Goal: Task Accomplishment & Management: Complete application form

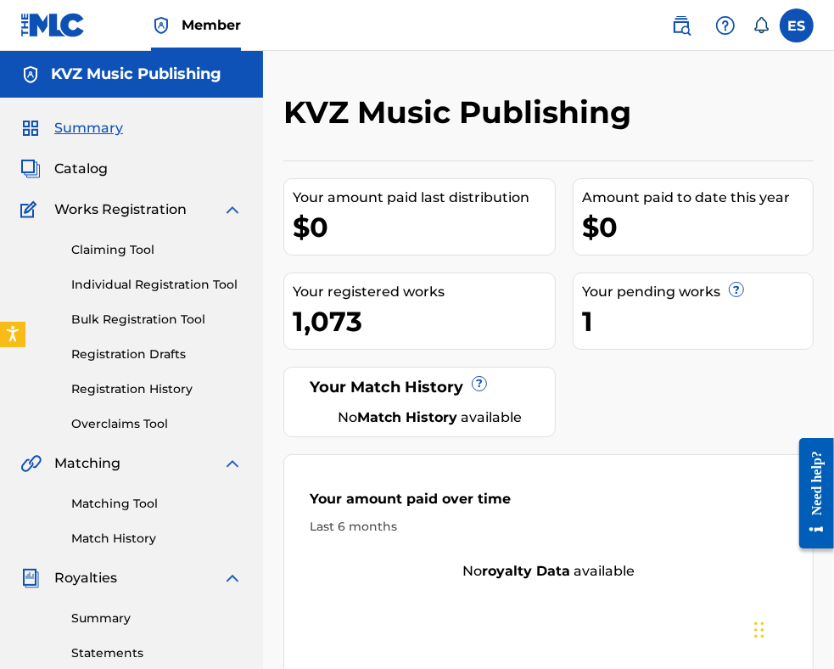
click at [166, 283] on link "Individual Registration Tool" at bounding box center [156, 285] width 171 height 18
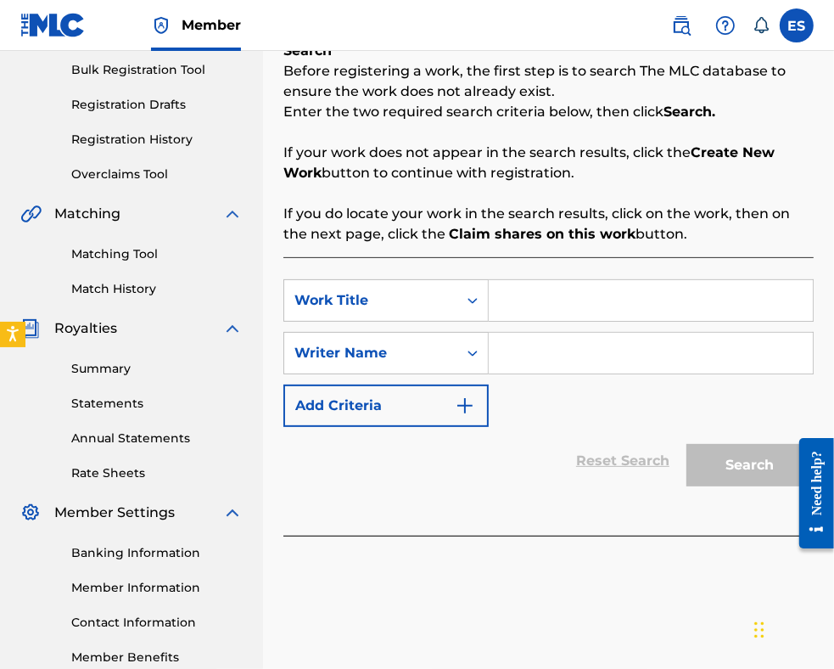
scroll to position [255, 0]
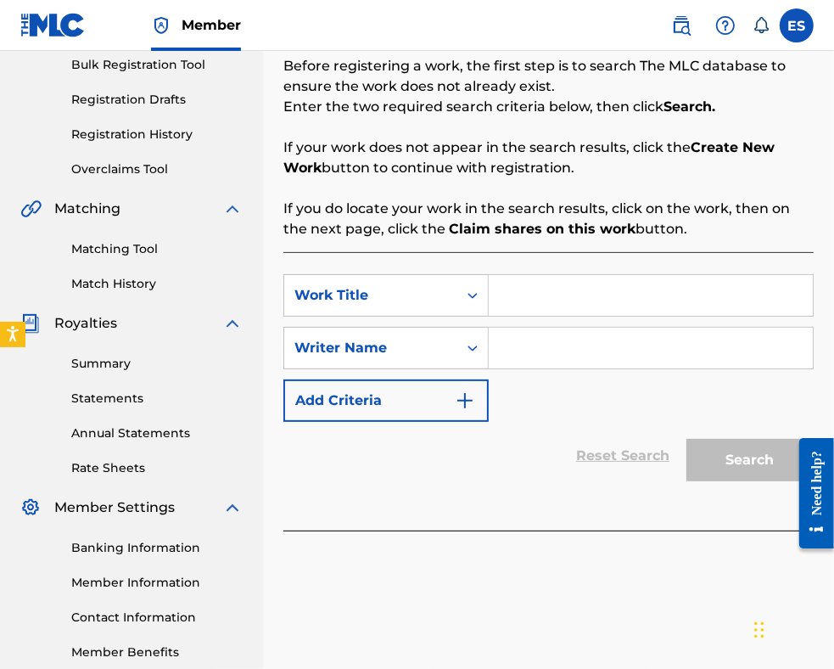
paste input "TANGO FANTAZIYA"
type input "TANGO FANTAZIYA"
paste input "[PERSON_NAME]"
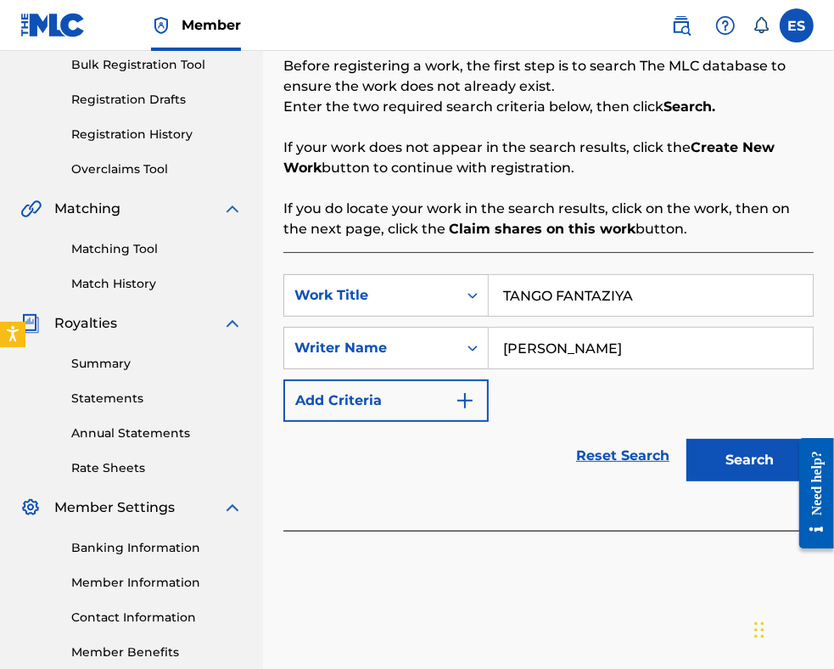
type input "[PERSON_NAME]"
click at [732, 452] on button "Search" at bounding box center [750, 460] width 127 height 42
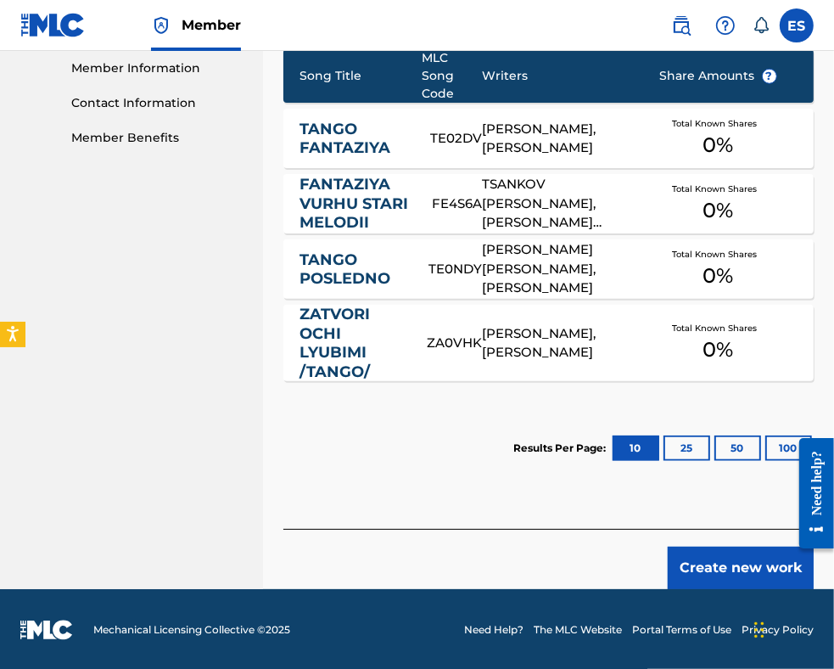
scroll to position [770, 0]
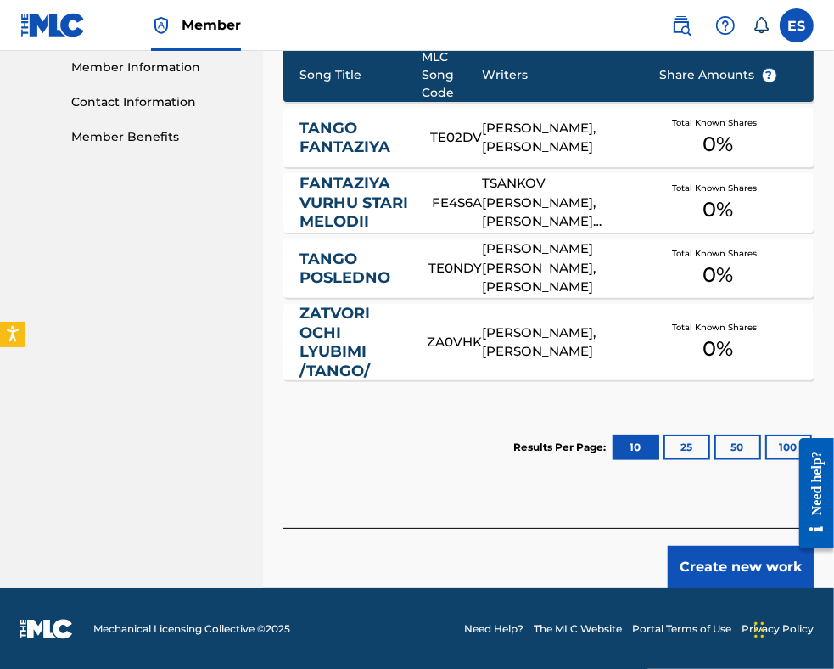
click at [716, 556] on button "Create new work" at bounding box center [741, 567] width 146 height 42
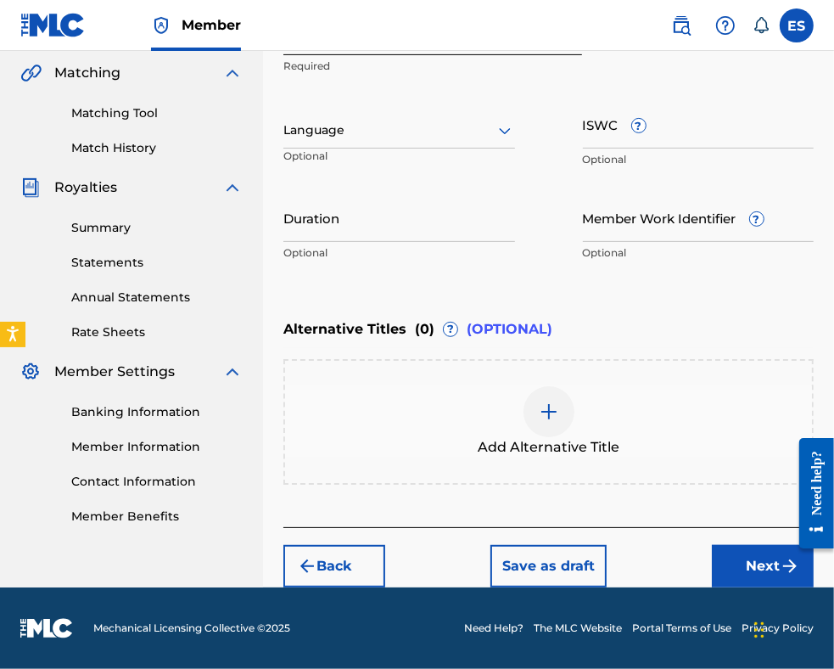
scroll to position [389, 0]
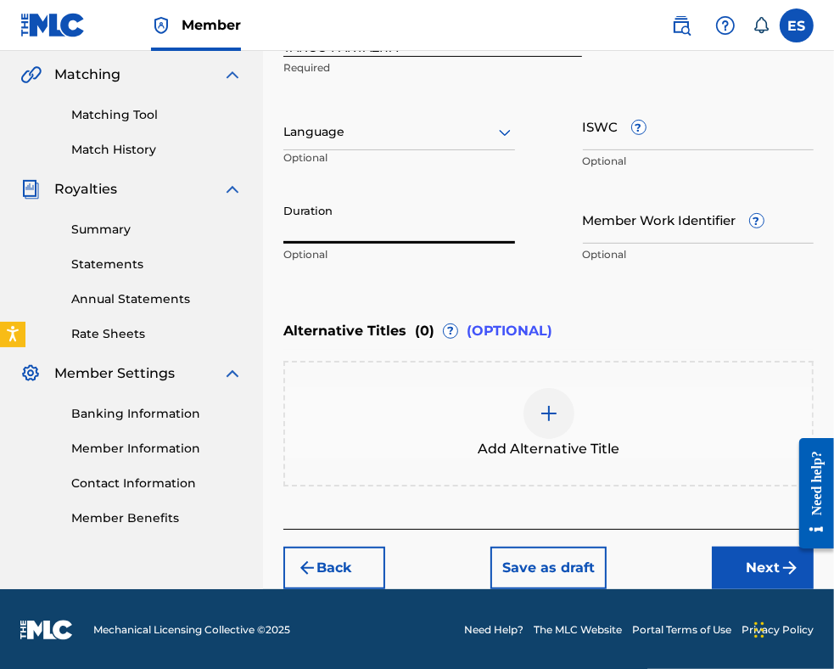
click at [355, 227] on input "Duration" at bounding box center [399, 219] width 232 height 48
type input "03:44"
click at [562, 431] on div at bounding box center [549, 413] width 51 height 51
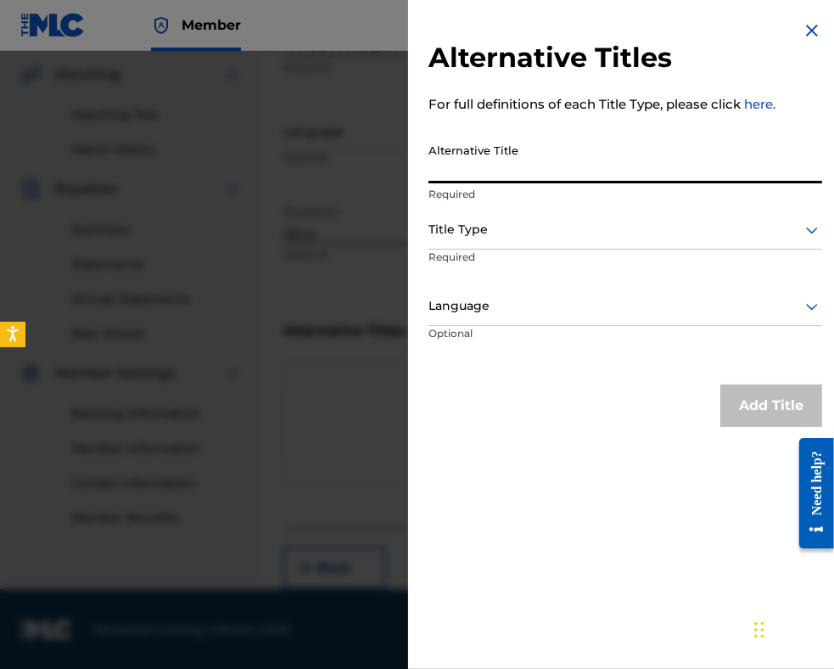
paste input "ТАНГО ФАНТАЗИЯ"
type input "ТАНГО ФАНТАЗИЯ"
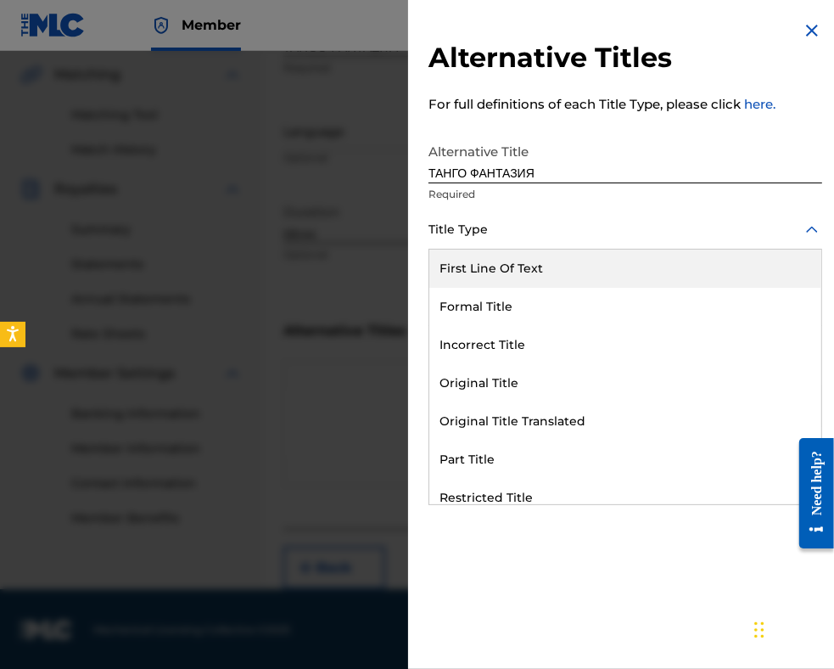
click at [628, 232] on div at bounding box center [626, 229] width 394 height 21
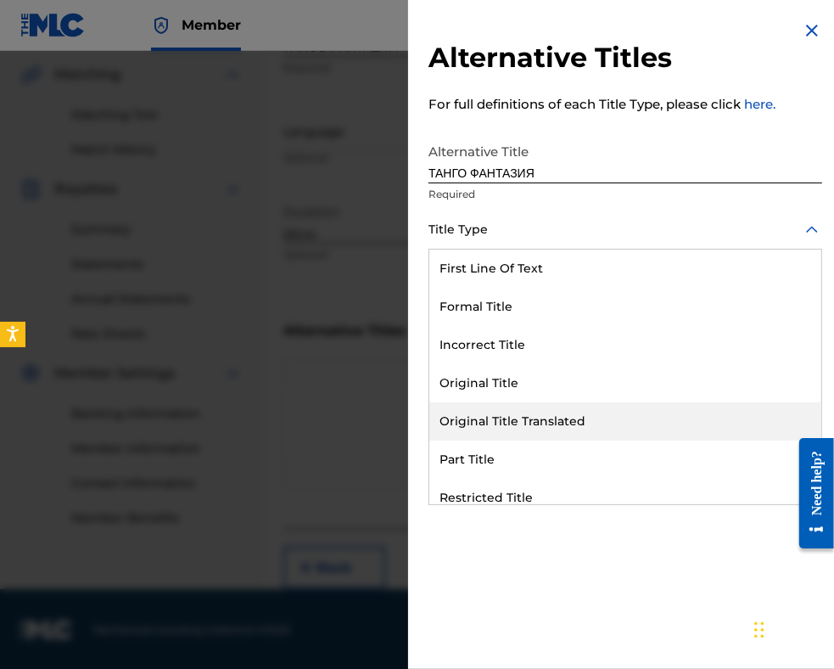
click at [616, 428] on div "Original Title Translated" at bounding box center [625, 421] width 392 height 38
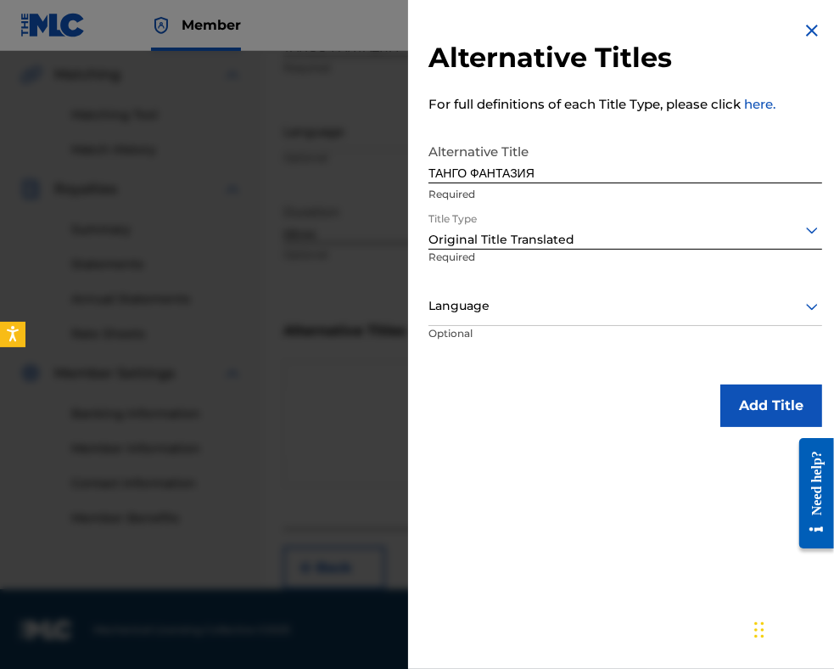
click at [607, 306] on div at bounding box center [626, 305] width 394 height 21
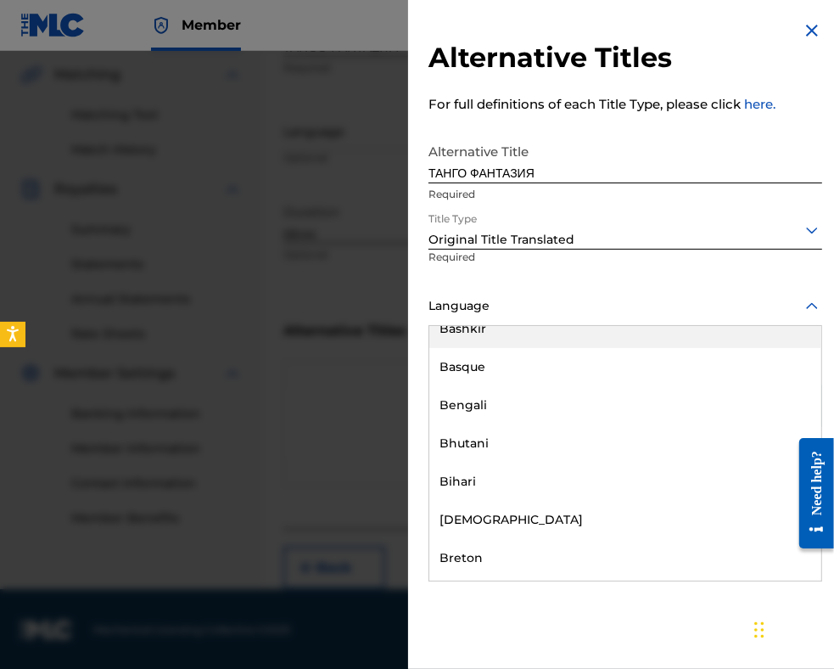
scroll to position [594, 0]
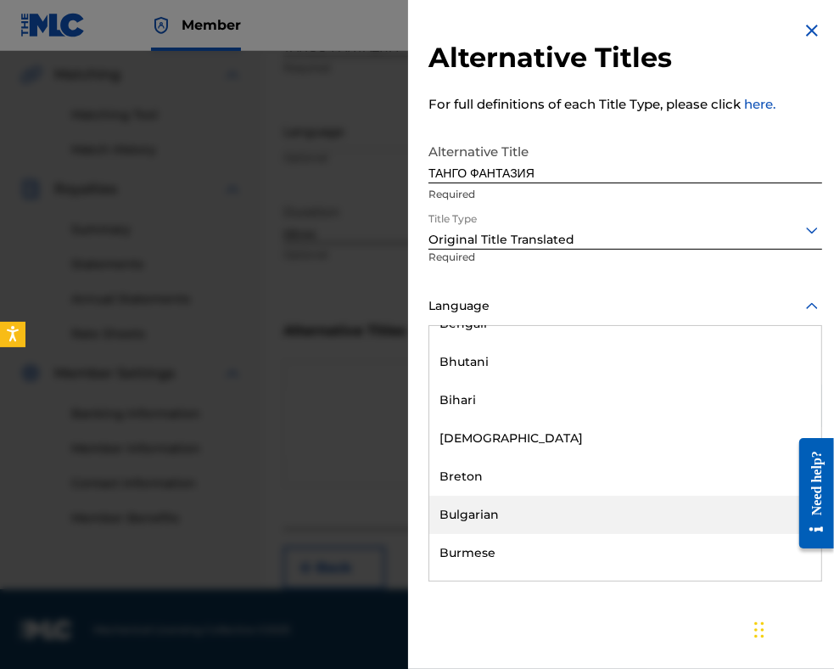
click at [584, 514] on div "Bulgarian" at bounding box center [625, 515] width 392 height 38
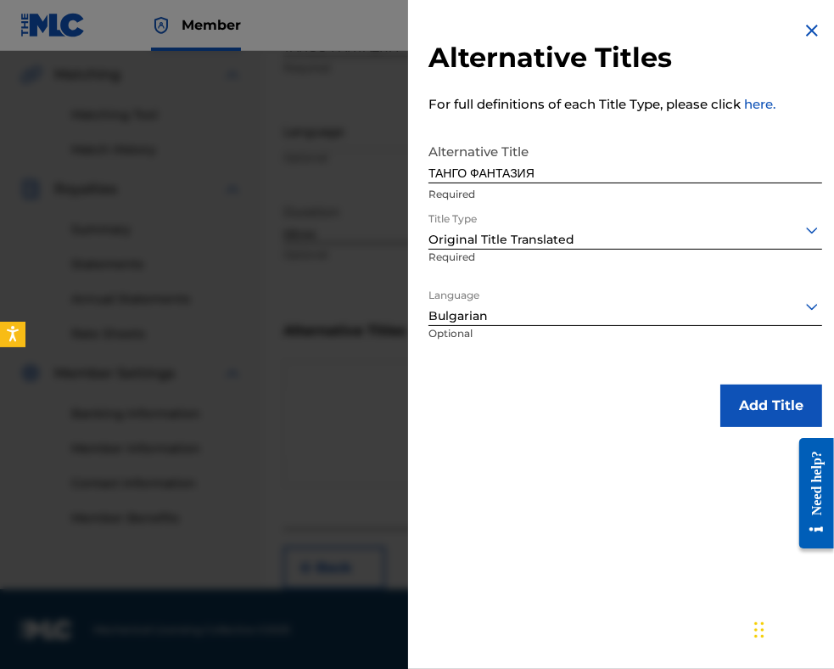
click at [723, 412] on button "Add Title" at bounding box center [772, 405] width 102 height 42
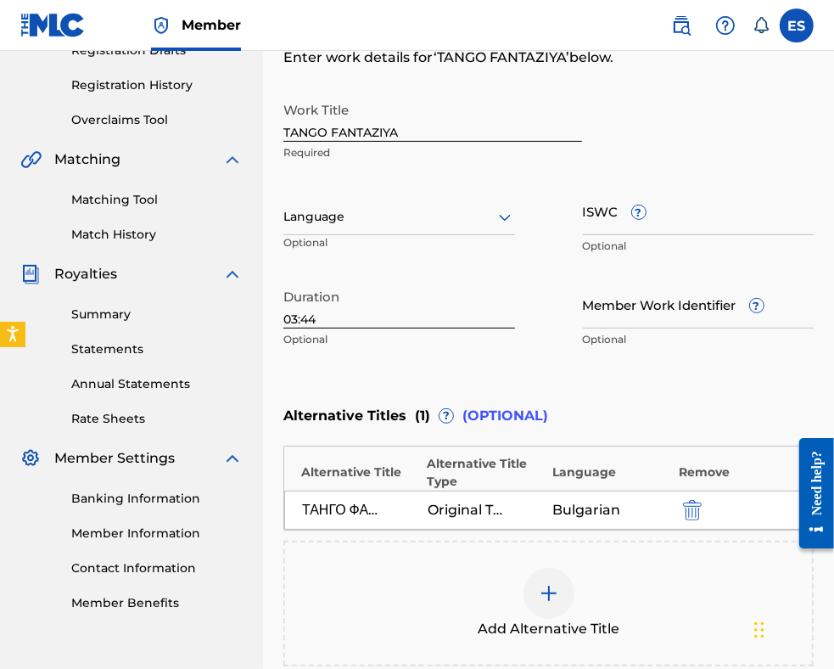
scroll to position [484, 0]
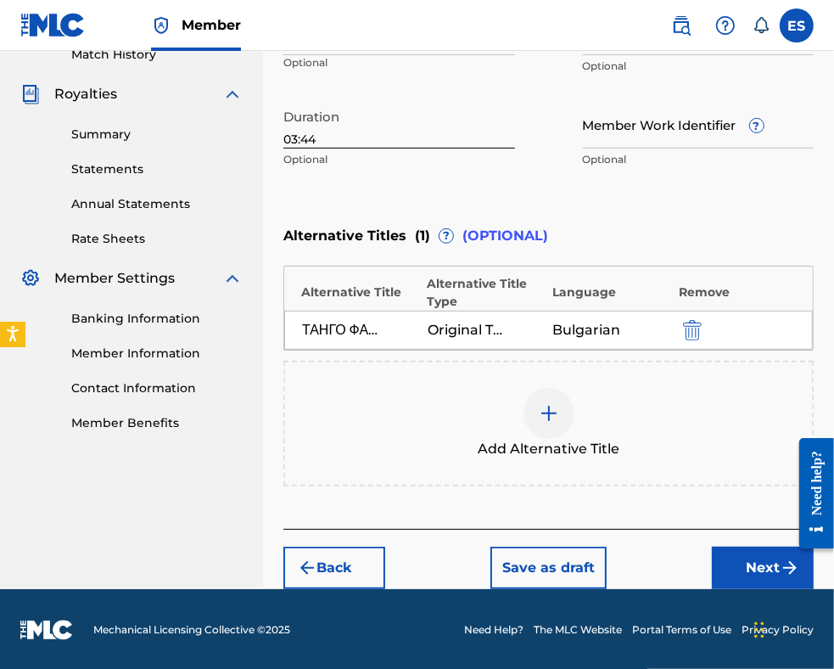
click at [767, 572] on button "Next" at bounding box center [763, 568] width 102 height 42
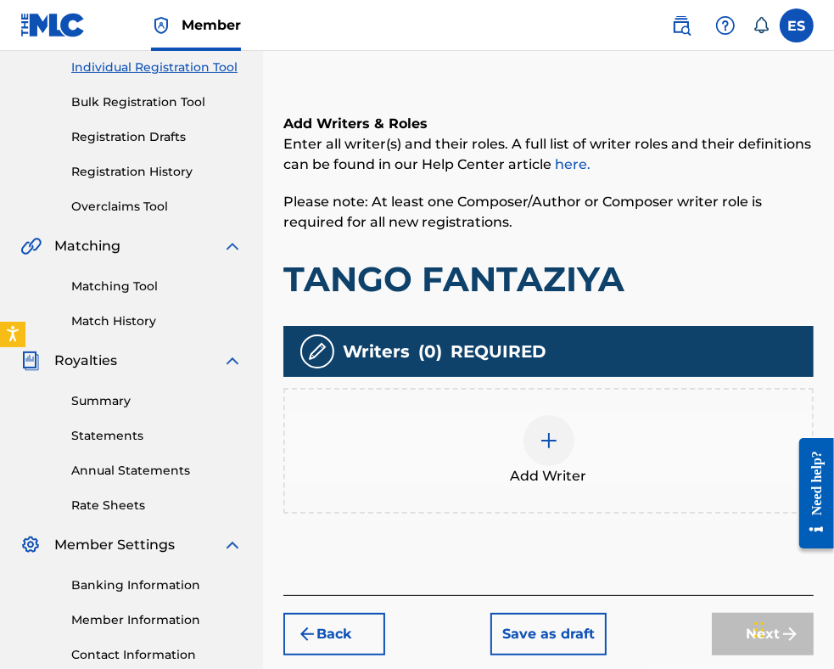
scroll to position [331, 0]
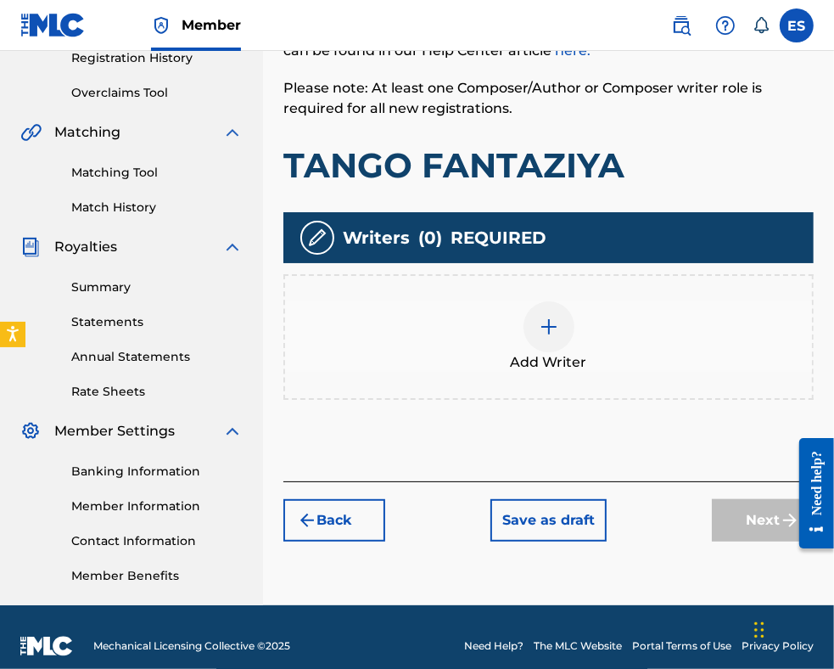
click at [542, 345] on div at bounding box center [549, 326] width 51 height 51
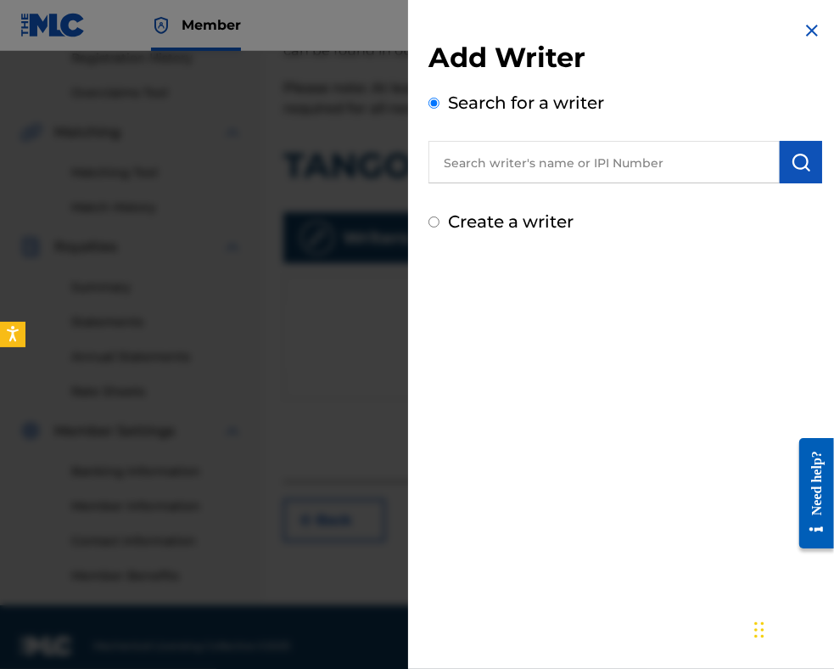
paste input "[PERSON_NAME]"
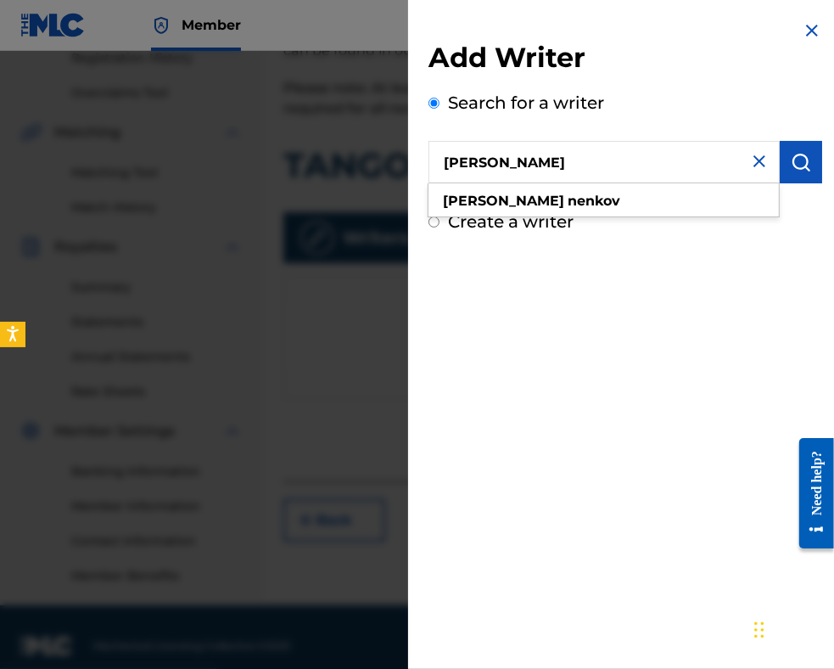
type input "[PERSON_NAME]"
click at [798, 166] on img "submit" at bounding box center [801, 162] width 20 height 20
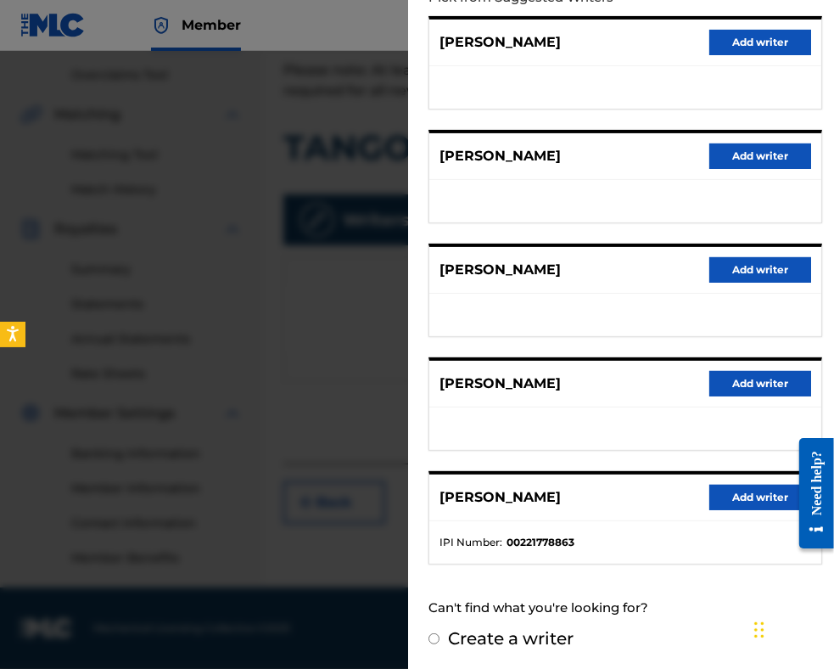
scroll to position [0, 0]
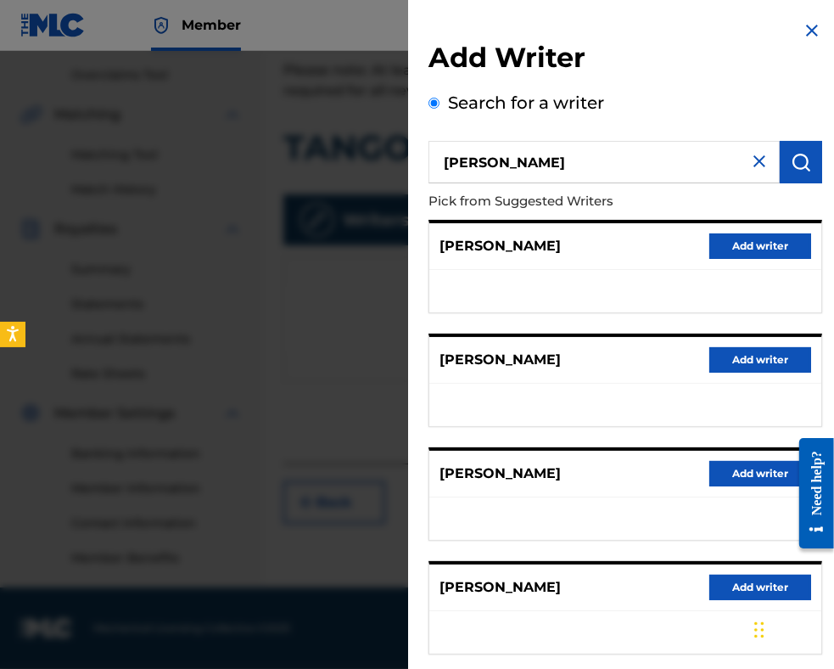
click at [754, 157] on img at bounding box center [759, 161] width 20 height 20
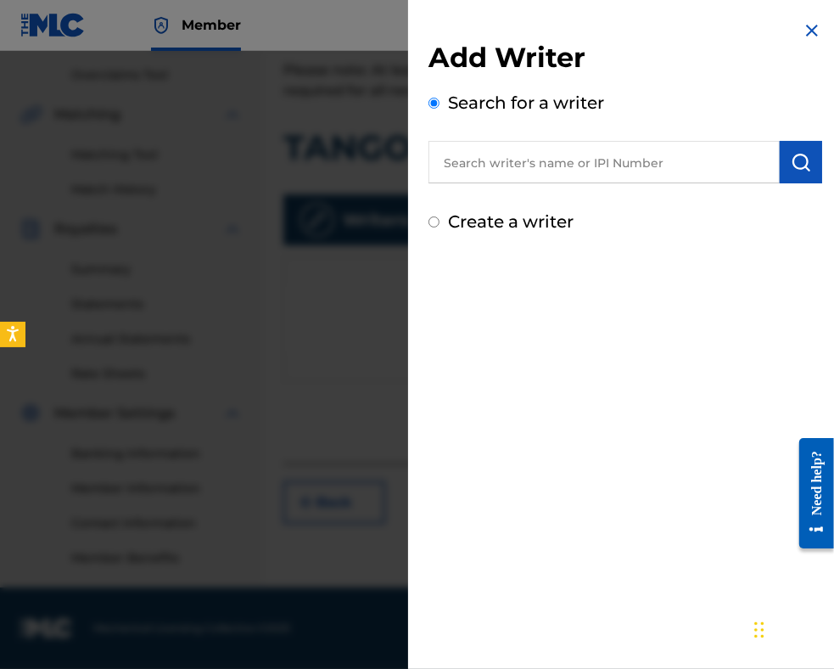
paste input "90004 06 37 41"
click at [497, 164] on input "90004 06 37 41" at bounding box center [604, 162] width 351 height 42
click at [514, 159] on input "9000406 37 41" at bounding box center [604, 162] width 351 height 42
click at [527, 162] on input "900040637 41" at bounding box center [604, 162] width 351 height 42
click at [798, 168] on img "submit" at bounding box center [801, 162] width 20 height 20
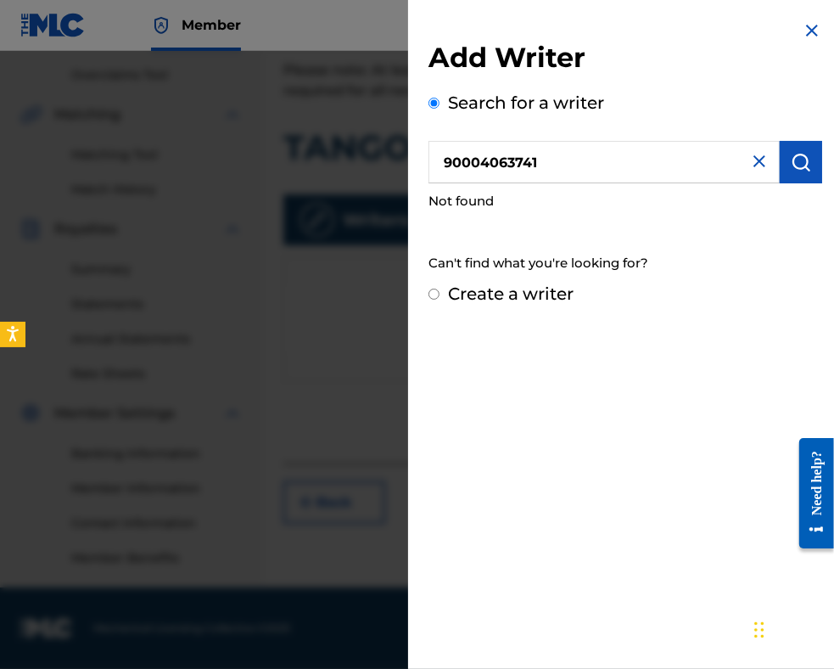
click at [444, 164] on input "90004063741" at bounding box center [604, 162] width 351 height 42
type input "090004063741"
click at [811, 164] on button "submit" at bounding box center [801, 162] width 42 height 42
click at [749, 162] on img at bounding box center [759, 161] width 20 height 20
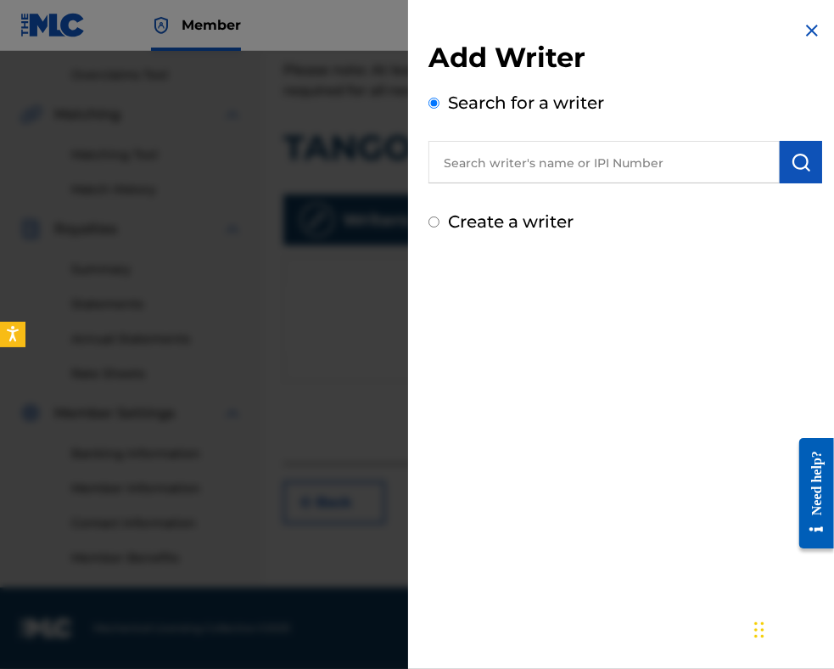
paste input "[PERSON_NAME]"
type input "[PERSON_NAME]"
click at [811, 149] on button "submit" at bounding box center [801, 162] width 42 height 42
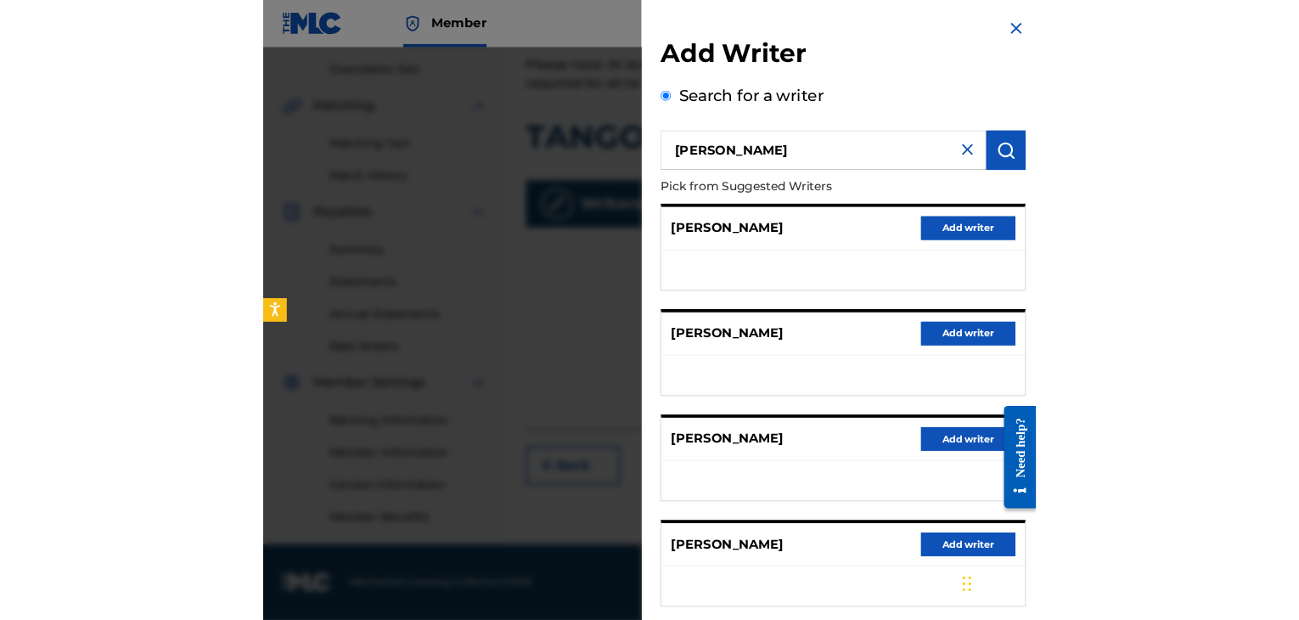
scroll to position [204, 0]
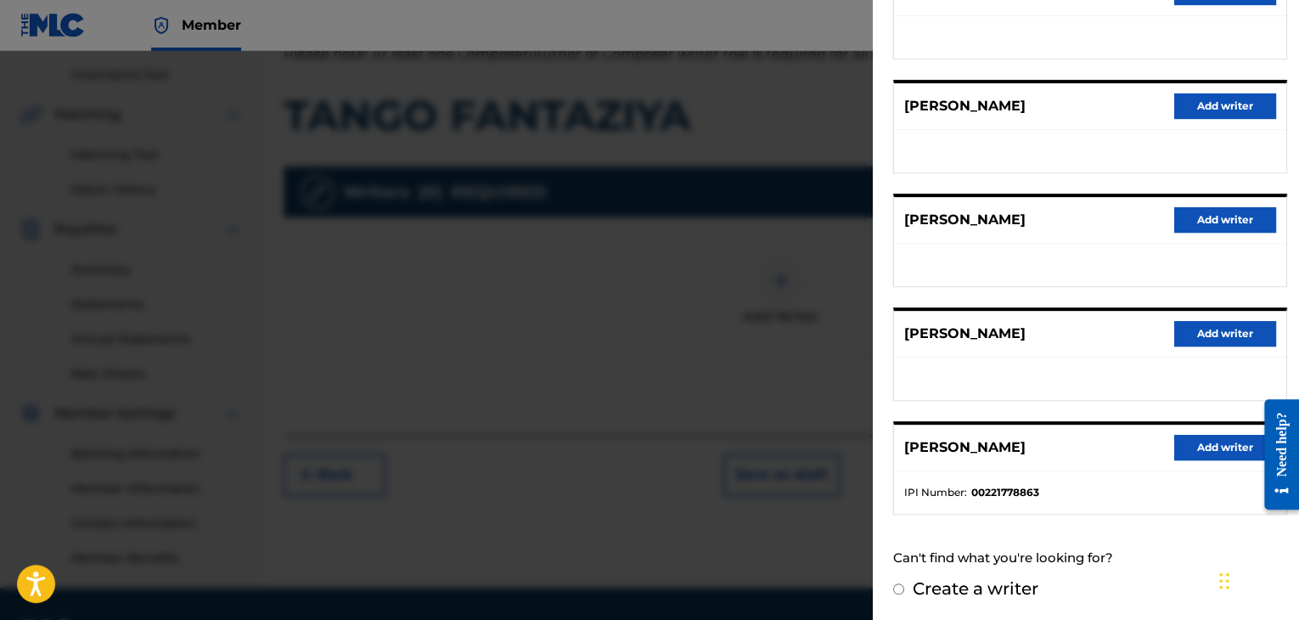
click at [971, 584] on label "Create a writer" at bounding box center [975, 588] width 126 height 20
radio input "true"
click at [904, 584] on input "Create a writer" at bounding box center [898, 588] width 11 height 11
radio input "false"
radio input "true"
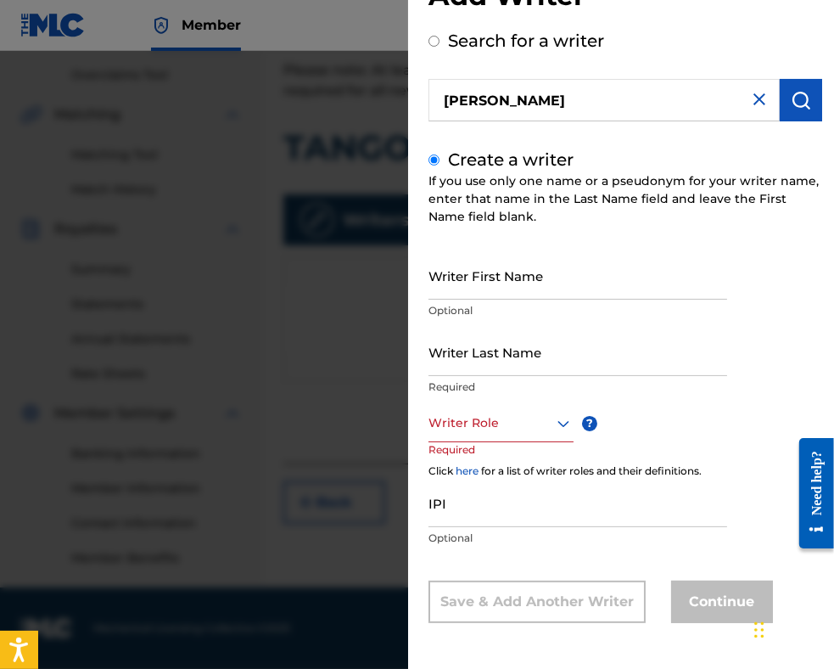
scroll to position [61, 0]
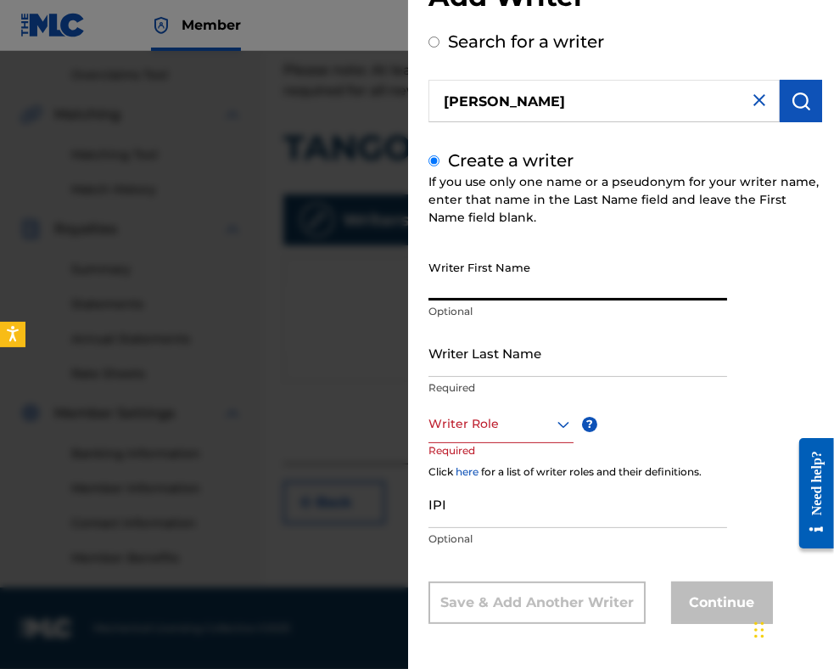
paste input "[PERSON_NAME]"
type input "[PERSON_NAME]"
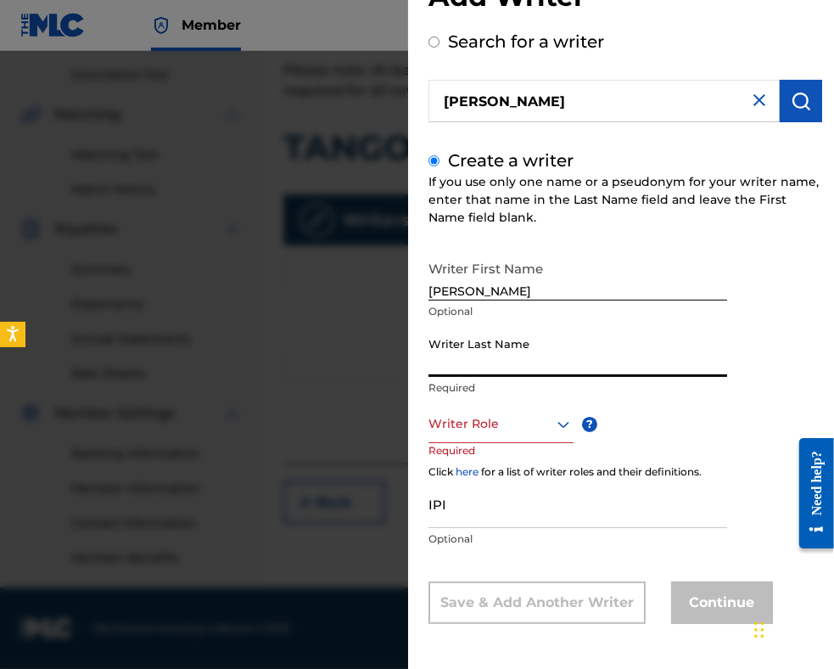
paste input "[PERSON_NAME]"
type input "[PERSON_NAME]"
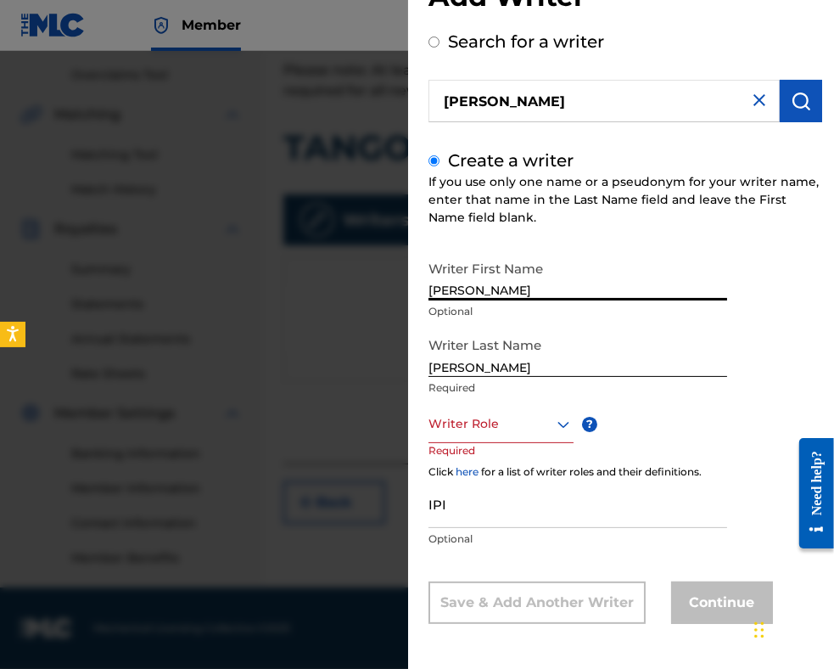
drag, startPoint x: 488, startPoint y: 288, endPoint x: 188, endPoint y: 295, distance: 300.6
click at [317, 270] on div "Add Writer Search for a writer [PERSON_NAME] Create a writer If you use only on…" at bounding box center [417, 360] width 834 height 618
type input "[PERSON_NAME]"
drag, startPoint x: 486, startPoint y: 367, endPoint x: 622, endPoint y: 360, distance: 136.0
click at [621, 361] on input "[PERSON_NAME]" at bounding box center [578, 352] width 299 height 48
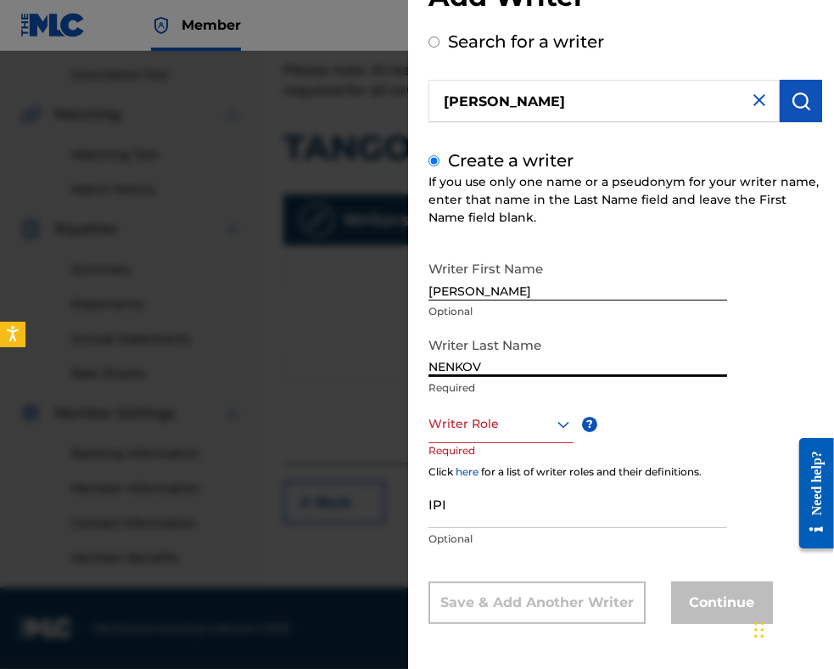
type input "NENKOV"
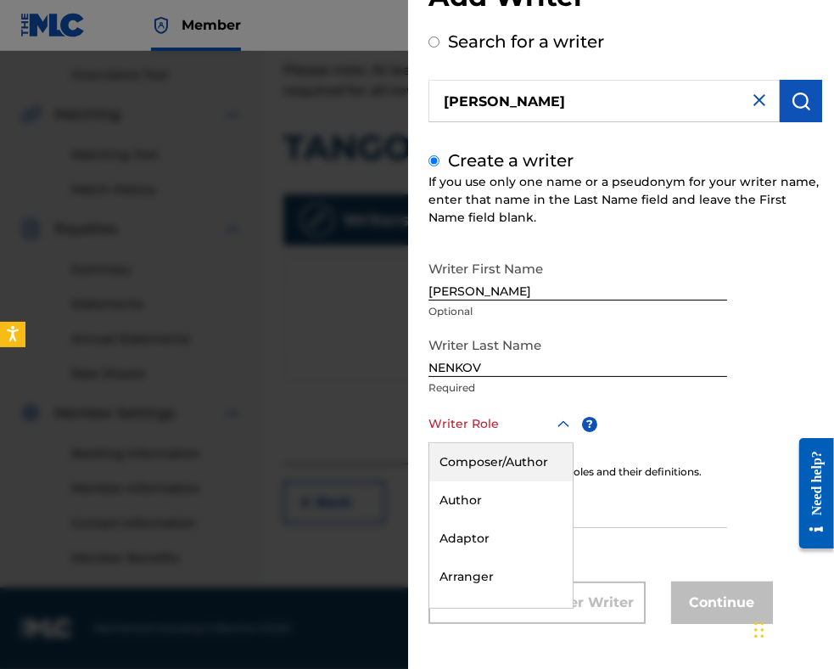
click at [557, 432] on icon at bounding box center [563, 424] width 20 height 20
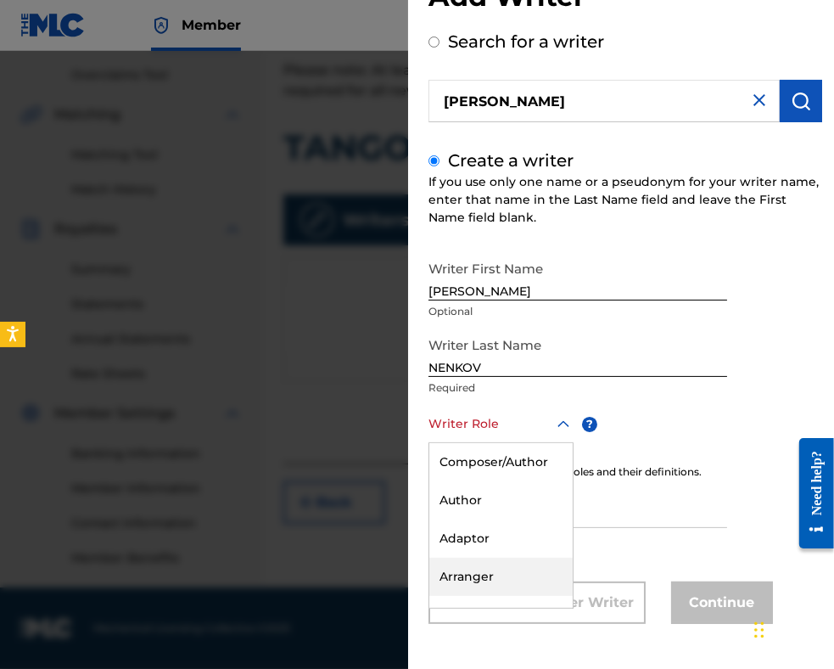
click at [507, 573] on div "Arranger" at bounding box center [500, 577] width 143 height 38
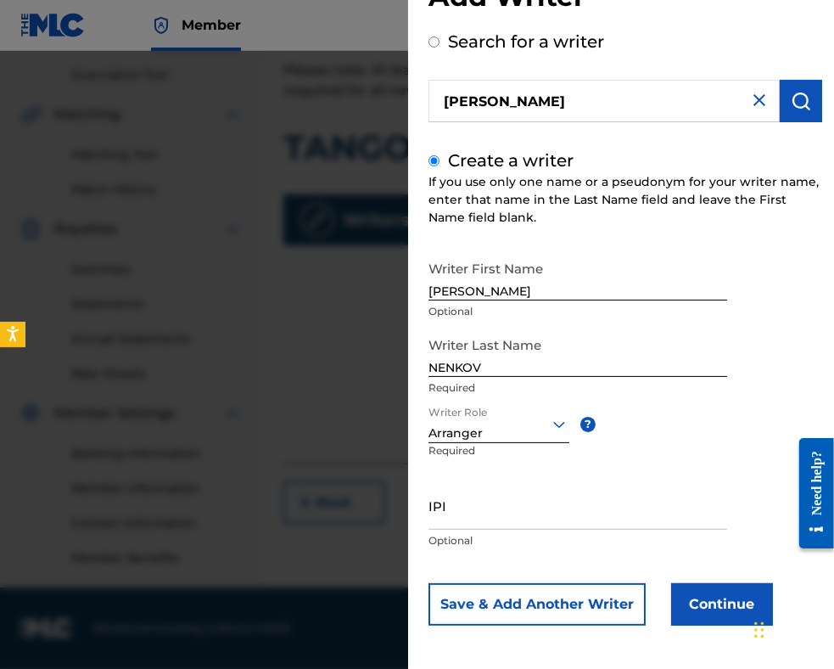
scroll to position [64, 0]
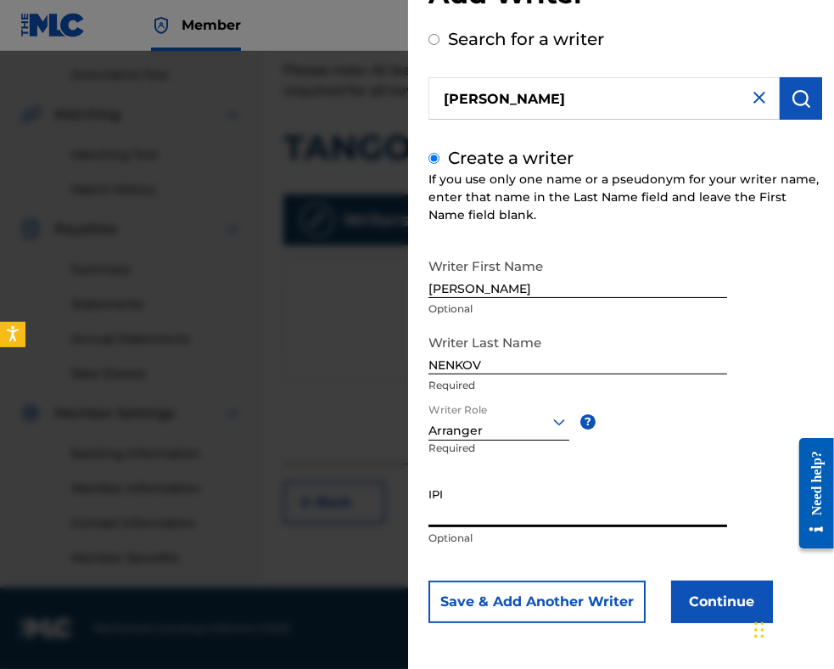
click at [581, 486] on input "IPI" at bounding box center [578, 503] width 299 height 48
paste input "90004 06 37 41"
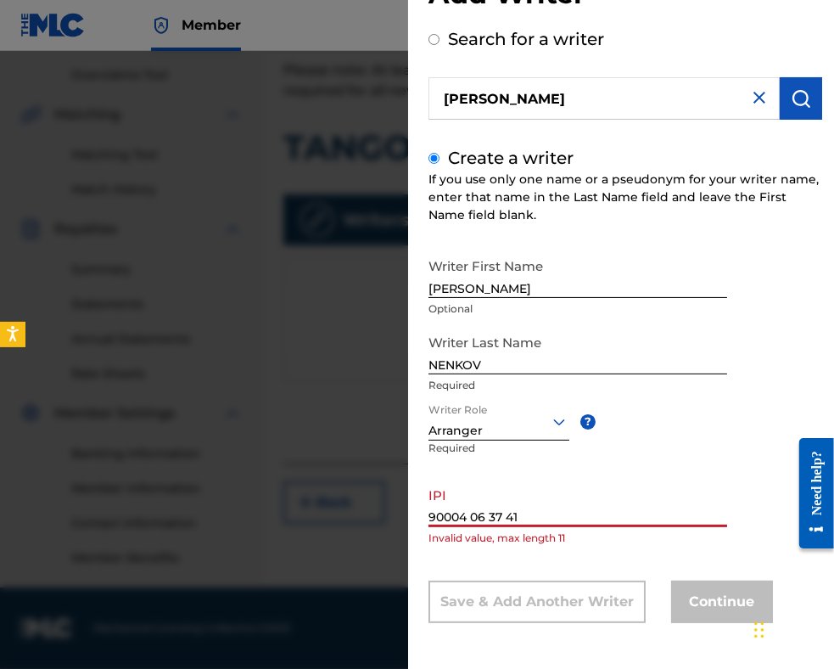
click at [472, 512] on input "90004 06 37 41" at bounding box center [578, 503] width 299 height 48
click at [490, 514] on input "9000406 37 41" at bounding box center [578, 503] width 299 height 48
click at [488, 514] on input "9000406 37 41" at bounding box center [578, 503] width 299 height 48
click at [501, 514] on input "900040637 41" at bounding box center [578, 503] width 299 height 48
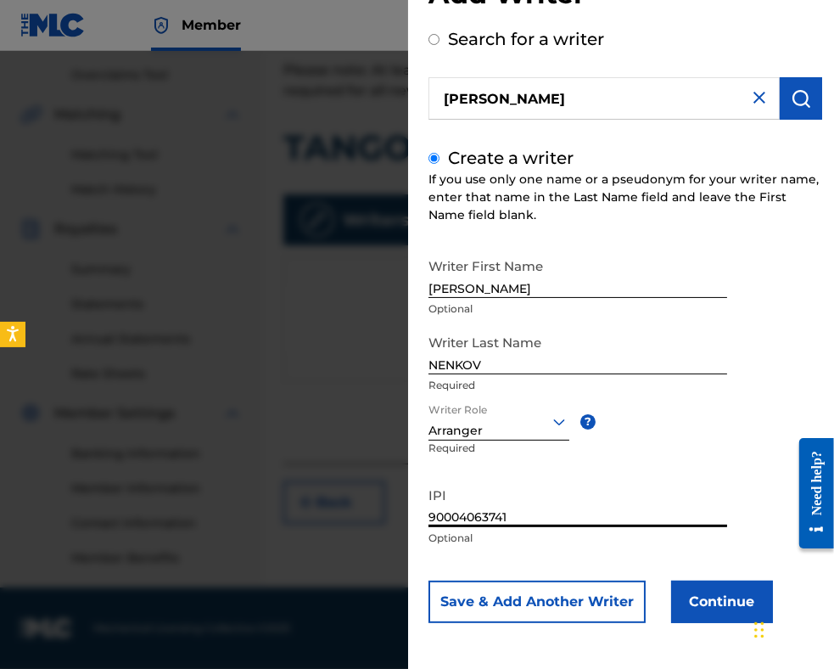
type input "90004063741"
click at [682, 600] on button "Continue" at bounding box center [722, 602] width 102 height 42
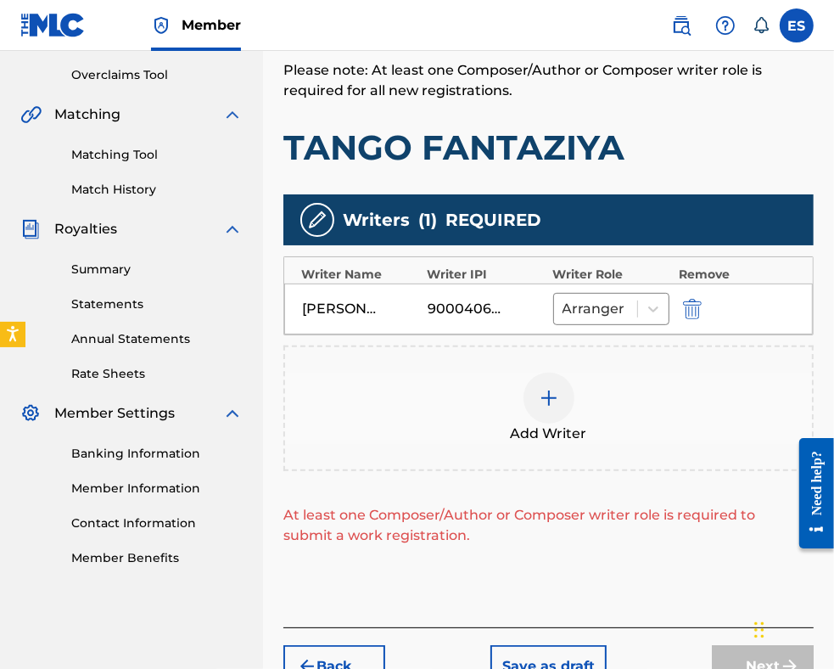
click at [560, 387] on div at bounding box center [549, 398] width 51 height 51
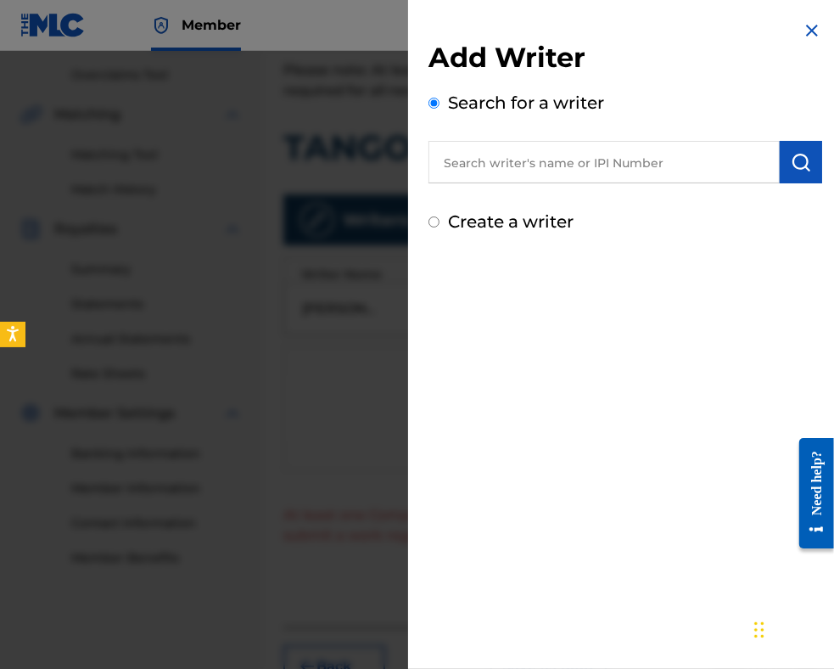
paste input "00087889792"
type input "00087889792"
click at [810, 158] on button "submit" at bounding box center [801, 162] width 42 height 42
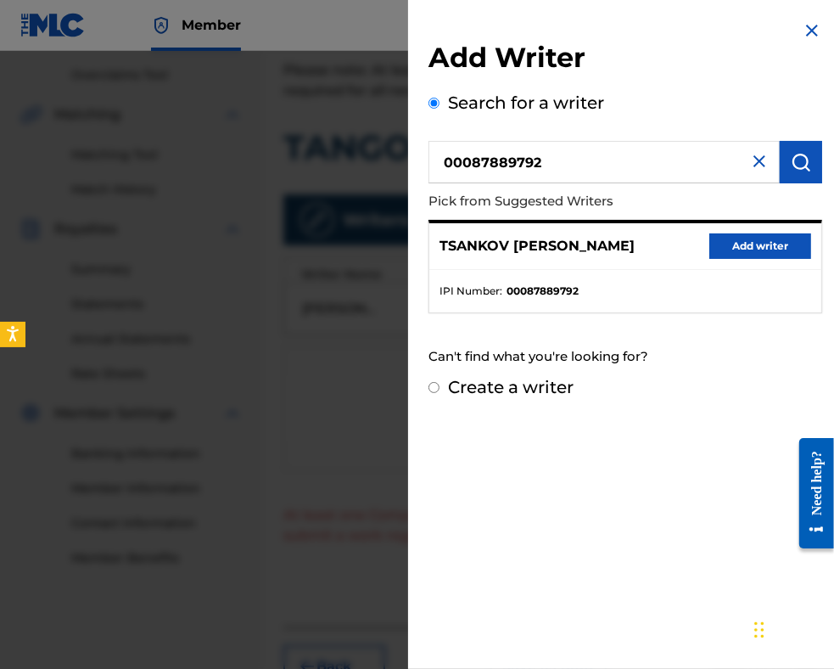
click at [775, 247] on button "Add writer" at bounding box center [761, 245] width 102 height 25
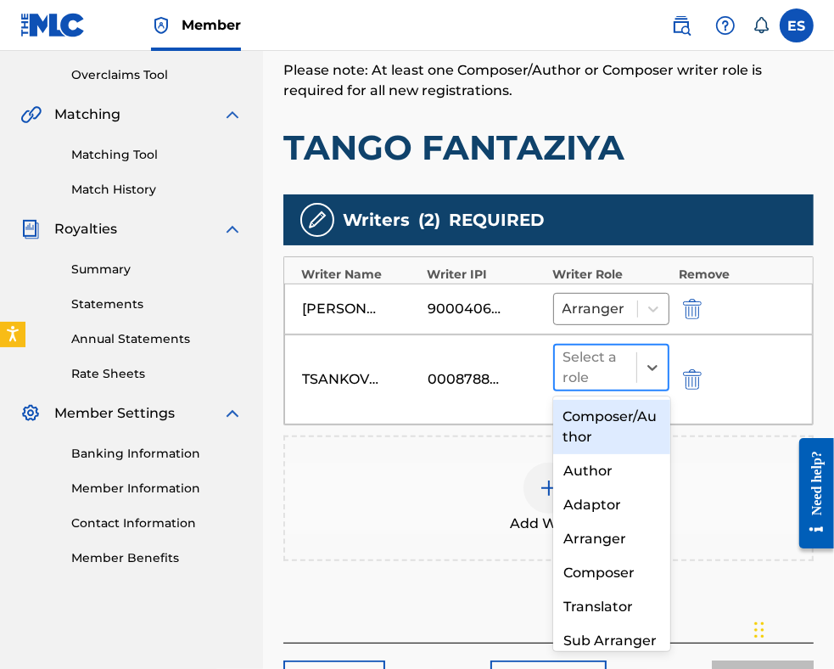
click at [575, 372] on div at bounding box center [596, 368] width 65 height 24
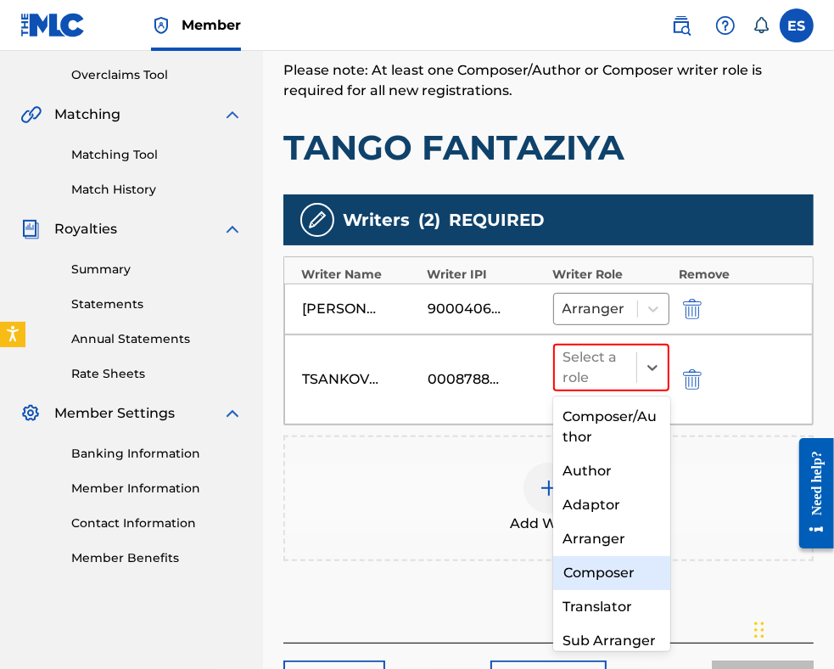
click at [588, 566] on div "Composer" at bounding box center [611, 573] width 117 height 34
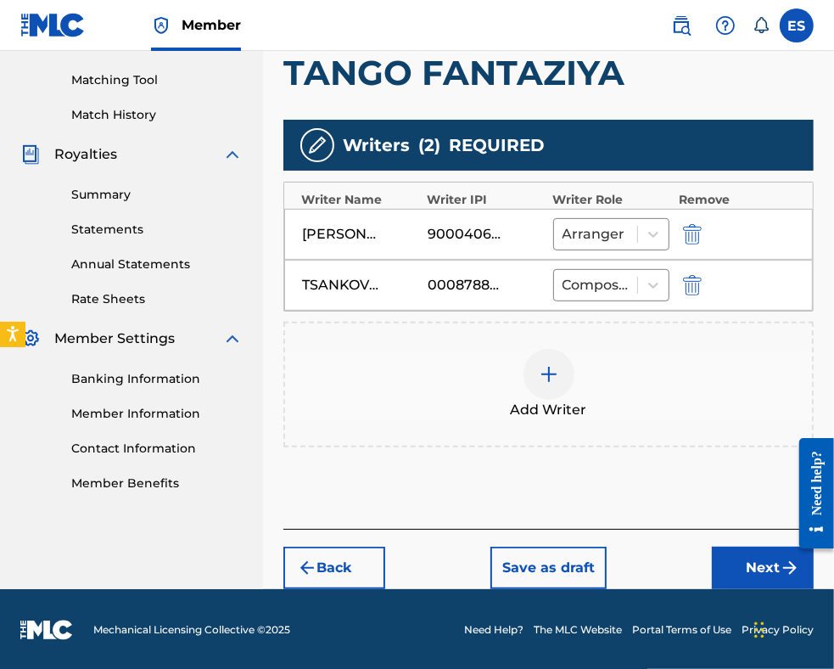
click at [727, 564] on button "Next" at bounding box center [763, 568] width 102 height 42
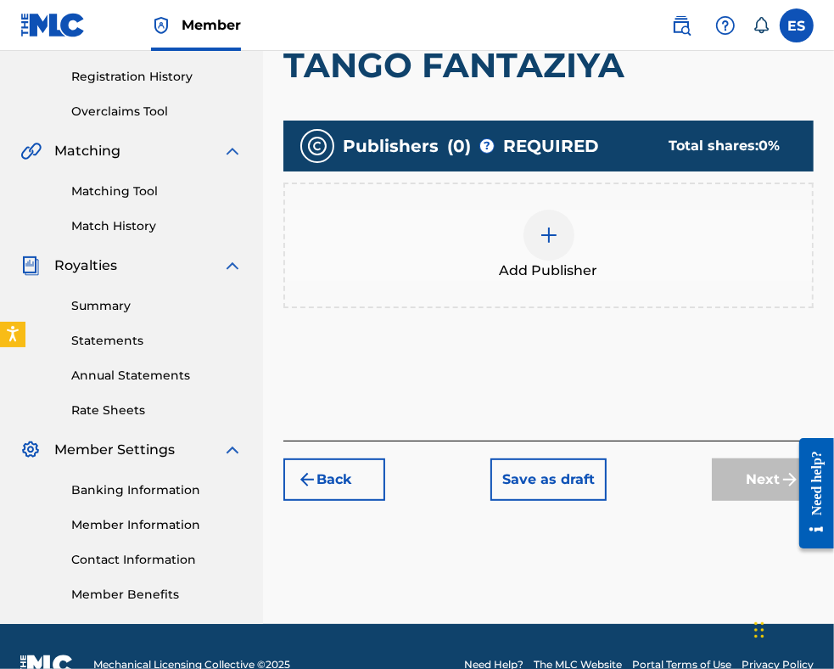
scroll to position [349, 0]
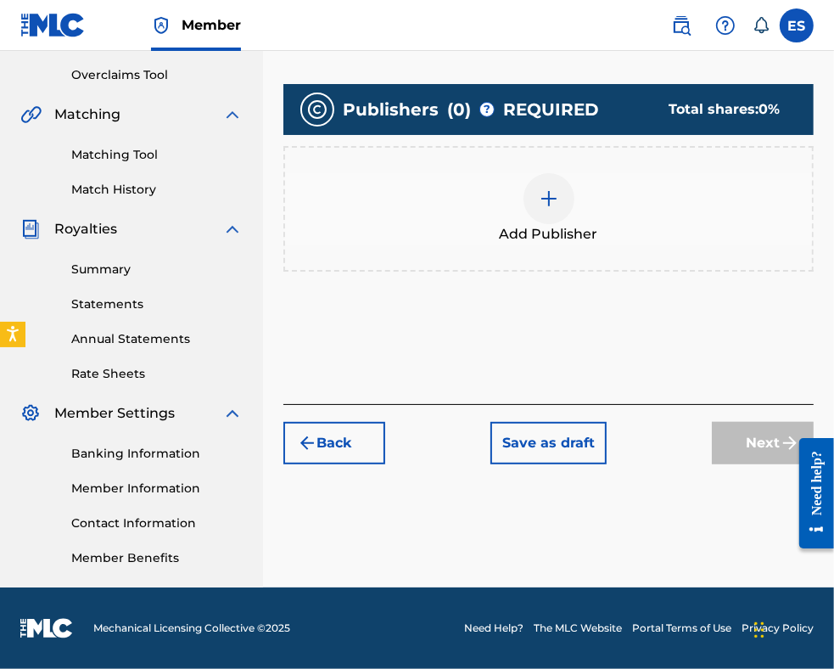
click at [554, 226] on span "Add Publisher" at bounding box center [549, 234] width 98 height 20
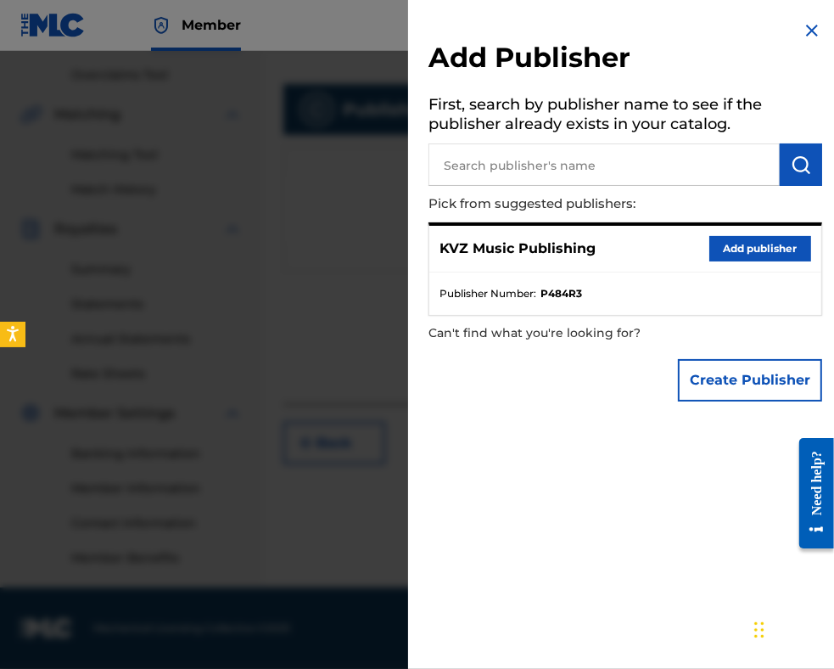
click at [751, 255] on button "Add publisher" at bounding box center [761, 248] width 102 height 25
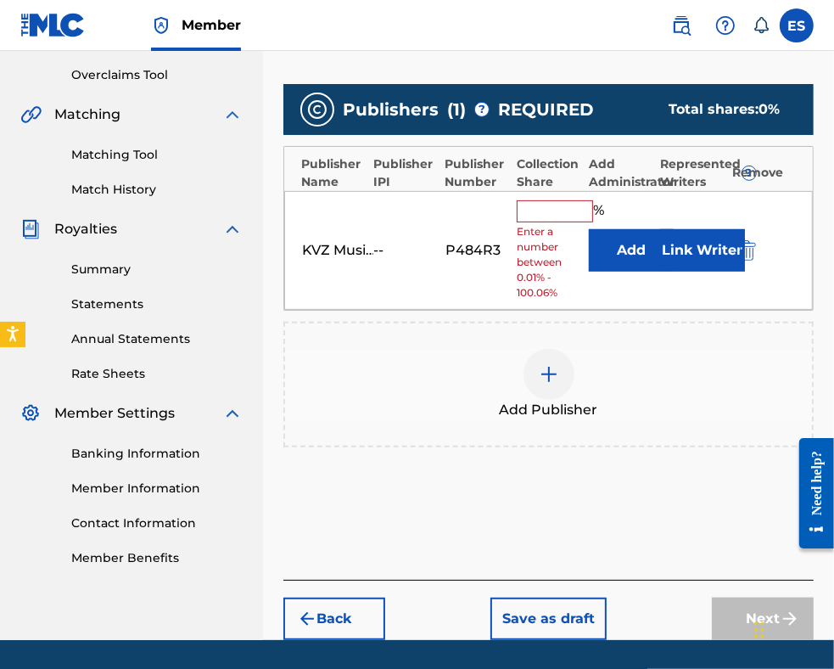
click at [556, 211] on input "text" at bounding box center [555, 211] width 76 height 22
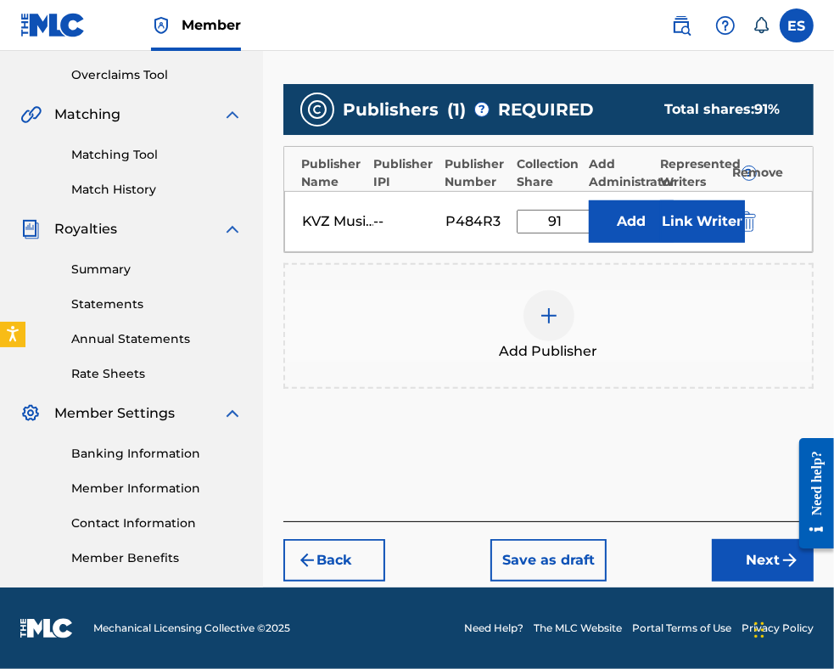
type input "91.67"
click at [736, 561] on button "Next" at bounding box center [763, 560] width 102 height 42
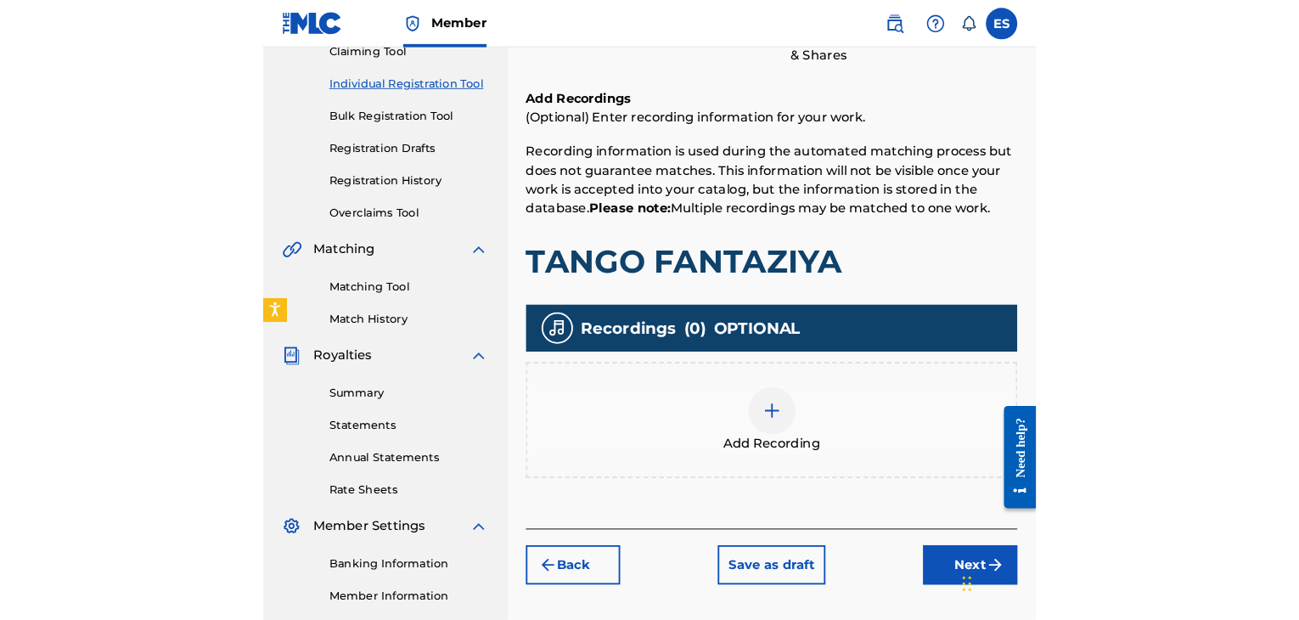
scroll to position [331, 0]
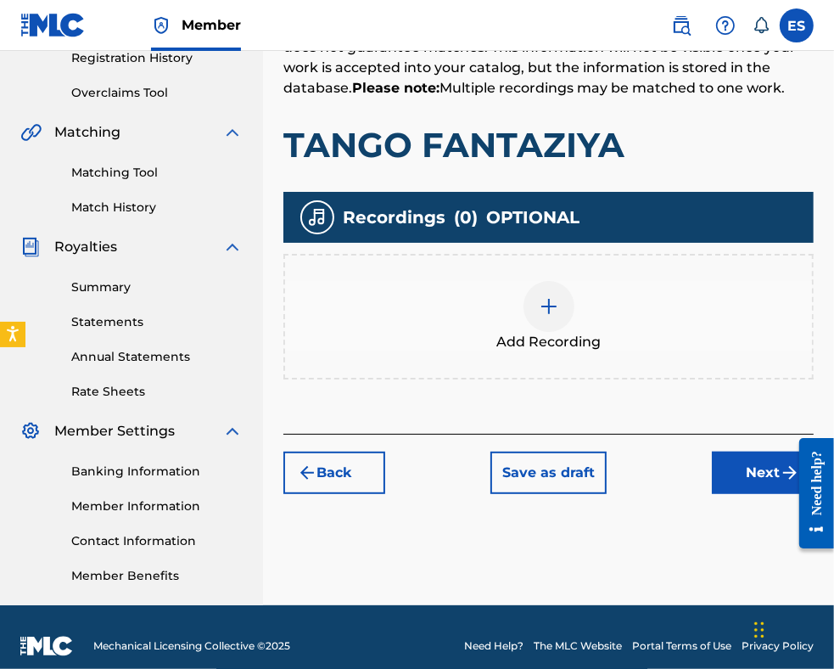
click at [558, 313] on img at bounding box center [549, 306] width 20 height 20
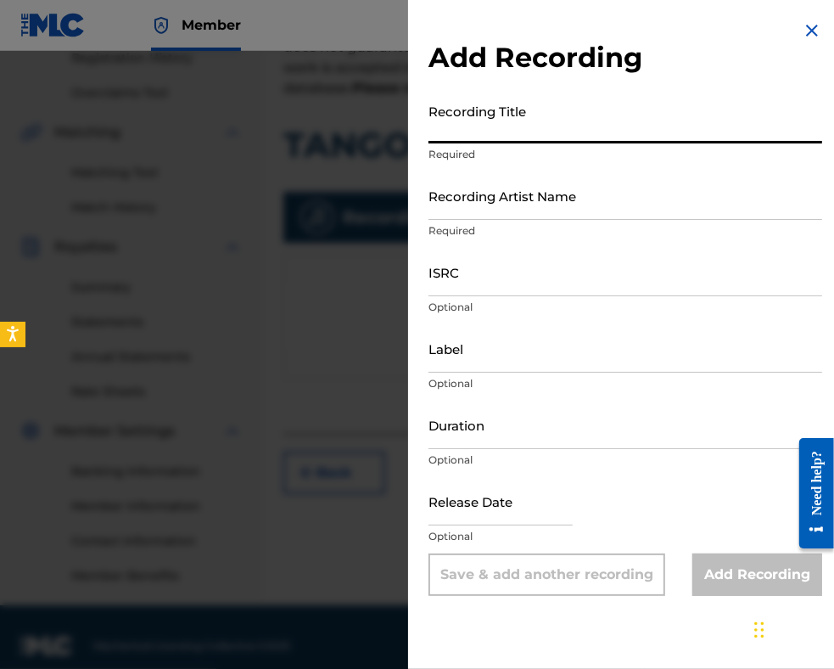
paste input "TANGO FANTAZIYA"
type input "TANGO FANTAZIYA"
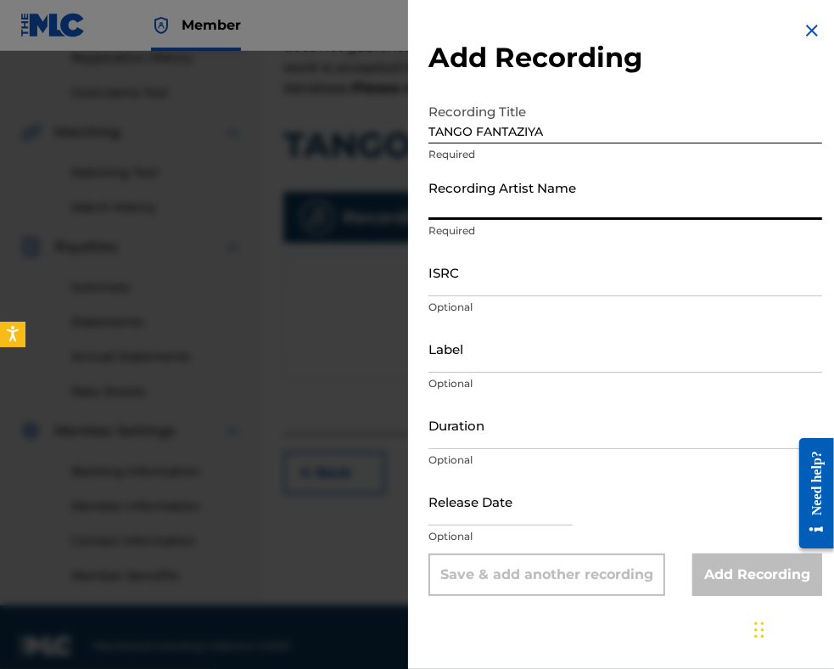
paste input "[PERSON_NAME]"
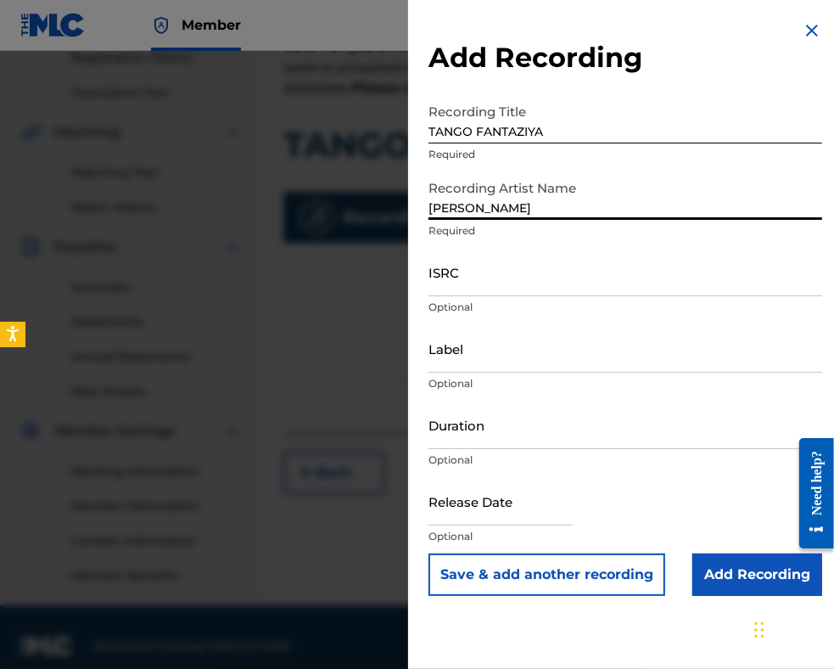
drag, startPoint x: 487, startPoint y: 204, endPoint x: 416, endPoint y: 212, distance: 71.8
click at [416, 212] on div "Add Recording Recording Title TANGO FANTAZIYA Required Recording Artist Name [P…" at bounding box center [625, 308] width 435 height 616
click at [507, 205] on input "[PERSON_NAME]" at bounding box center [626, 195] width 394 height 48
paste input "NENKOV"
type input "[PERSON_NAME]"
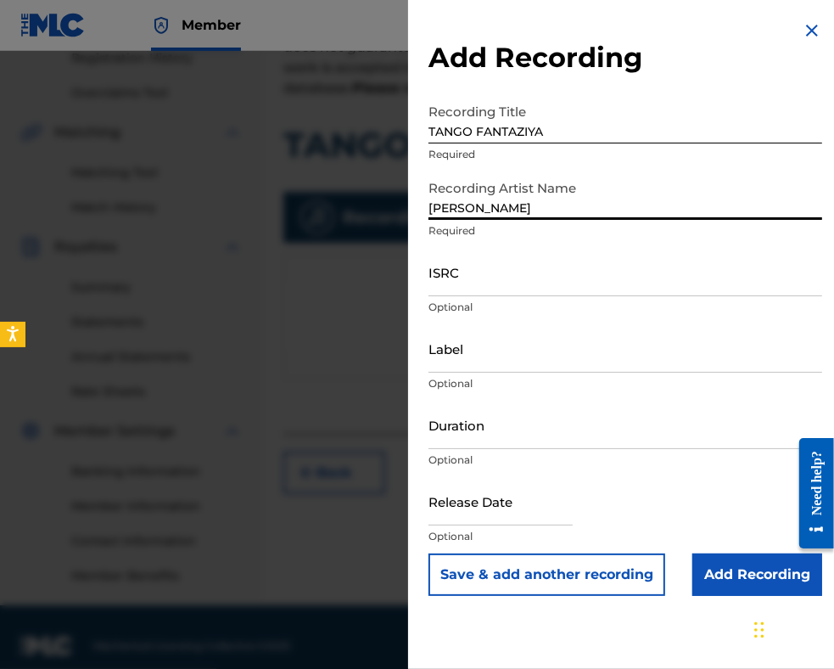
click at [435, 135] on input "TANGO FANTAZIYA" at bounding box center [626, 119] width 394 height 48
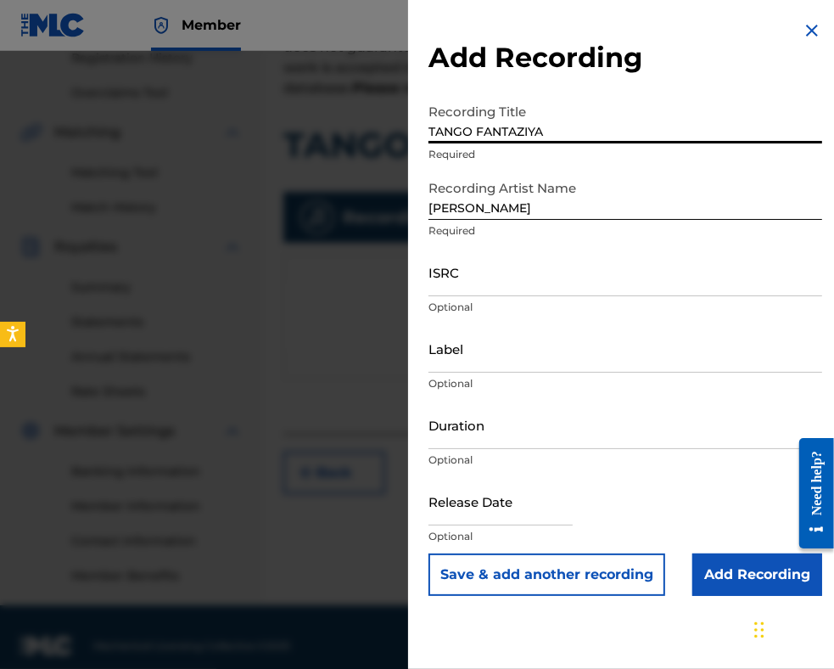
click at [432, 128] on input "TANGO FANTAZIYA" at bounding box center [626, 119] width 394 height 48
type input "TANGO FANTAZIYA"
drag, startPoint x: 474, startPoint y: 431, endPoint x: 490, endPoint y: 420, distance: 18.8
click at [474, 431] on input "Duration" at bounding box center [626, 425] width 394 height 48
type input "03:44"
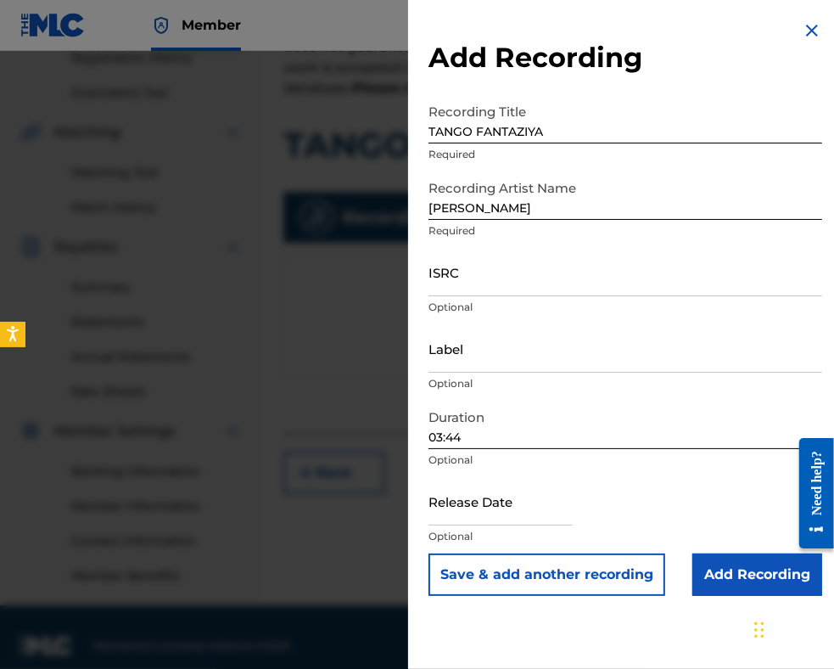
click at [710, 584] on input "Add Recording" at bounding box center [758, 574] width 130 height 42
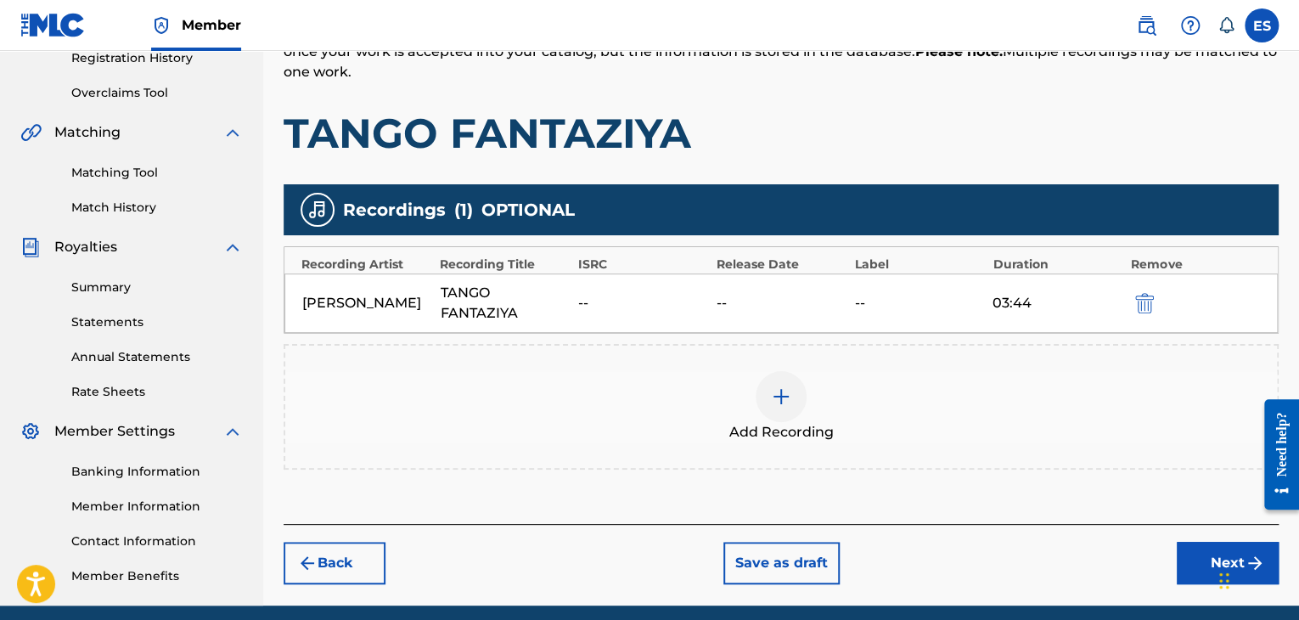
click at [1140, 300] on img "submit" at bounding box center [1144, 303] width 19 height 20
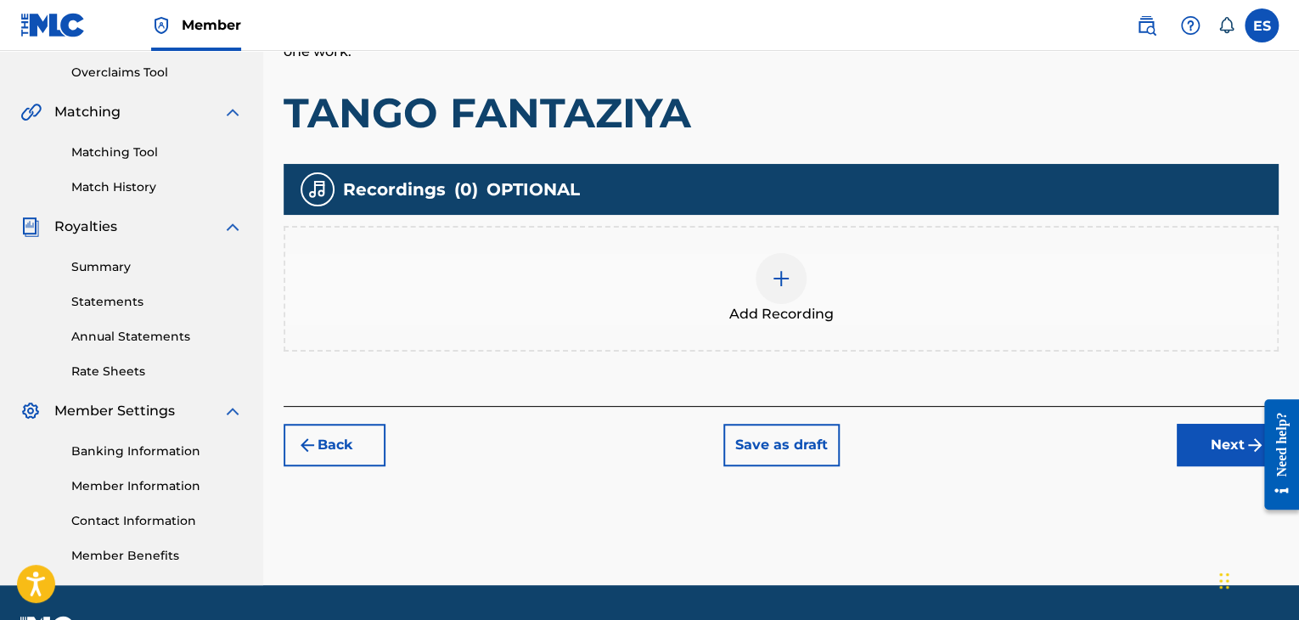
scroll to position [398, 0]
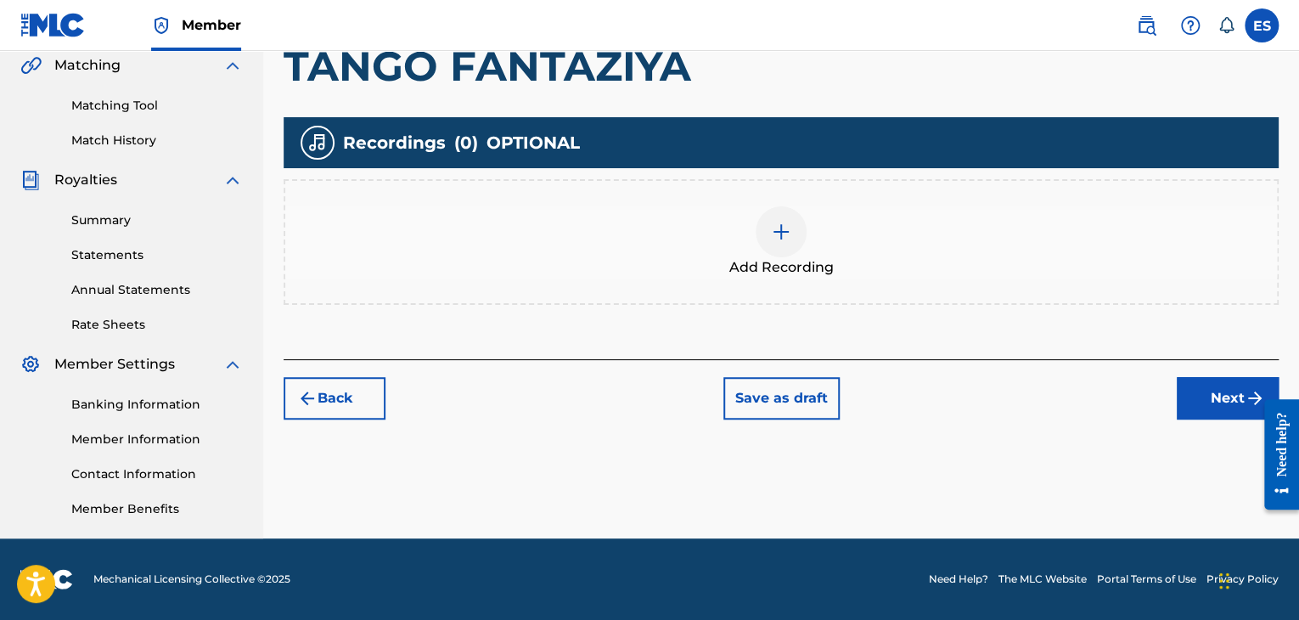
click at [343, 412] on button "Back" at bounding box center [334, 398] width 102 height 42
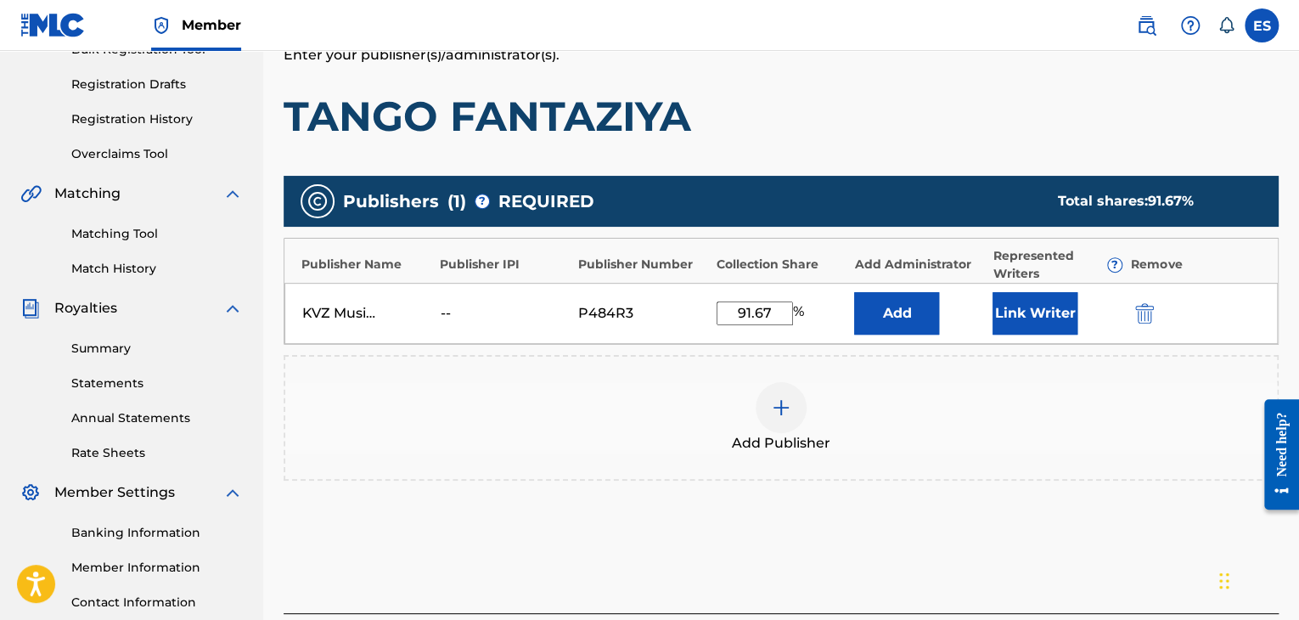
scroll to position [59, 0]
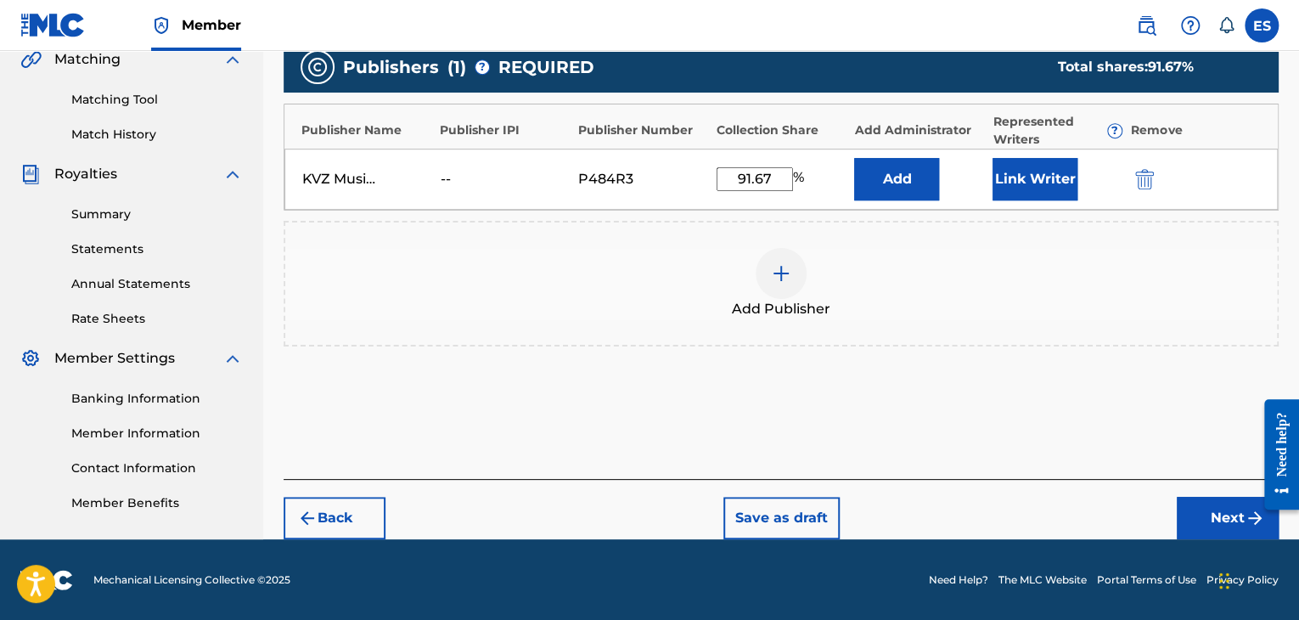
click at [328, 527] on button "Back" at bounding box center [334, 518] width 102 height 42
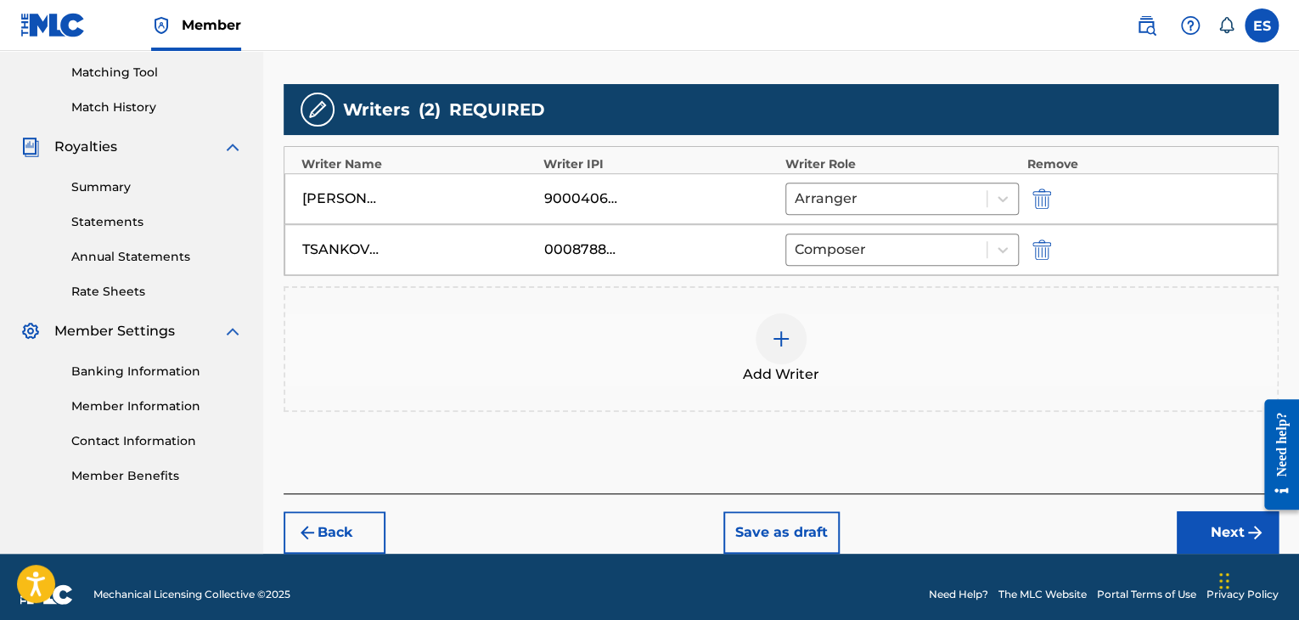
scroll to position [445, 0]
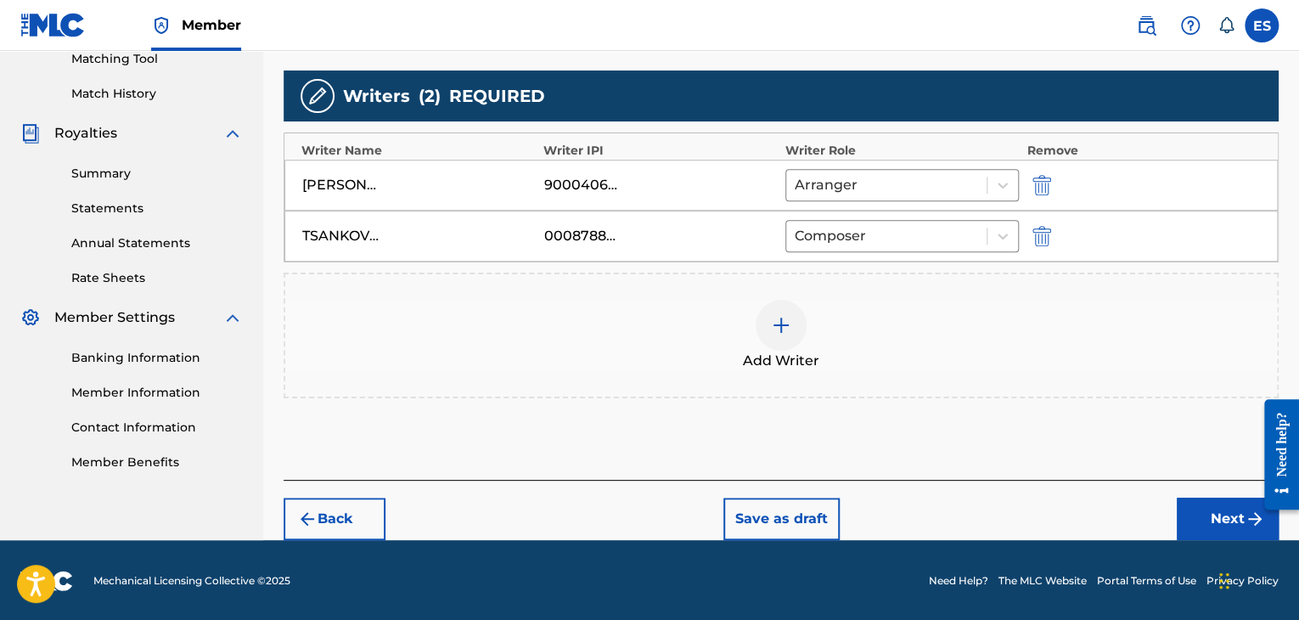
click at [328, 525] on button "Back" at bounding box center [334, 518] width 102 height 42
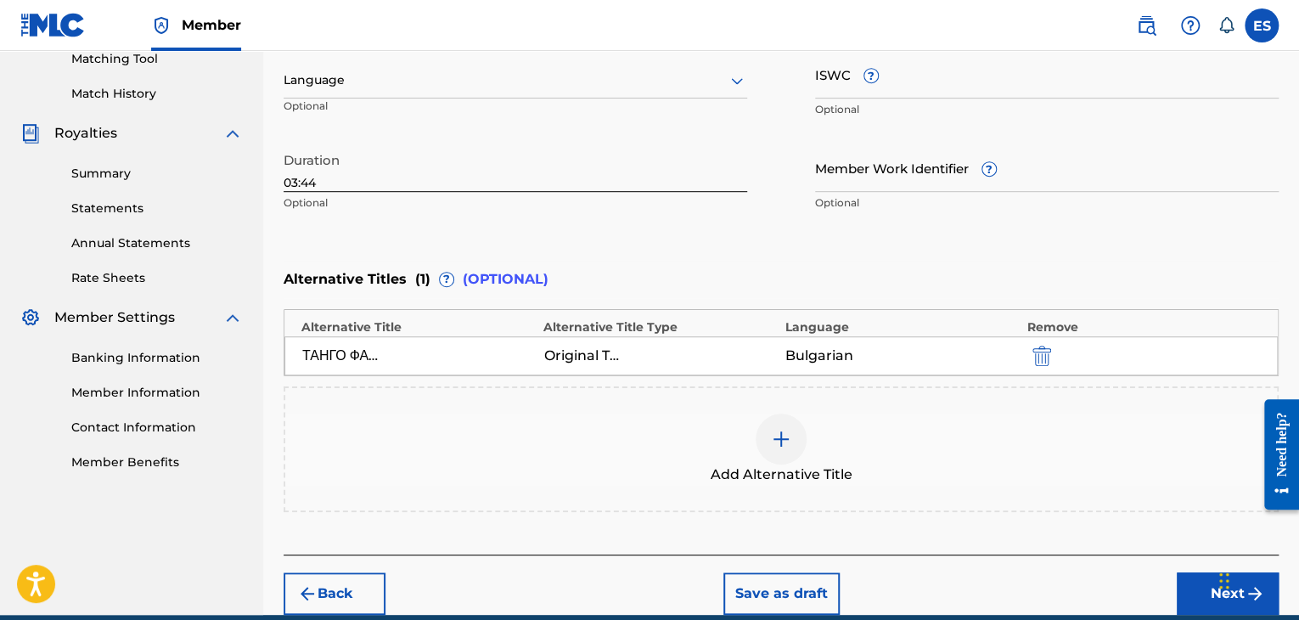
click at [319, 182] on input "03:44" at bounding box center [514, 167] width 463 height 48
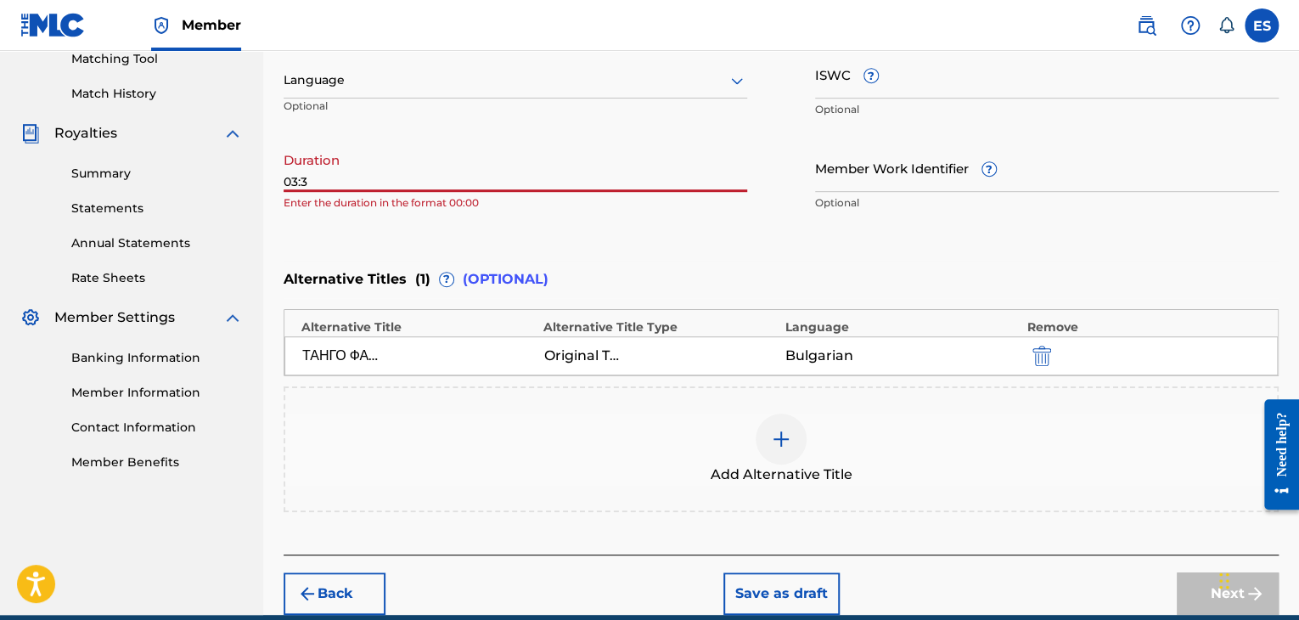
type input "03:31"
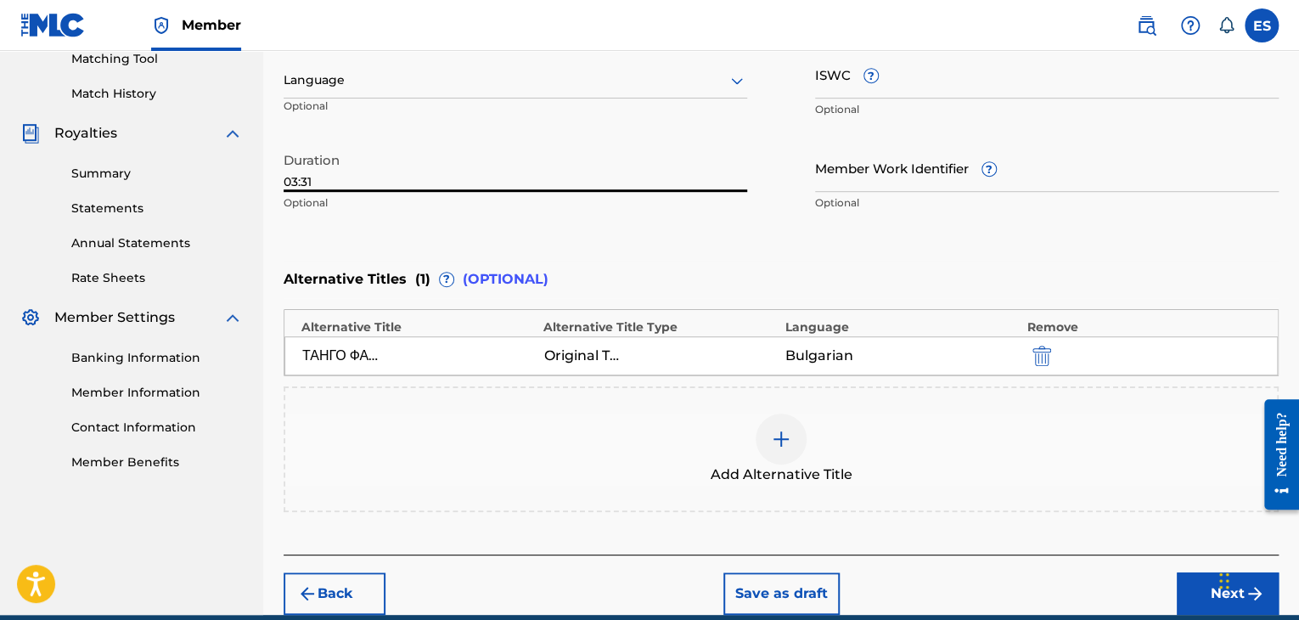
click at [1207, 597] on button "Next" at bounding box center [1227, 593] width 102 height 42
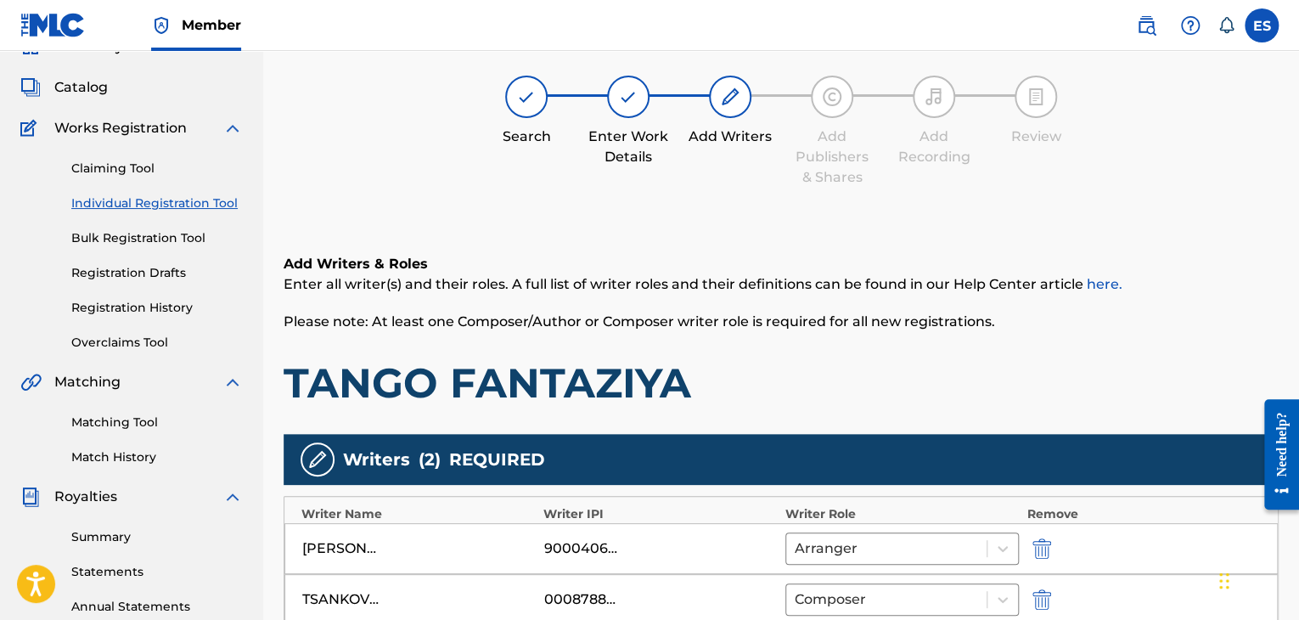
scroll to position [418, 0]
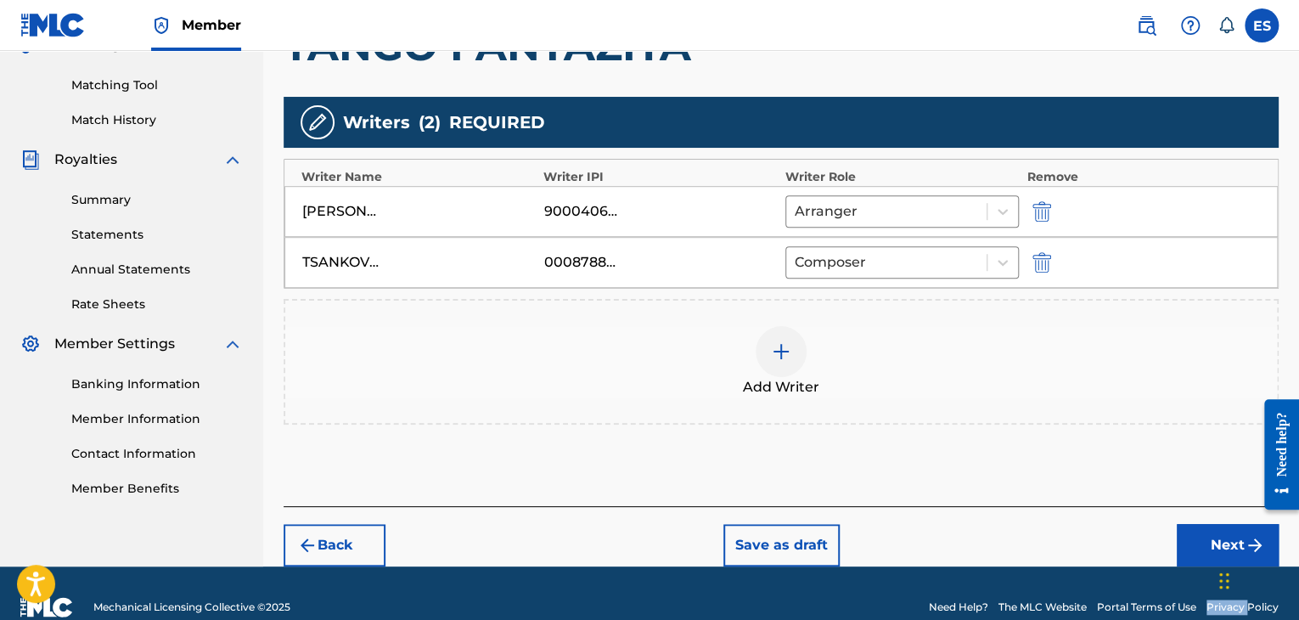
click at [1178, 541] on button "Next" at bounding box center [1227, 545] width 102 height 42
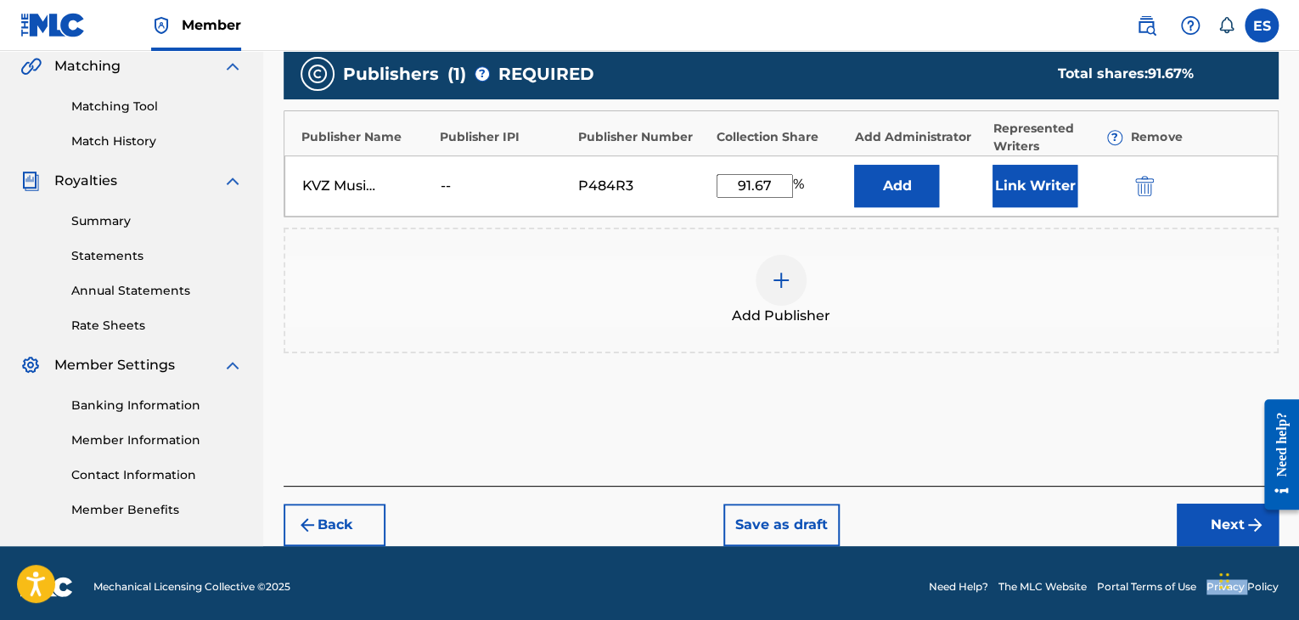
scroll to position [404, 0]
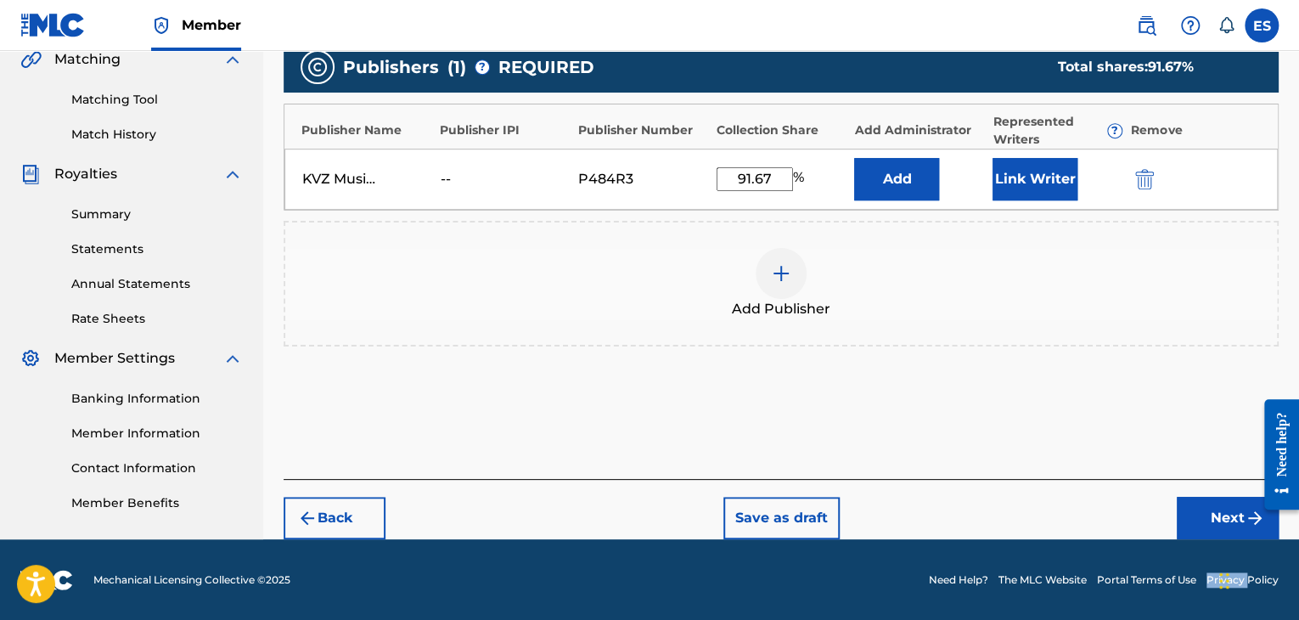
click at [1205, 523] on button "Next" at bounding box center [1227, 518] width 102 height 42
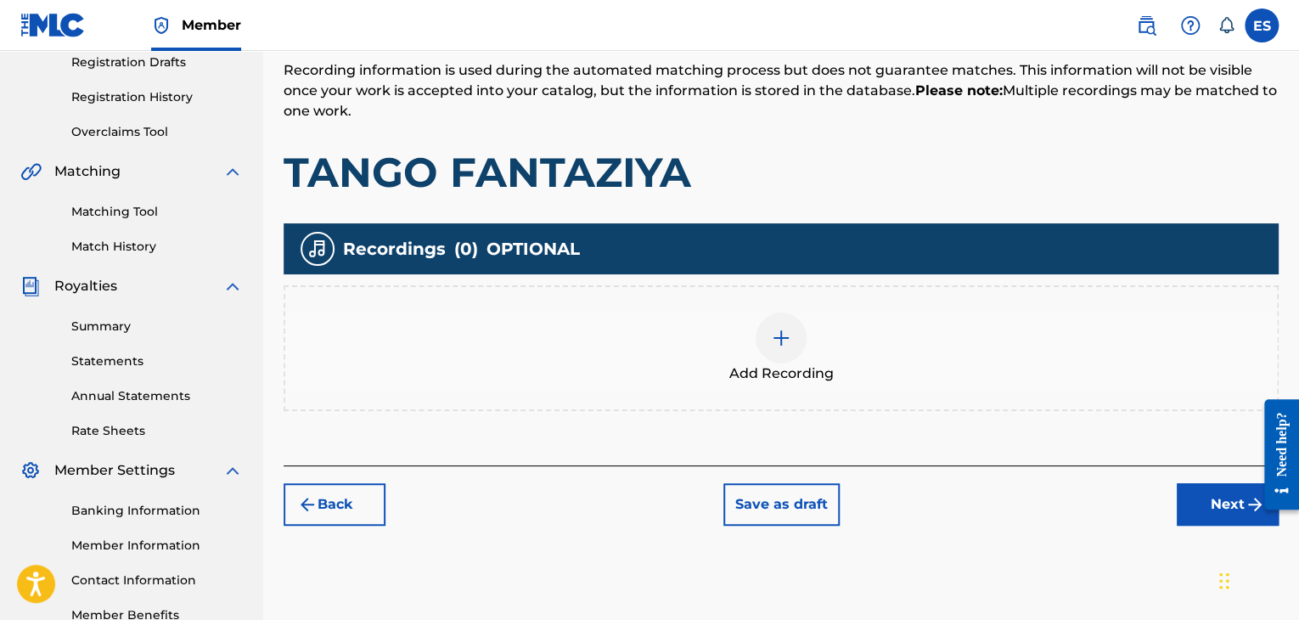
scroll to position [398, 0]
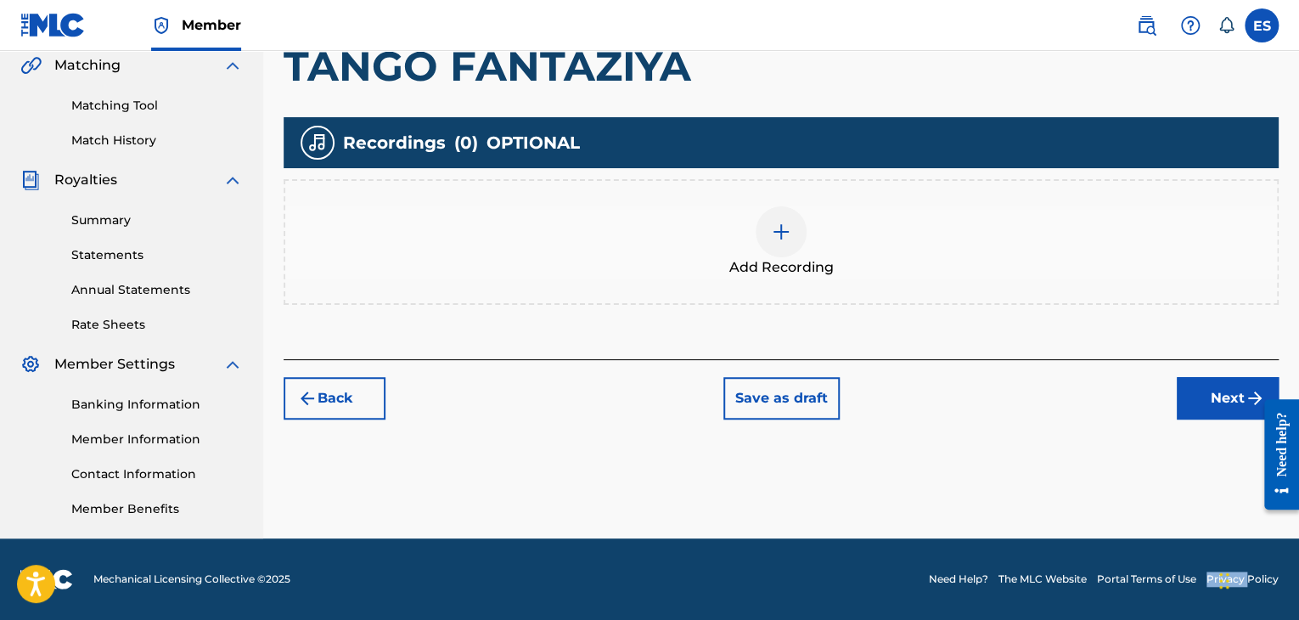
click at [777, 237] on img at bounding box center [781, 232] width 20 height 20
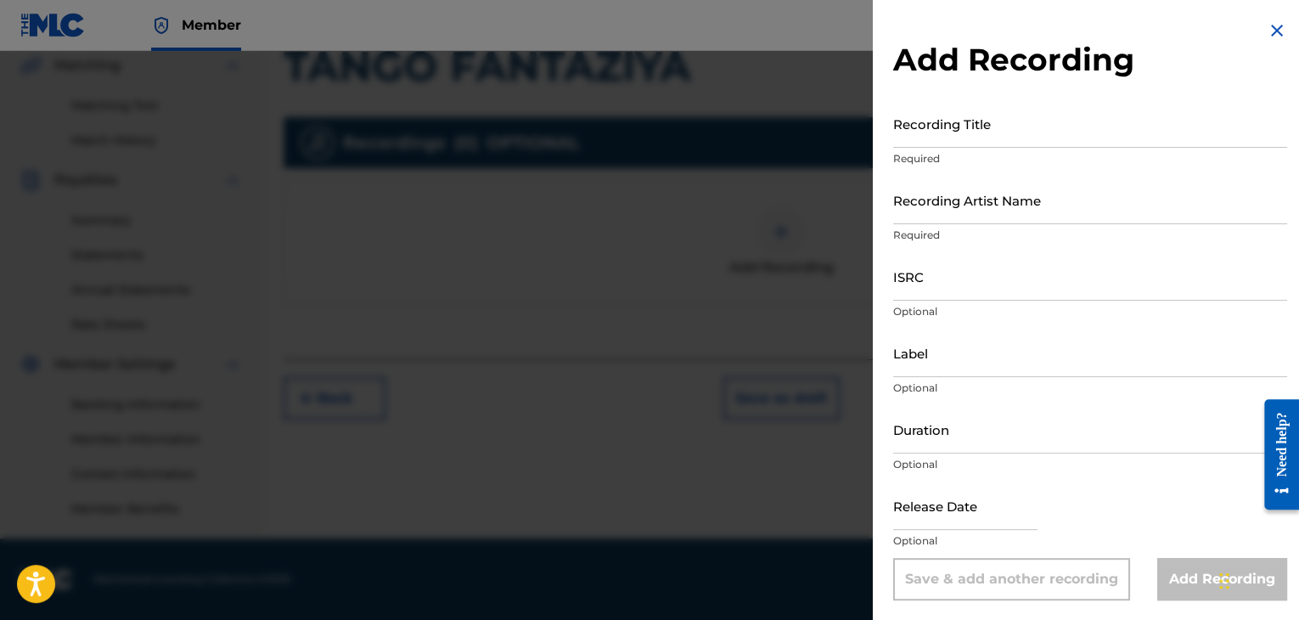
drag, startPoint x: 1267, startPoint y: 25, endPoint x: 847, endPoint y: 182, distance: 448.8
click at [1267, 25] on img at bounding box center [1276, 30] width 20 height 20
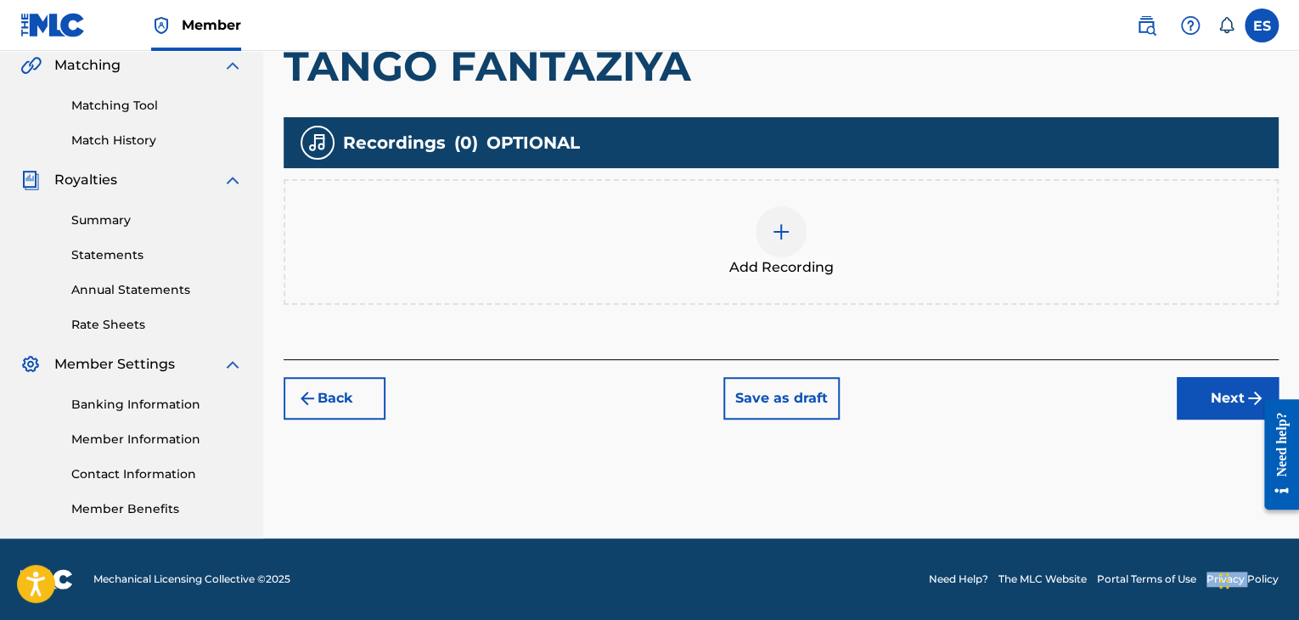
click at [334, 400] on button "Back" at bounding box center [334, 398] width 102 height 42
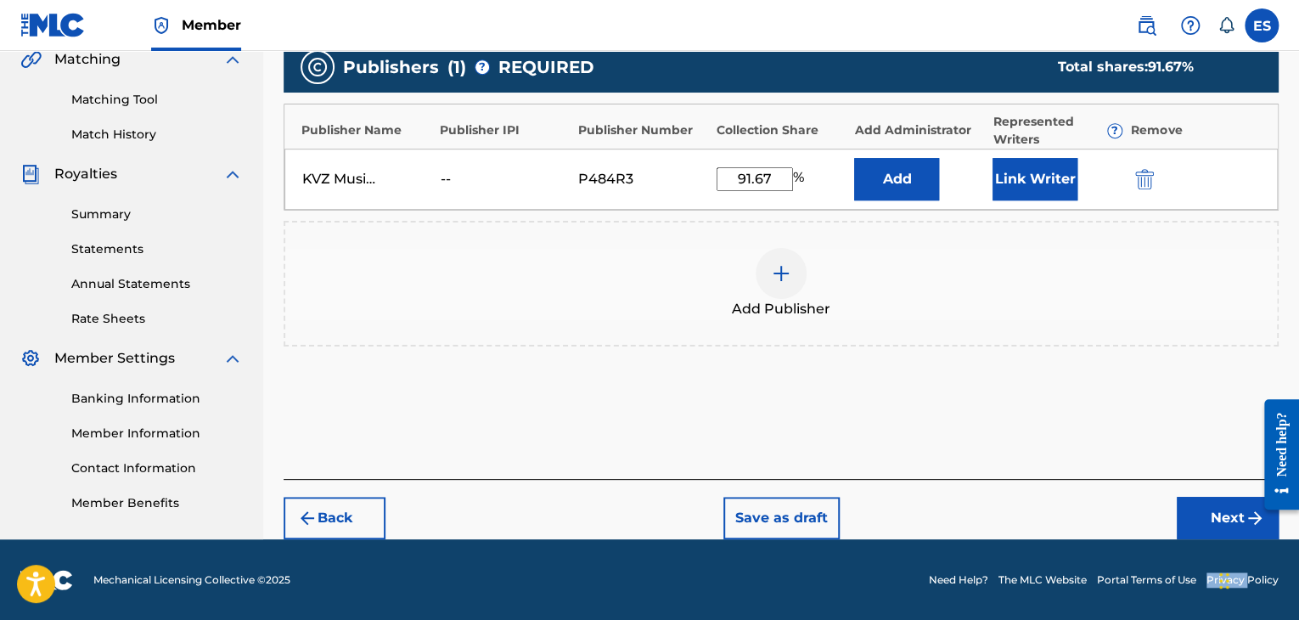
click at [327, 503] on button "Back" at bounding box center [334, 518] width 102 height 42
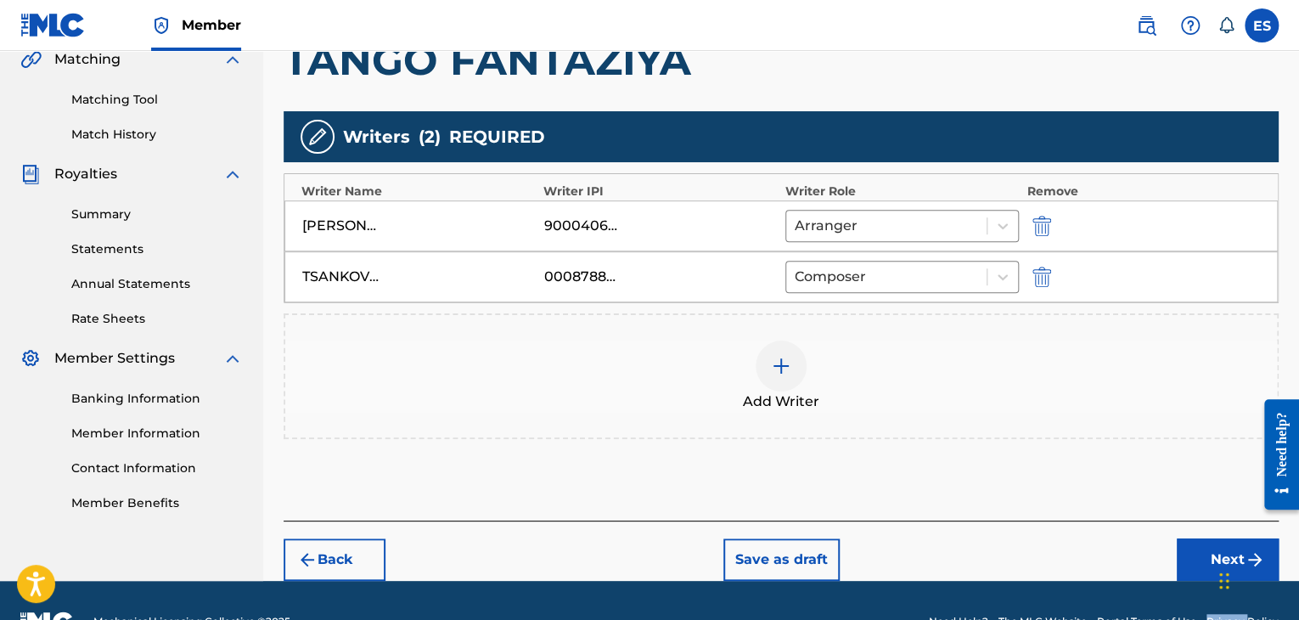
scroll to position [445, 0]
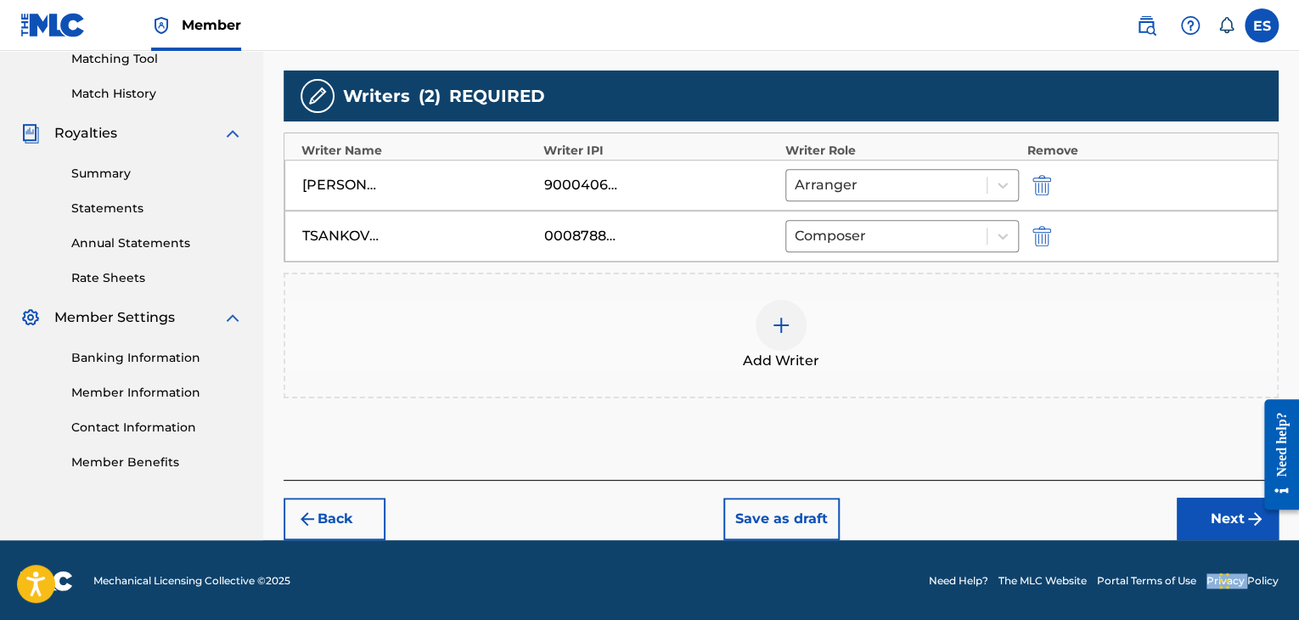
click at [327, 510] on button "Back" at bounding box center [334, 518] width 102 height 42
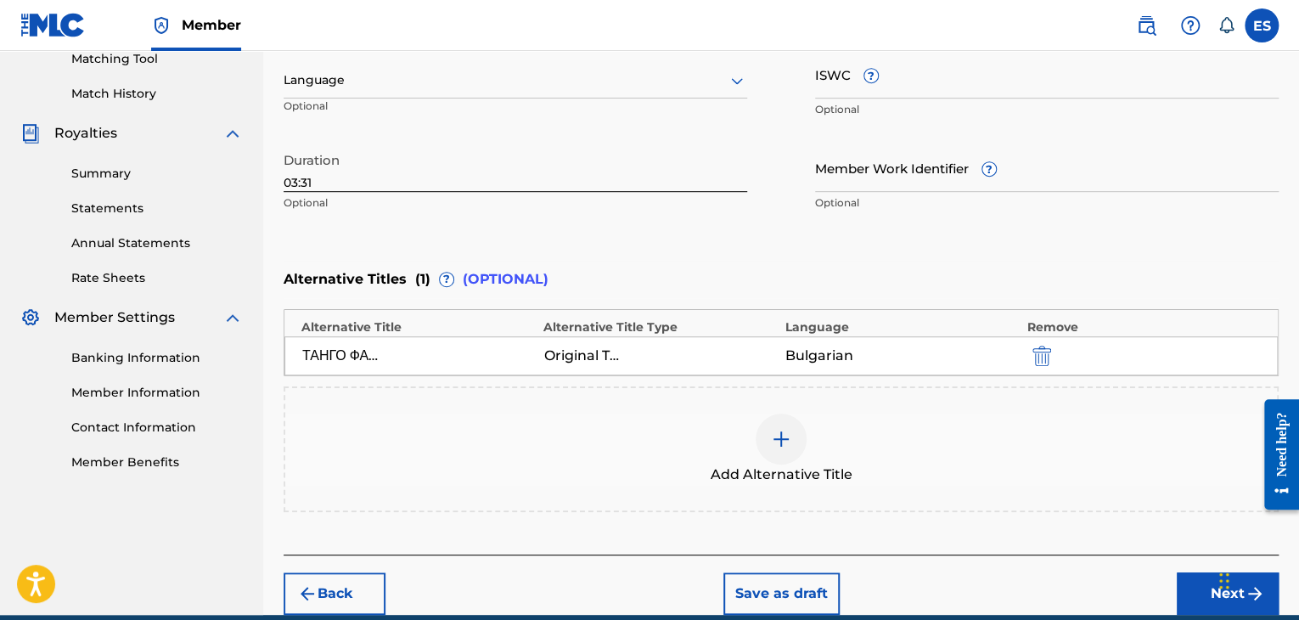
click at [343, 172] on input "03:31" at bounding box center [514, 167] width 463 height 48
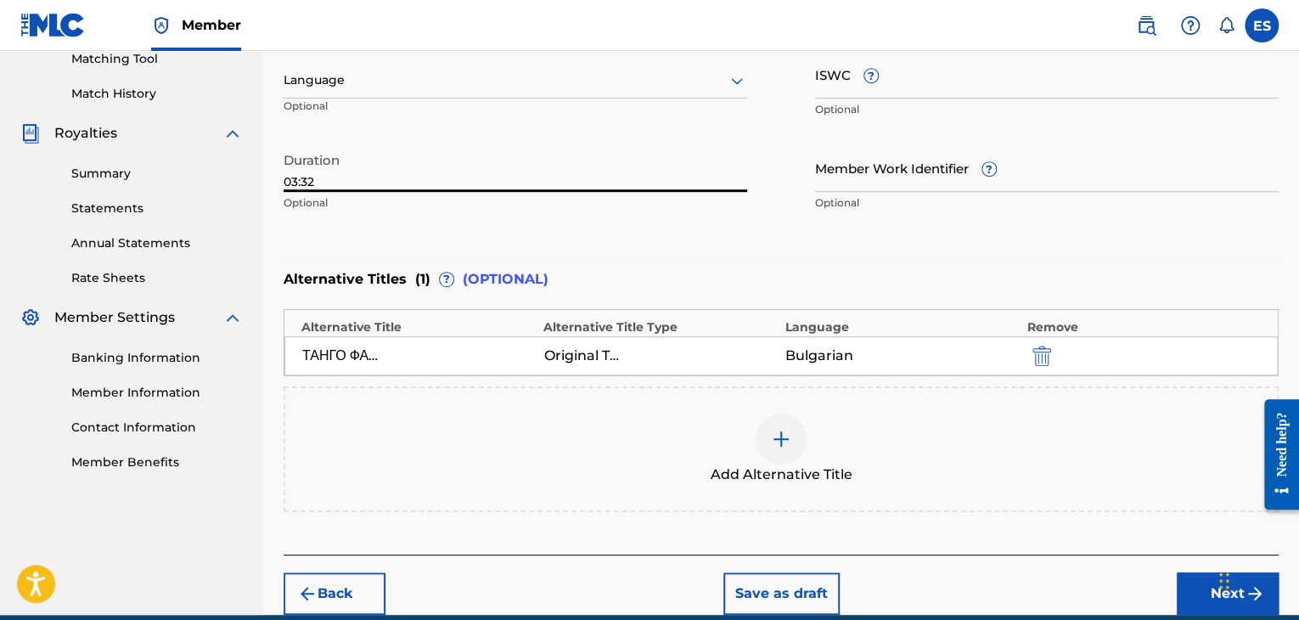
type input "03:32"
click at [1210, 603] on button "Next" at bounding box center [1227, 593] width 102 height 42
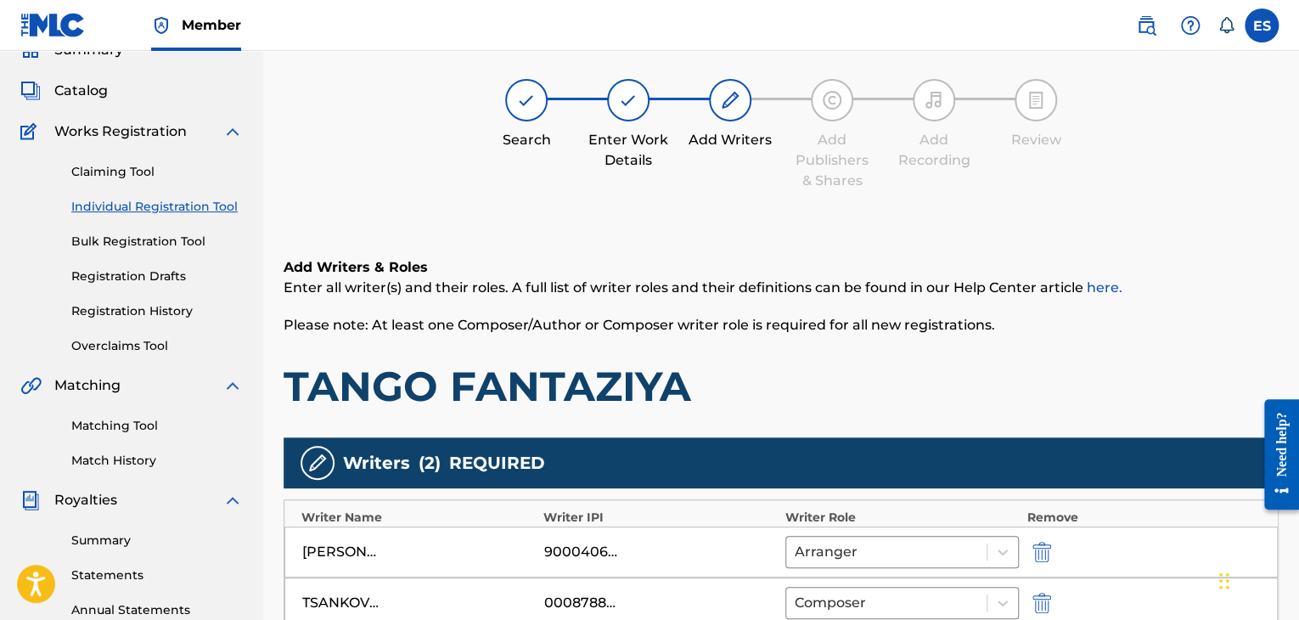
scroll to position [431, 0]
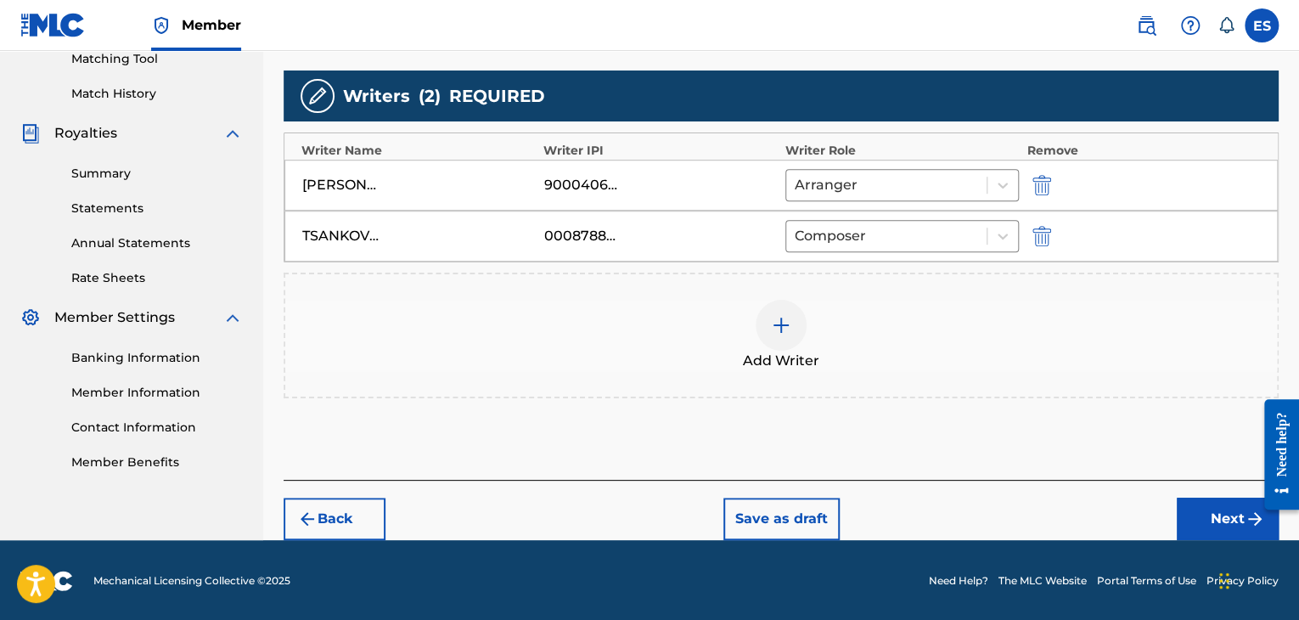
click at [1180, 502] on button "Next" at bounding box center [1227, 518] width 102 height 42
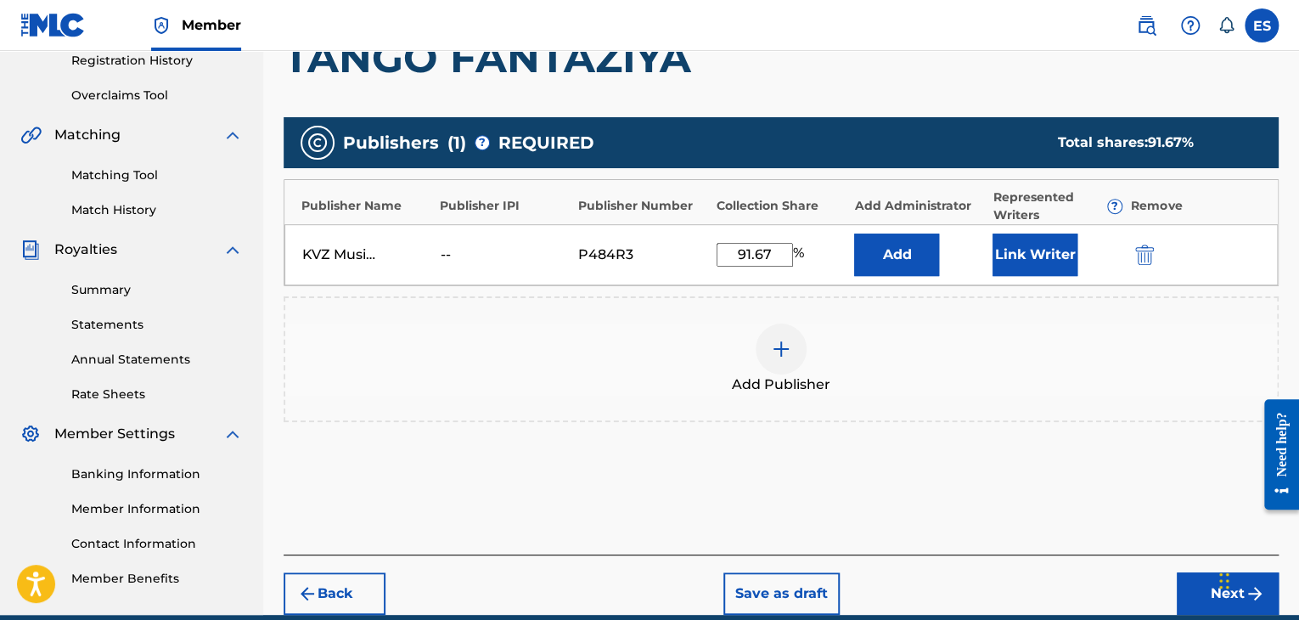
scroll to position [404, 0]
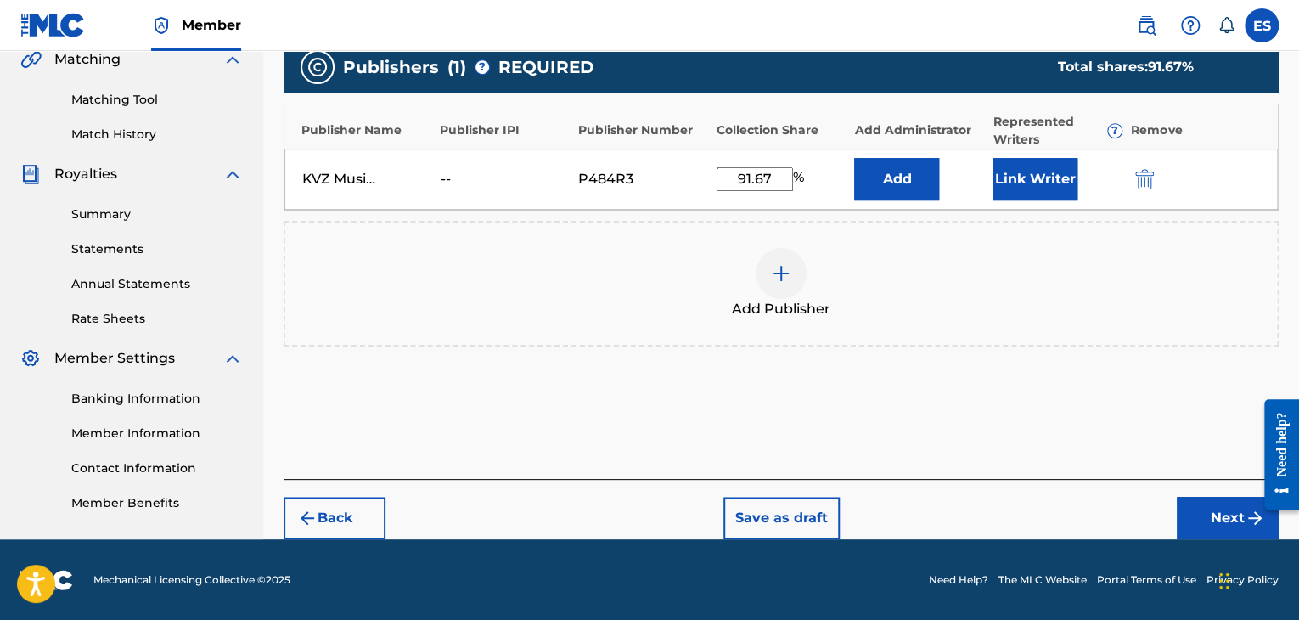
click at [1196, 527] on button "Next" at bounding box center [1227, 518] width 102 height 42
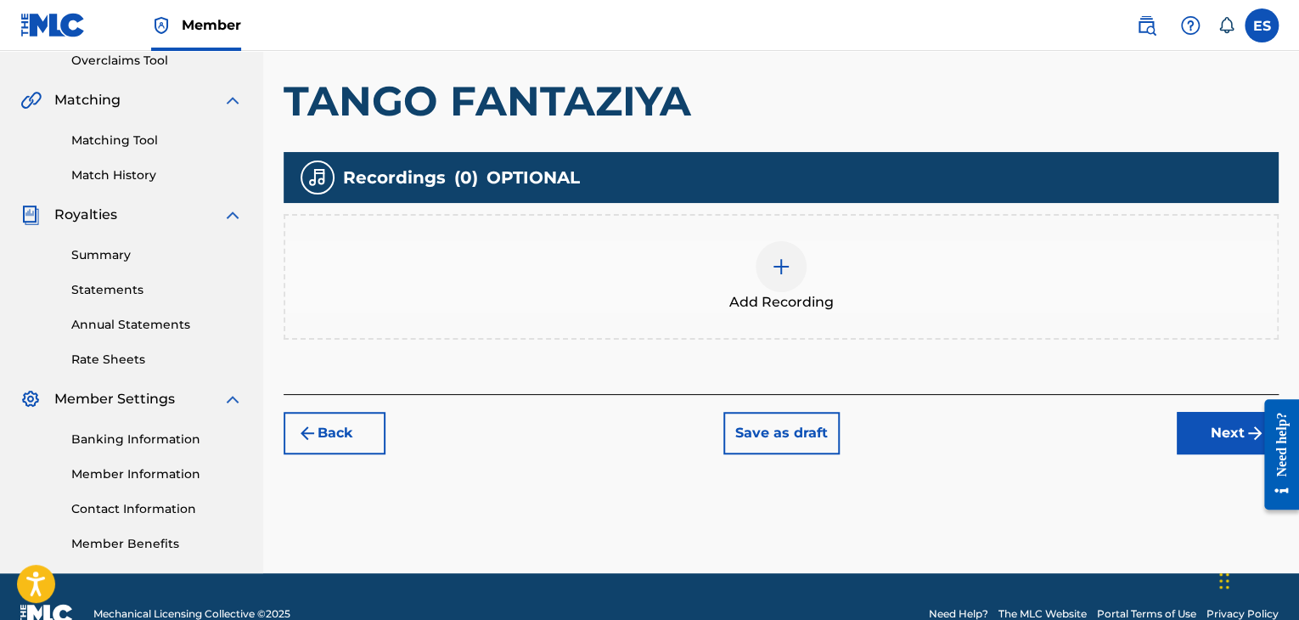
scroll to position [398, 0]
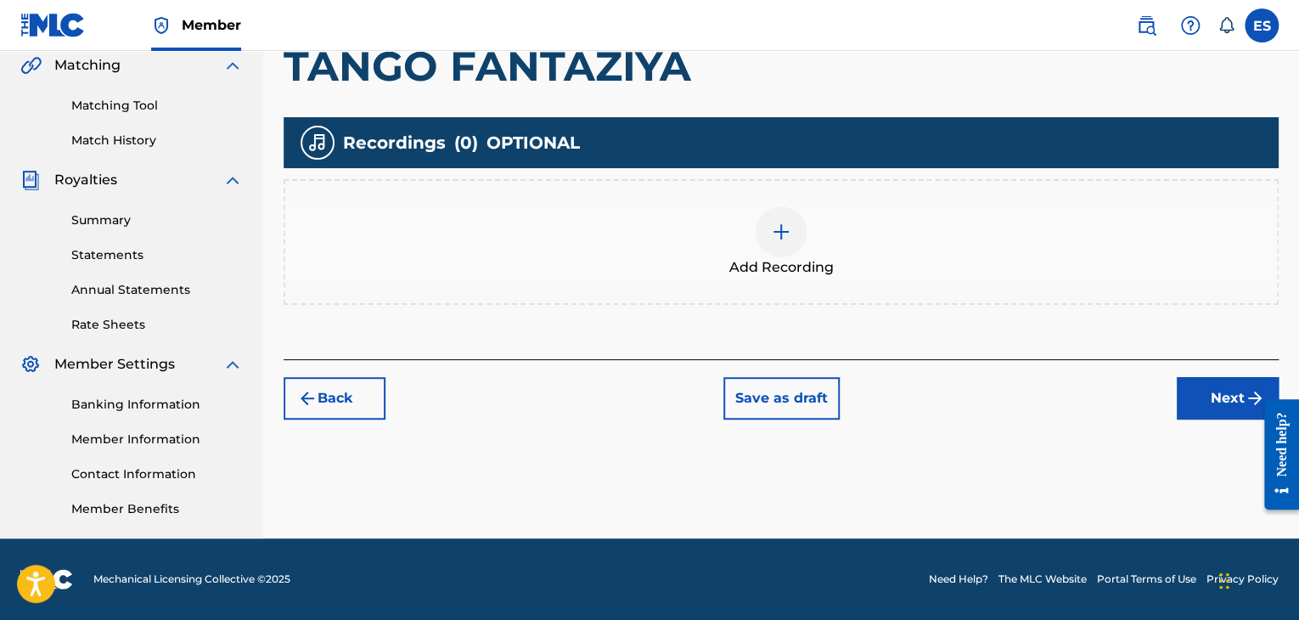
click at [771, 244] on div at bounding box center [780, 231] width 51 height 51
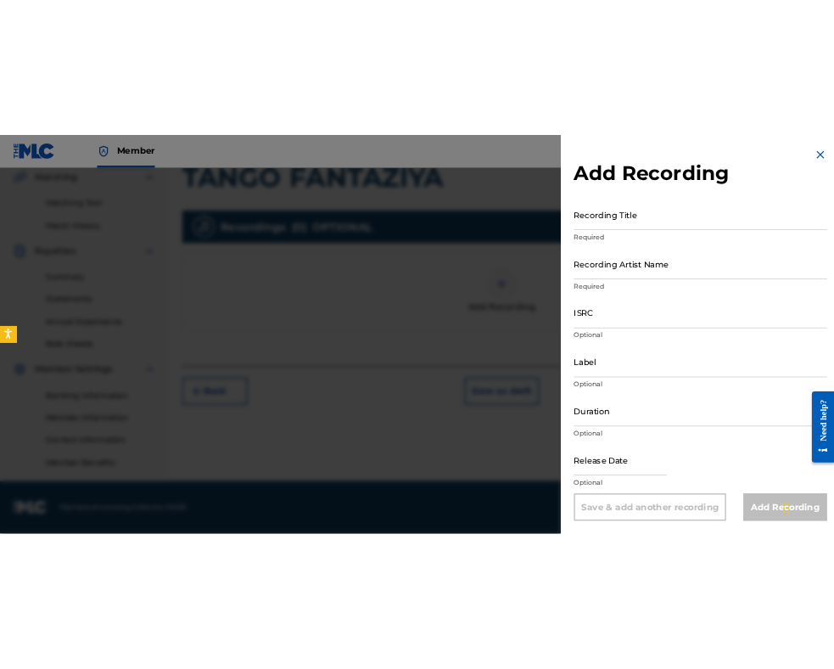
scroll to position [349, 0]
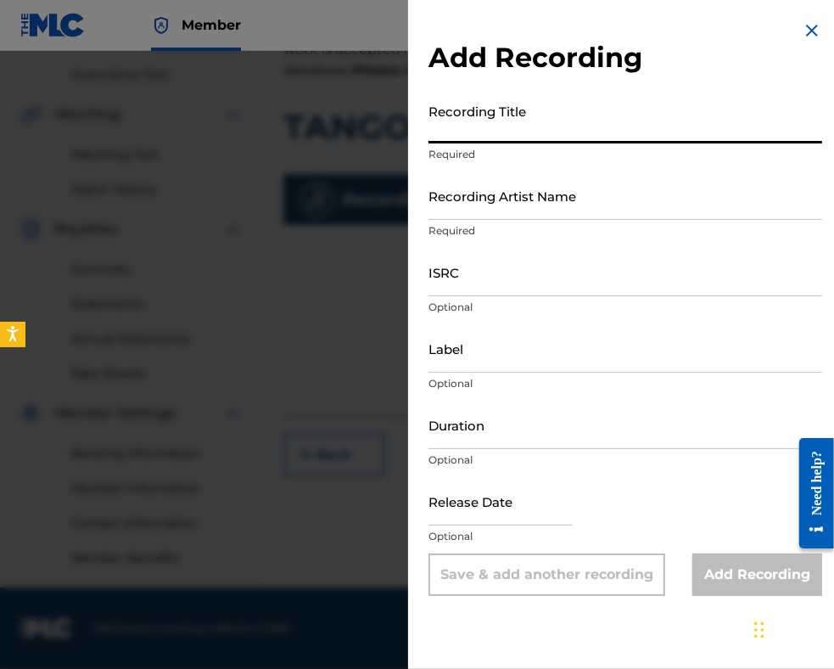
paste input "ТАНГО ФАНТАЗИЯ"
type input "ТАНГО ФАНТАЗИЯ"
drag, startPoint x: 553, startPoint y: 132, endPoint x: 160, endPoint y: 118, distance: 393.2
click at [156, 118] on div "Add Recording Recording Title ТАНГО ФАНТАЗИЯ Required Recording Artist Name Req…" at bounding box center [417, 360] width 834 height 618
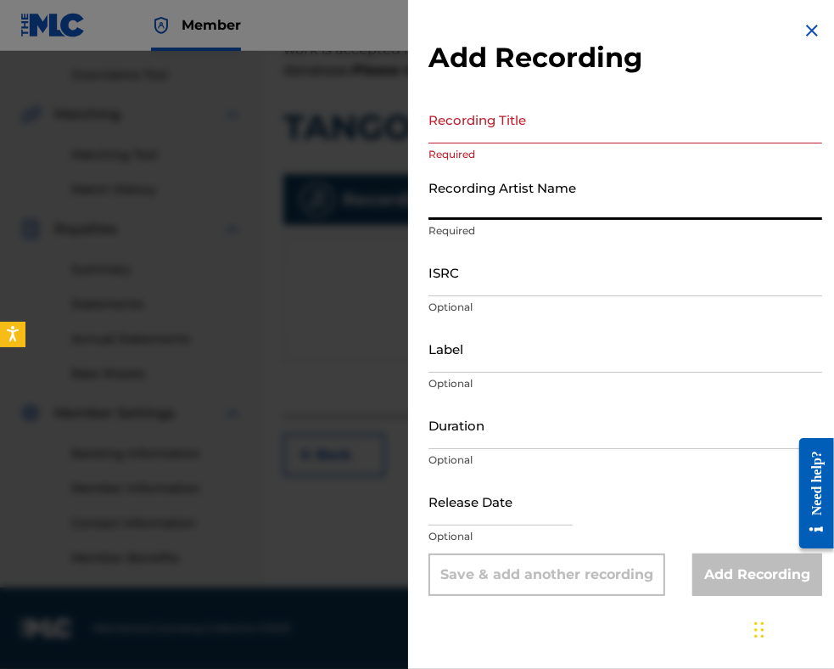
paste input "Orkestar s dirigent [PERSON_NAME]"
click at [475, 205] on input "Orkestar s dirigent [PERSON_NAME]" at bounding box center [626, 195] width 394 height 48
type input "Orkestur s dirigent [PERSON_NAME]"
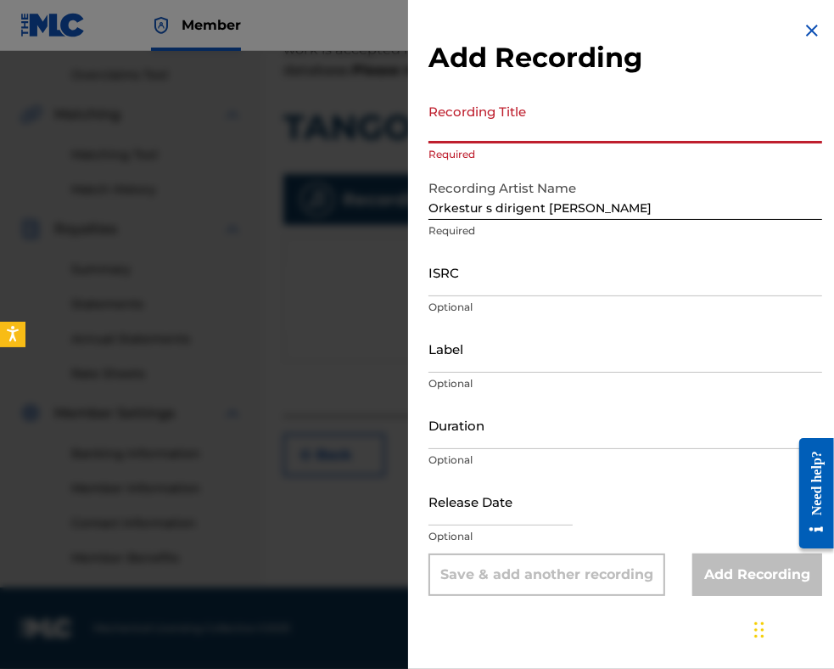
paste input "TANGO FANTAZIYA"
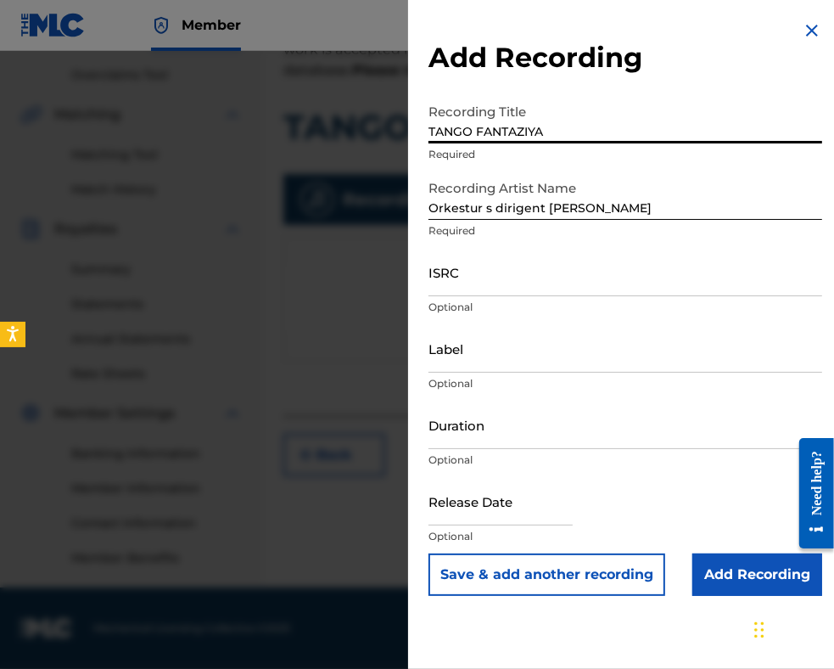
click at [435, 133] on input "TANGO FANTAZIYA" at bounding box center [626, 119] width 394 height 48
type input "TANGO FANTAZIYA"
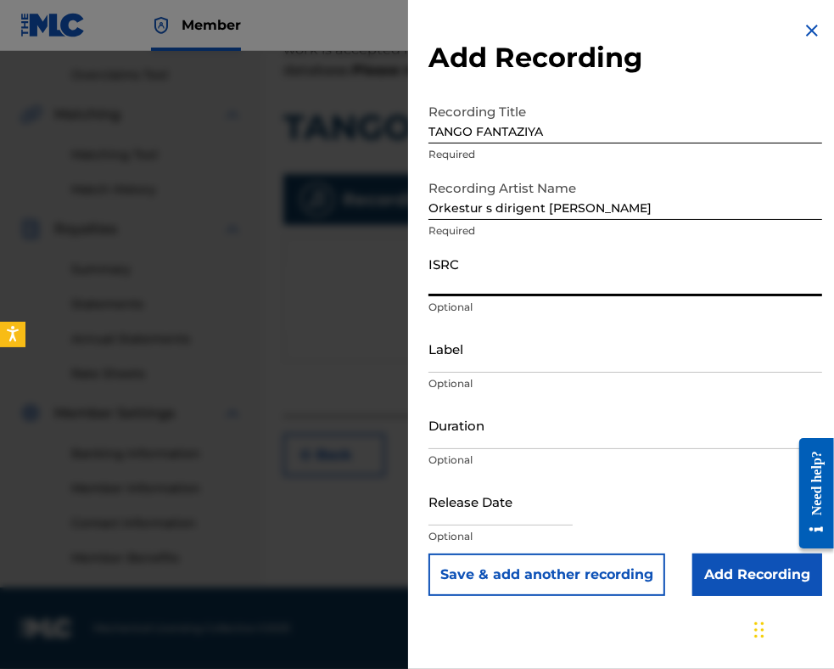
paste input "BGA672220701"
type input "BGA672220701"
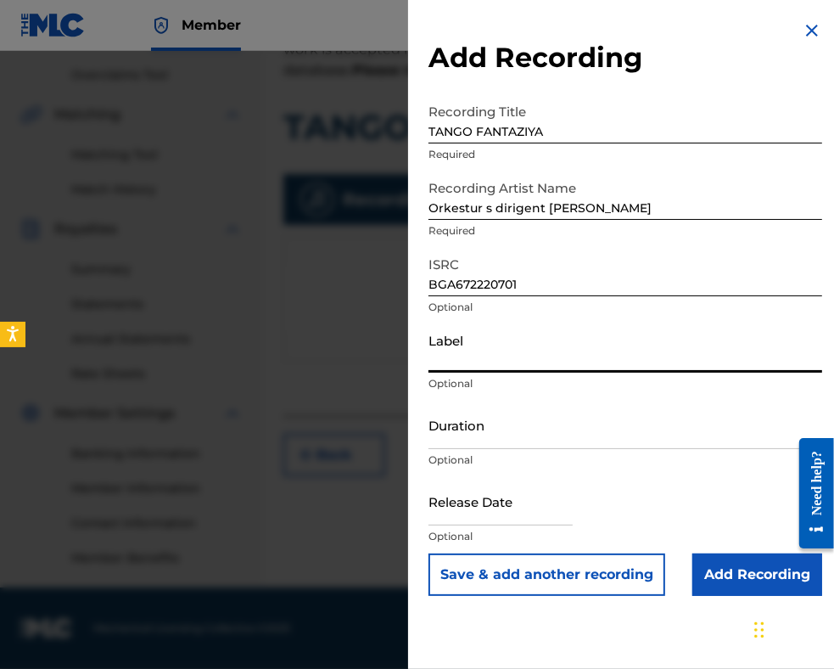
paste input "MIK BALKANTON"
type input "MIK BALKANTON"
click at [452, 423] on input "Duration" at bounding box center [626, 425] width 394 height 48
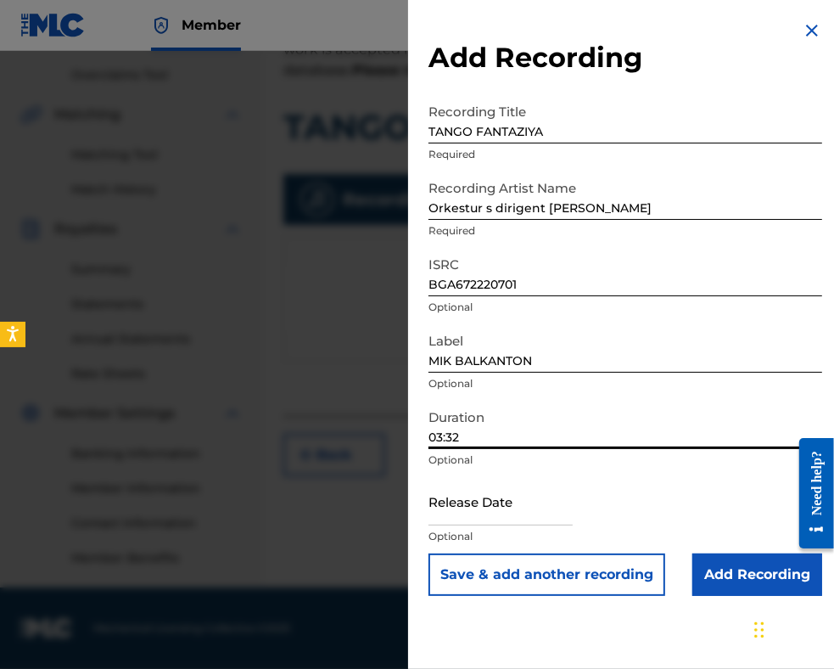
type input "03:32"
click at [736, 581] on input "Add Recording" at bounding box center [758, 574] width 130 height 42
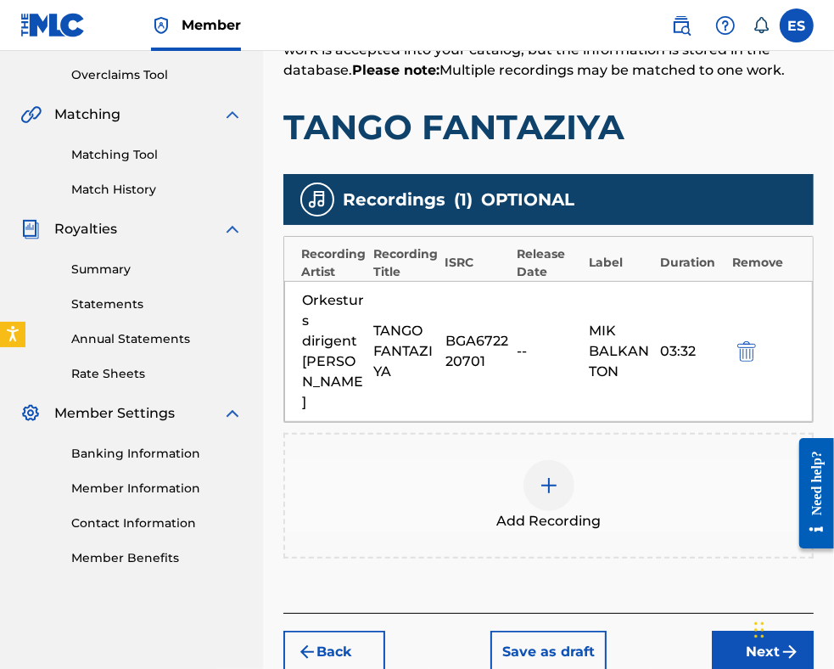
click at [555, 460] on div at bounding box center [549, 485] width 51 height 51
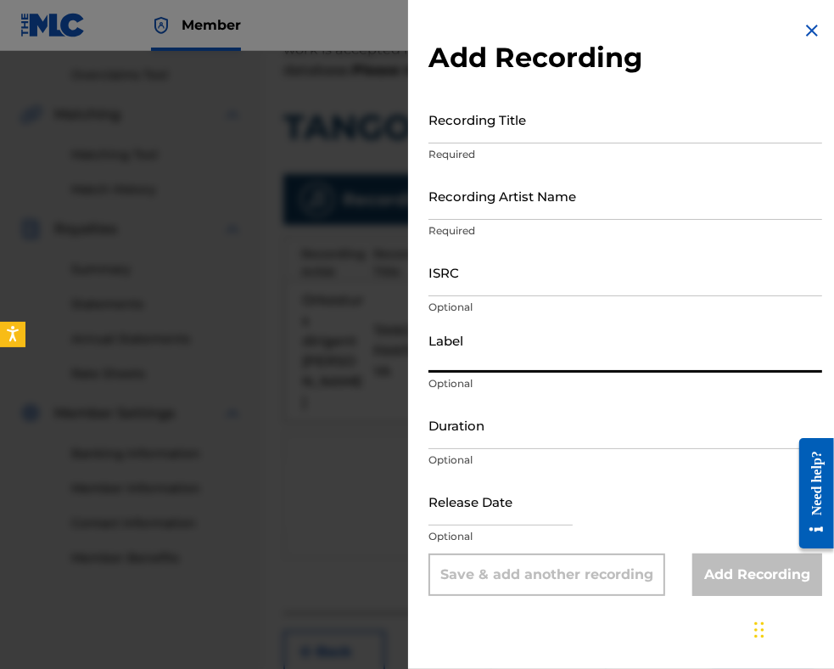
paste input "BGA672152519"
type input "BGA672152519"
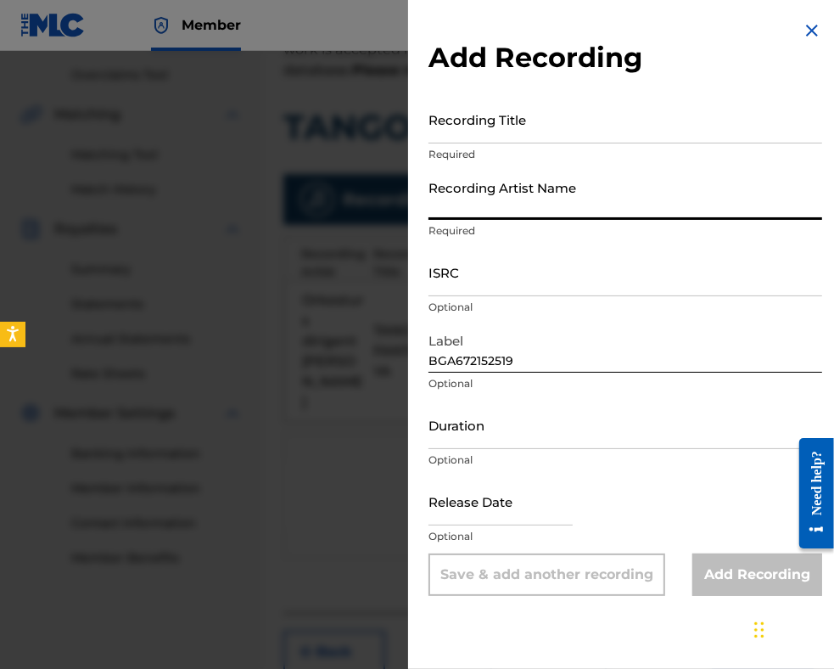
paste input "Orkestar s dirigent [PERSON_NAME]"
click at [475, 201] on input "Orkestar s dirigent [PERSON_NAME]" at bounding box center [626, 195] width 394 height 48
type input "Orkestur s dirigent [PERSON_NAME]"
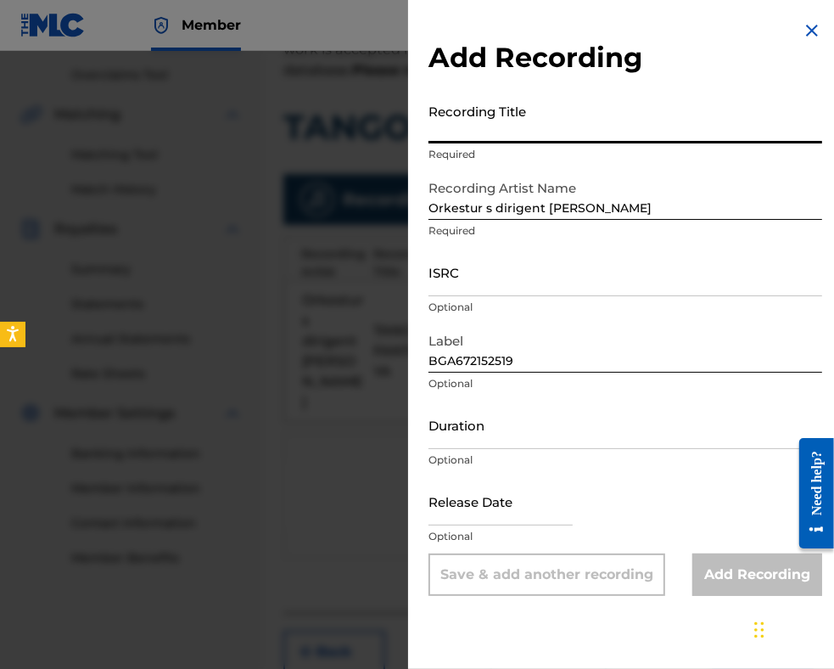
paste input "TANGO FANTAZIYA"
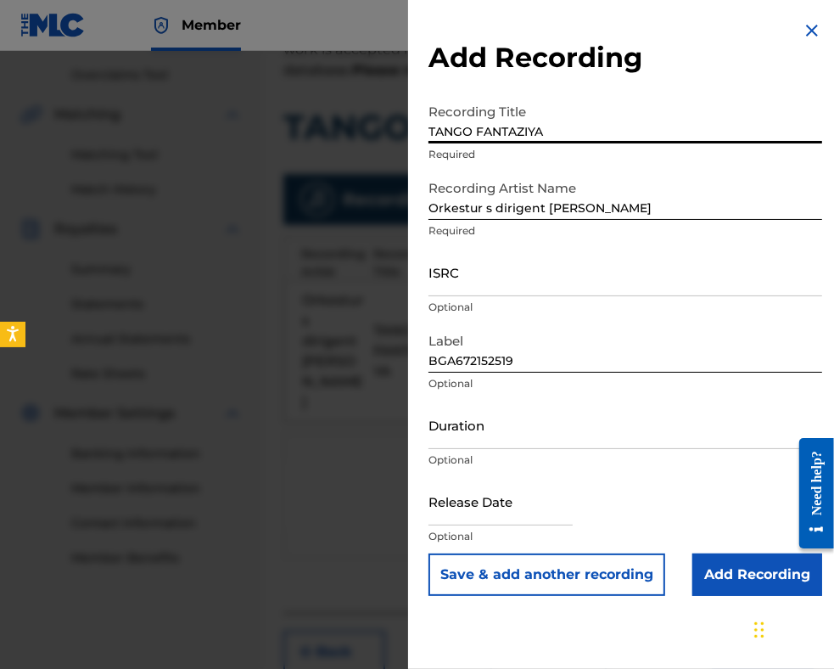
type input "TANGO FANTAZIYA"
click at [461, 437] on input "Duration" at bounding box center [626, 425] width 394 height 48
type input "03:45"
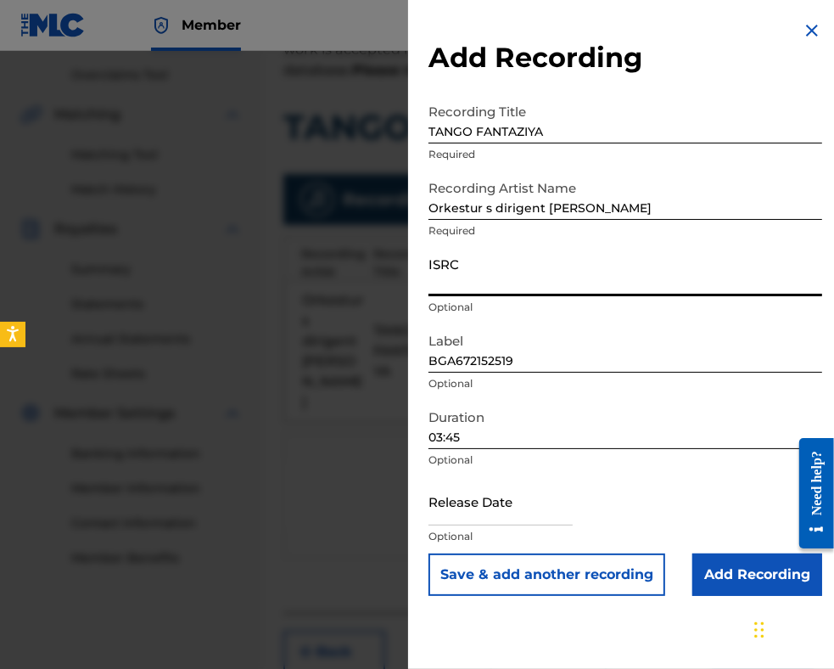
paste input "BGA672152519"
type input "BGA672152519"
click at [434, 132] on input "TANGO FANTAZIYA" at bounding box center [626, 119] width 394 height 48
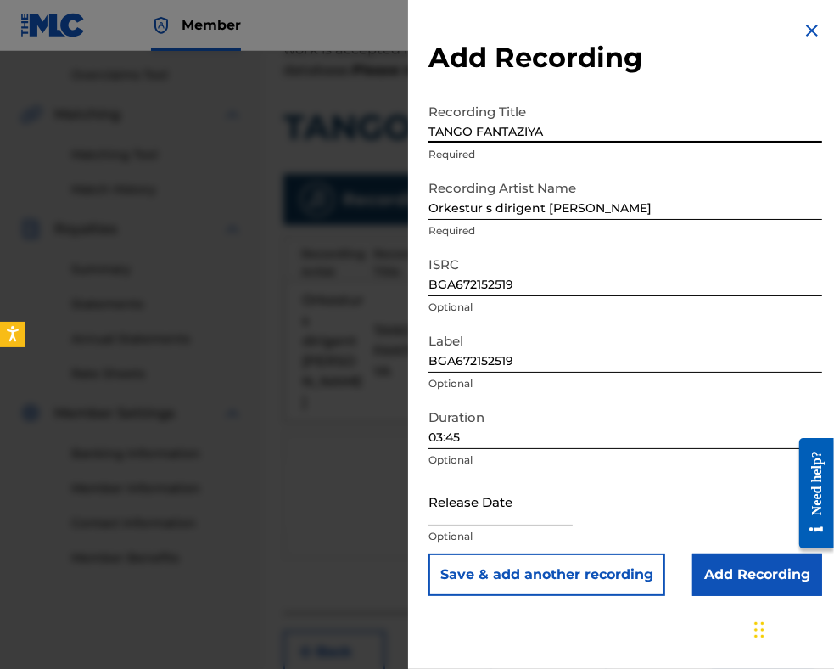
type input "TANGO FANTAZIYA"
click at [759, 571] on input "Add Recording" at bounding box center [758, 574] width 130 height 42
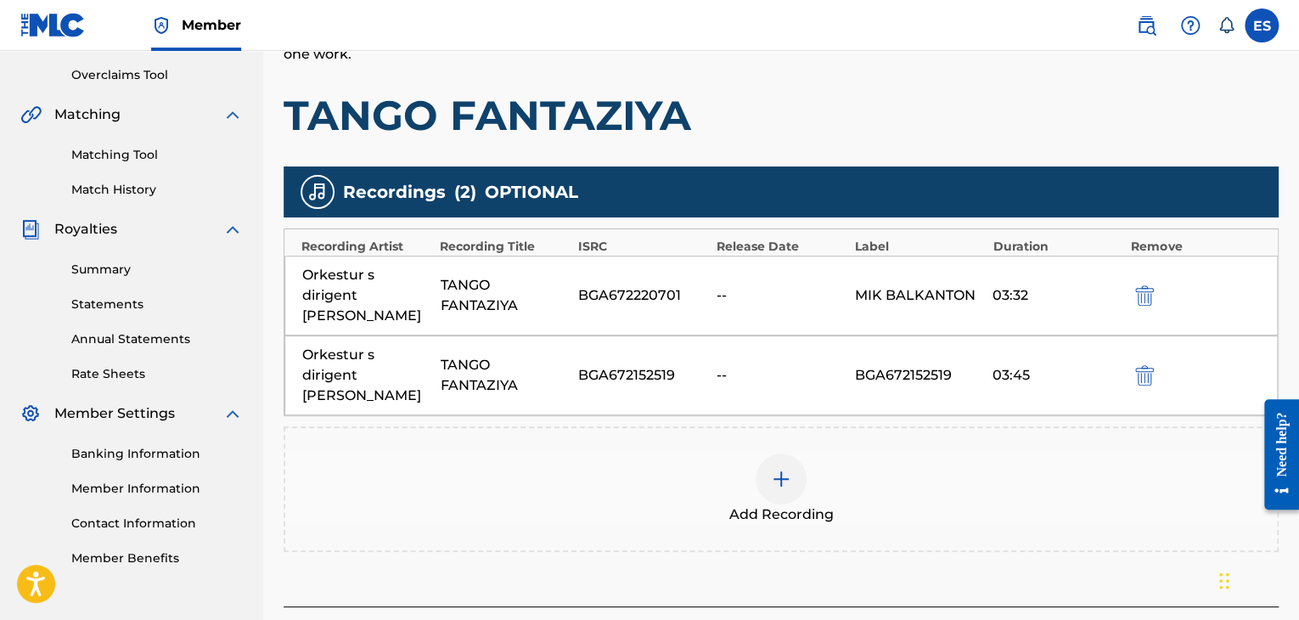
click at [760, 453] on div at bounding box center [780, 478] width 51 height 51
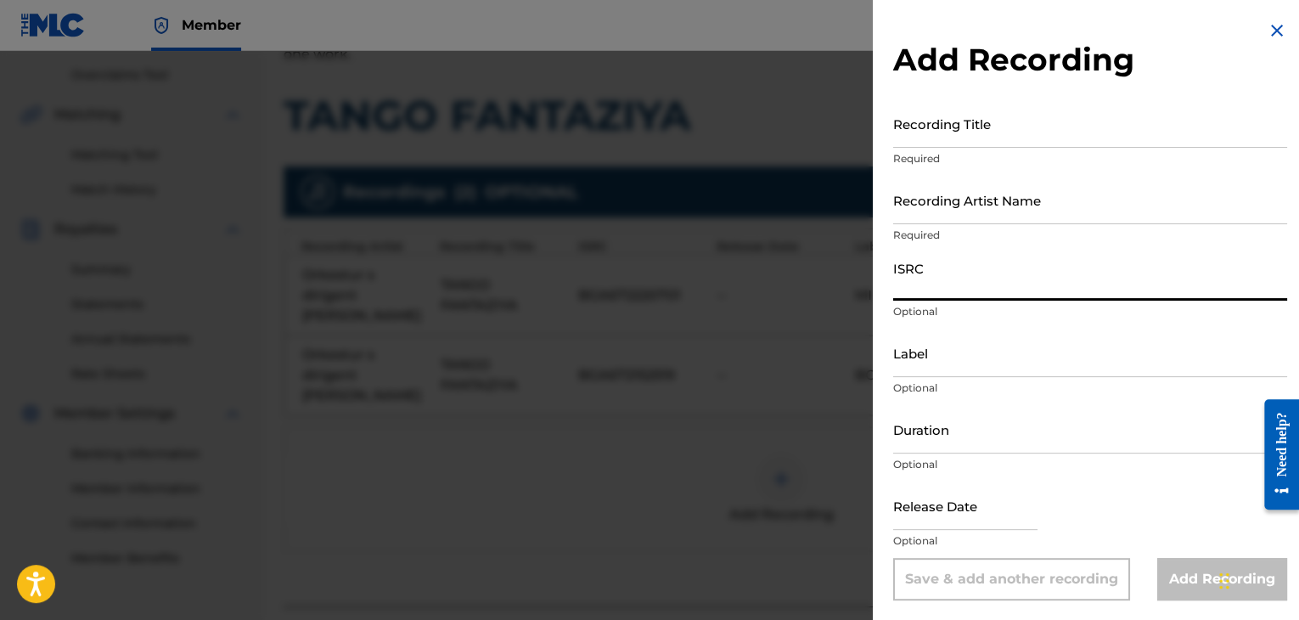
paste input "BGA260925719"
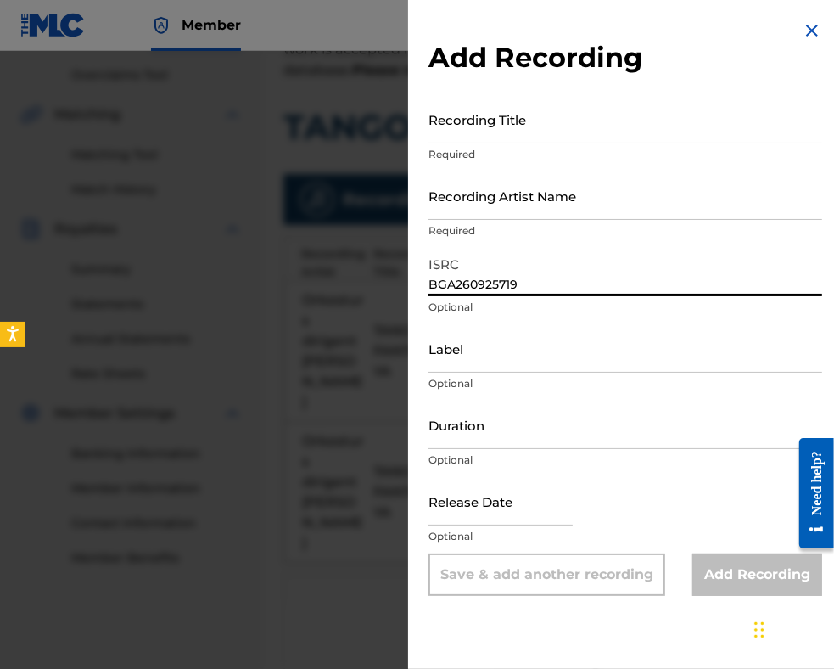
type input "BGA260925719"
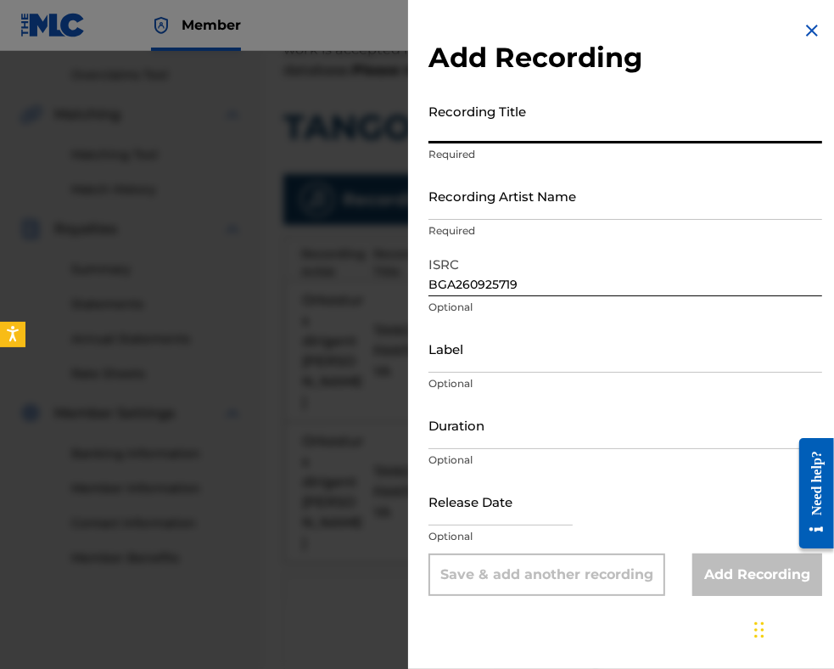
paste input "TANGO FANTAZIYA"
click at [431, 128] on input "TANGO FANTAZIYA" at bounding box center [626, 119] width 394 height 48
type input "TANGO FANTAZIYA"
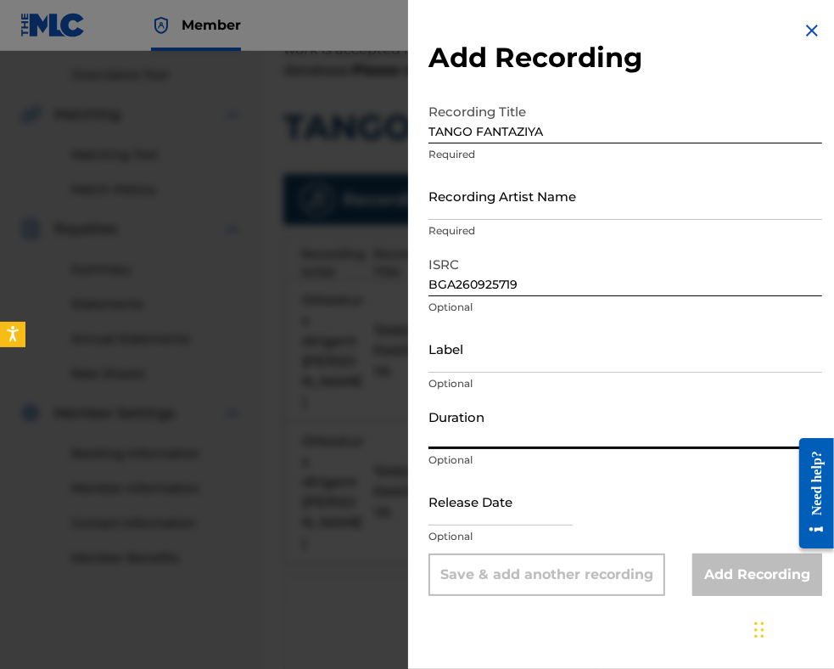
click at [475, 430] on input "Duration" at bounding box center [626, 425] width 394 height 48
type input "03:35"
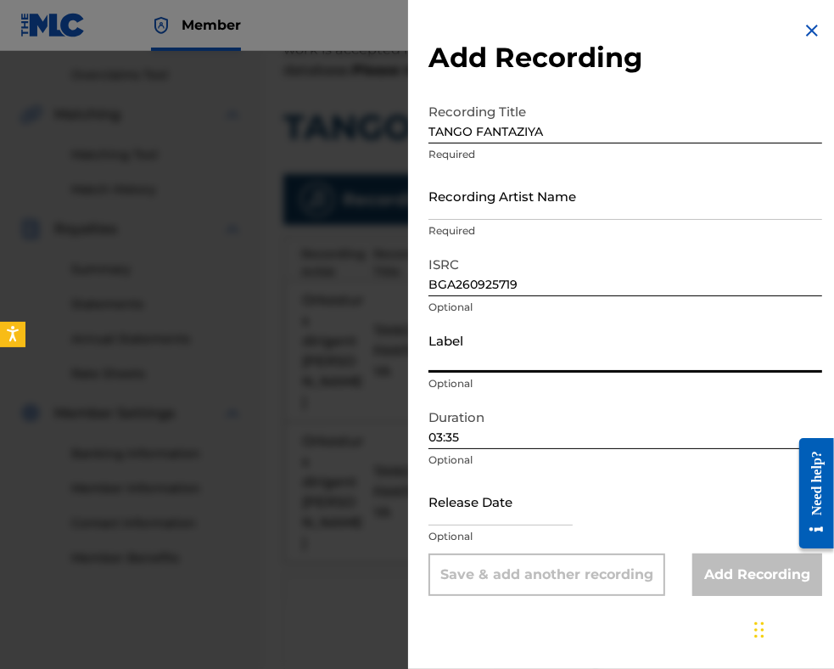
paste input "Balkanton"
type input "Balkanton"
click at [717, 500] on div "Release Date Optional" at bounding box center [626, 515] width 394 height 76
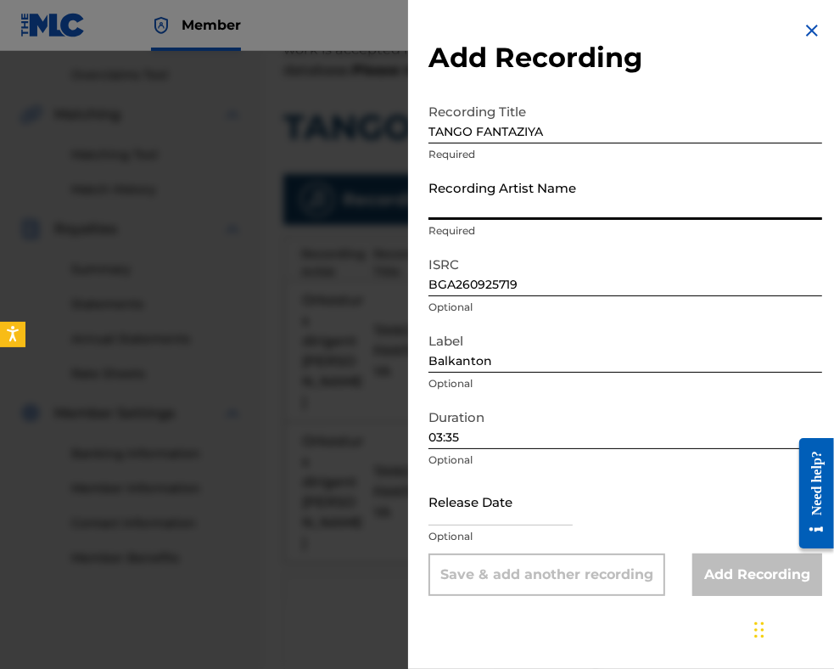
paste input "Orkestar s dirigent [PERSON_NAME]"
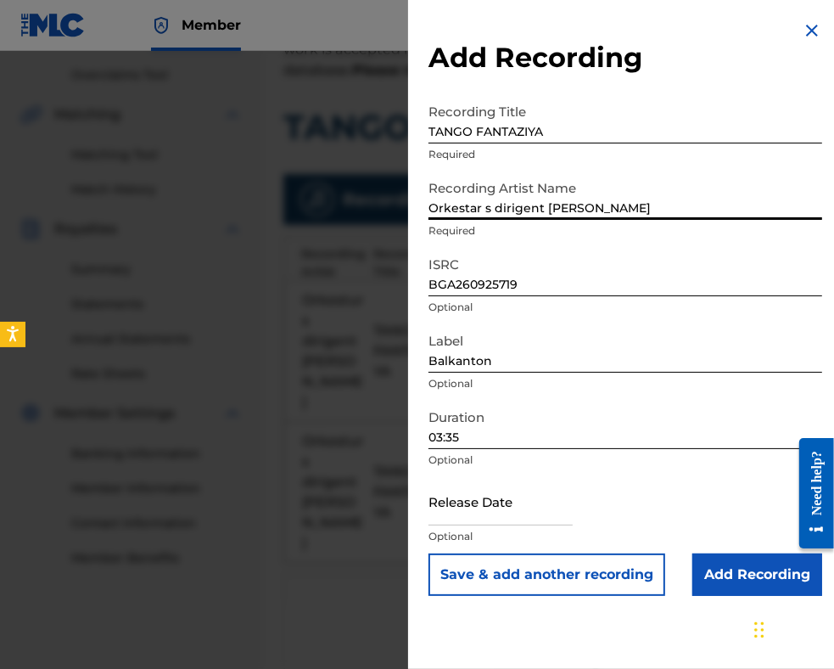
click at [472, 206] on input "Orkestar s dirigent [PERSON_NAME]" at bounding box center [626, 195] width 394 height 48
type input "Orkestur s dirigent [PERSON_NAME]"
click at [715, 564] on input "Add Recording" at bounding box center [758, 574] width 130 height 42
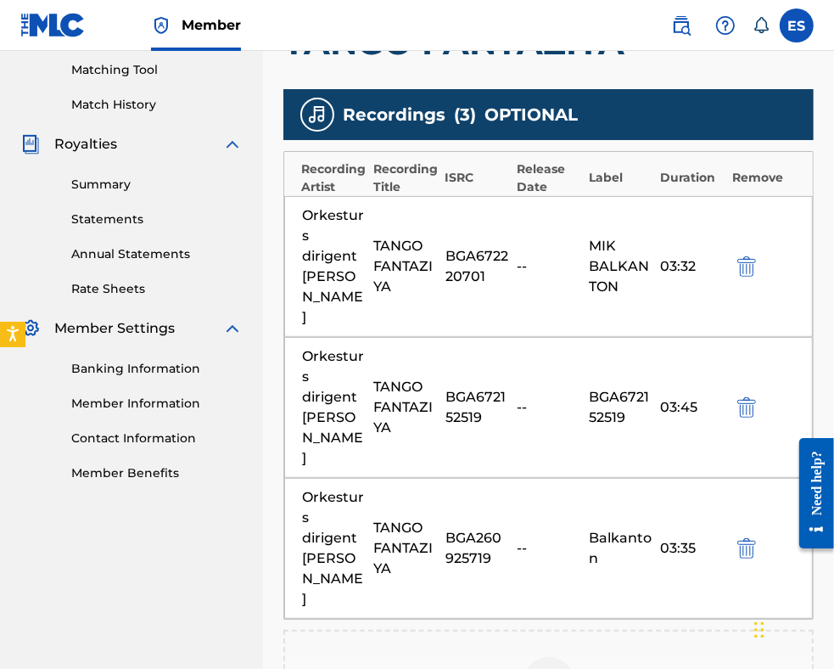
scroll to position [653, 0]
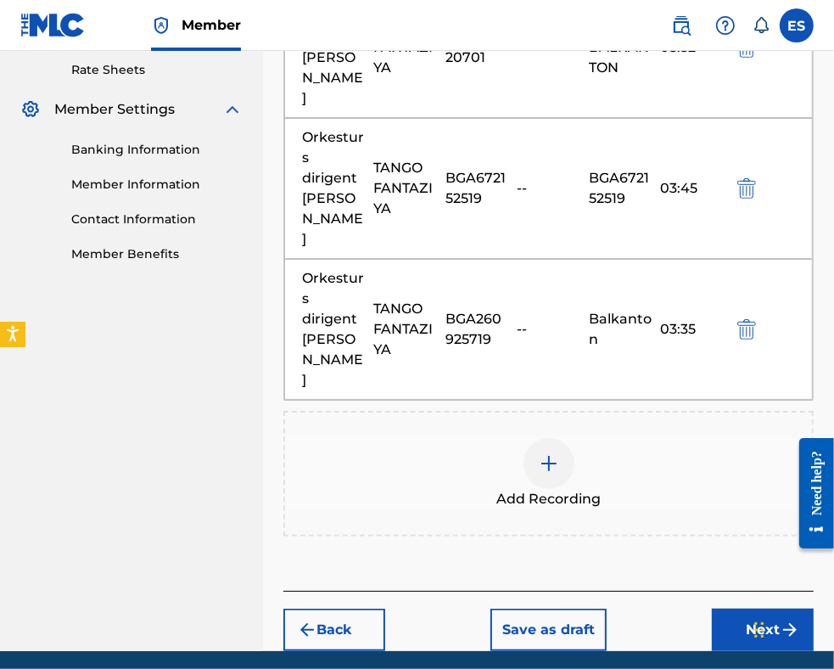
click at [744, 609] on button "Next" at bounding box center [763, 630] width 102 height 42
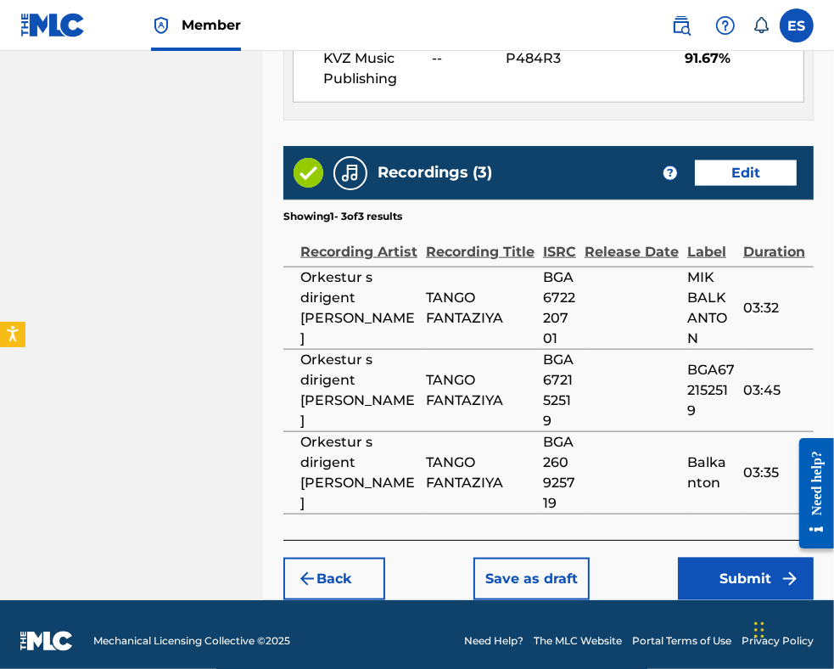
scroll to position [1202, 0]
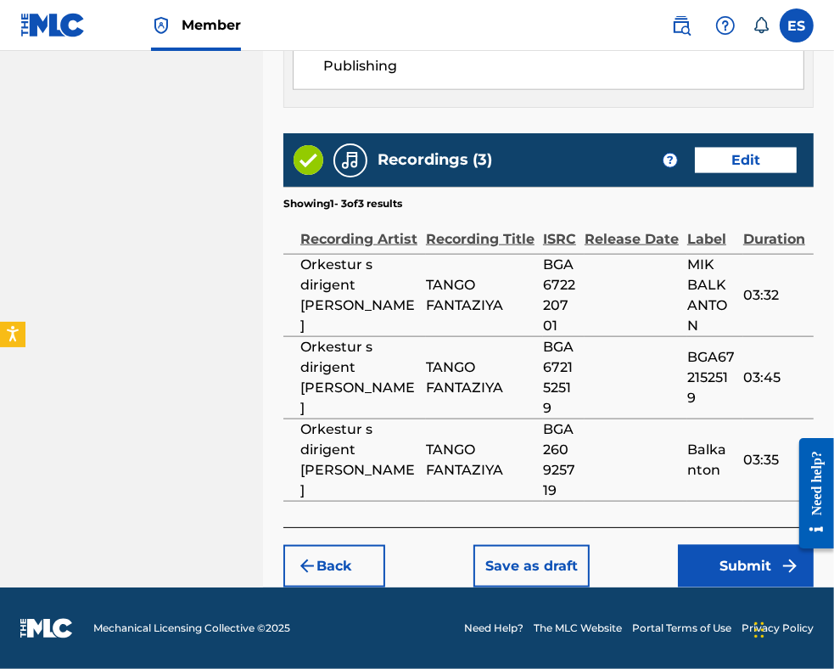
click at [754, 567] on button "Submit" at bounding box center [746, 566] width 136 height 42
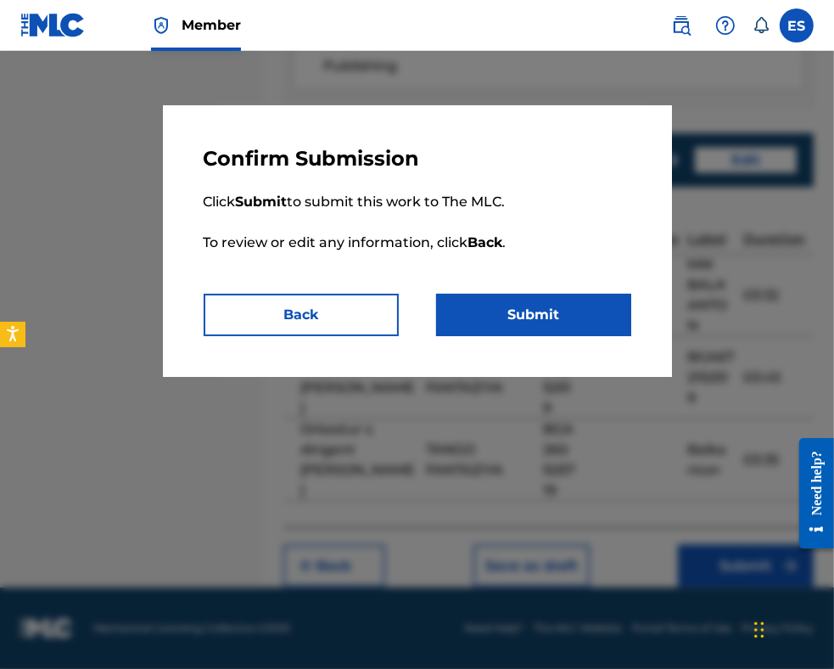
click at [564, 323] on button "Submit" at bounding box center [533, 315] width 195 height 42
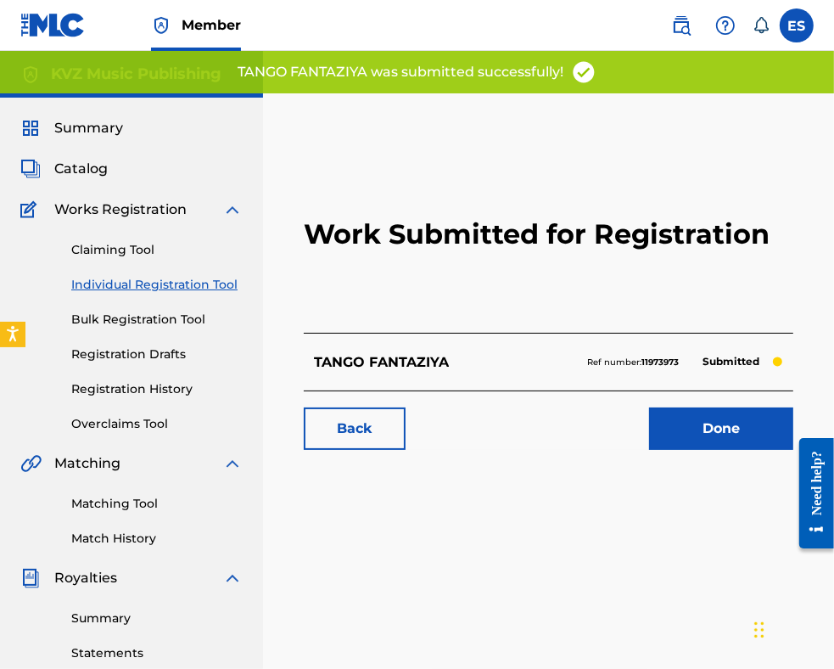
drag, startPoint x: 138, startPoint y: 284, endPoint x: 177, endPoint y: 299, distance: 41.6
click at [138, 284] on link "Individual Registration Tool" at bounding box center [156, 285] width 171 height 18
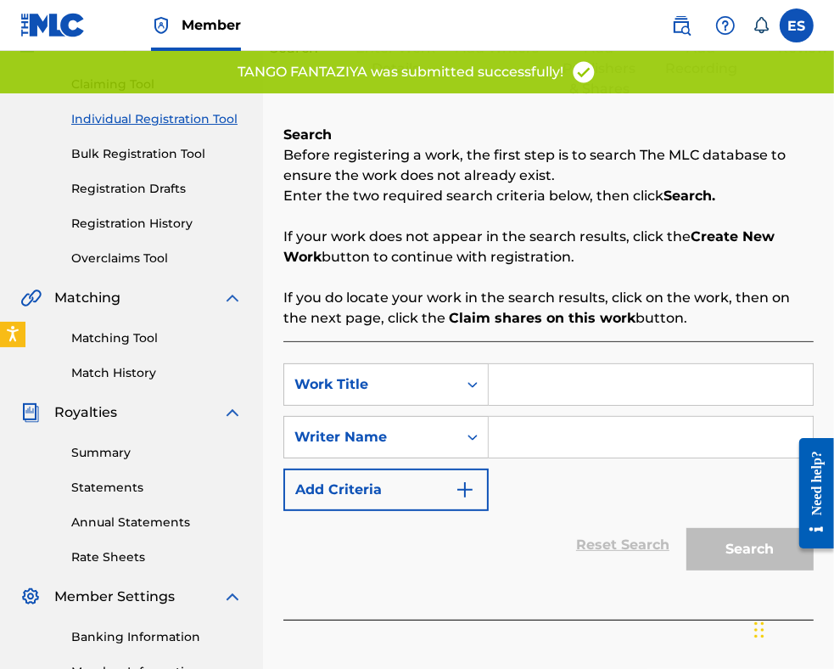
scroll to position [340, 0]
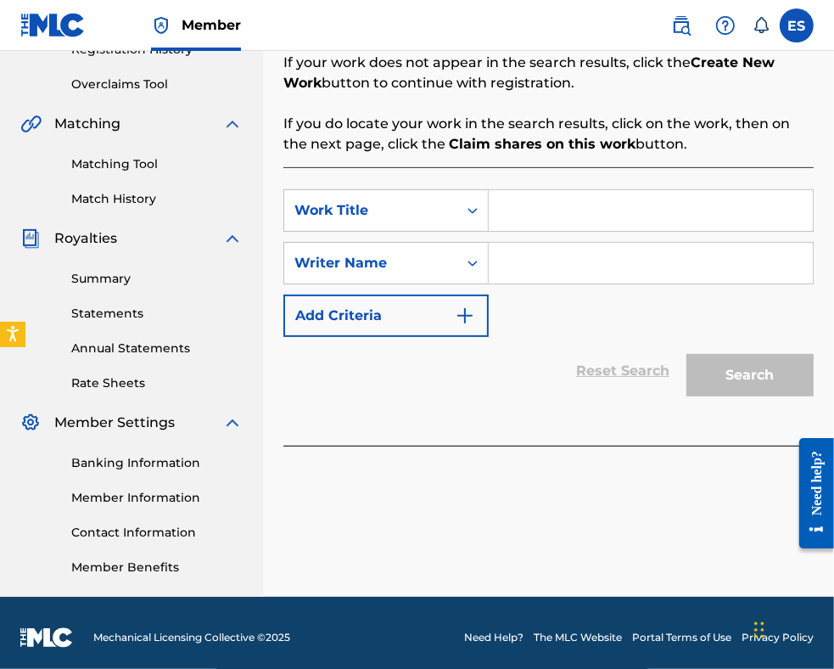
paste input "TANGO FANTAZIYA"
click at [508, 206] on input "TANGO FANTAZIYA" at bounding box center [651, 210] width 324 height 41
type input "TANGO FANTAZIYA"
paste input "[PERSON_NAME]"
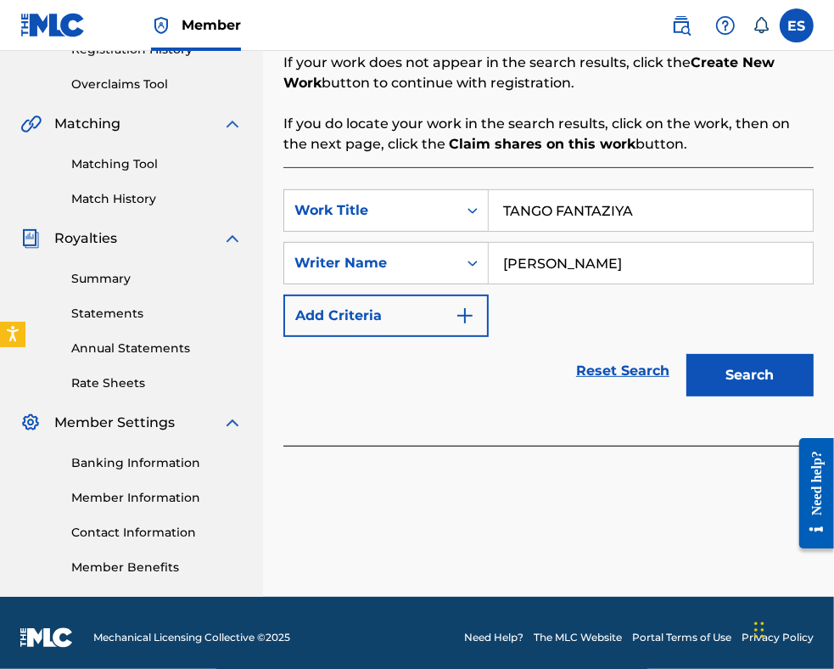
type input "[PERSON_NAME]"
click at [741, 378] on button "Search" at bounding box center [750, 375] width 127 height 42
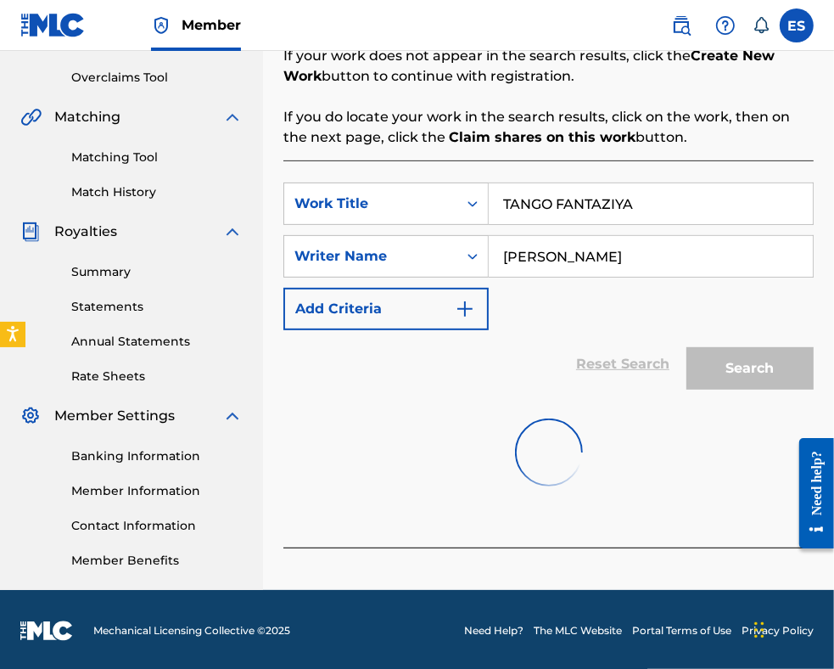
scroll to position [349, 0]
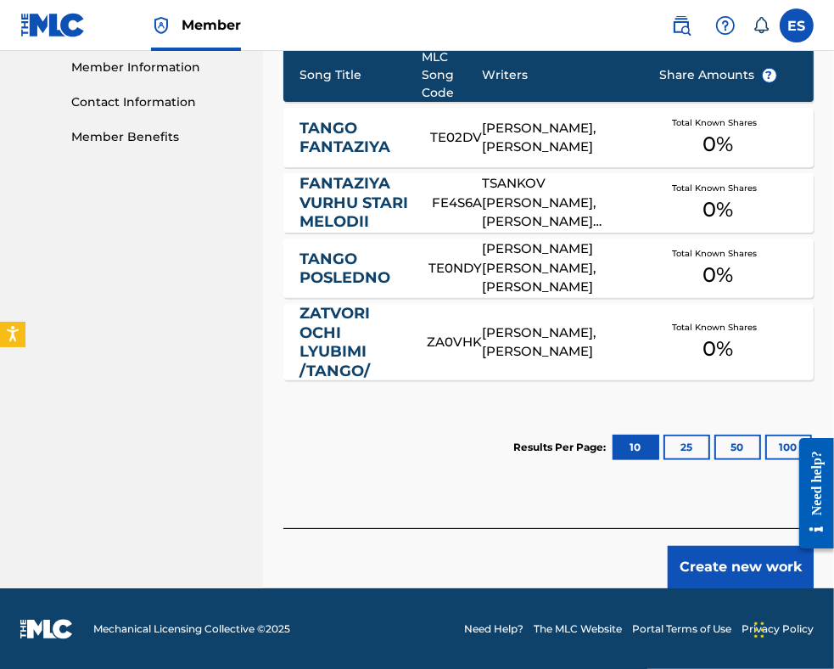
click at [730, 565] on button "Create new work" at bounding box center [741, 567] width 146 height 42
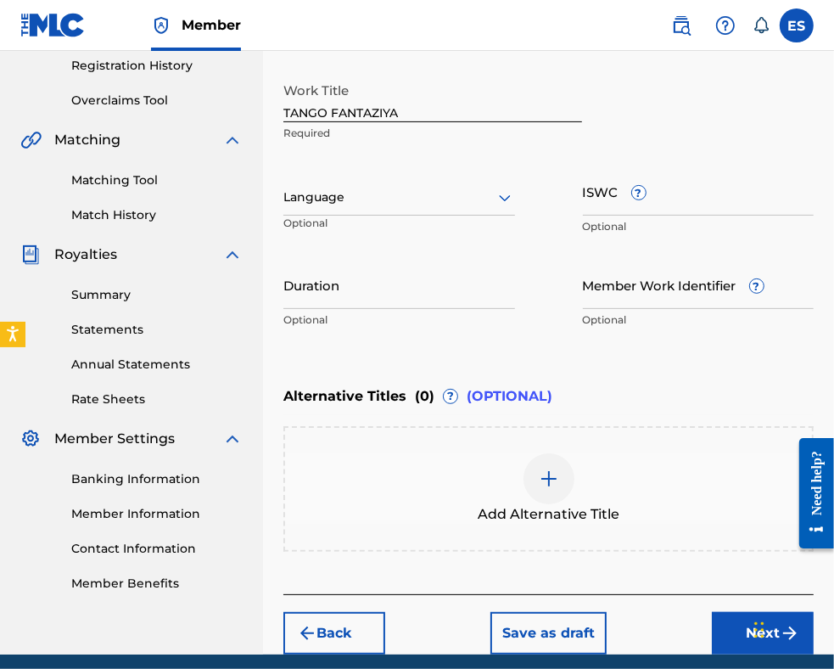
scroll to position [219, 0]
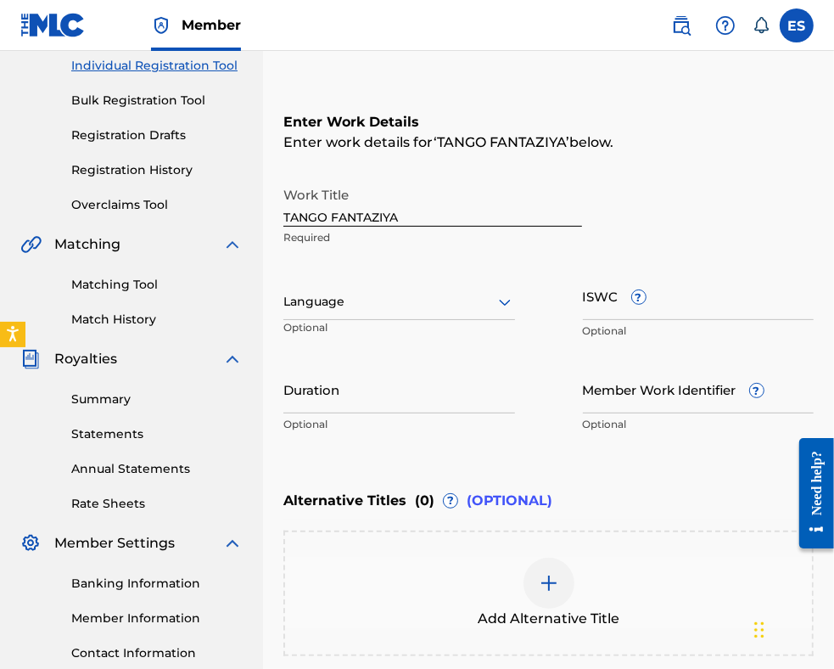
click at [342, 403] on input "Duration" at bounding box center [399, 389] width 232 height 48
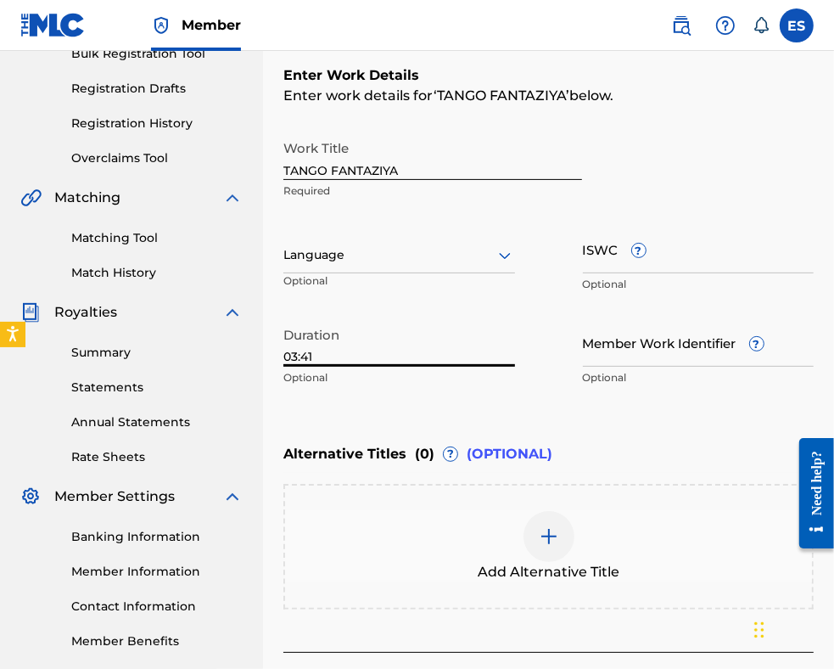
scroll to position [389, 0]
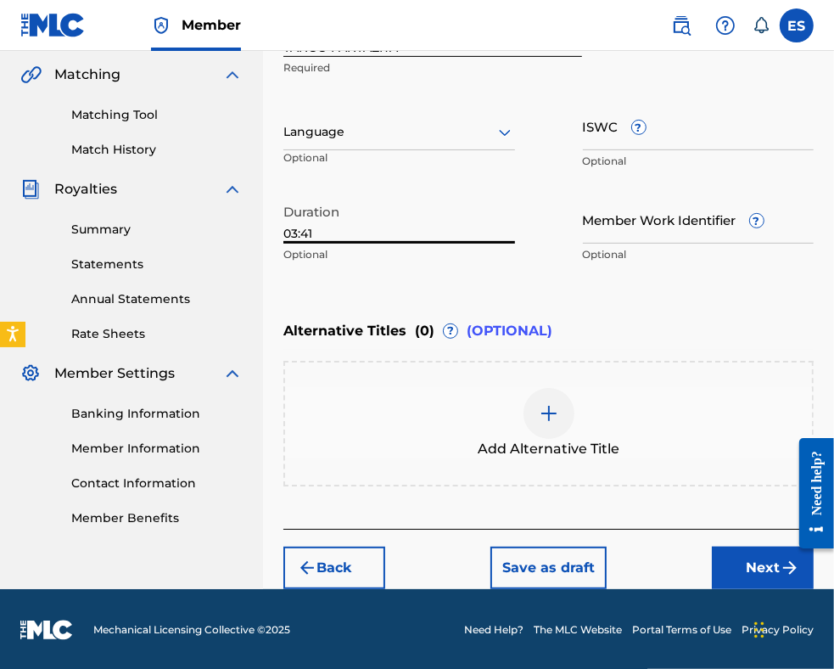
type input "03:41"
click at [542, 410] on img at bounding box center [549, 413] width 20 height 20
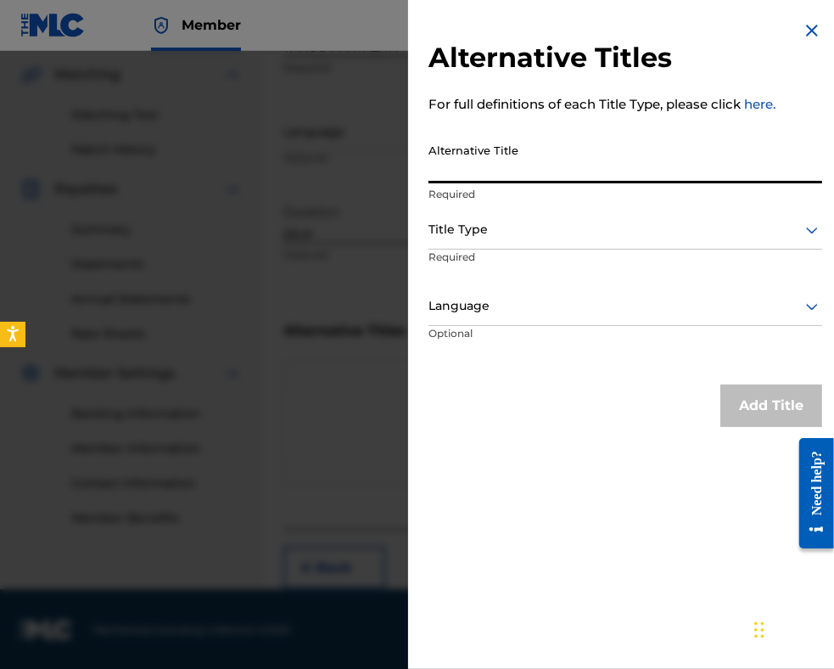
paste input "ТАНГО ФАНТАЗИЯ"
type input "ТАНГО ФАНТАЗИЯ"
click at [557, 193] on p "Required" at bounding box center [626, 194] width 394 height 15
click at [543, 235] on div at bounding box center [626, 229] width 394 height 21
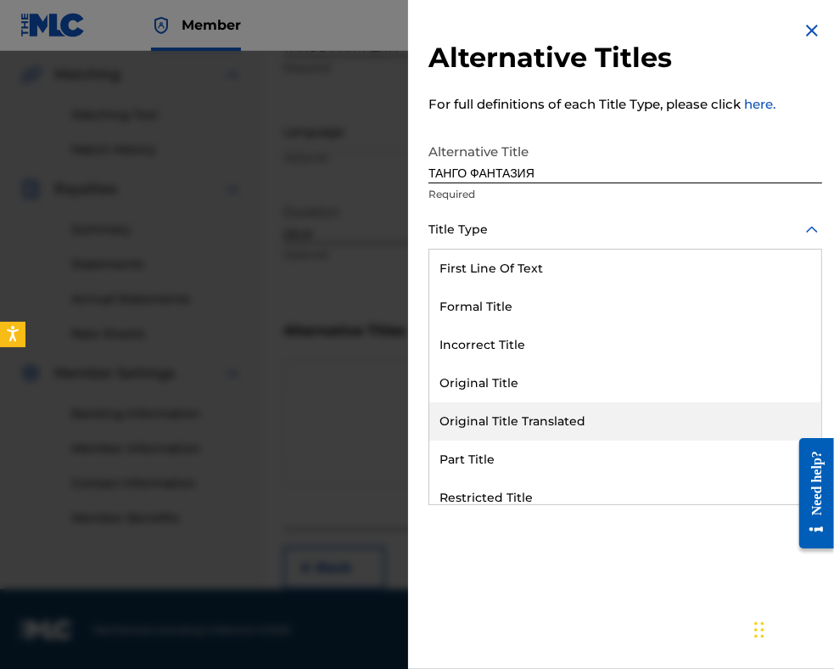
drag, startPoint x: 556, startPoint y: 424, endPoint x: 547, endPoint y: 294, distance: 131.0
click at [555, 422] on div "Original Title Translated" at bounding box center [625, 421] width 392 height 38
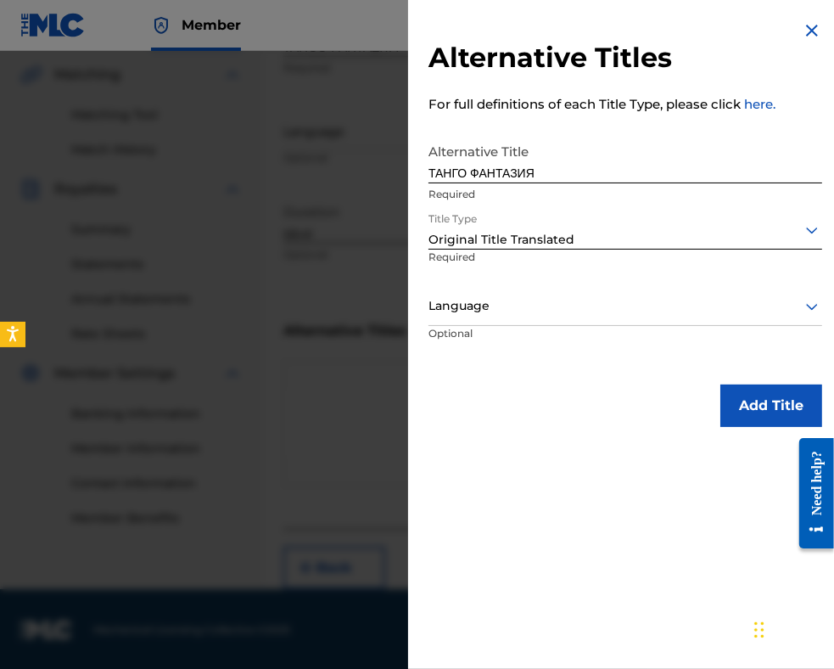
click at [546, 284] on div "Title Type option Original Title Translated, selected. Original Title Translate…" at bounding box center [626, 249] width 394 height 76
click at [519, 316] on div at bounding box center [626, 305] width 394 height 21
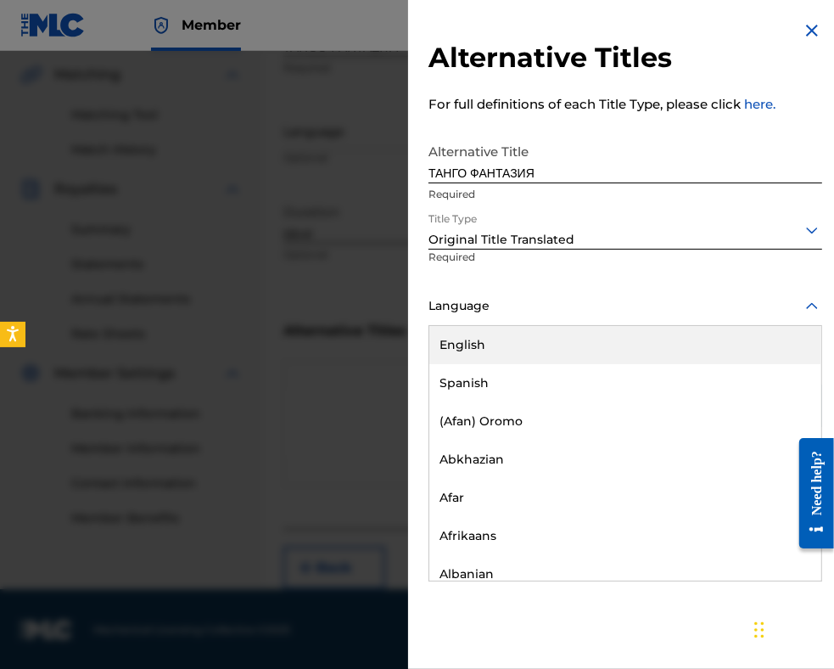
click at [509, 317] on div "Language" at bounding box center [626, 307] width 394 height 38
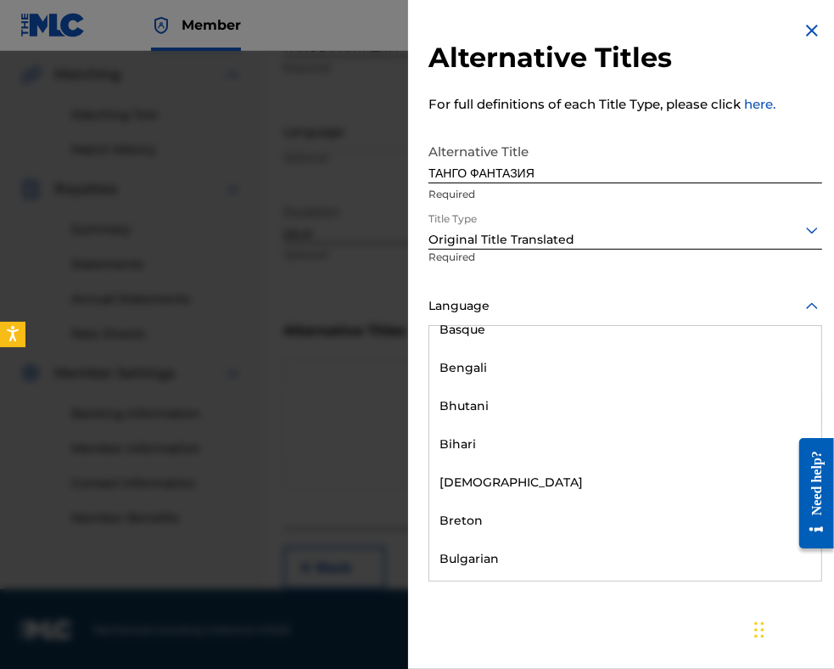
scroll to position [679, 0]
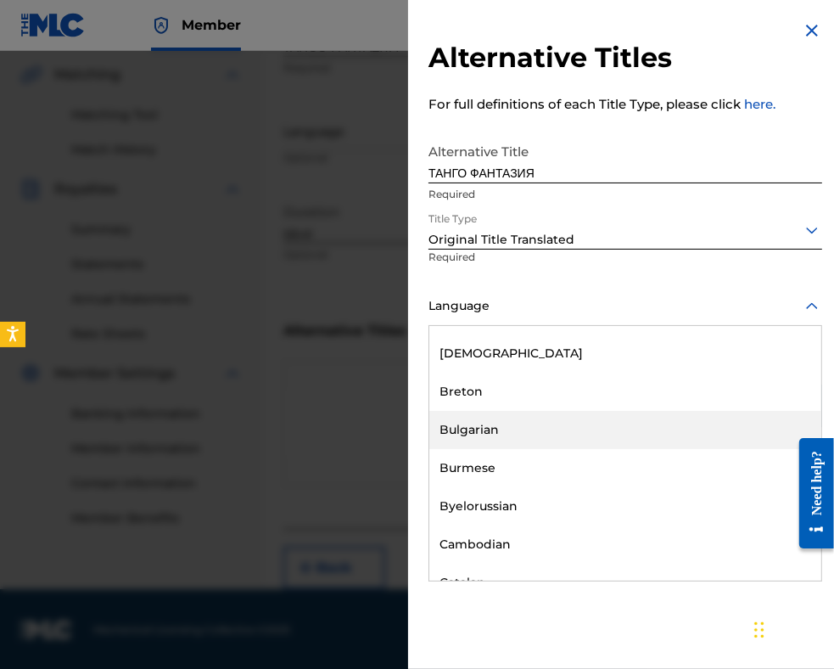
click at [540, 422] on div "Bulgarian" at bounding box center [625, 430] width 392 height 38
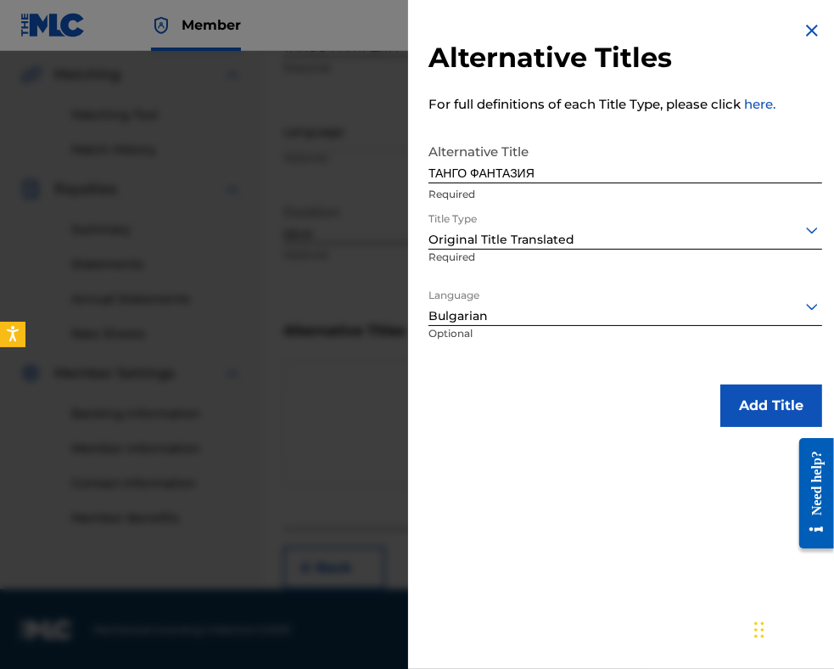
click at [755, 398] on button "Add Title" at bounding box center [772, 405] width 102 height 42
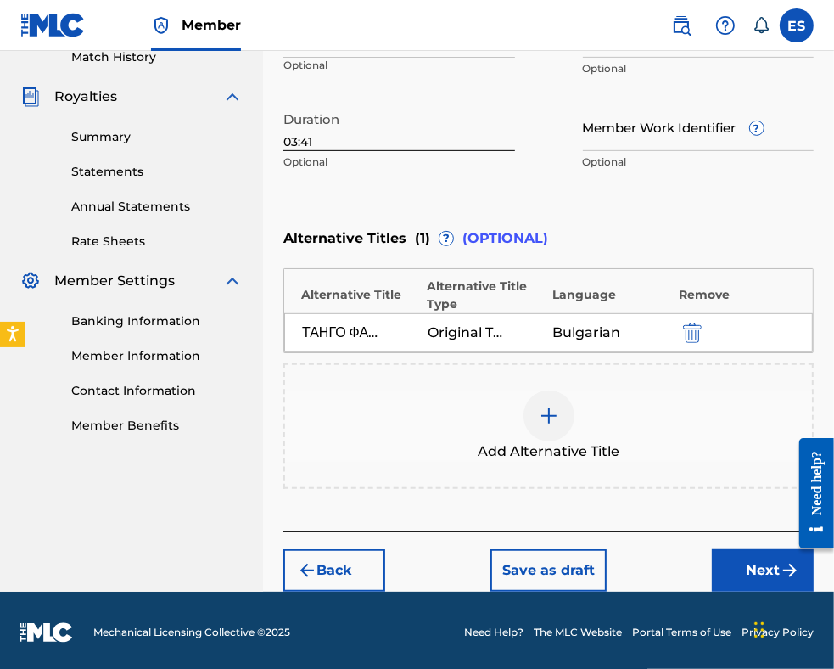
scroll to position [484, 0]
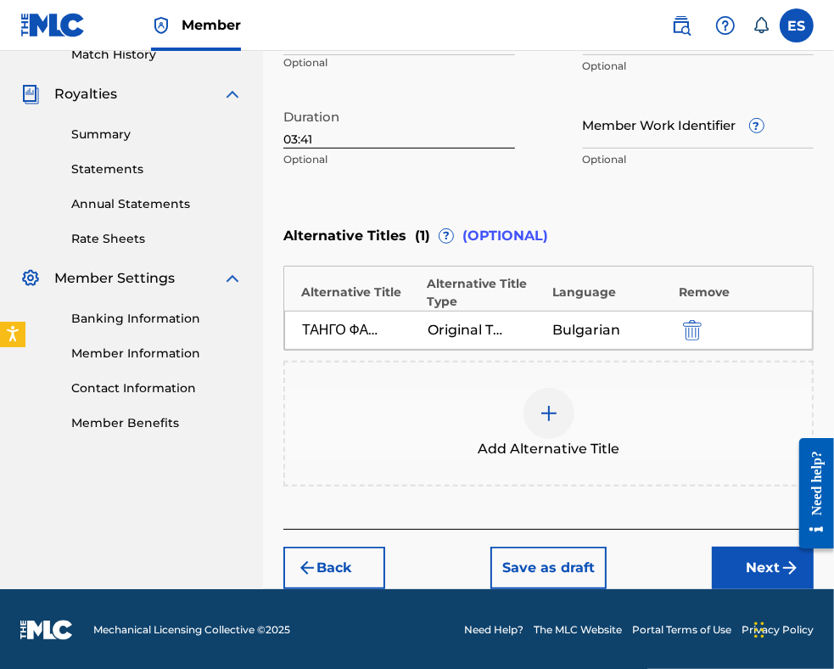
click at [749, 561] on button "Next" at bounding box center [763, 568] width 102 height 42
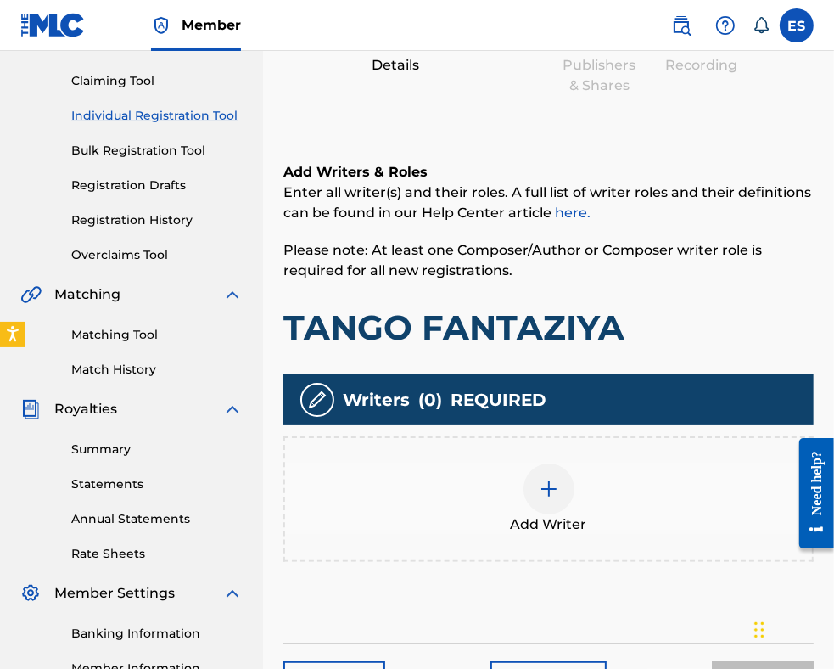
scroll to position [349, 0]
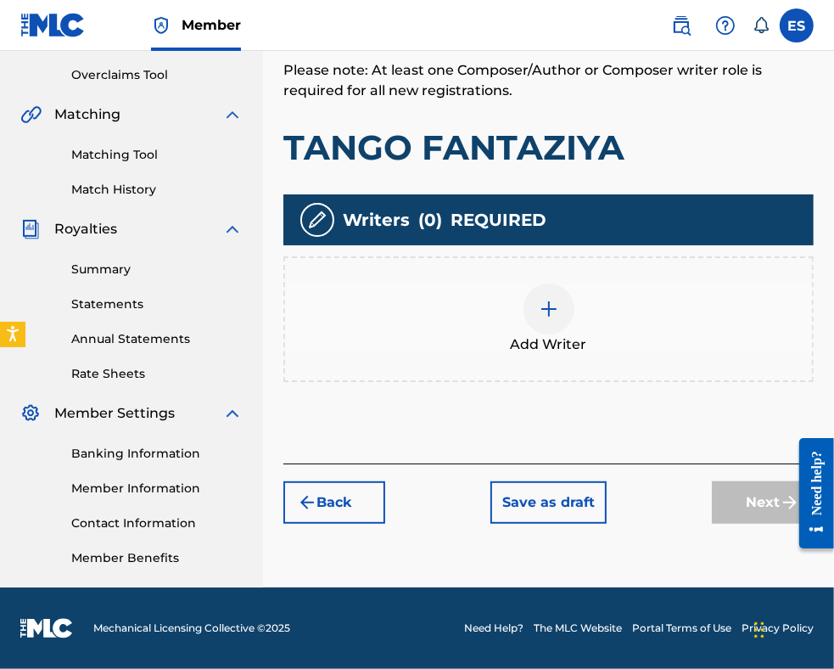
click at [536, 317] on div at bounding box center [549, 308] width 51 height 51
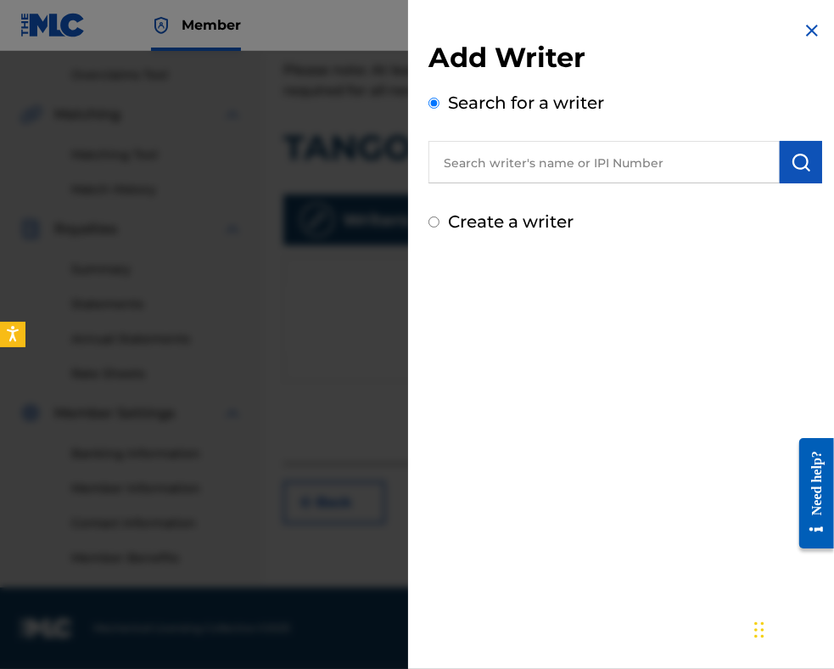
paste input "00087889792"
type input "00087889792"
click at [784, 165] on button "submit" at bounding box center [801, 162] width 42 height 42
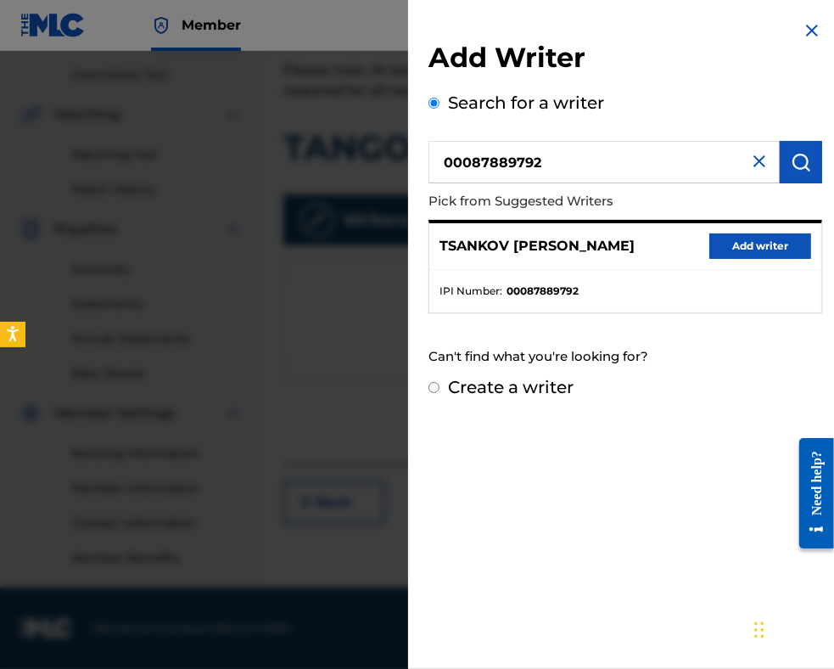
click at [781, 239] on button "Add writer" at bounding box center [761, 245] width 102 height 25
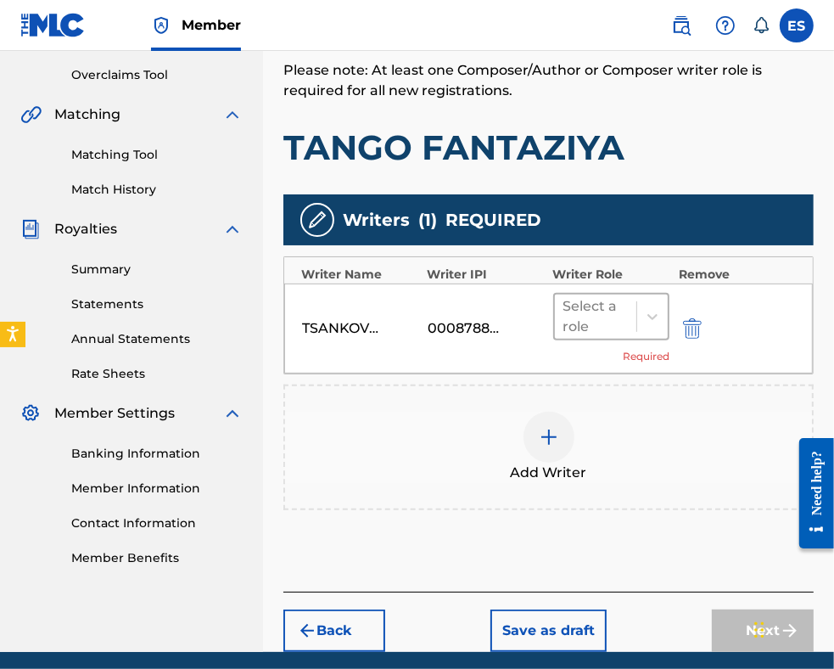
click at [609, 317] on div at bounding box center [596, 317] width 65 height 24
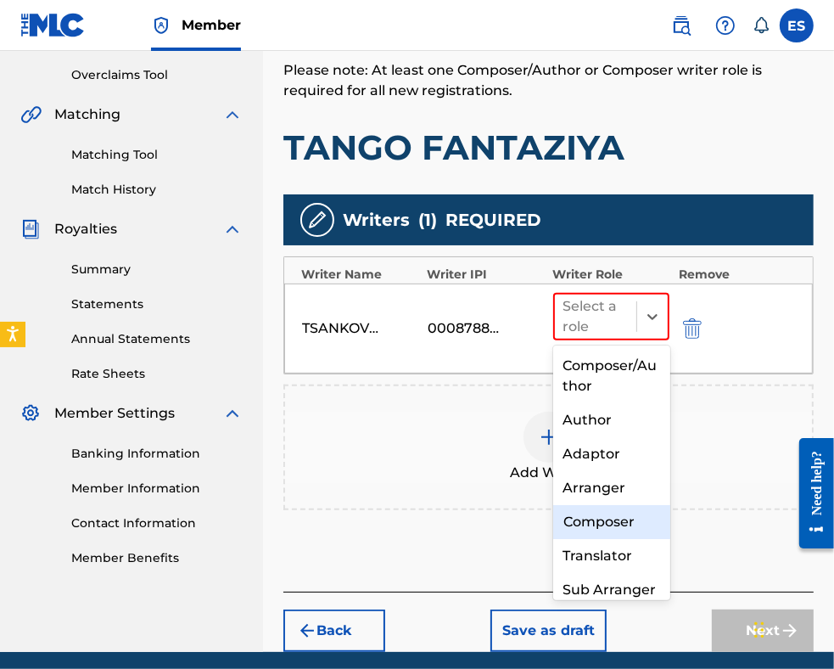
click at [636, 519] on div "Composer" at bounding box center [611, 522] width 117 height 34
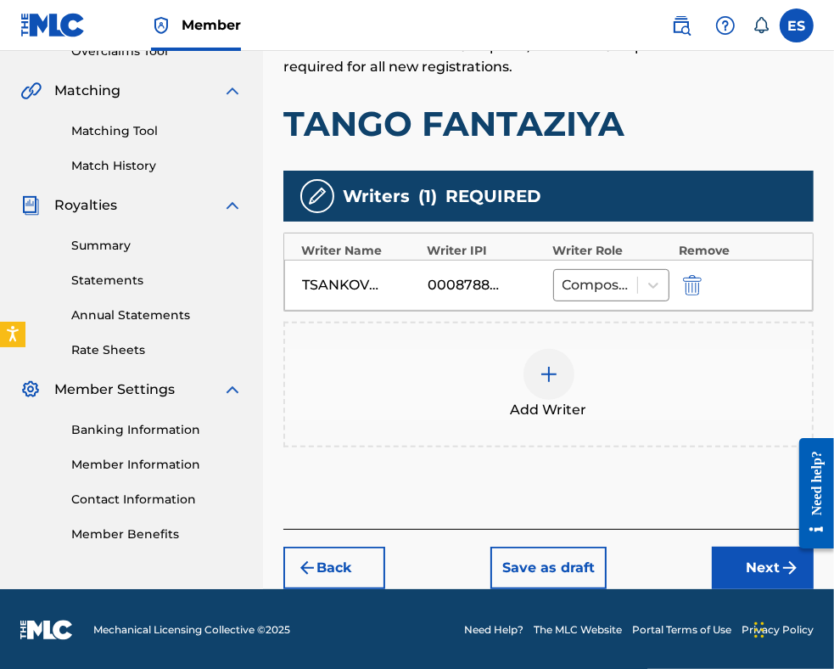
click at [745, 575] on button "Next" at bounding box center [763, 568] width 102 height 42
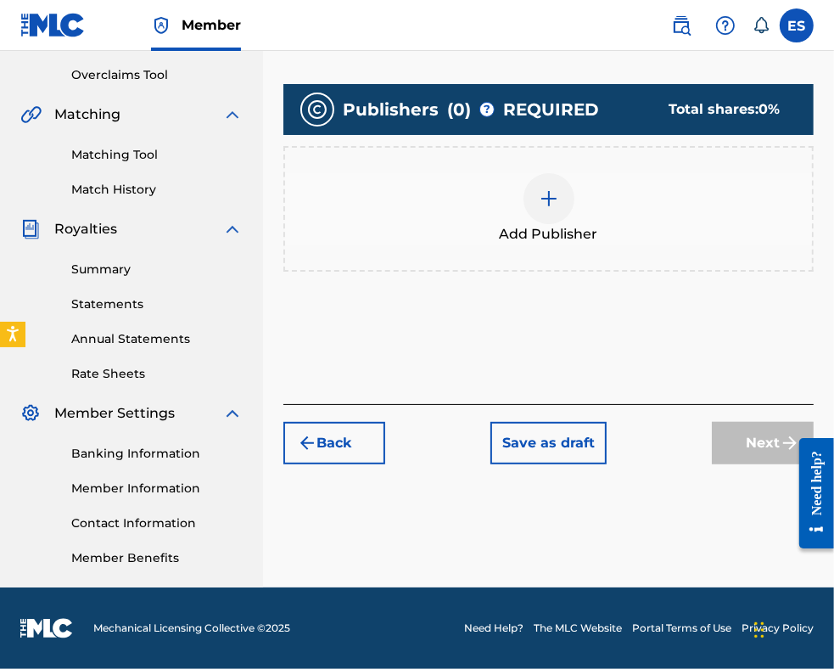
click at [547, 216] on div at bounding box center [549, 198] width 51 height 51
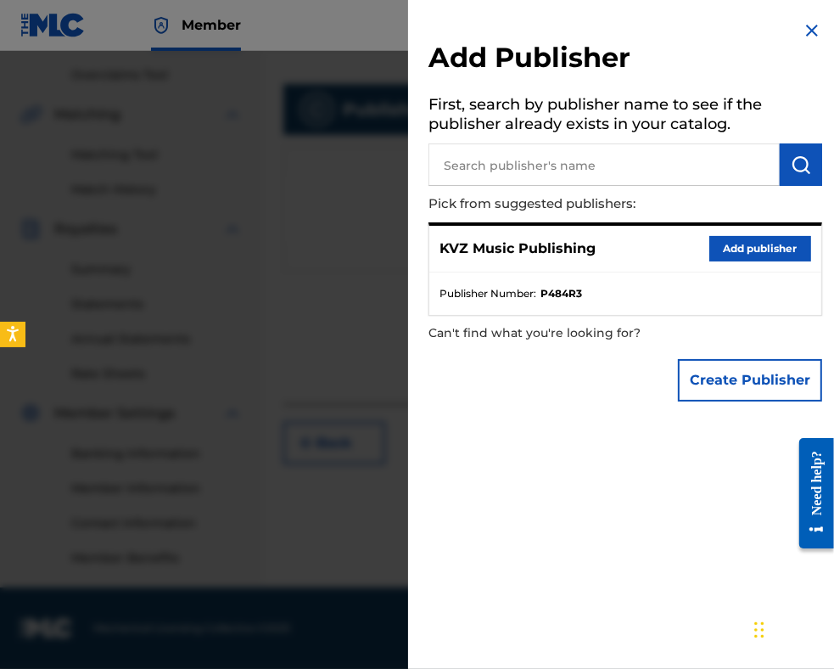
click at [745, 251] on button "Add publisher" at bounding box center [761, 248] width 102 height 25
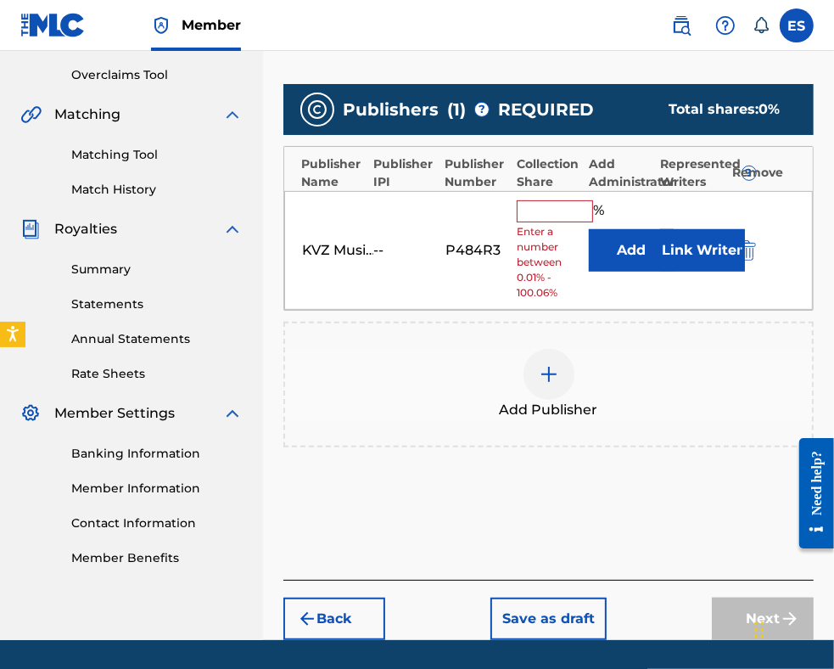
click at [556, 209] on input "text" at bounding box center [555, 211] width 76 height 22
type input "100"
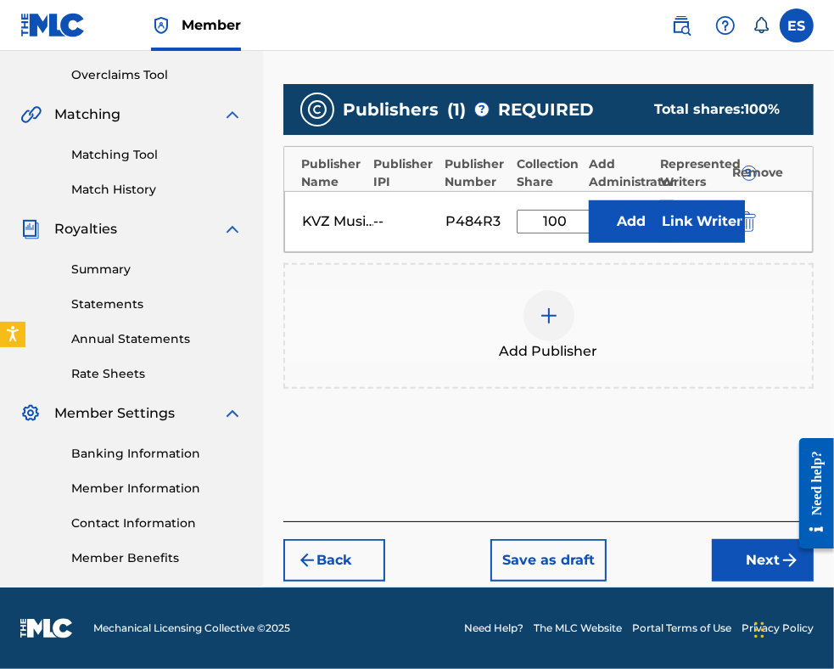
click at [733, 558] on button "Next" at bounding box center [763, 560] width 102 height 42
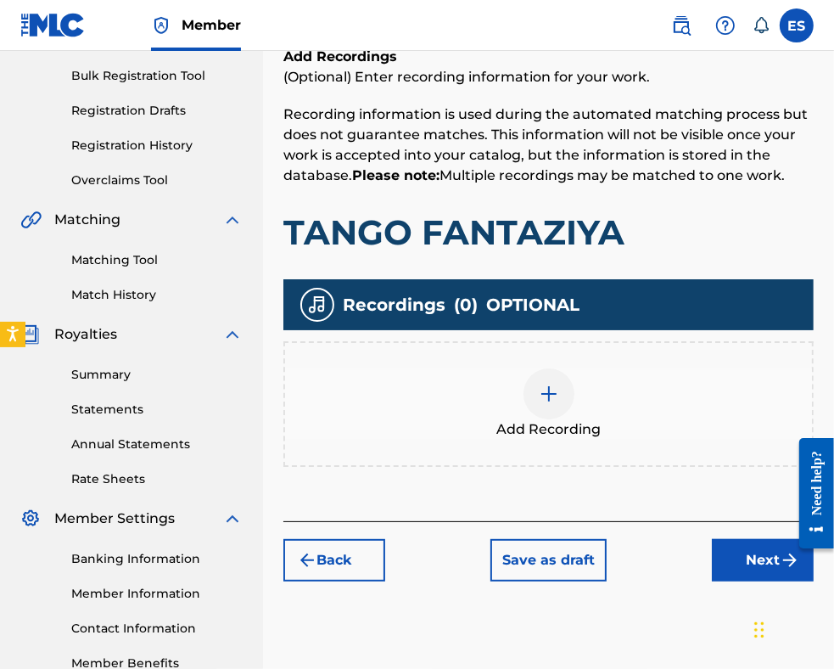
scroll to position [331, 0]
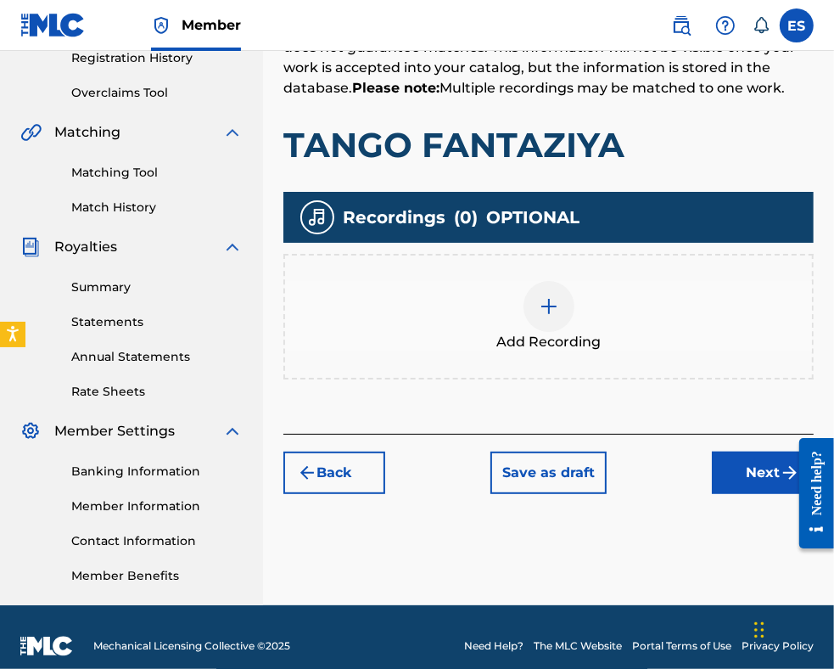
click at [532, 316] on div at bounding box center [549, 306] width 51 height 51
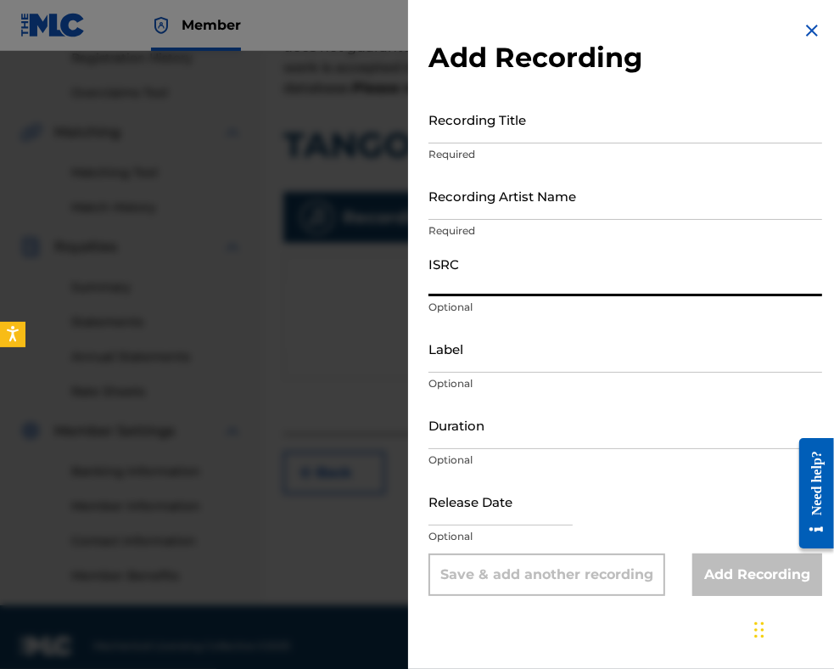
paste input "BGA262347945"
type input "BGA262347945"
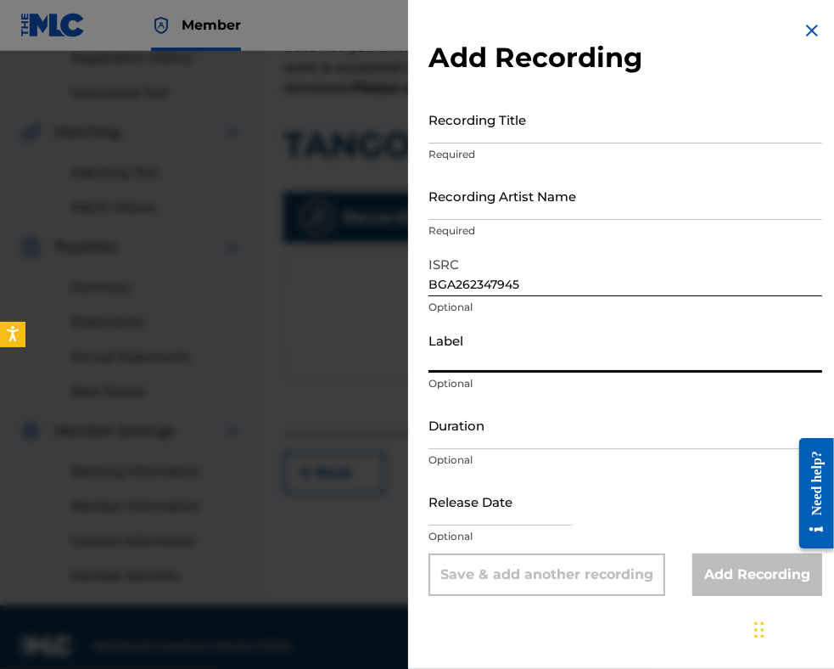
paste input "MIK BALKANTON AD"
type input "MIK BALKANTON AD"
click at [502, 434] on input "Duration" at bounding box center [626, 425] width 394 height 48
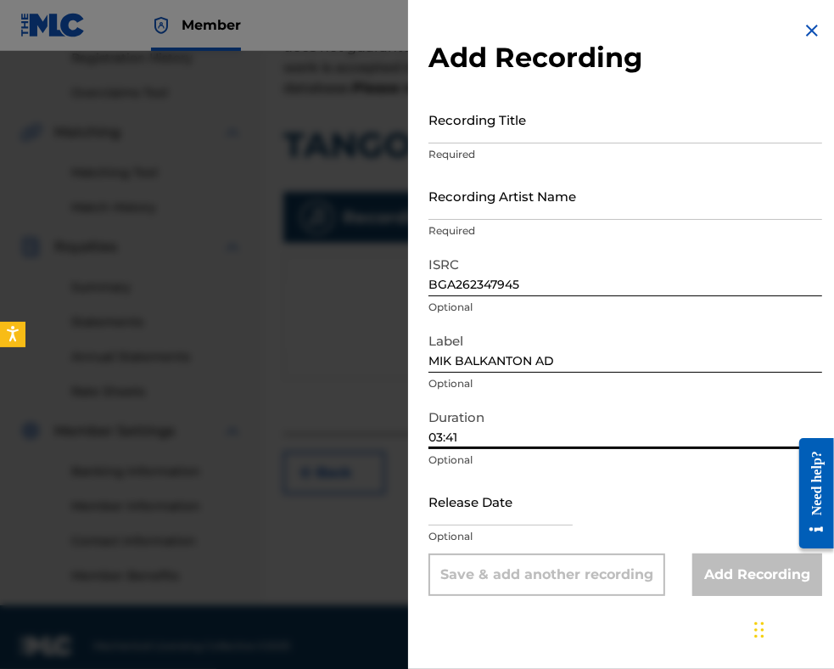
type input "03:41"
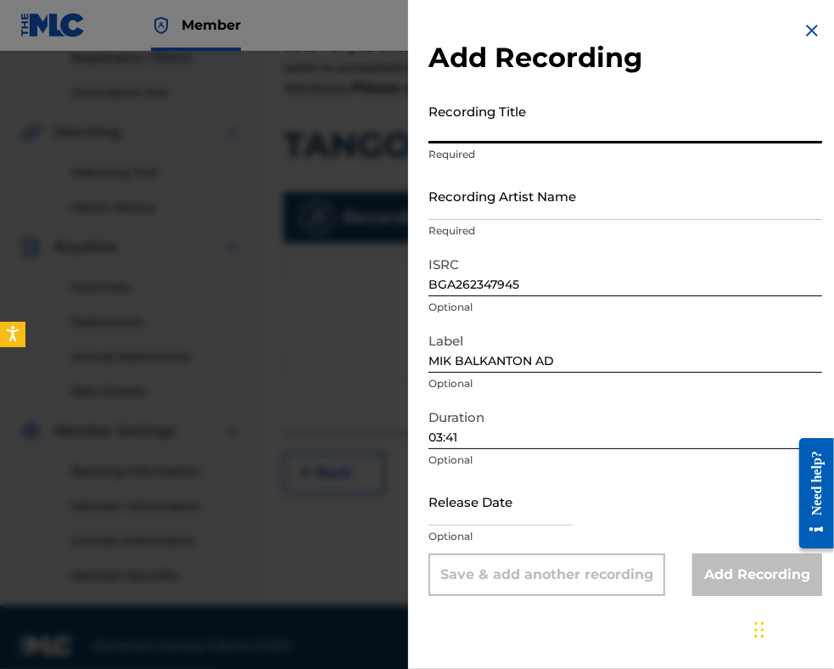
paste input "TANGO FANTAZIYA"
type input "TANGO FANTAZIYA"
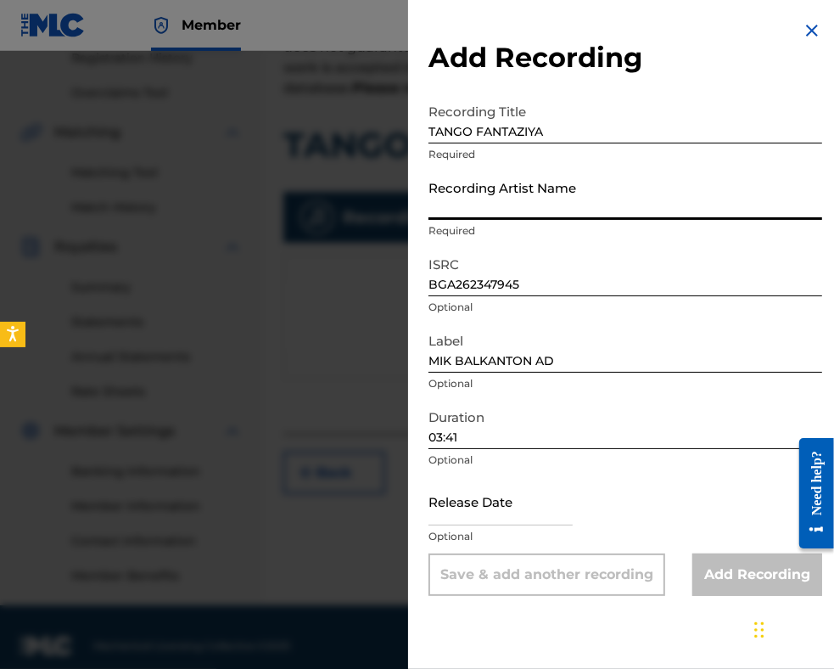
click at [498, 210] on input "Recording Artist Name" at bounding box center [626, 195] width 394 height 48
paste input "Estraden orkestar na Balgarskoto radio i televizia"
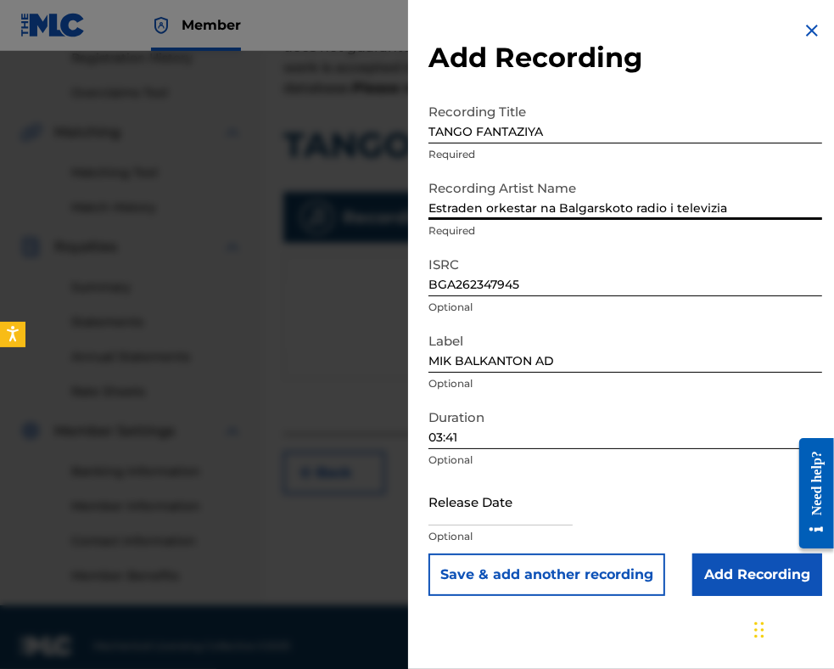
click at [530, 205] on input "Estraden orkestar na Balgarskoto radio i televizia" at bounding box center [626, 195] width 394 height 48
click at [573, 205] on input "Estraden orkestur na Balgarskoto radio i televizia" at bounding box center [626, 195] width 394 height 48
type input "Estraden orkestur na Bulgarskoto radio i televizia"
click at [727, 579] on input "Add Recording" at bounding box center [758, 574] width 130 height 42
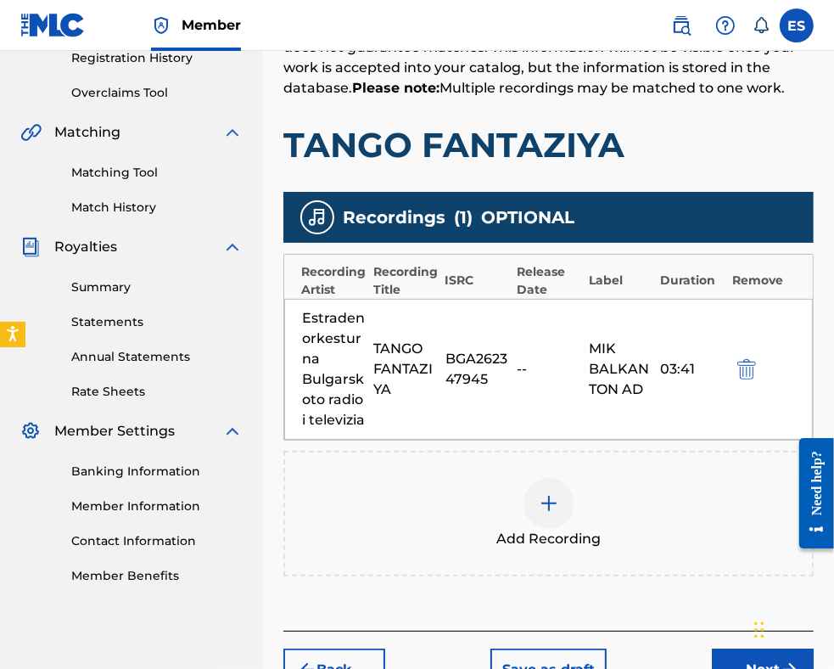
click at [536, 519] on div at bounding box center [549, 503] width 51 height 51
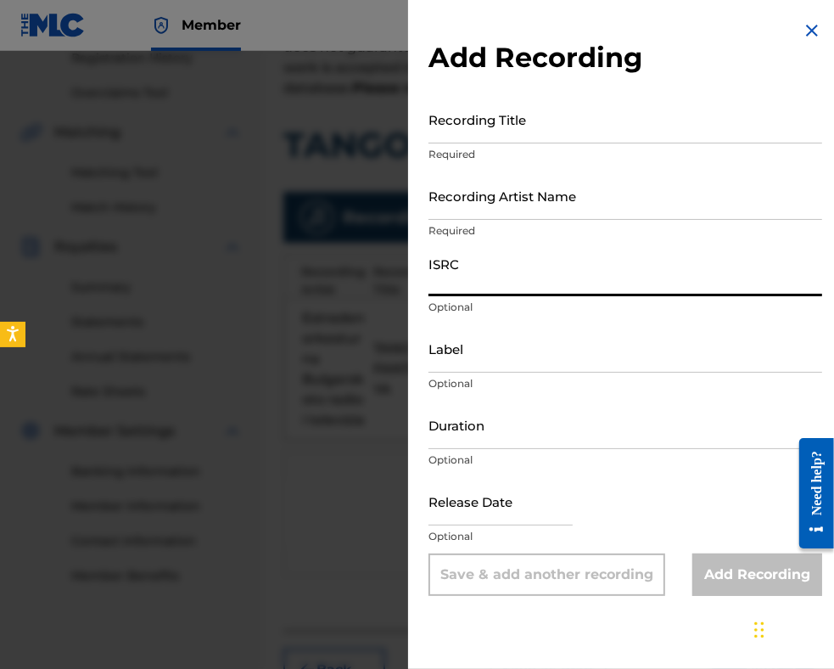
paste input "BGA672201501"
type input "BGA672201501"
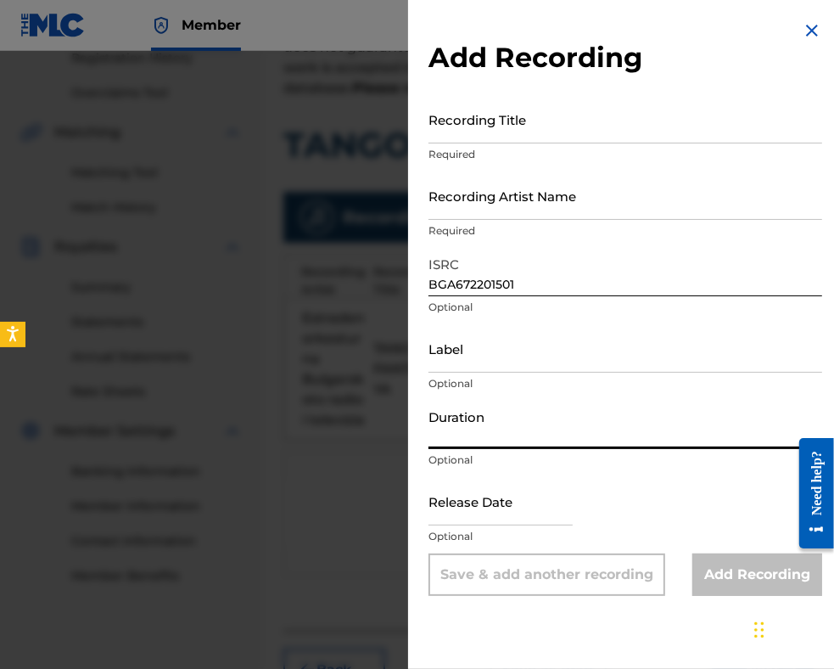
click at [536, 432] on input "Duration" at bounding box center [626, 425] width 394 height 48
type input "03:41"
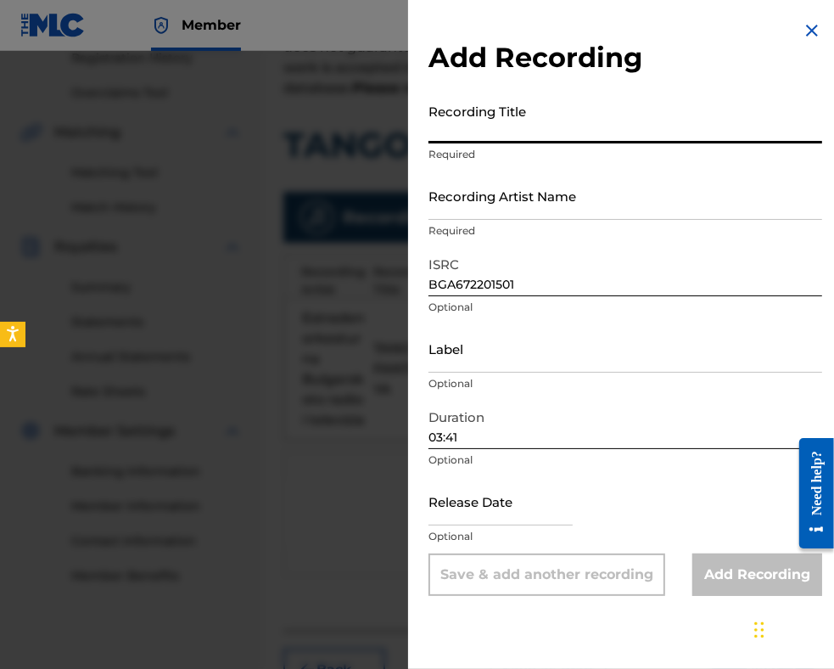
paste input "TANGO FANTAZIYA"
type input "TANGO FANTAZIYA"
drag, startPoint x: 470, startPoint y: 238, endPoint x: 472, endPoint y: 205, distance: 32.3
click at [472, 208] on input "Recording Artist Name" at bounding box center [626, 195] width 394 height 48
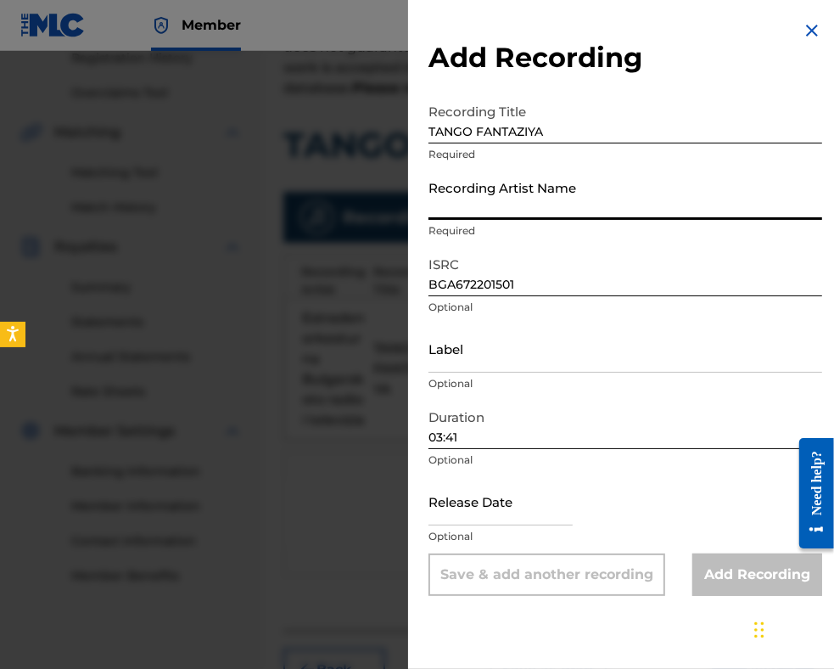
paste input "Estraden orkestur na Bulgarskoto radio i televizia"
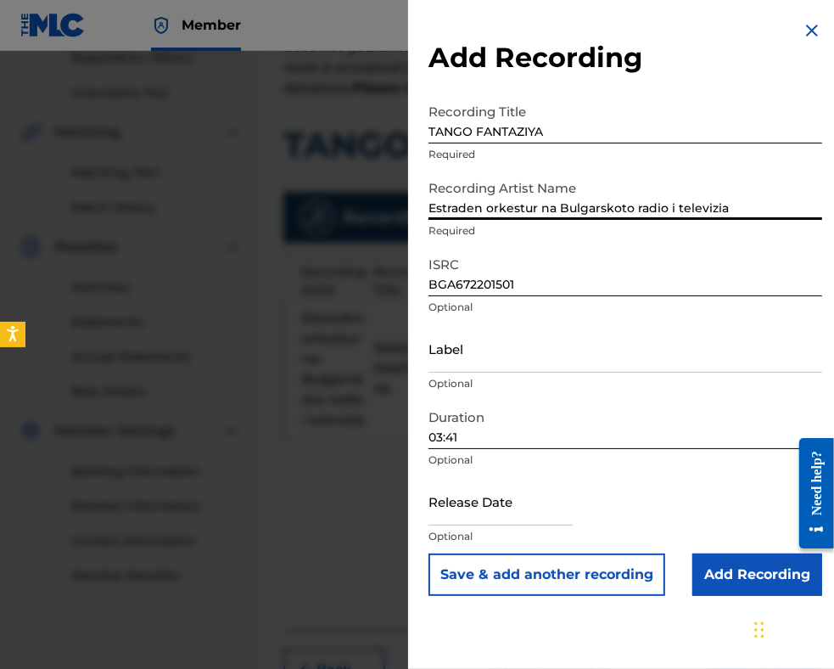
type input "Estraden orkestur na Bulgarskoto radio i televizia"
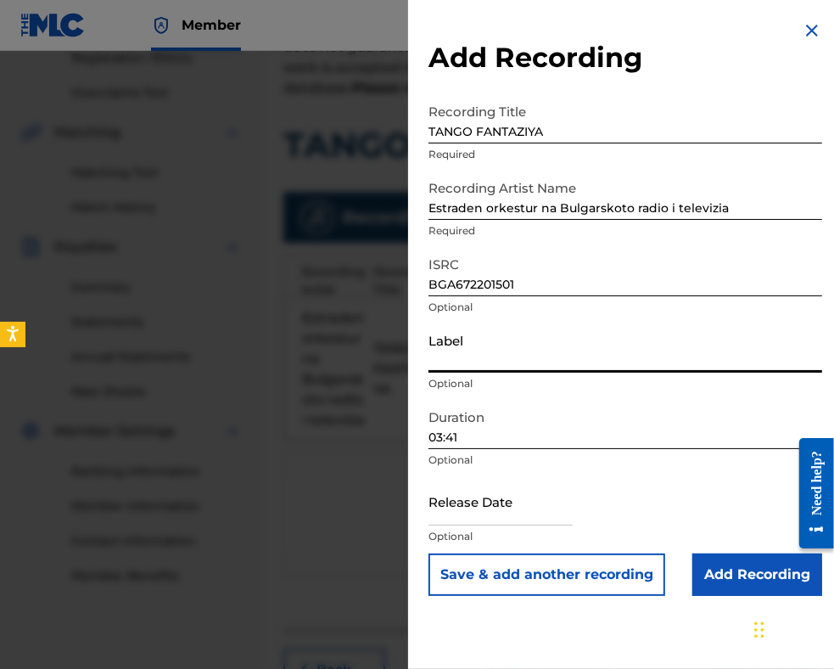
paste input "MIK BALKANTON AD"
type input "MIK BALKANTON AD"
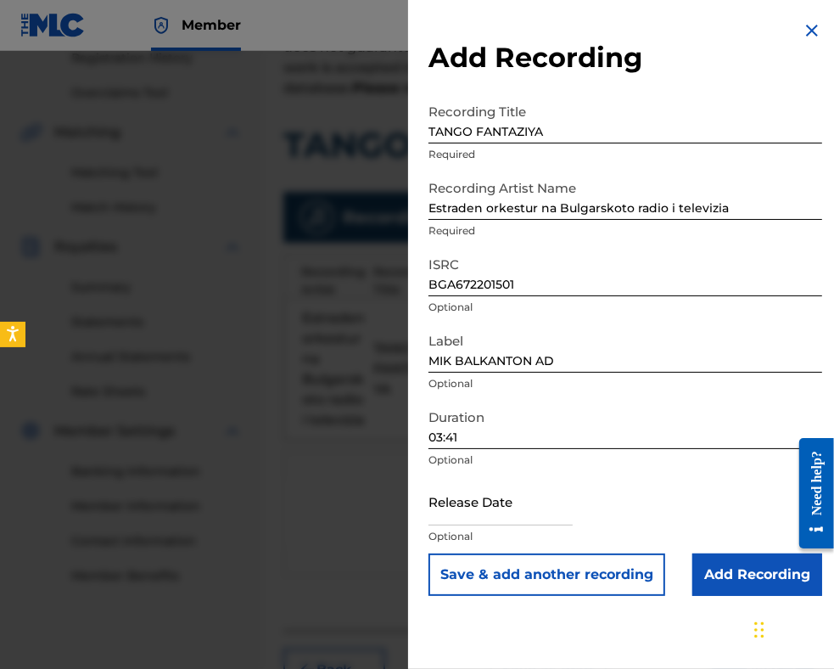
click at [715, 580] on input "Add Recording" at bounding box center [758, 574] width 130 height 42
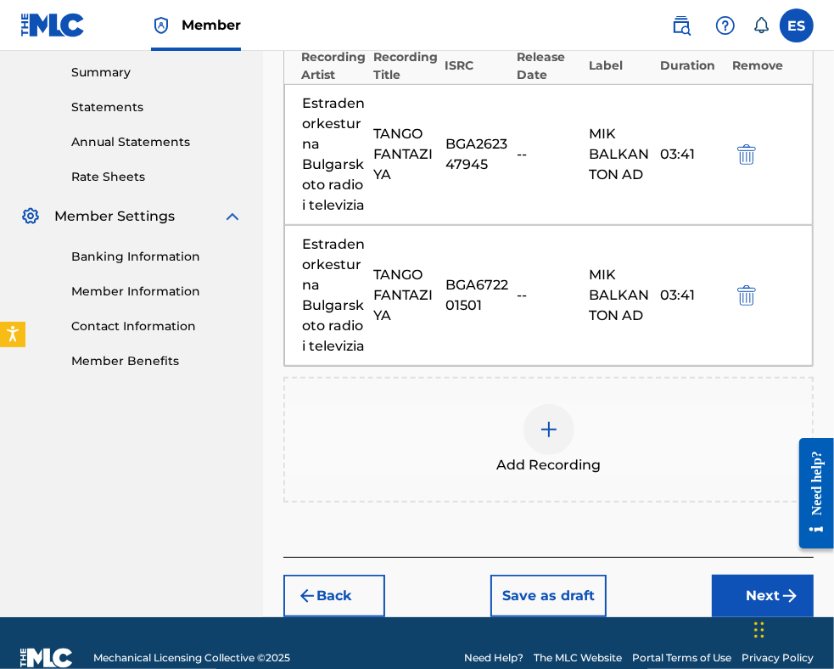
scroll to position [586, 0]
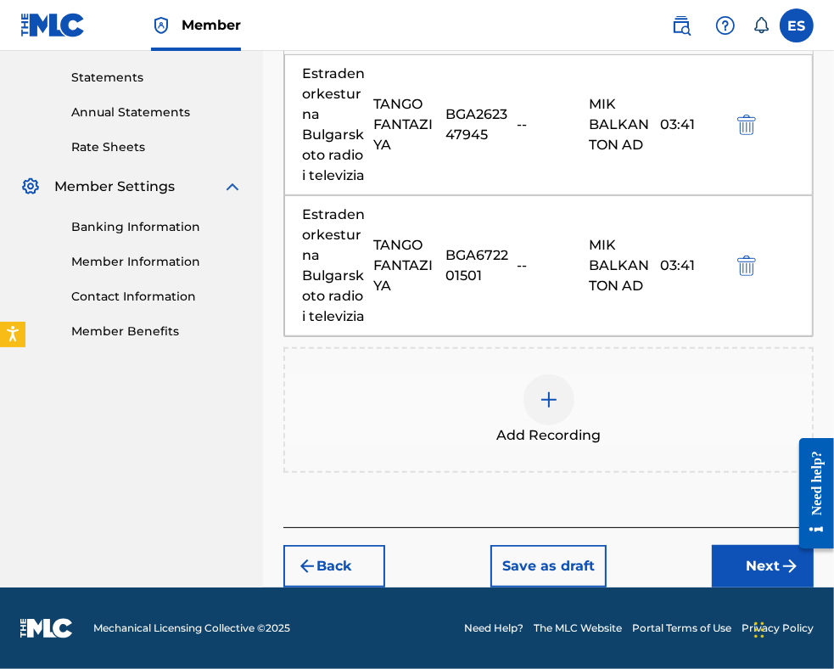
click at [560, 425] on div at bounding box center [549, 399] width 51 height 51
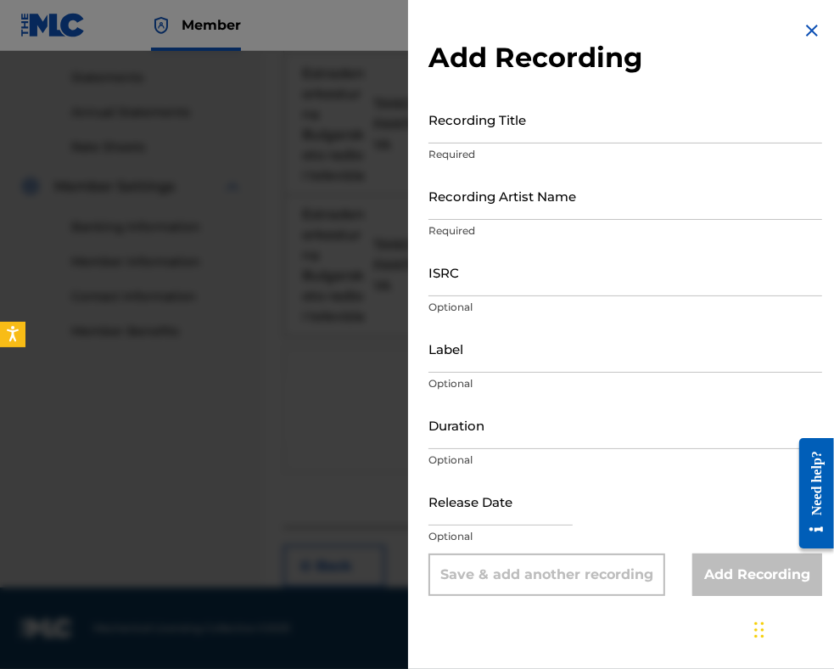
click at [504, 279] on input "ISRC" at bounding box center [626, 272] width 394 height 48
paste input "BGA672100402"
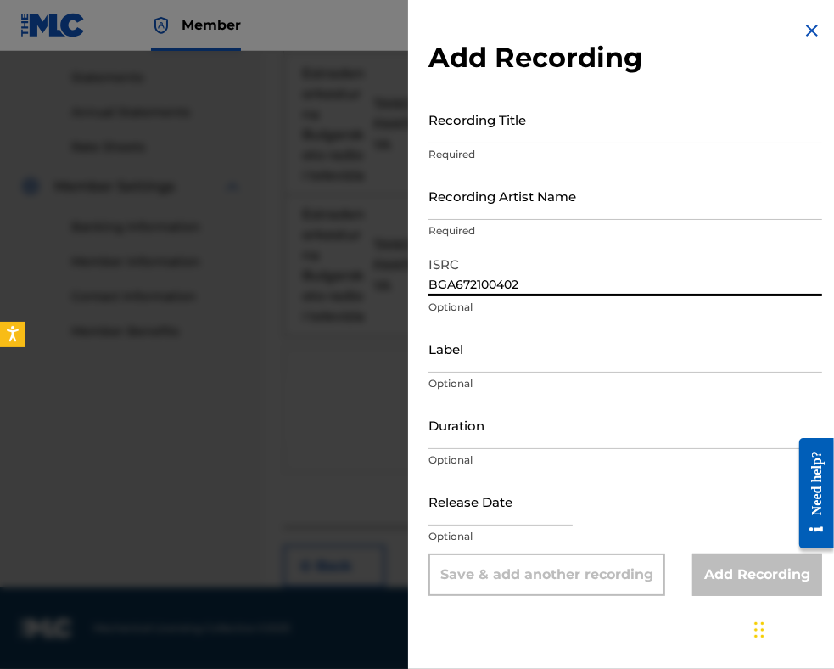
type input "BGA672100402"
click at [533, 425] on input "Duration" at bounding box center [626, 425] width 394 height 48
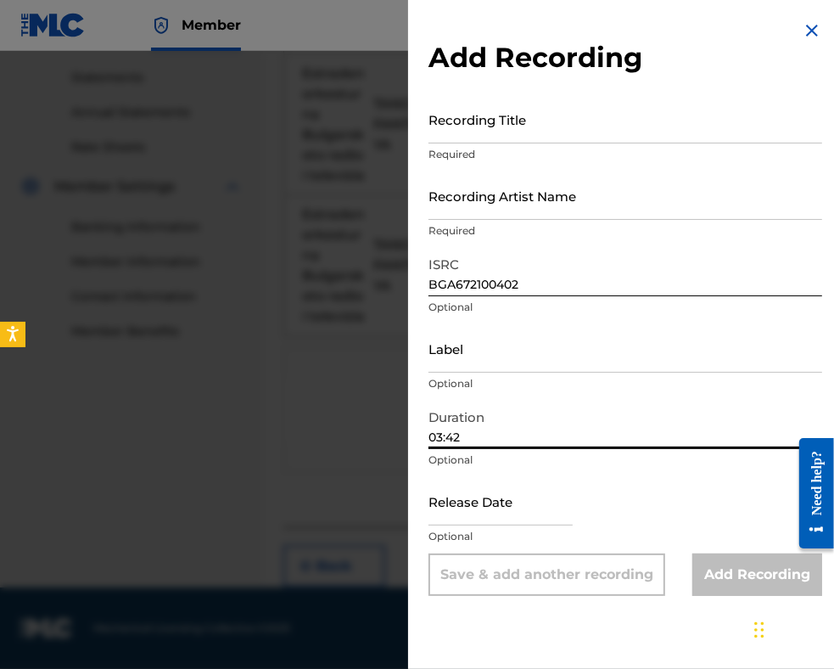
type input "03:42"
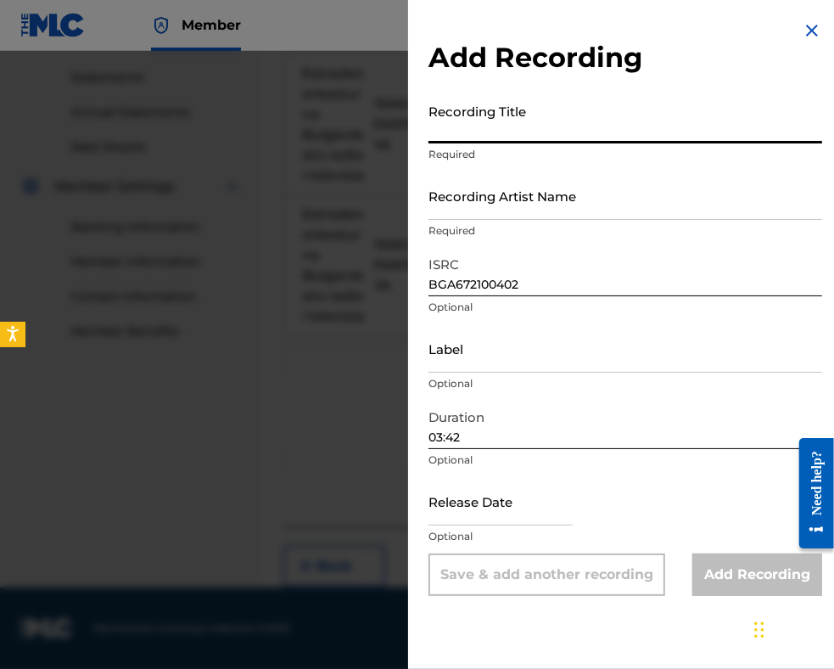
paste input "TANGO FANTAZIYA"
type input "TANGO FANTAZIYA"
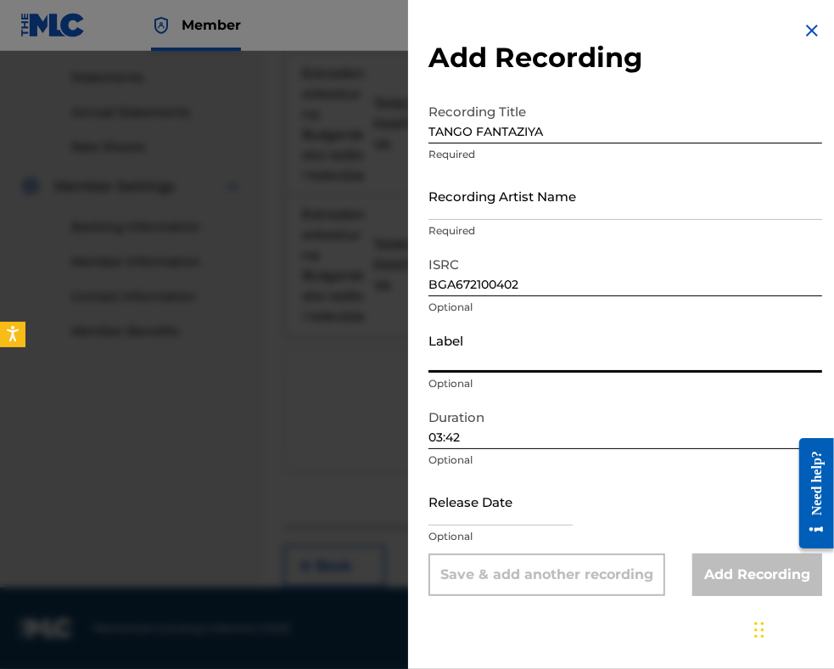
paste input "MIK BALKANTON AD"
type input "MIK BALKANTON AD"
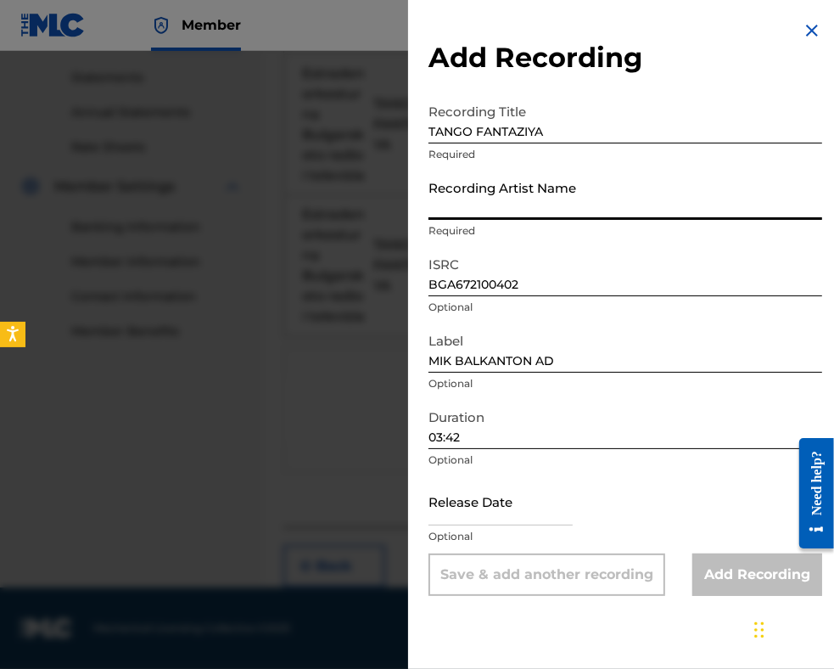
paste input "Estraden orkestar na komiteta za televizia i radio"
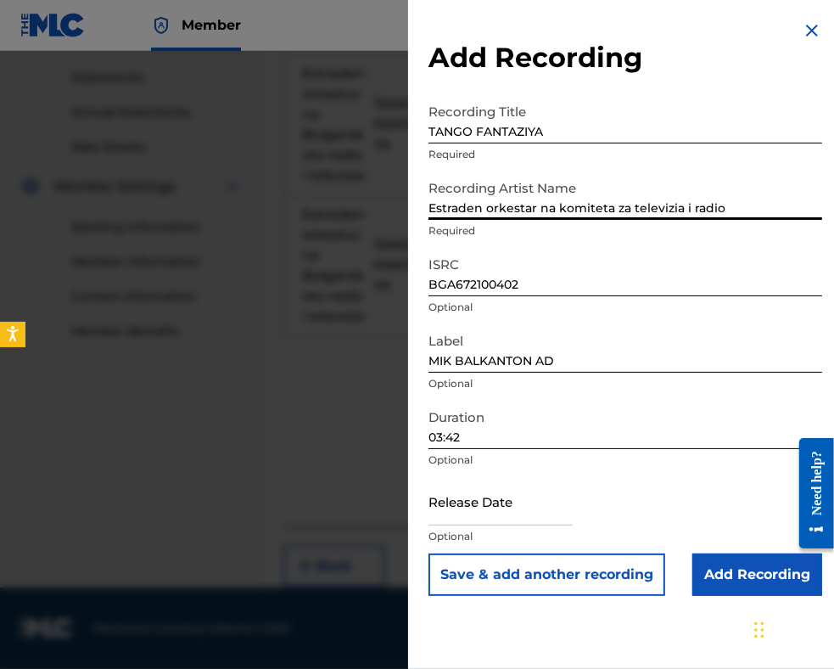
click at [717, 173] on input "Estraden orkestar na komiteta za televizia i radio" at bounding box center [626, 195] width 394 height 48
click at [770, 198] on input "Estraden orkestar na komiteta za televizia i radio" at bounding box center [626, 195] width 394 height 48
click at [526, 208] on input "Estraden orkestar na komiteta za televizia i radio" at bounding box center [626, 195] width 394 height 48
type input "Estraden orkestur na komiteta za televizia i radio"
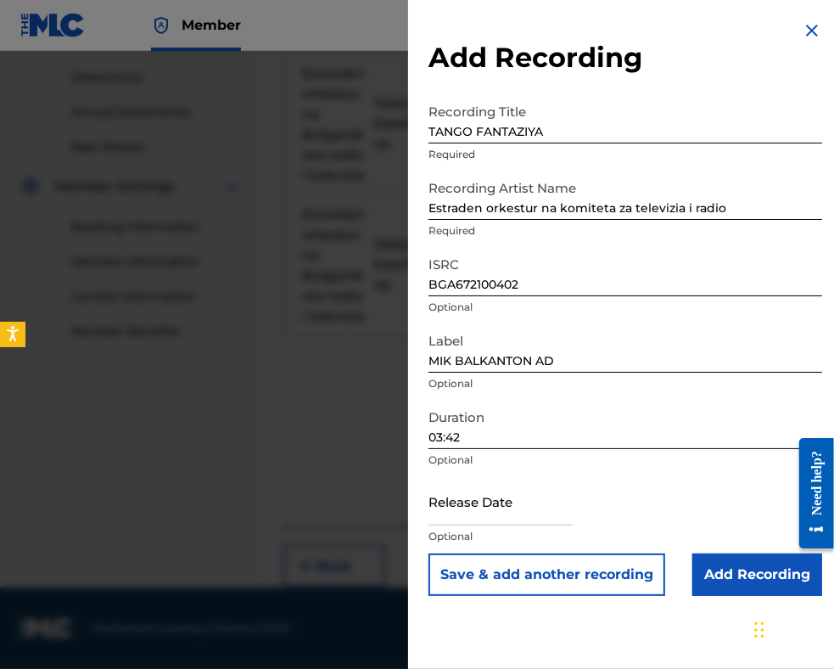
click at [737, 581] on input "Add Recording" at bounding box center [758, 574] width 130 height 42
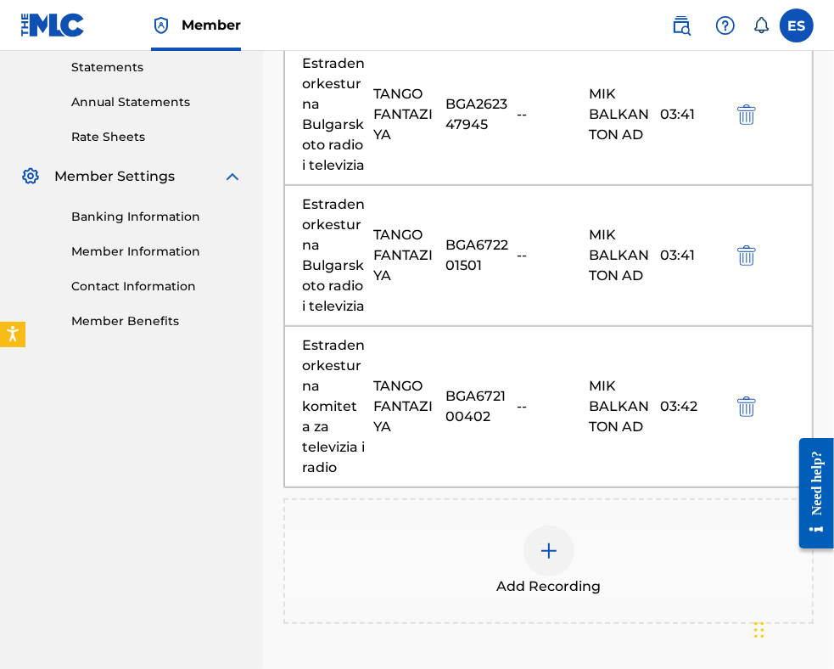
click at [553, 561] on img at bounding box center [549, 551] width 20 height 20
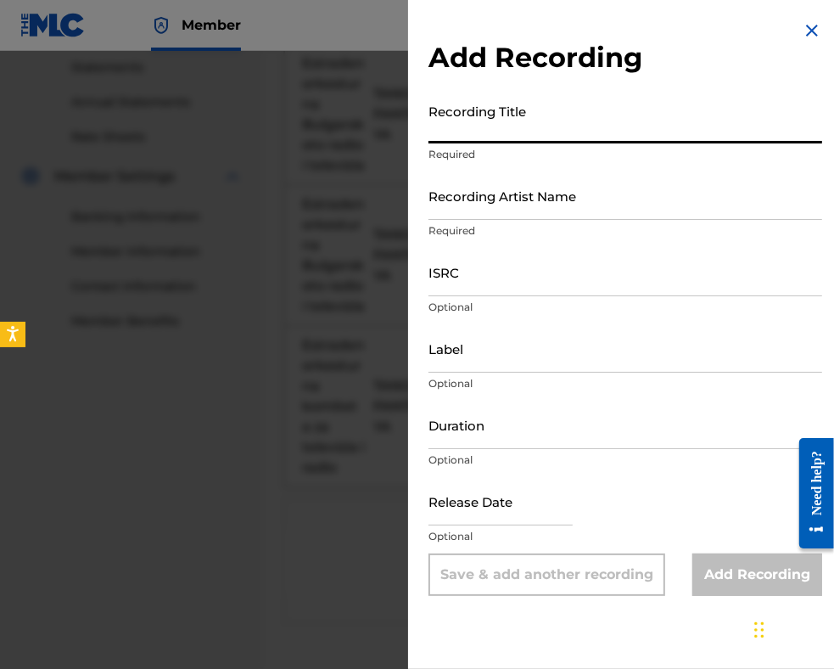
paste input "TANGO FANTAZIYA"
type input "TANGO FANTAZIYA"
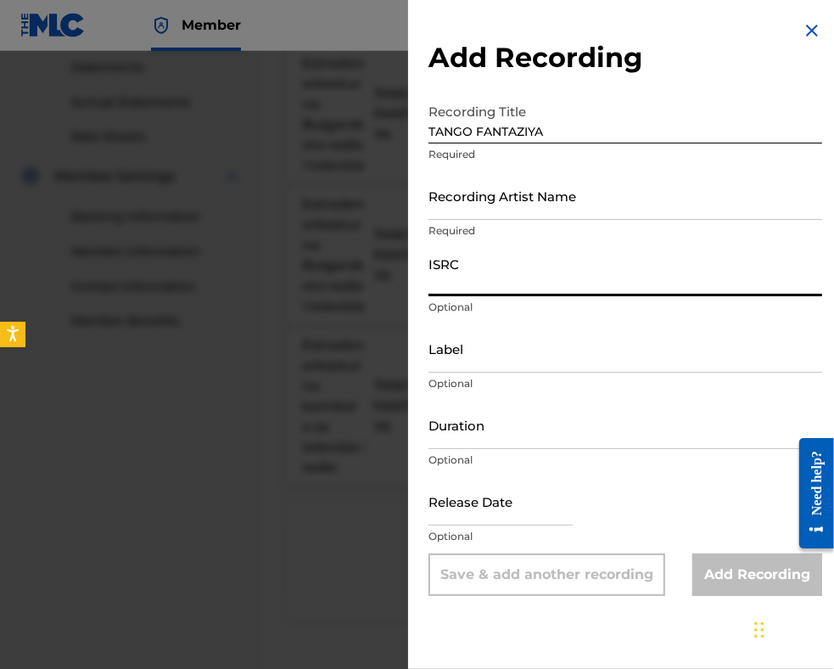
paste input "BGA672201501"
type input "BGA672201501"
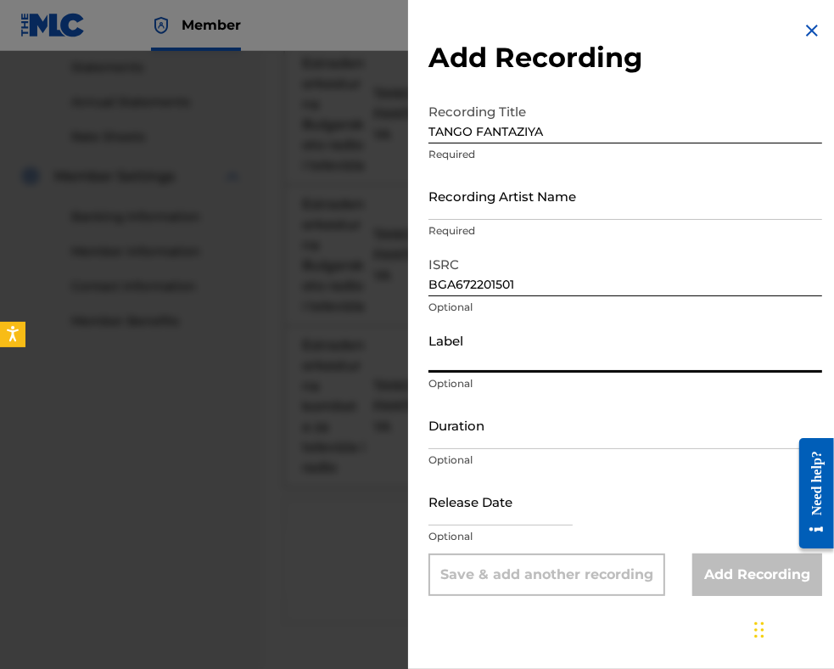
paste input "MIK BALKANTON AD"
type input "MIK BALKANTON AD"
click at [455, 435] on input "Duration" at bounding box center [626, 425] width 394 height 48
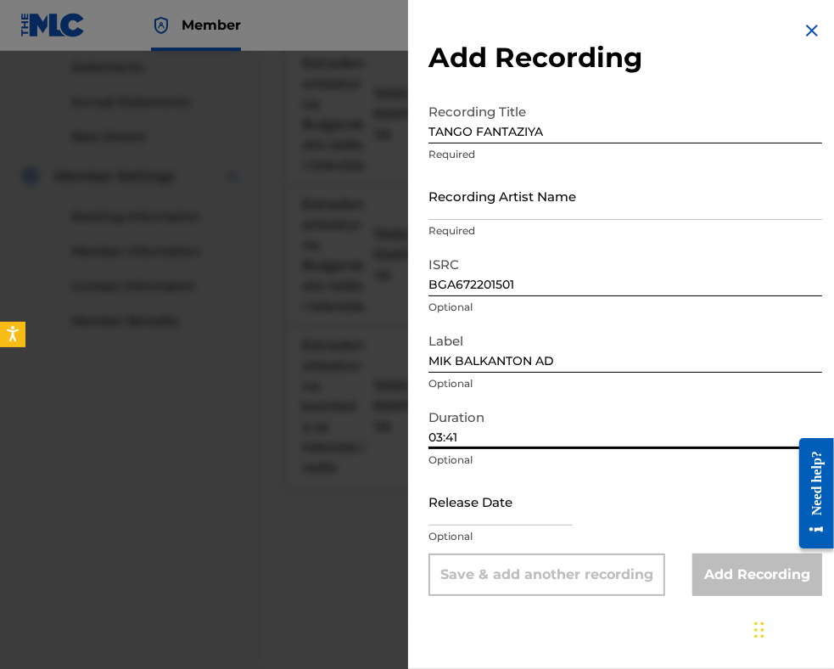
type input "03:41"
click at [463, 216] on input "Recording Artist Name" at bounding box center [626, 195] width 394 height 48
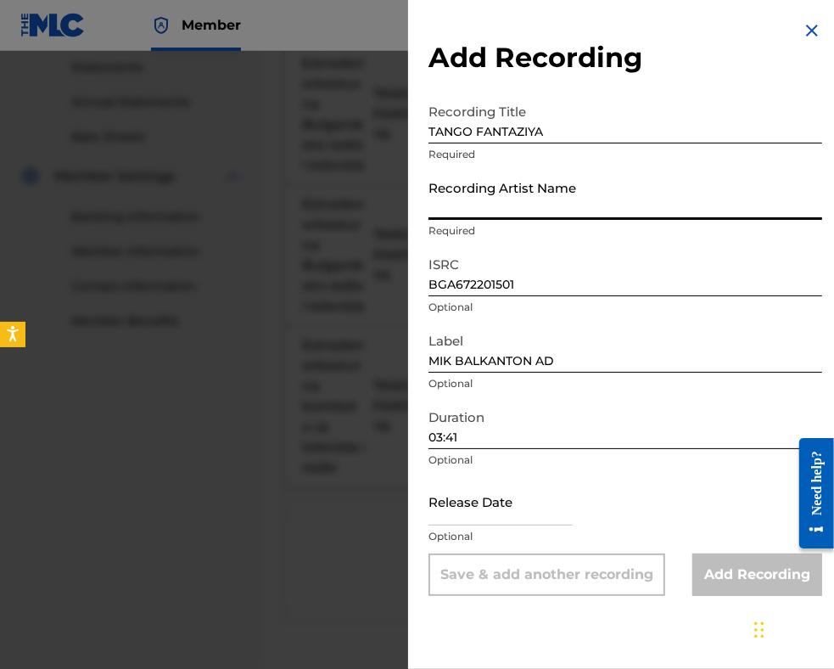
drag, startPoint x: 463, startPoint y: 216, endPoint x: 463, endPoint y: 225, distance: 9.3
drag, startPoint x: 463, startPoint y: 225, endPoint x: 463, endPoint y: 211, distance: 13.6
paste input "Estraden orkestar na balgarskoto radio i televizia"
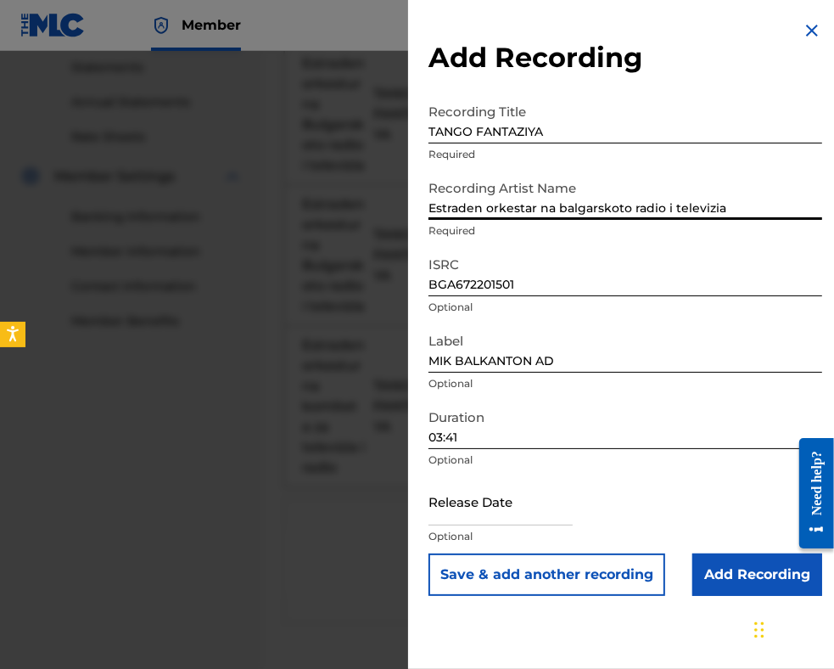
click at [528, 205] on input "Estraden orkestar na balgarskoto radio i televizia" at bounding box center [626, 195] width 394 height 48
click at [573, 208] on input "Estraden orkestur na balgarskoto radio i televizia" at bounding box center [626, 195] width 394 height 48
type input "Estraden orkestur na bulgarskoto radio i televizia"
click at [727, 561] on input "Add Recording" at bounding box center [758, 574] width 130 height 42
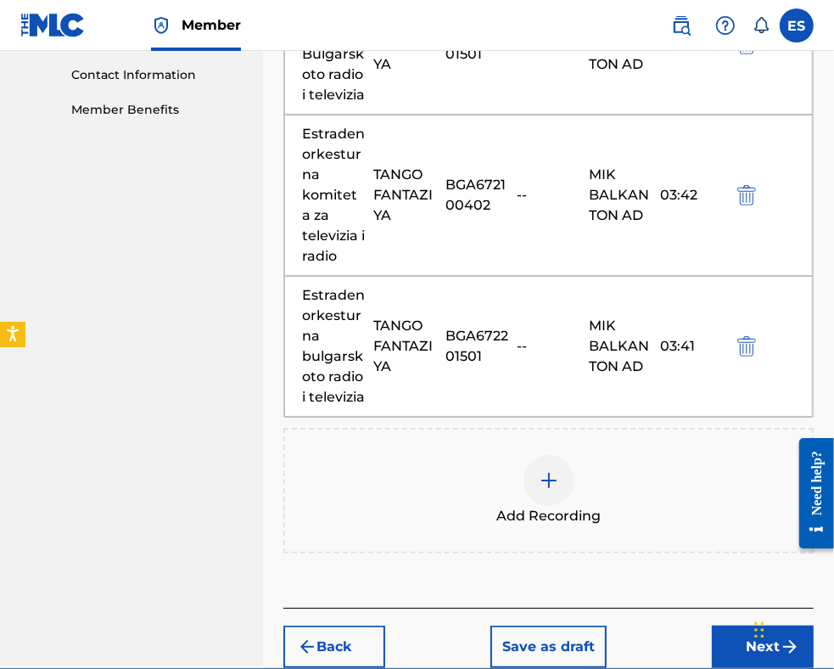
scroll to position [755, 0]
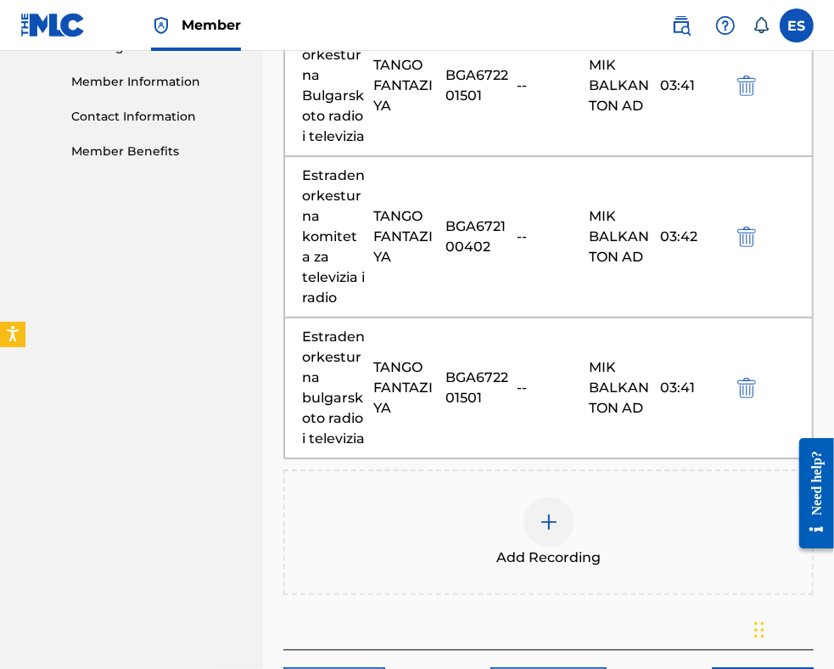
click at [747, 398] on img "submit" at bounding box center [747, 388] width 19 height 20
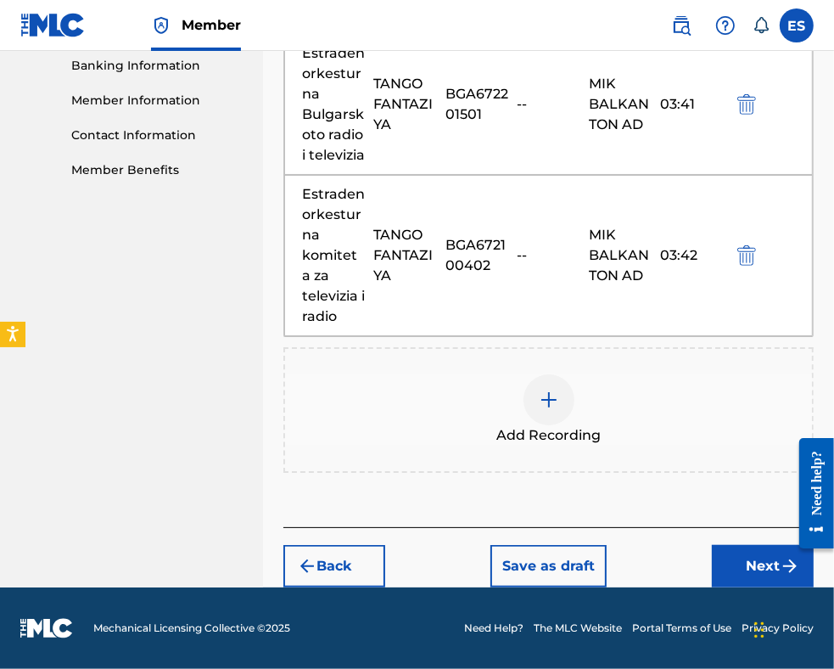
click at [564, 415] on div at bounding box center [549, 399] width 51 height 51
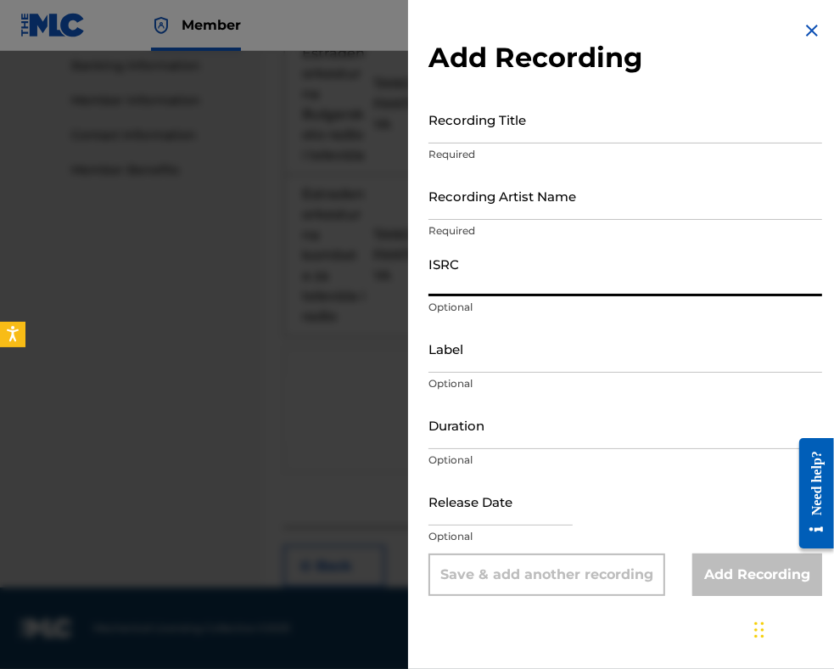
paste input "BGA672301301"
type input "BGA672301301"
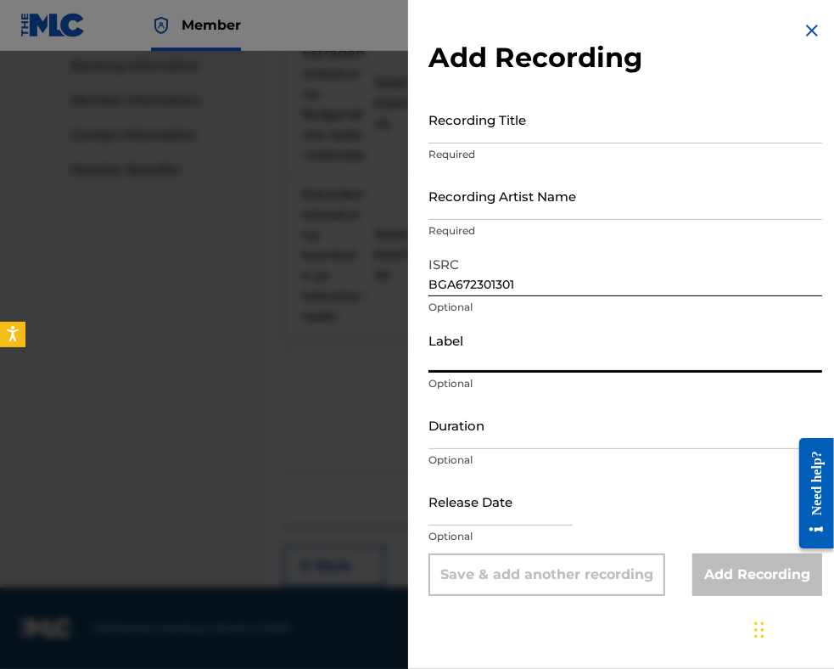
paste input "MIK BALKANTON AD"
type input "MIK BALKANTON AD"
click at [491, 434] on input "Duration" at bounding box center [626, 425] width 394 height 48
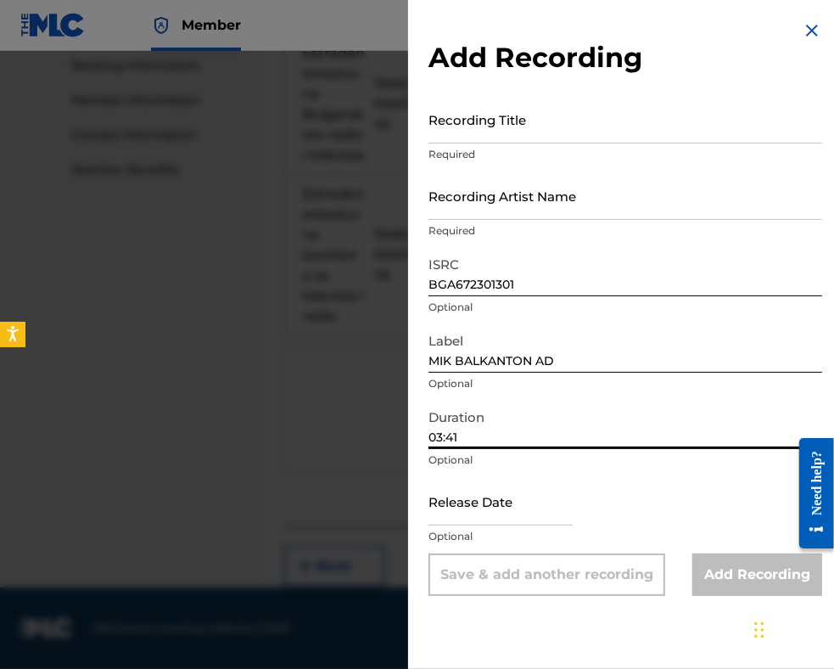
type input "03:41"
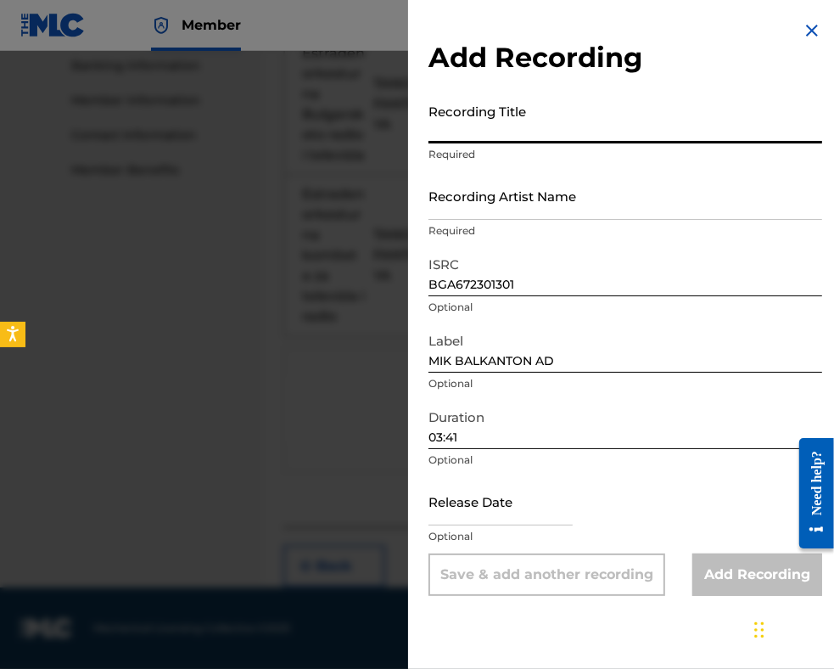
paste input "TANGO FANTAZIYA"
type input "TANGO FANTAZIYA"
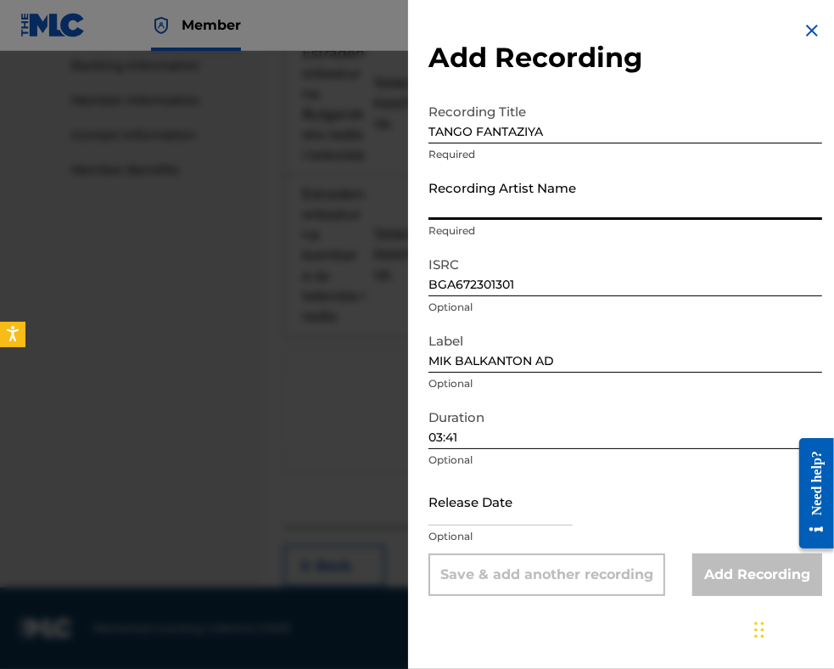
paste input "Estraden orkestar na balgarskoto radio i televizia"
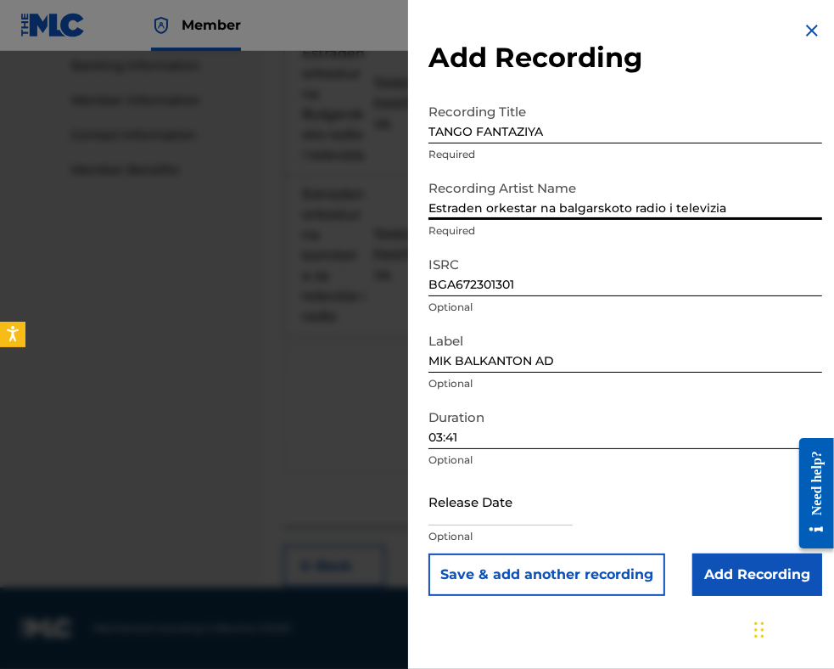
click at [526, 208] on input "Estraden orkestar na balgarskoto radio i televizia" at bounding box center [626, 195] width 394 height 48
click at [574, 201] on input "Estraden orkestur na balgarskoto radio i televizia" at bounding box center [626, 195] width 394 height 48
type input "Estraden orkestur na bulgarskoto radio i televizia"
click at [745, 571] on input "Add Recording" at bounding box center [758, 574] width 130 height 42
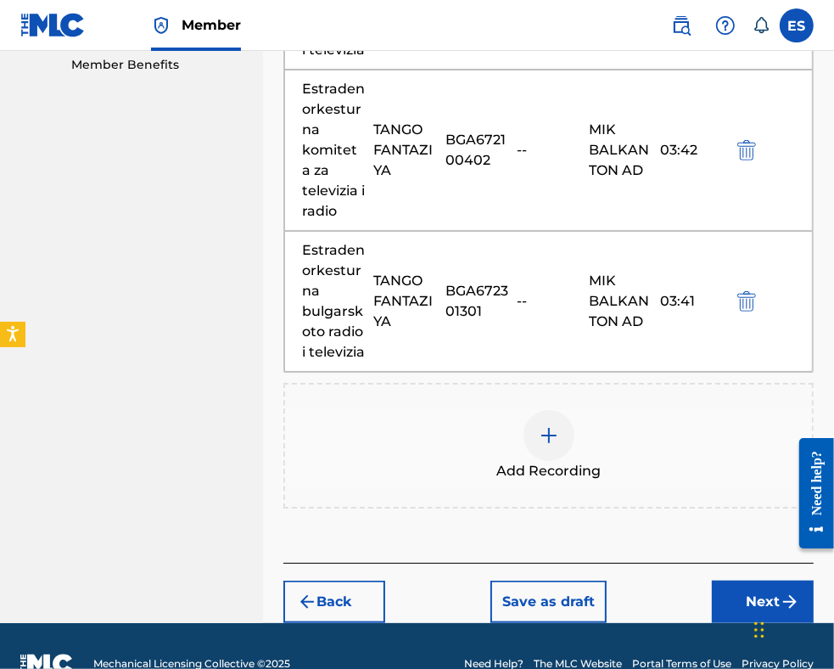
scroll to position [936, 0]
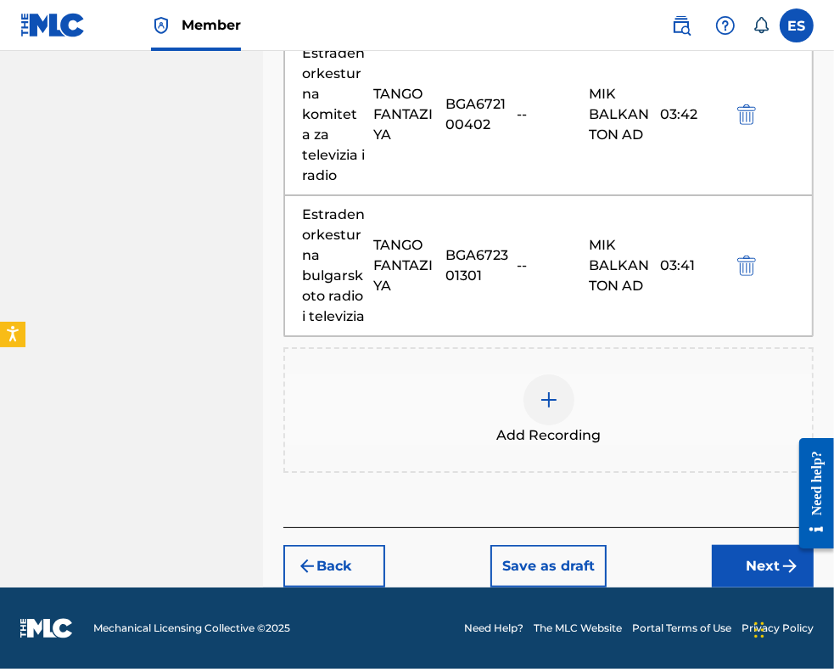
click at [740, 561] on button "Next" at bounding box center [763, 566] width 102 height 42
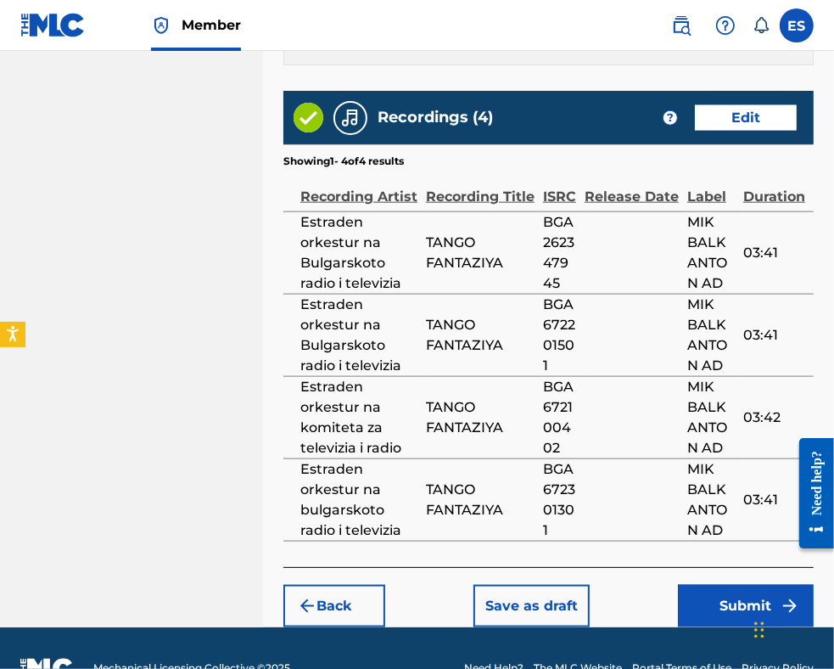
scroll to position [1260, 0]
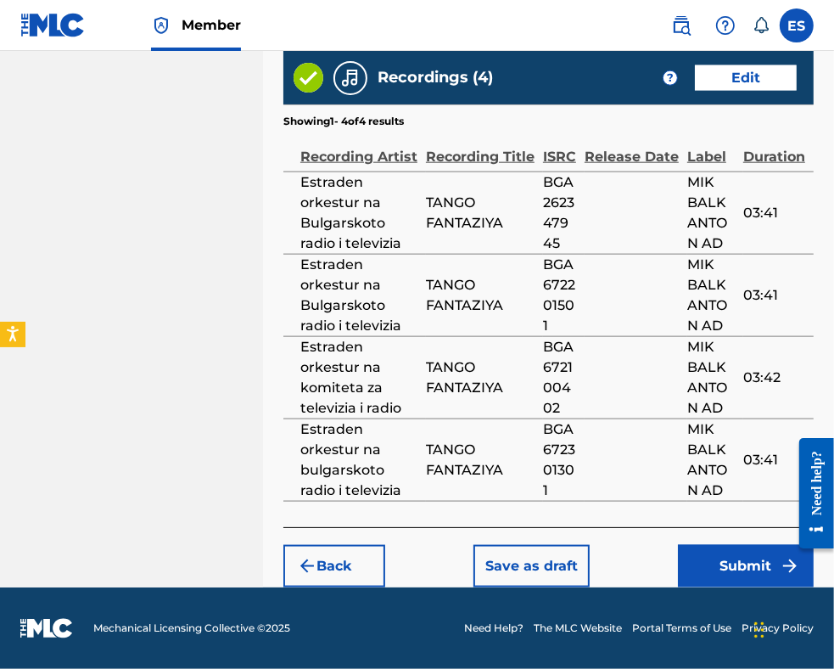
click at [754, 566] on button "Submit" at bounding box center [746, 566] width 136 height 42
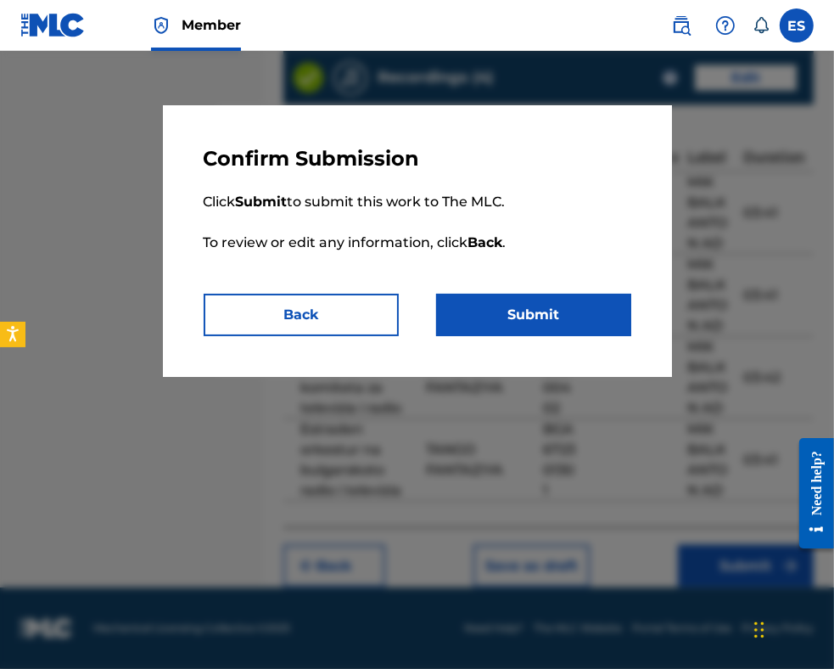
click at [578, 322] on button "Submit" at bounding box center [533, 315] width 195 height 42
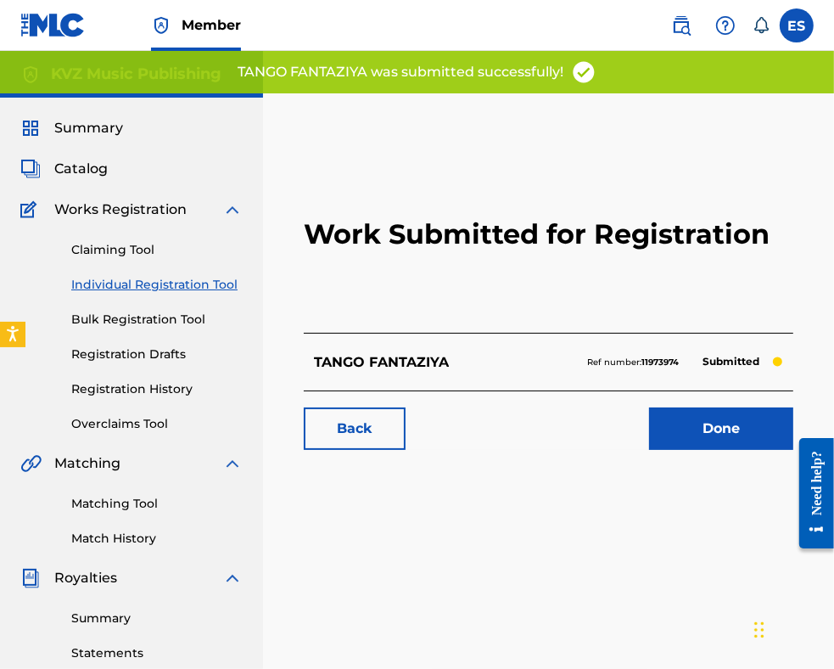
click at [179, 278] on link "Individual Registration Tool" at bounding box center [156, 285] width 171 height 18
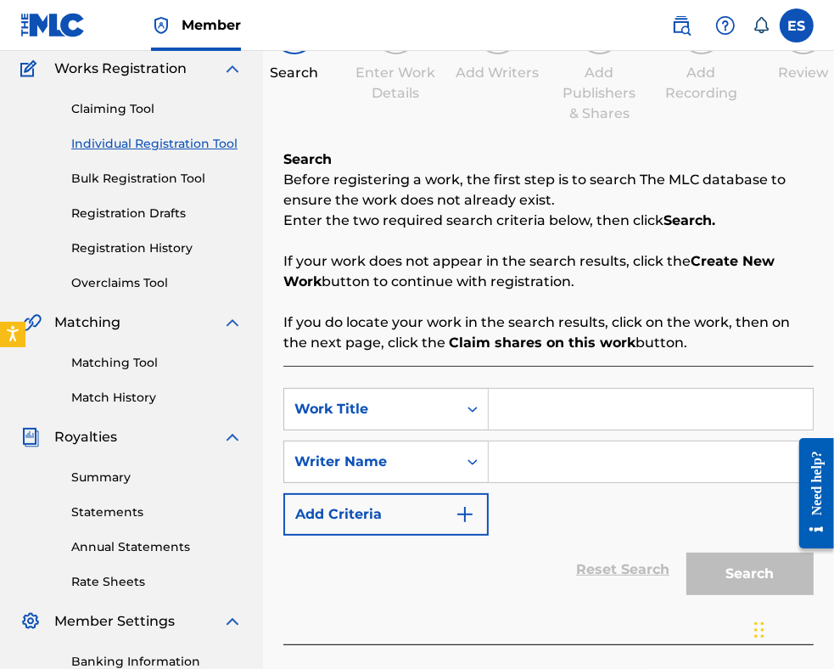
scroll to position [170, 0]
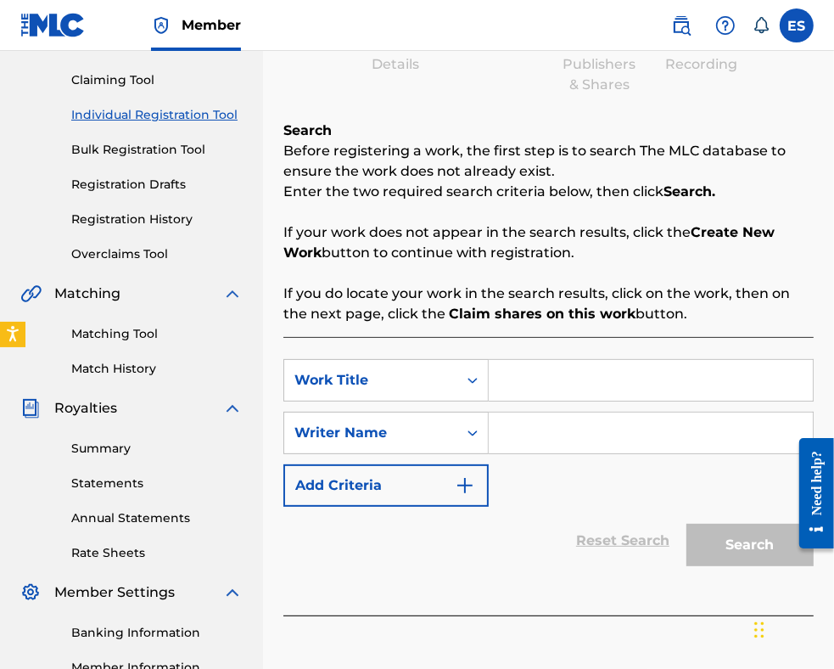
paste input "TANGO NOKTYURNO"
type input "TANGO NOKTYURNO"
click at [649, 433] on input "Search Form" at bounding box center [651, 433] width 324 height 41
paste input "[PERSON_NAME]"
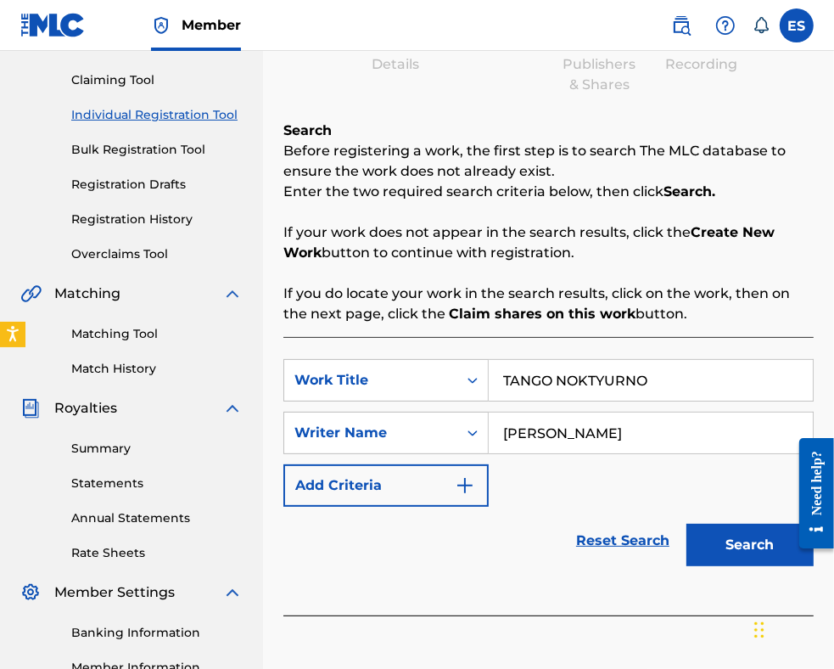
type input "[PERSON_NAME]"
click at [513, 378] on input "TANGO NOKTYURNO" at bounding box center [651, 380] width 324 height 41
click at [508, 376] on input "TANGO NOKTYURNO" at bounding box center [651, 380] width 324 height 41
type input "TANGO NOKTYURNO"
click at [722, 537] on button "Search" at bounding box center [750, 545] width 127 height 42
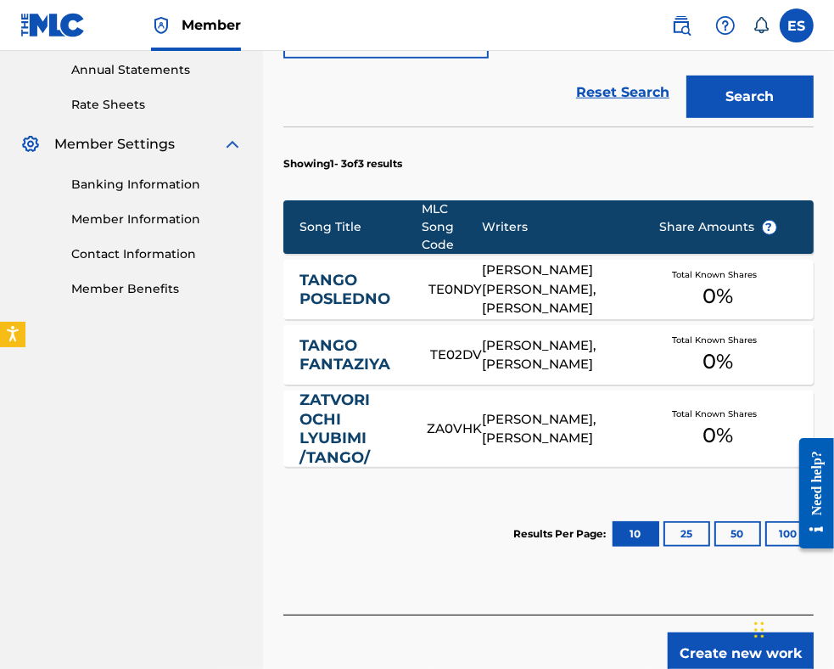
scroll to position [704, 0]
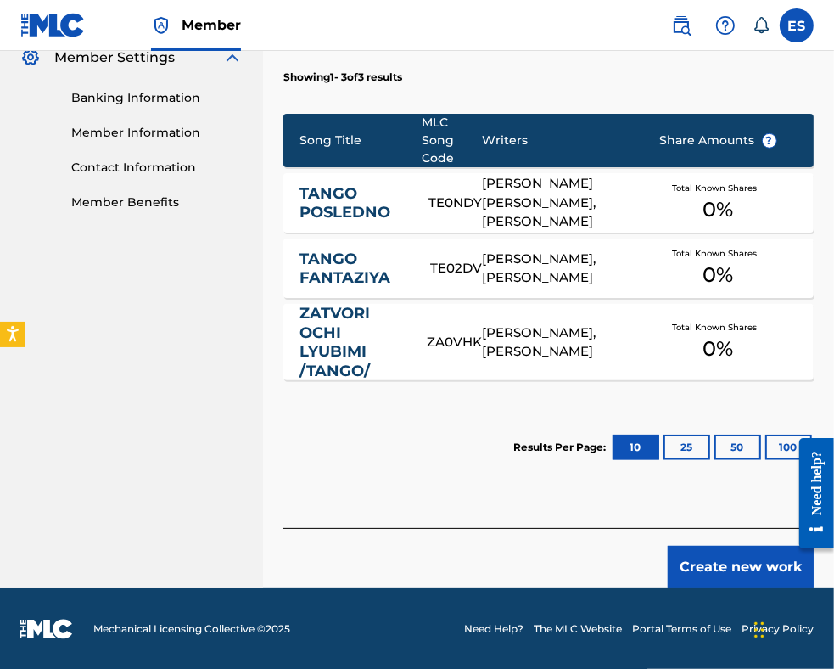
click at [721, 561] on button "Create new work" at bounding box center [741, 567] width 146 height 42
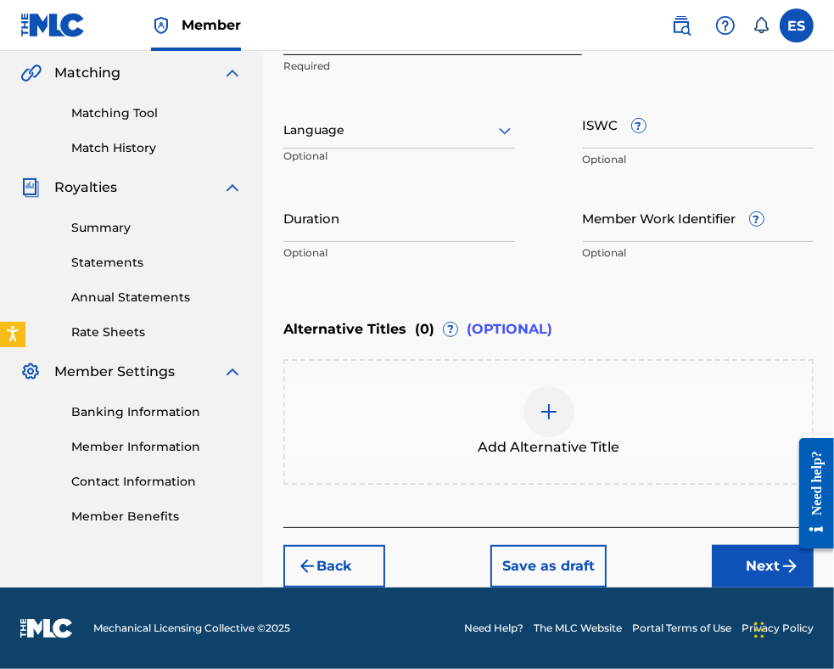
scroll to position [389, 0]
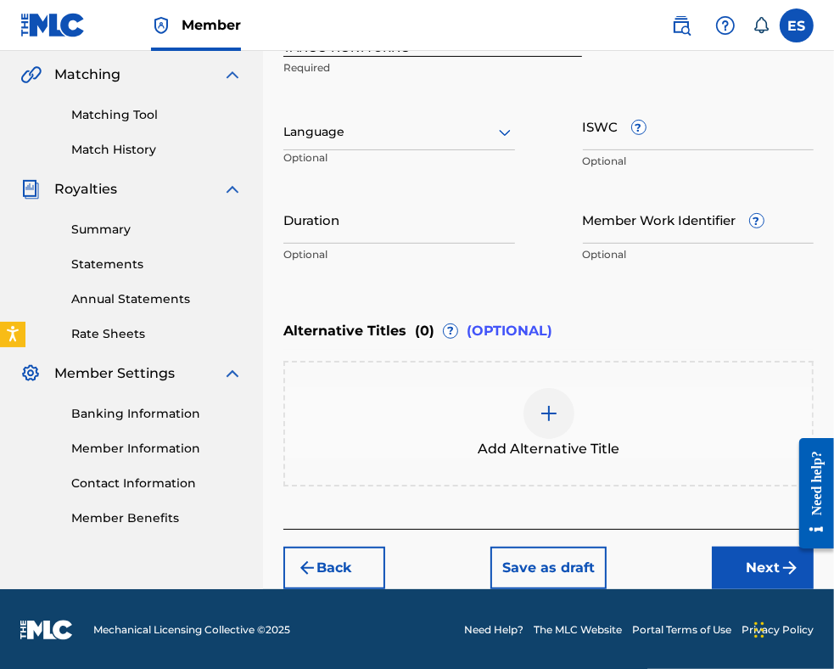
click at [376, 239] on input "Duration" at bounding box center [399, 219] width 232 height 48
type input "03:13"
click at [557, 428] on div at bounding box center [549, 413] width 51 height 51
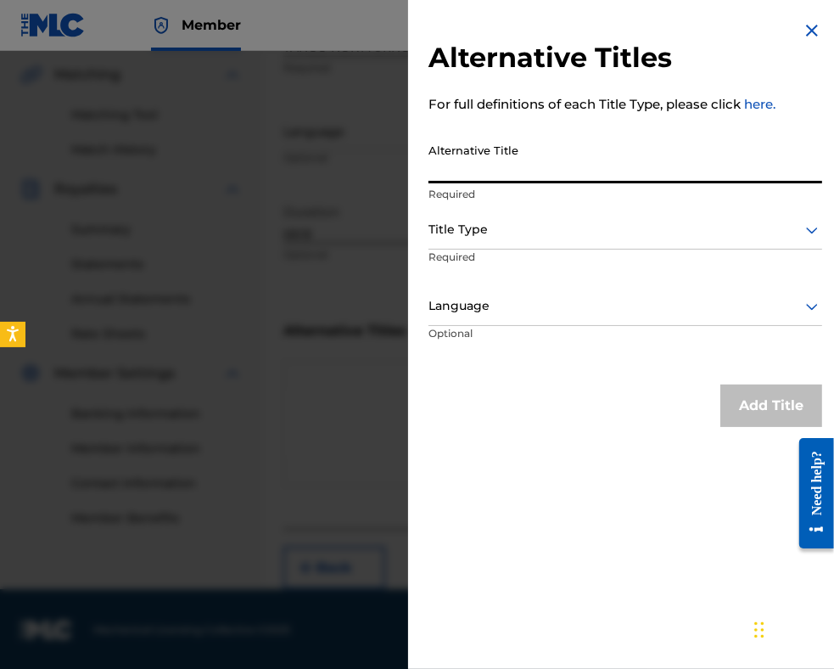
paste input "ТАНГО НОКТЮРНО"
type input "ТАНГО НОКТЮРНО"
click at [519, 241] on div "Title Type" at bounding box center [626, 230] width 394 height 38
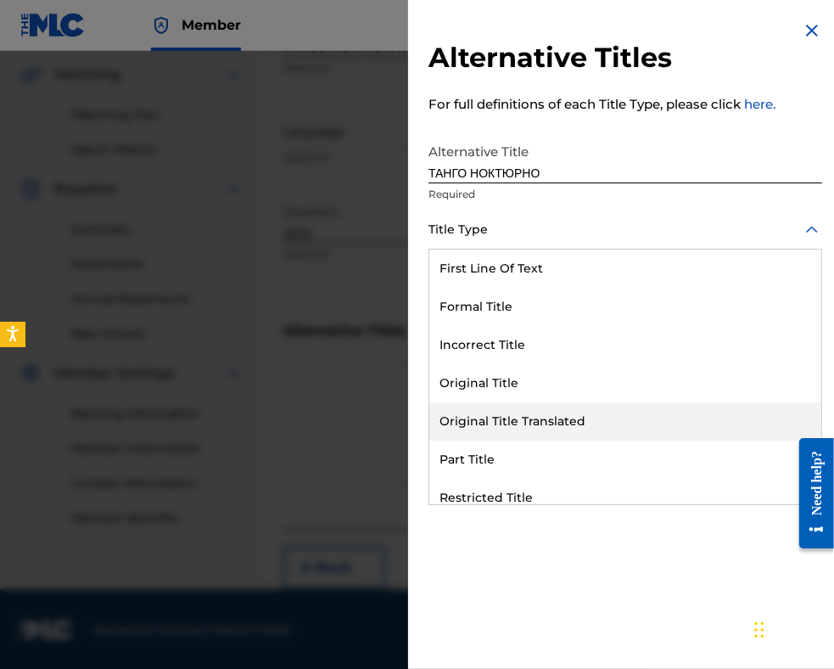
click at [543, 437] on div "Original Title Translated" at bounding box center [625, 421] width 392 height 38
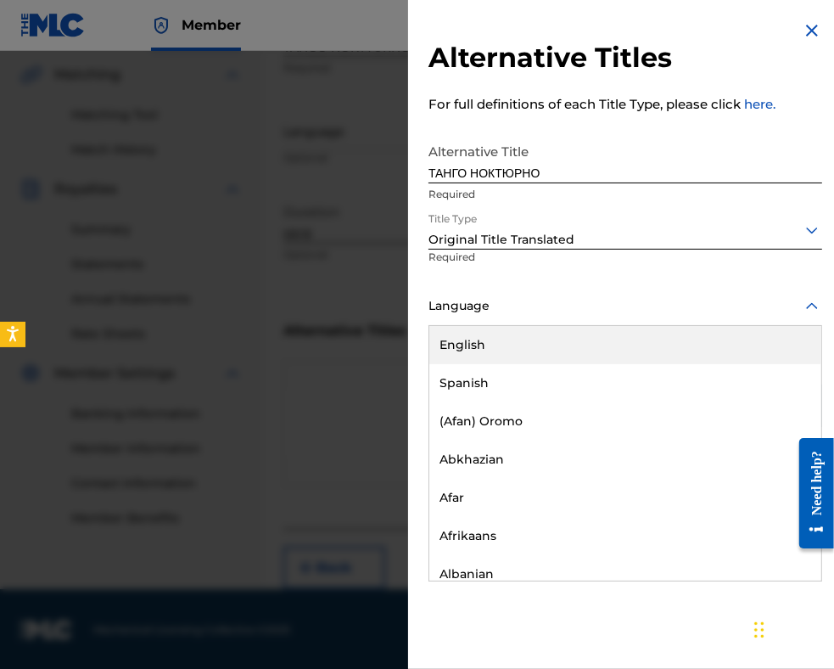
click at [526, 316] on div at bounding box center [626, 305] width 394 height 21
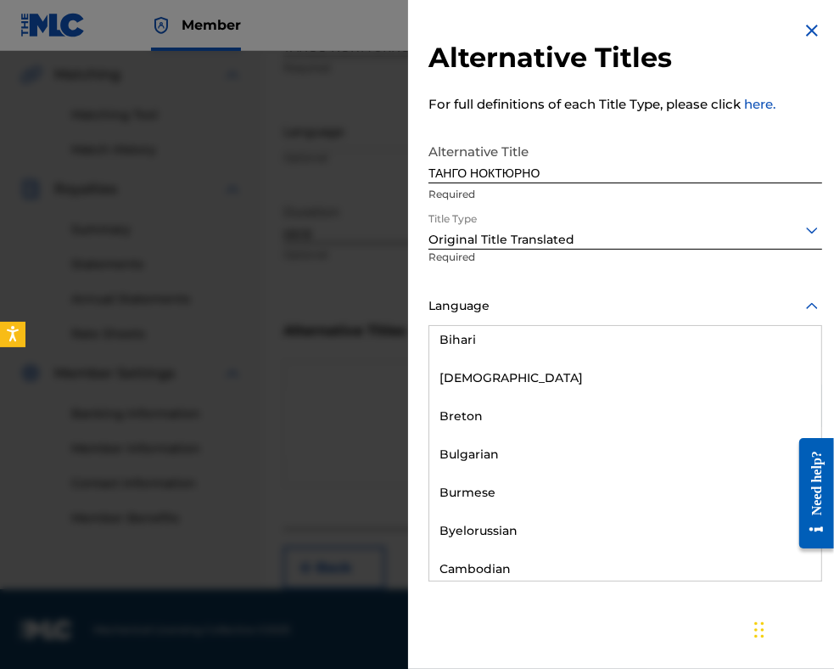
scroll to position [679, 0]
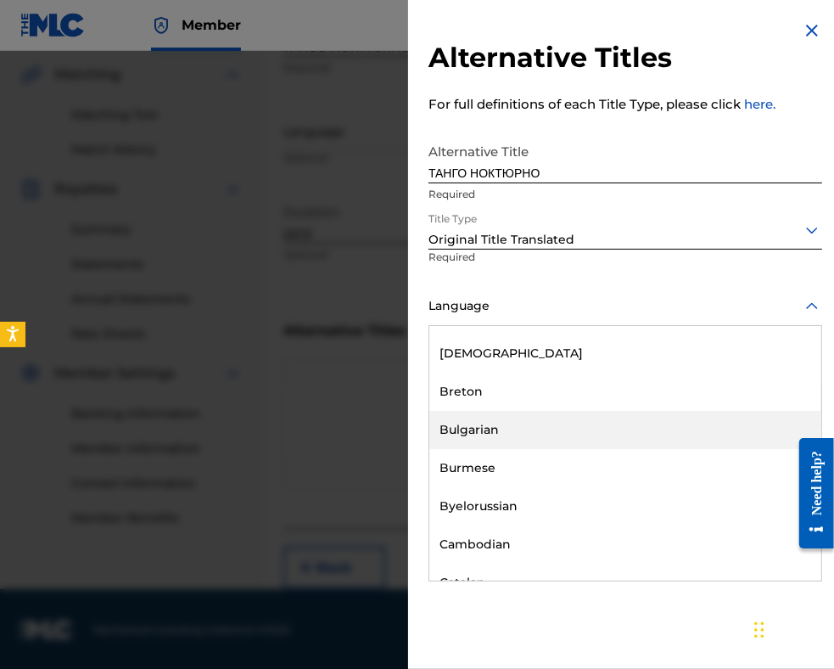
click at [554, 425] on div "Bulgarian" at bounding box center [625, 430] width 392 height 38
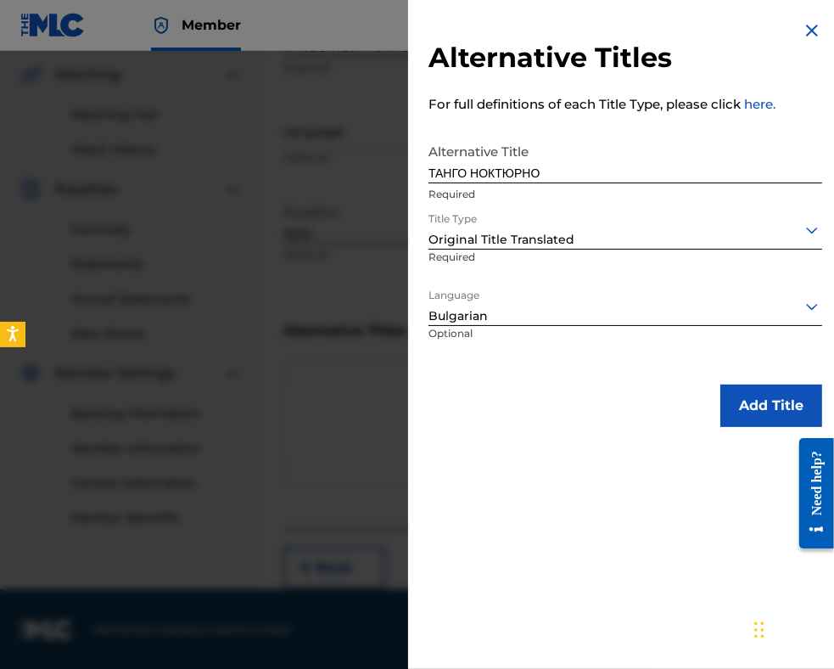
click at [737, 401] on button "Add Title" at bounding box center [772, 405] width 102 height 42
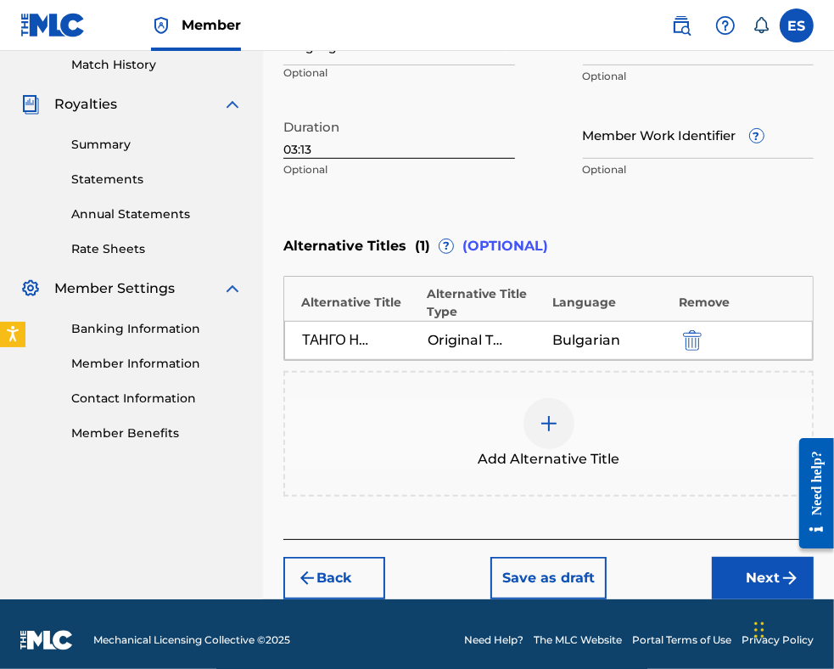
scroll to position [484, 0]
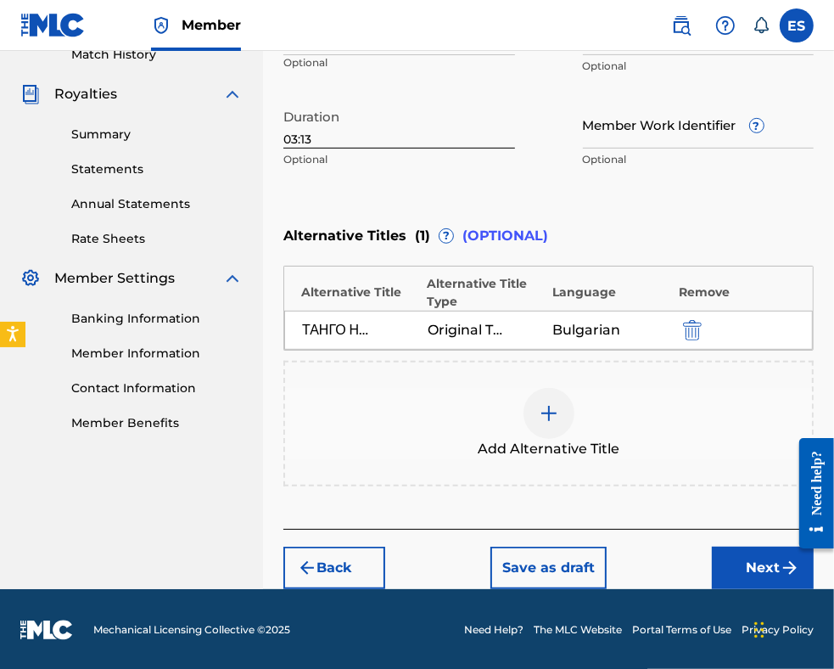
click at [737, 558] on button "Next" at bounding box center [763, 568] width 102 height 42
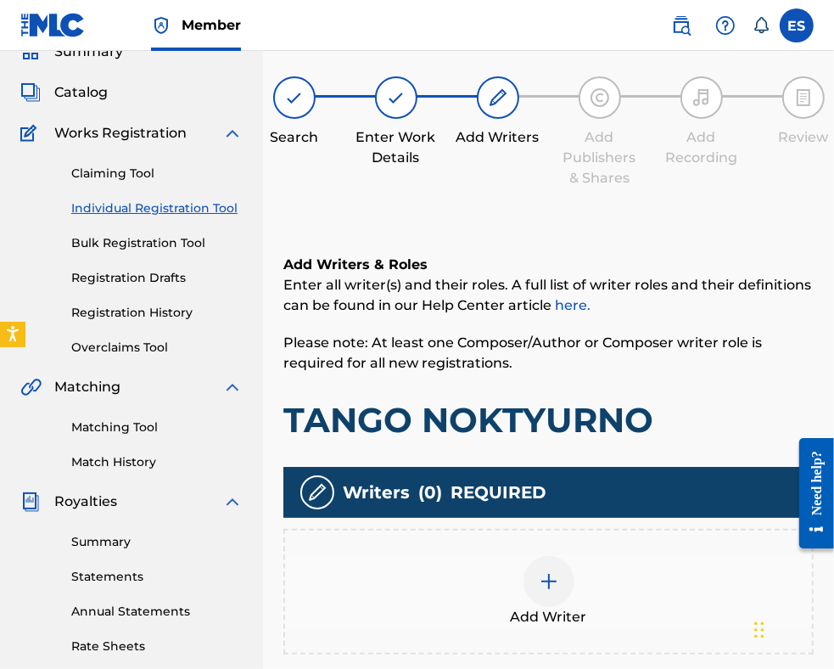
scroll to position [331, 0]
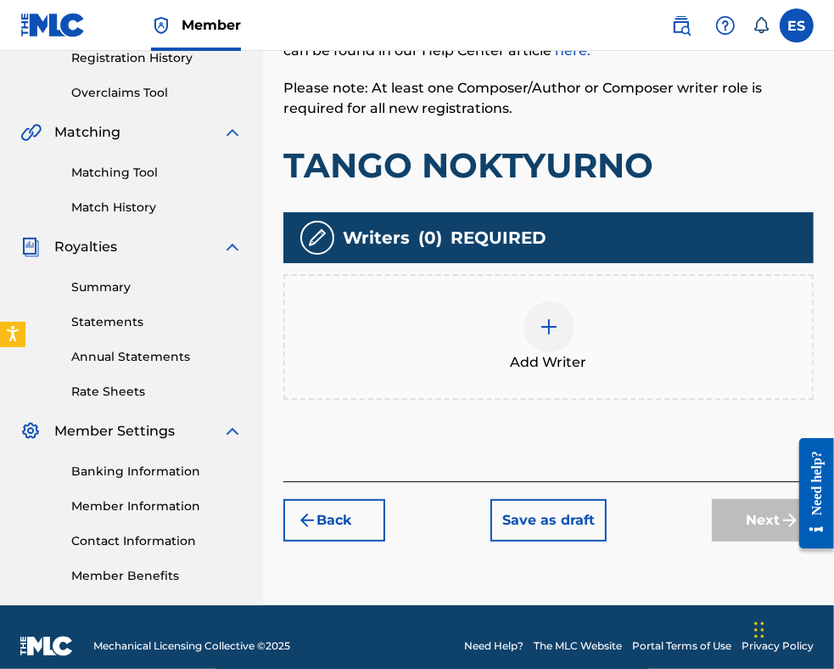
click at [543, 319] on img at bounding box center [549, 327] width 20 height 20
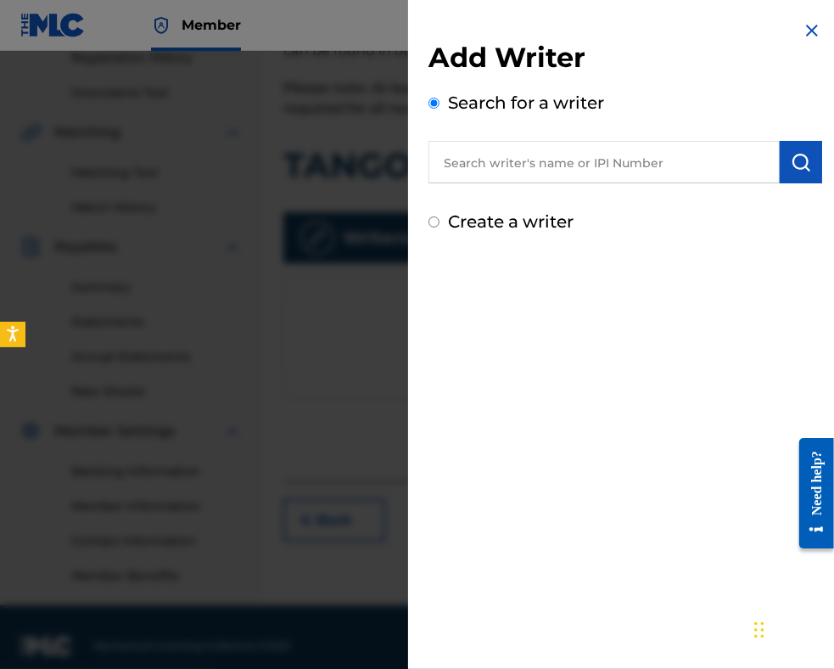
click at [575, 160] on input "text" at bounding box center [604, 162] width 351 height 42
paste input "00087889792"
type input "00087889792"
click at [791, 164] on img "submit" at bounding box center [801, 162] width 20 height 20
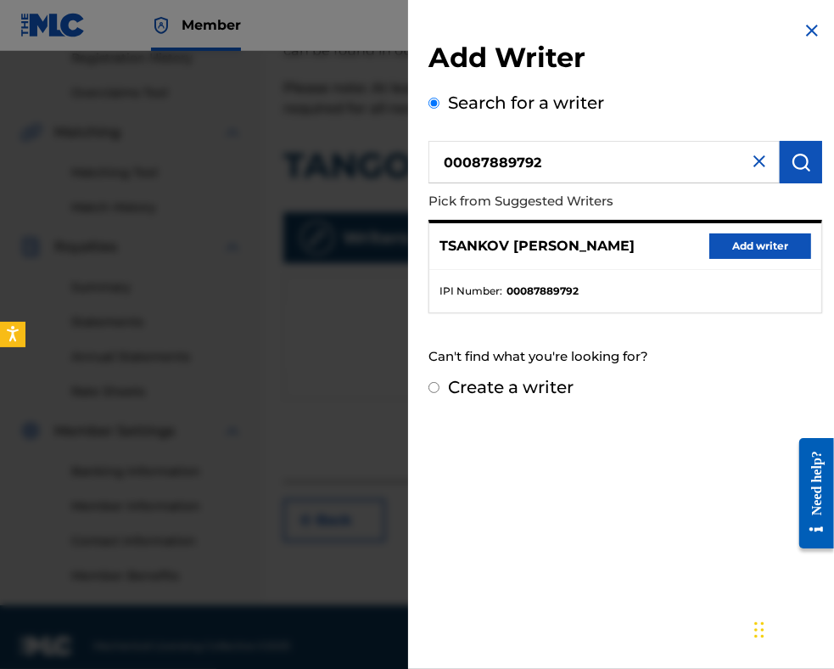
click at [750, 247] on button "Add writer" at bounding box center [761, 245] width 102 height 25
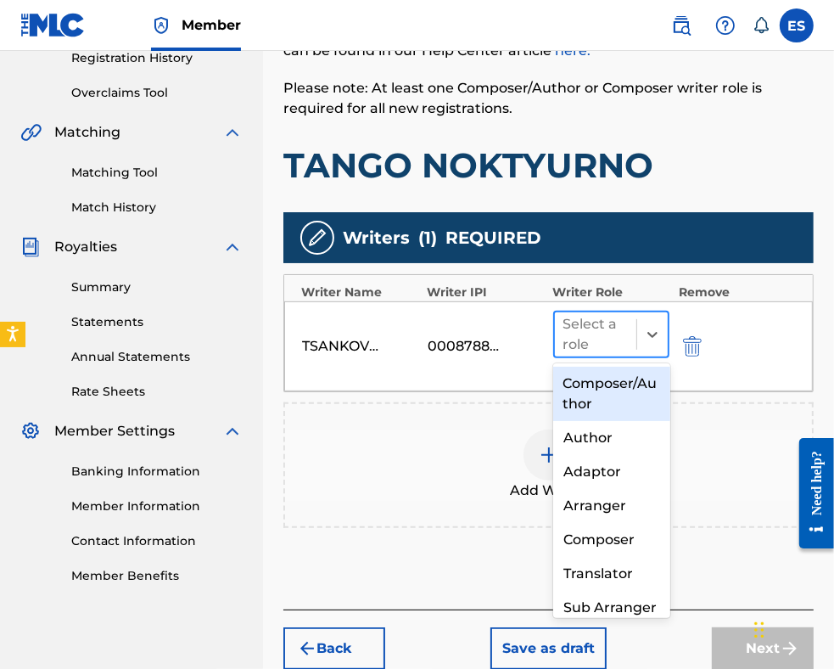
click at [584, 340] on div at bounding box center [596, 335] width 65 height 24
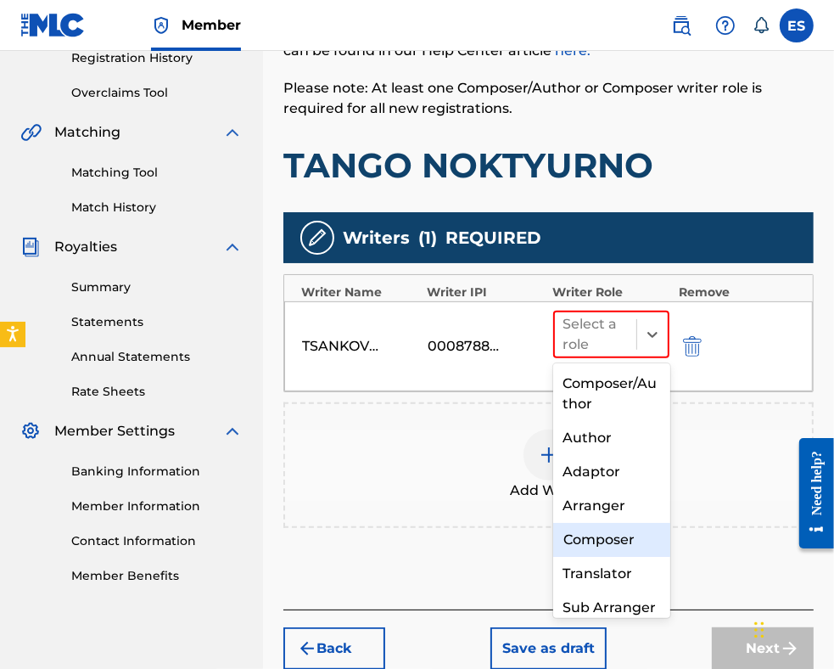
click at [601, 547] on div "Composer" at bounding box center [611, 540] width 117 height 34
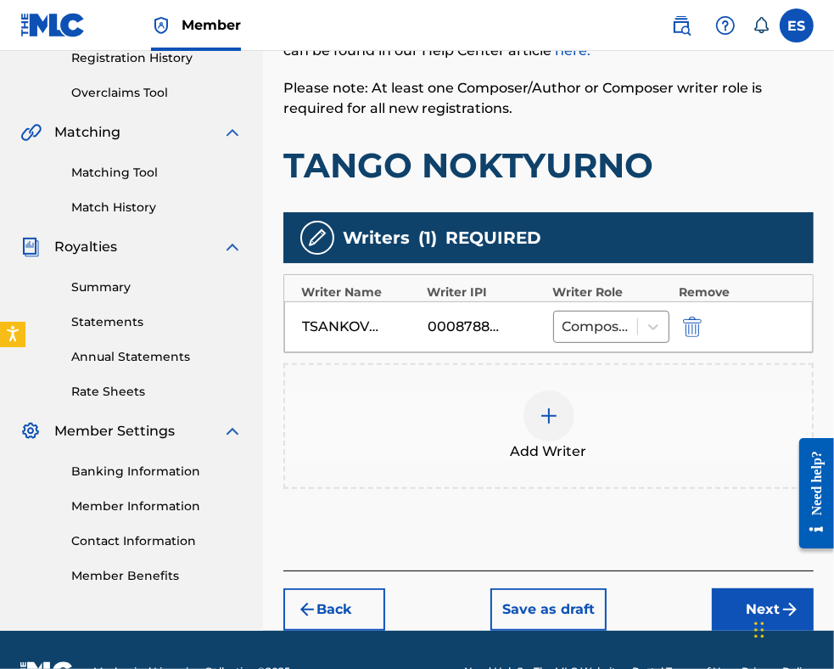
scroll to position [373, 0]
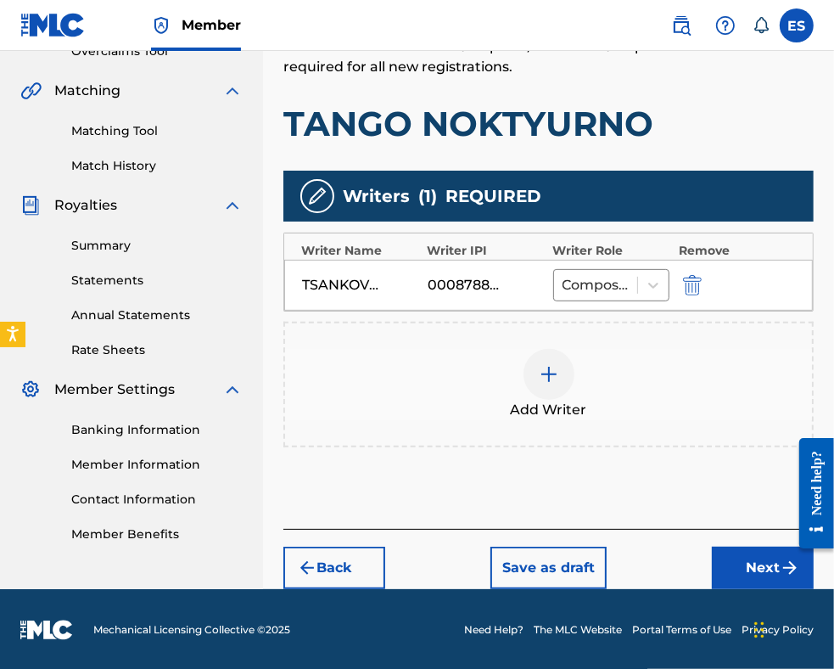
click at [740, 568] on button "Next" at bounding box center [763, 568] width 102 height 42
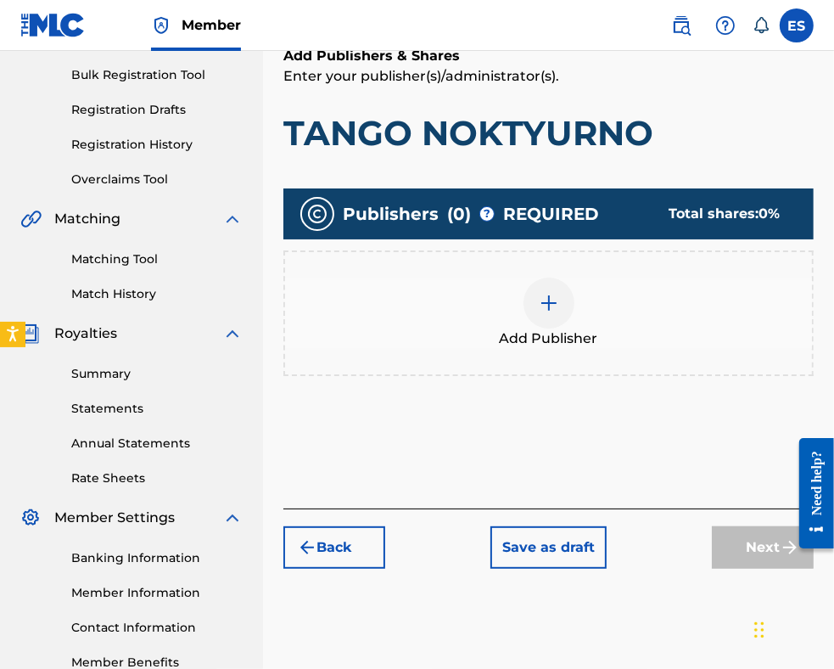
scroll to position [246, 0]
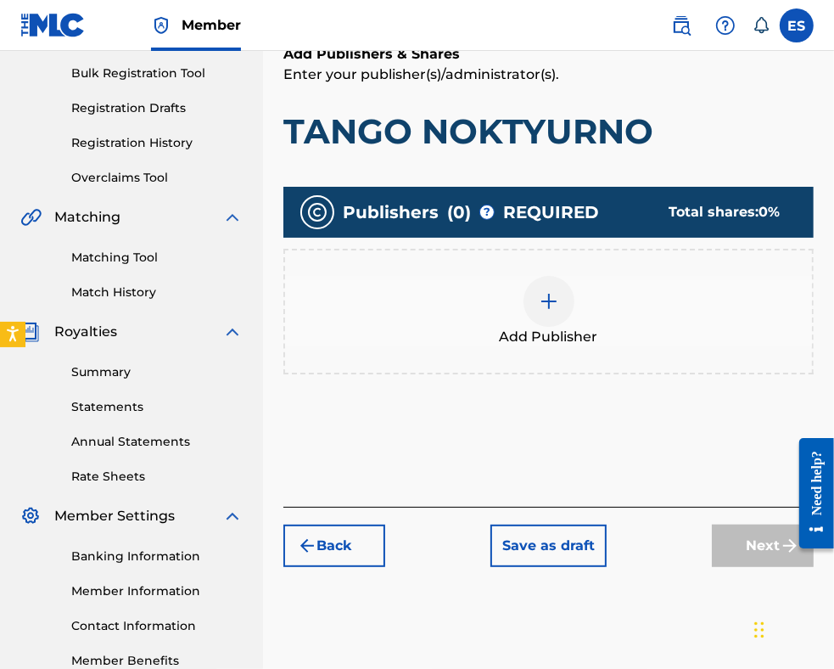
click at [546, 300] on img at bounding box center [549, 301] width 20 height 20
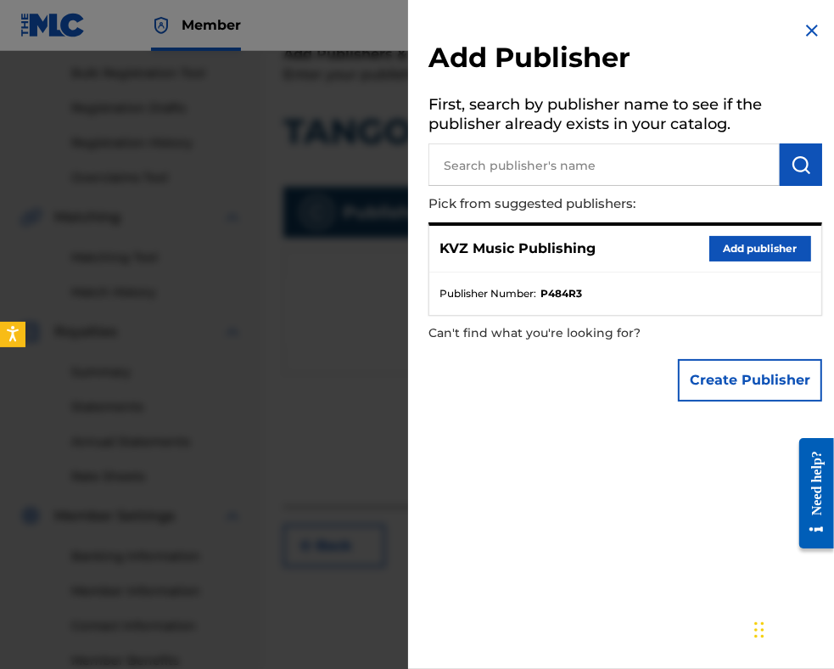
click at [721, 256] on button "Add publisher" at bounding box center [761, 248] width 102 height 25
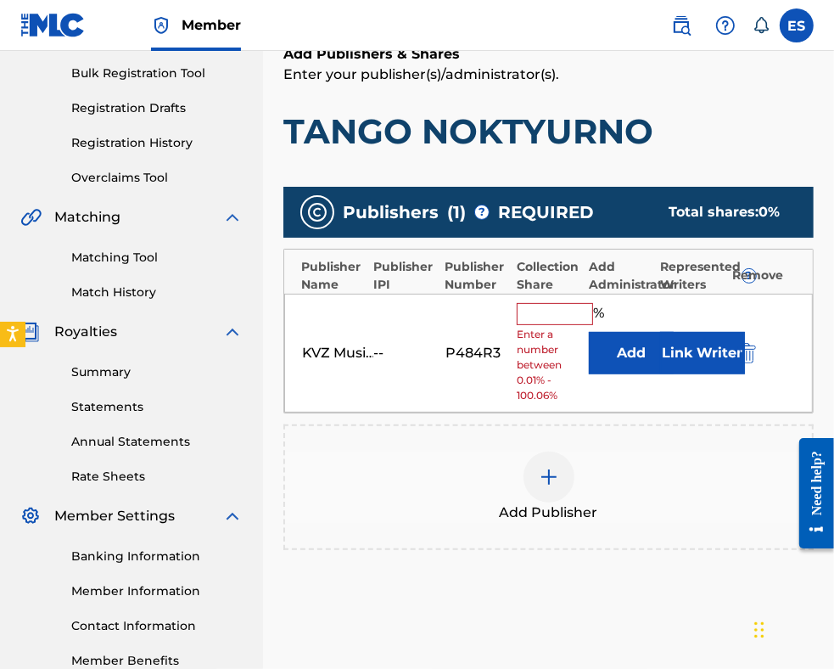
click at [548, 309] on input "text" at bounding box center [555, 314] width 76 height 22
type input "100"
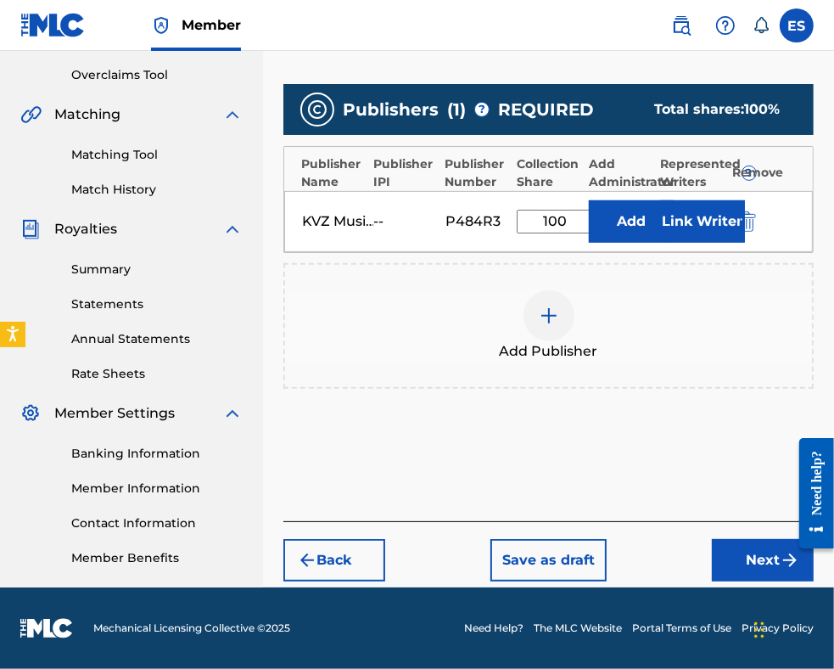
click at [724, 558] on button "Next" at bounding box center [763, 560] width 102 height 42
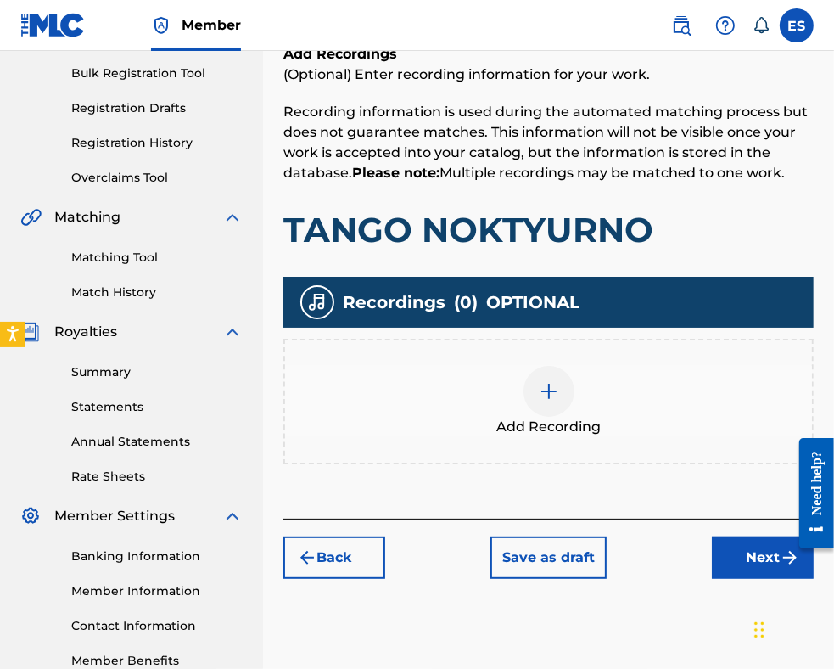
click at [557, 390] on img at bounding box center [549, 391] width 20 height 20
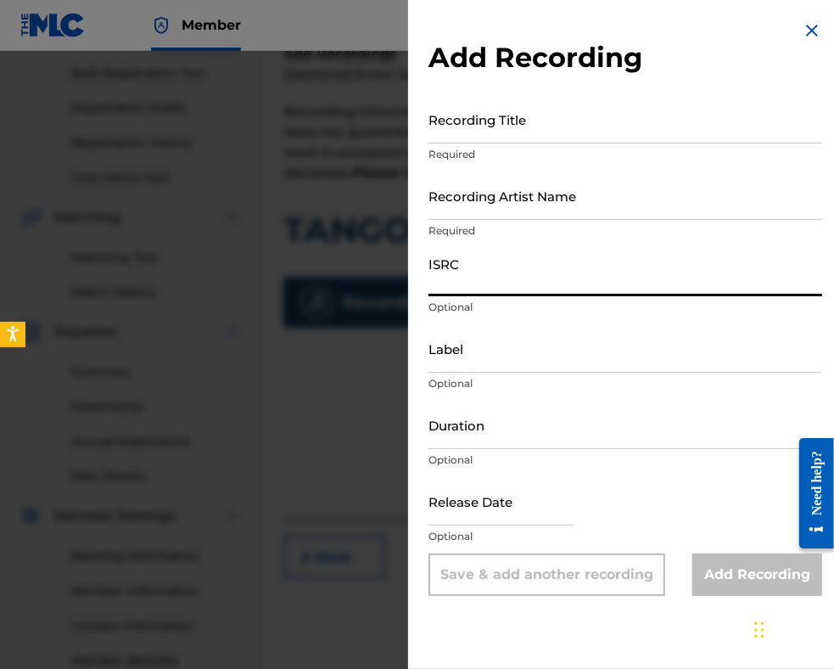
drag, startPoint x: 461, startPoint y: 185, endPoint x: 445, endPoint y: 283, distance: 98.9
click at [445, 283] on input "ISRC" at bounding box center [626, 272] width 394 height 48
paste input "BGA591102944"
type input "BGA591102944"
click at [489, 422] on input "Duration" at bounding box center [626, 425] width 394 height 48
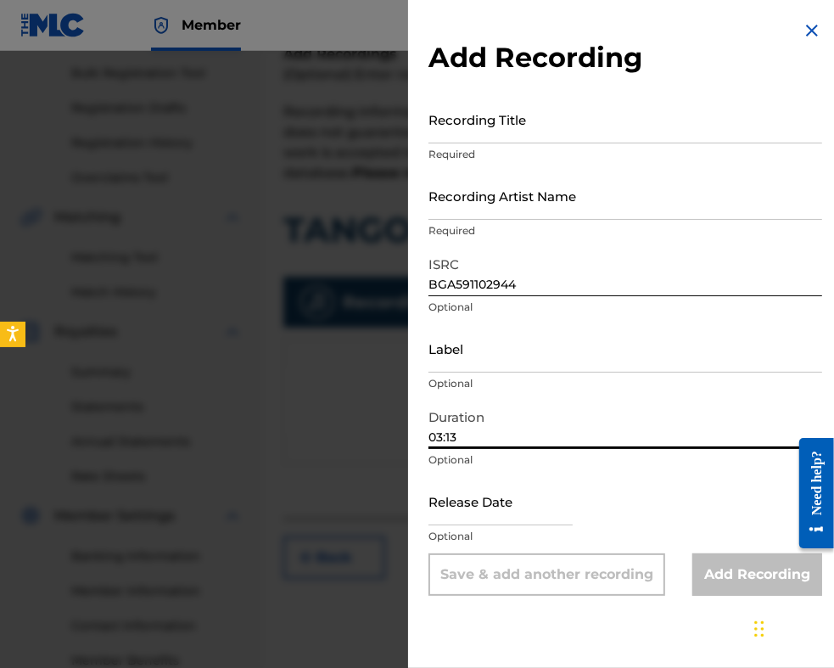
type input "03:13"
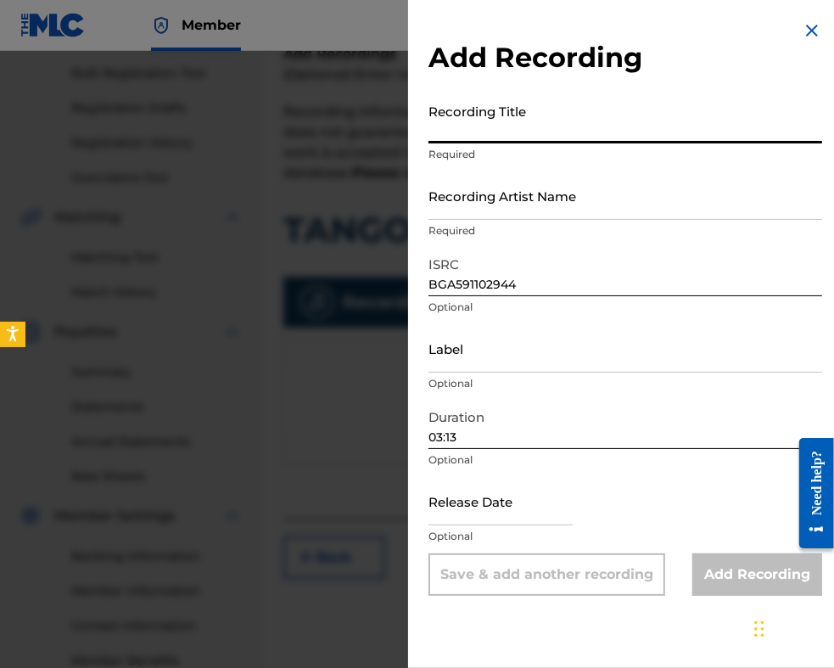
drag, startPoint x: 575, startPoint y: 132, endPoint x: 460, endPoint y: 196, distance: 131.1
click at [460, 196] on input "Recording Artist Name" at bounding box center [626, 195] width 394 height 48
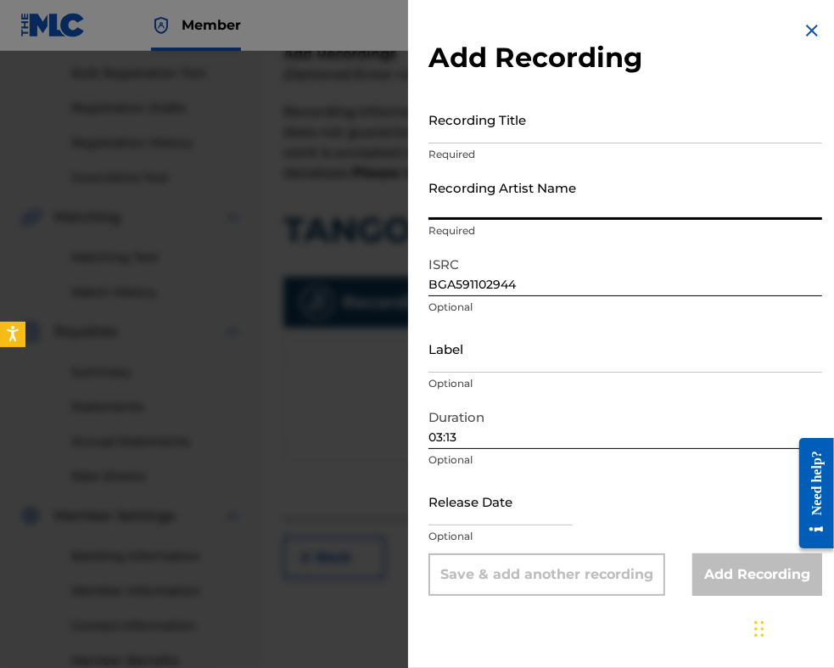
click at [452, 347] on input "Label" at bounding box center [626, 348] width 394 height 48
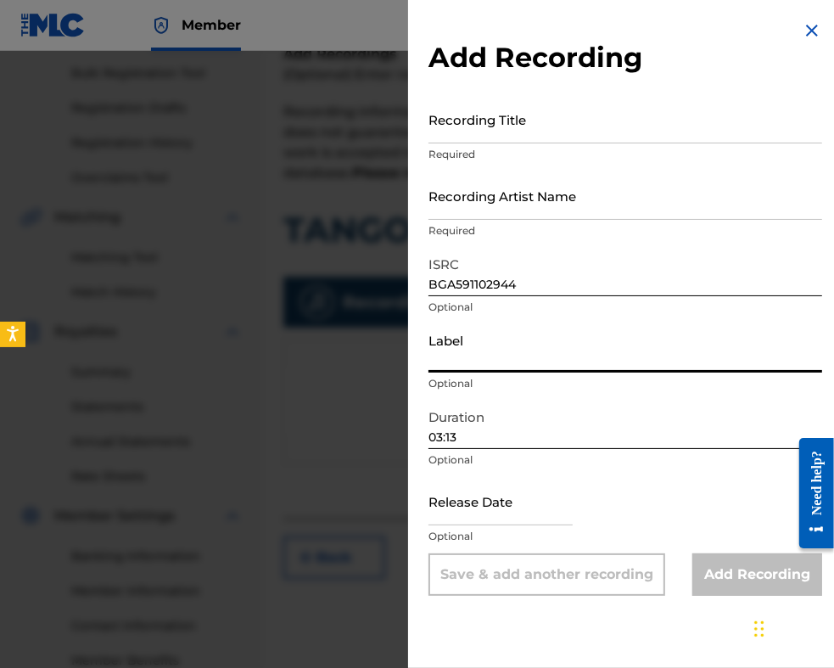
paste input "Bulgarian National Radio"
type input "Bulgarian National Radio"
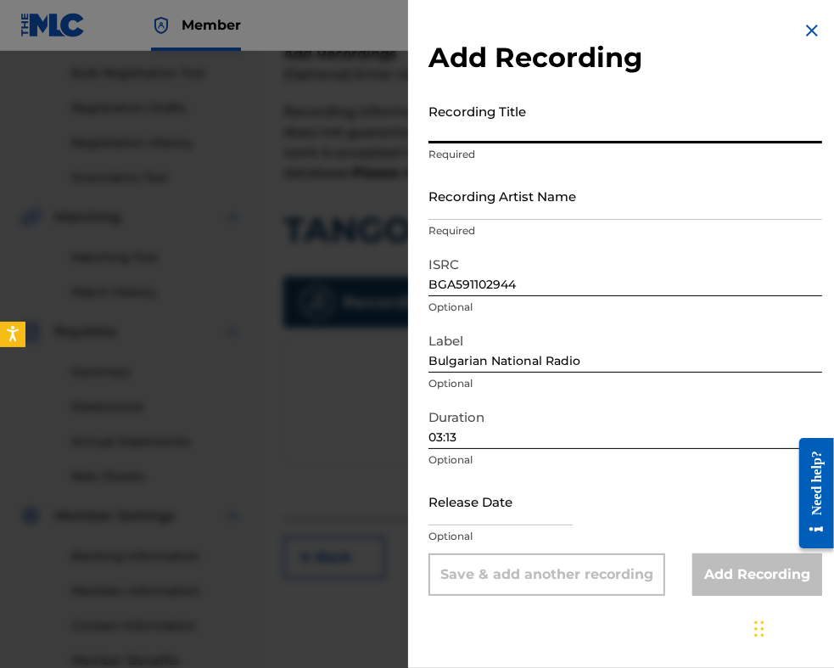
paste input "TANGO NOKTYURNO"
click at [434, 126] on input "TANGO NOKTYURNO" at bounding box center [626, 119] width 394 height 48
type input "TANGO NOKTYURNO"
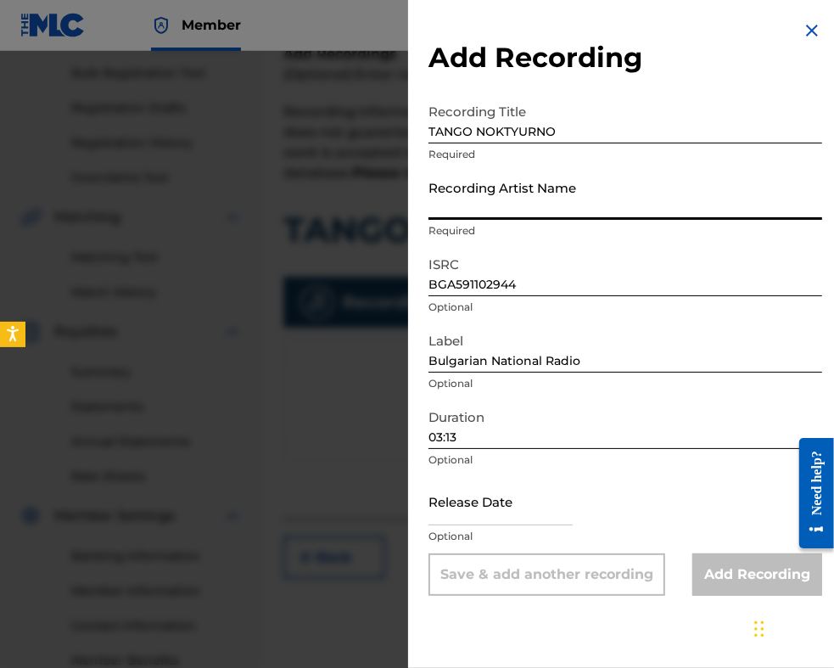
paste input "Bulgarian National Radio Orchestra"
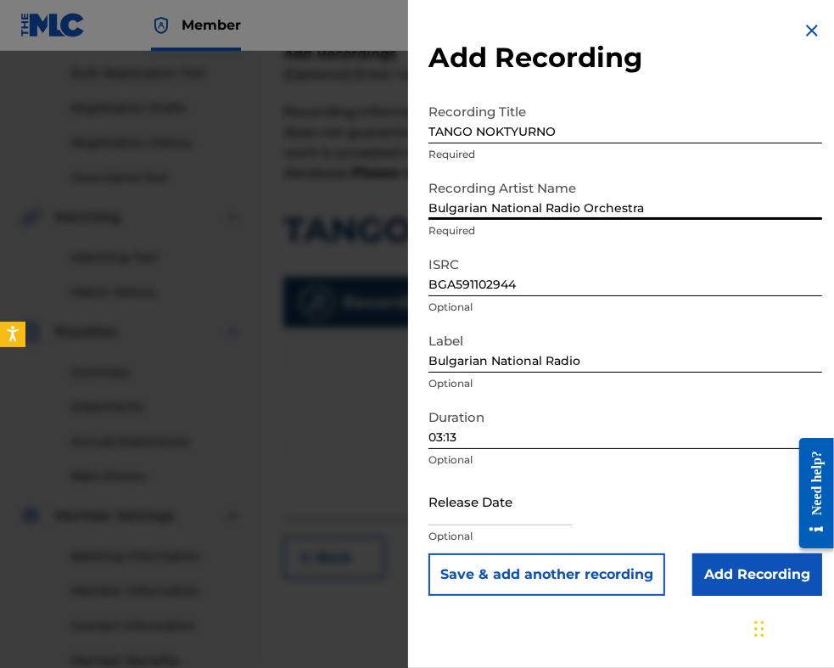
type input "Bulgarian National Radio Orchestra"
click at [713, 572] on input "Add Recording" at bounding box center [758, 574] width 130 height 42
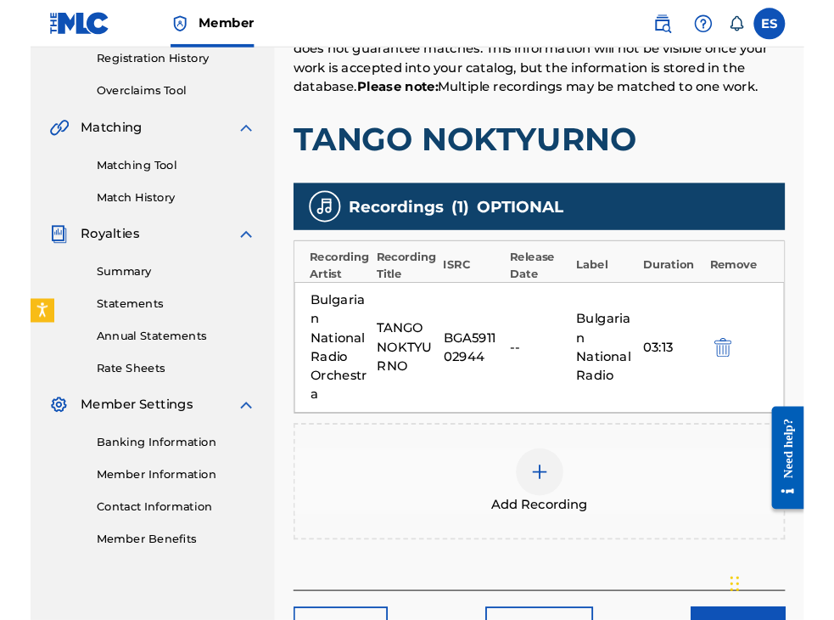
scroll to position [416, 0]
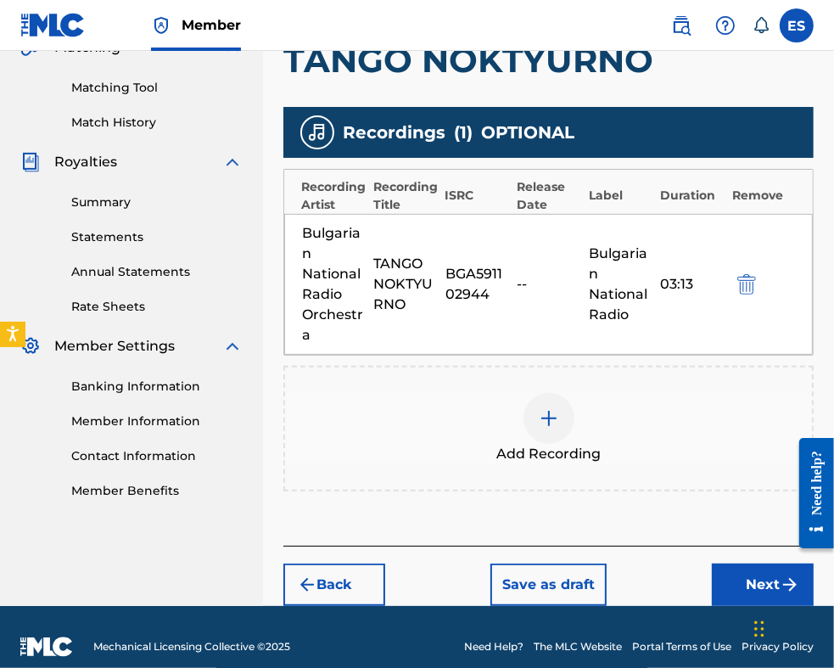
click at [539, 415] on img at bounding box center [549, 418] width 20 height 20
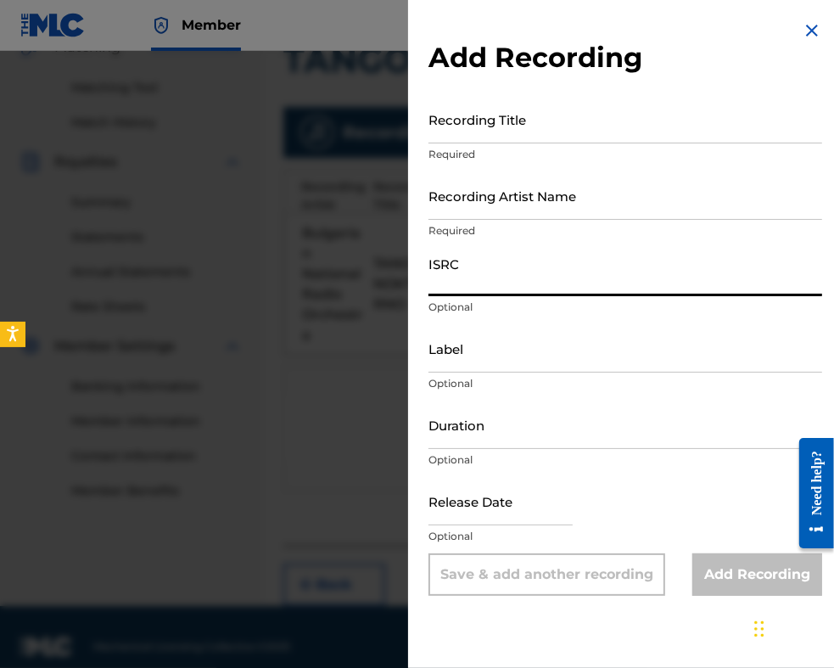
paste input "BGA262103705"
type input "BGA262103705"
click at [523, 423] on input "Duration" at bounding box center [626, 425] width 394 height 48
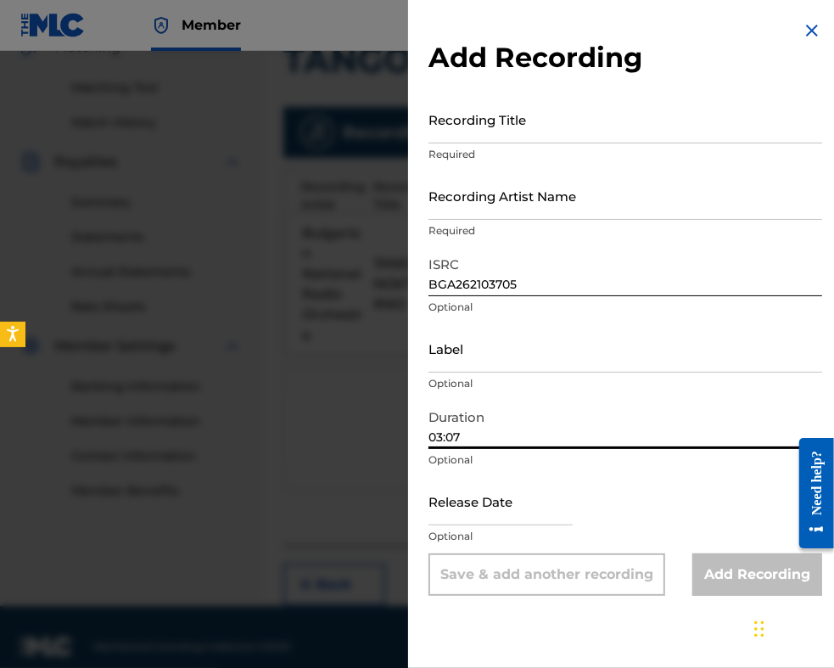
type input "03:07"
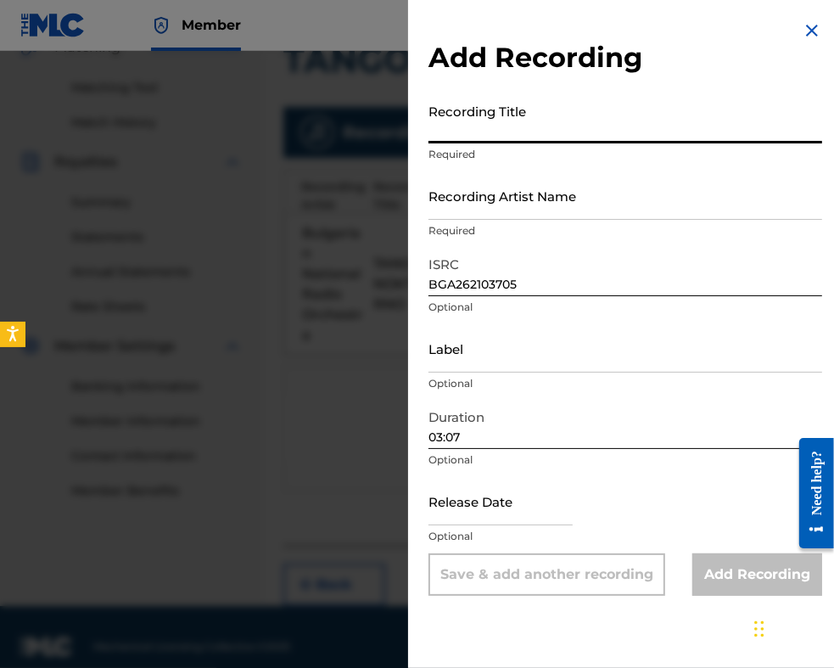
paste input "TANGO NOKTYURNO"
click at [435, 130] on input "TANGO NOKTYURNO" at bounding box center [626, 119] width 394 height 48
type input "TANGO NOKTYURNO"
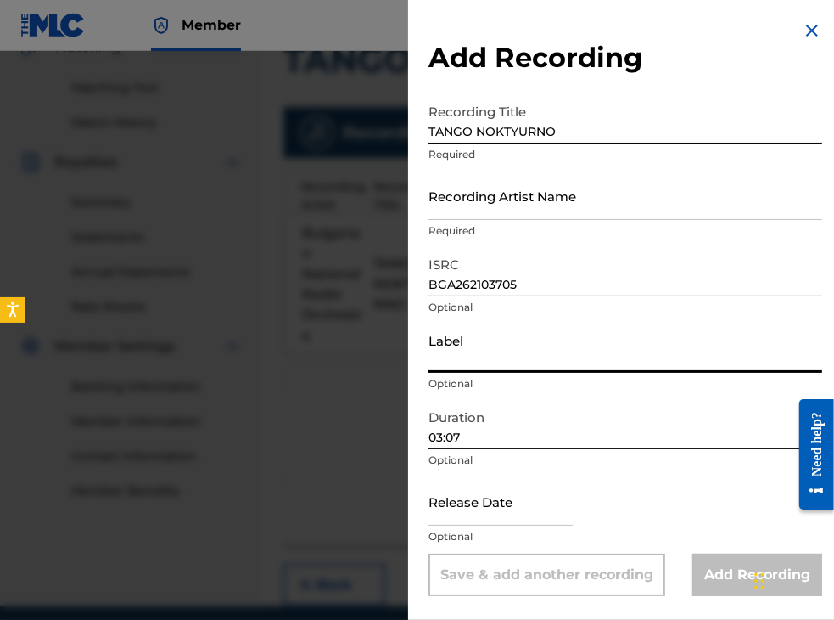
paste input "BALKANTON AD"
type input "BALKANTON AD"
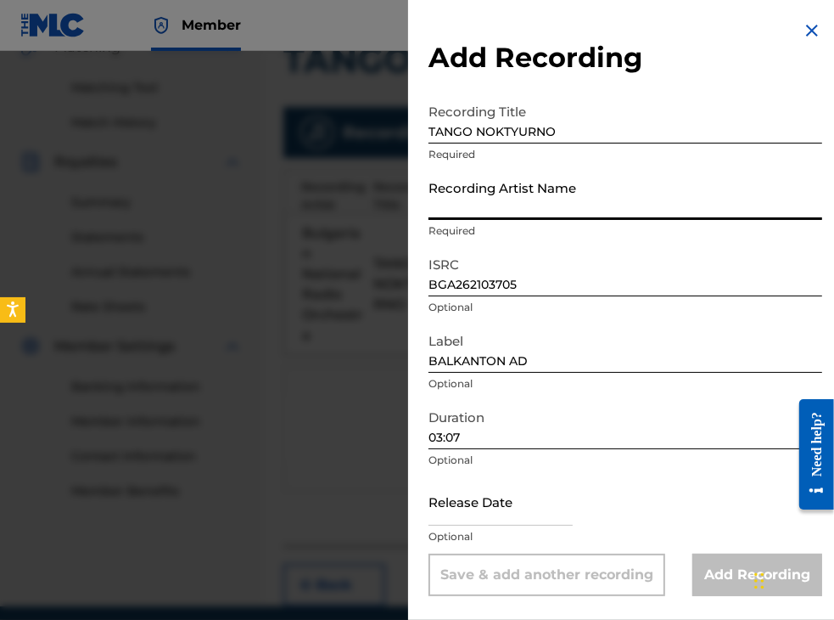
click at [488, 179] on input "Recording Artist Name" at bounding box center [626, 195] width 394 height 48
drag, startPoint x: 488, startPoint y: 179, endPoint x: 488, endPoint y: 191, distance: 11.9
paste input "Orkestar s dirigent [PERSON_NAME]"
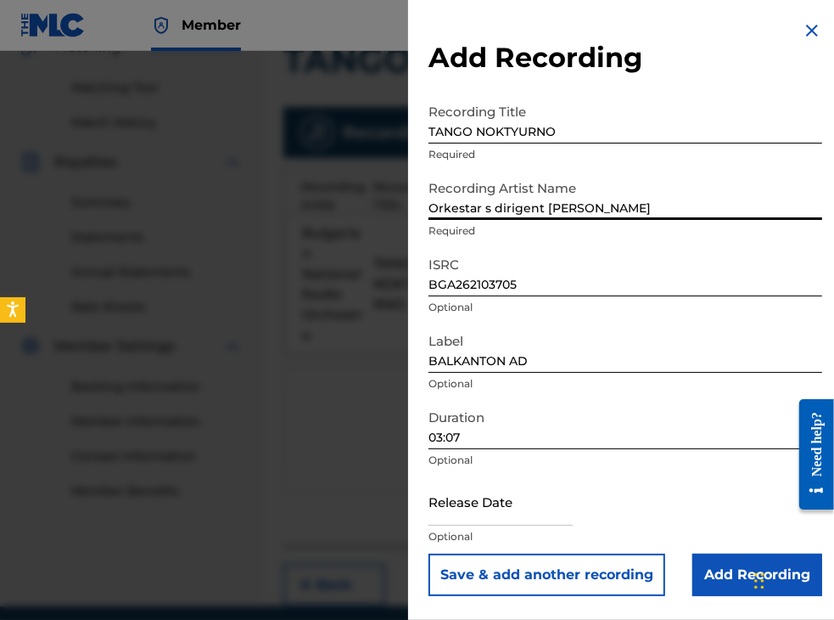
click at [475, 204] on input "Orkestar s dirigent [PERSON_NAME]" at bounding box center [626, 195] width 394 height 48
type input "Orkestur s dirigent [PERSON_NAME]"
click at [748, 585] on input "Add Recording" at bounding box center [758, 574] width 130 height 42
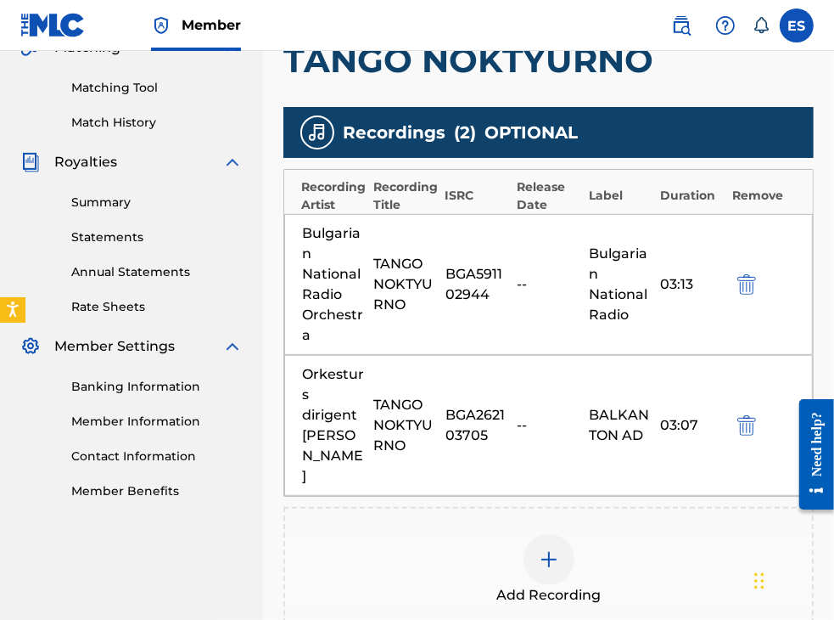
click at [543, 549] on img at bounding box center [549, 559] width 20 height 20
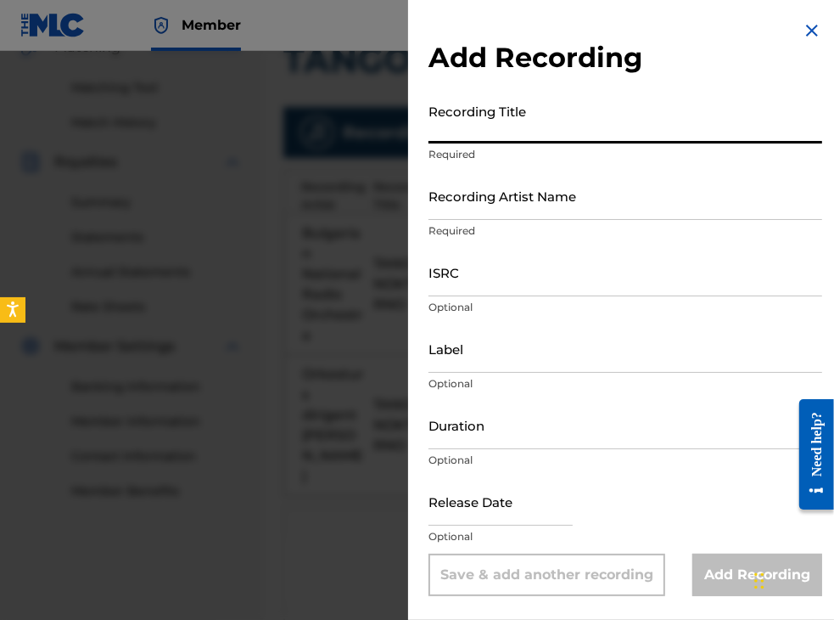
paste input "Noktyurno tango"
type input "Noktyurno tango"
click at [456, 201] on input "Recording Artist Name" at bounding box center [626, 195] width 394 height 48
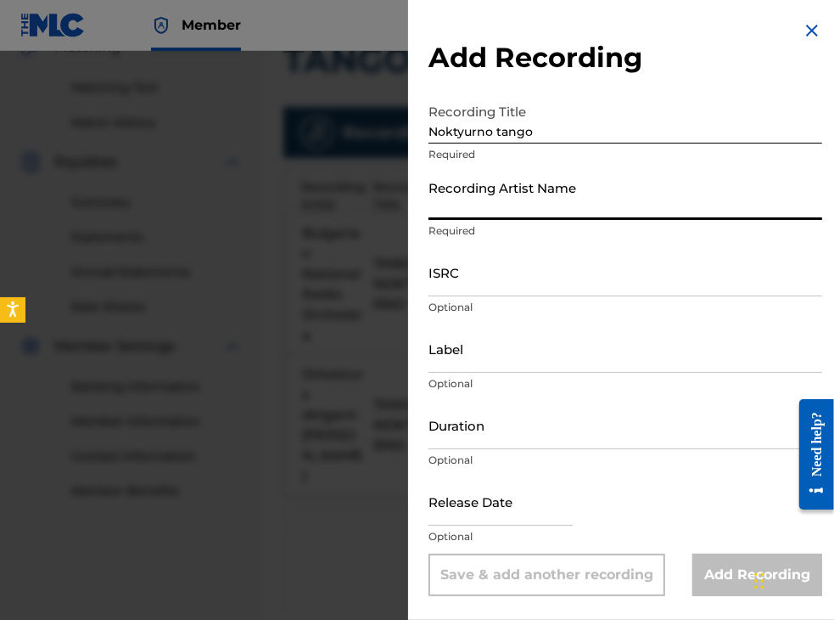
paste input "Bulgarian National Radio Orchestra"
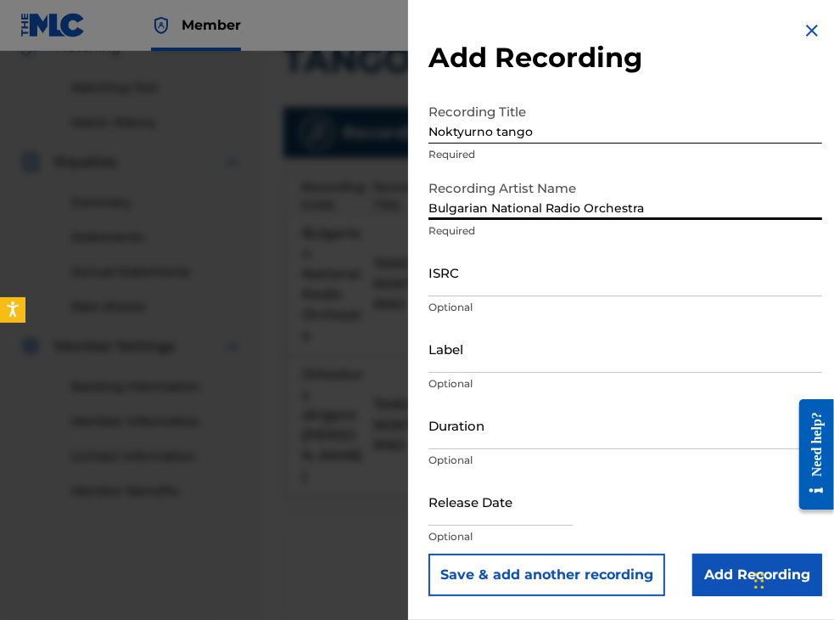
type input "Bulgarian National Radio Orchestra"
click at [492, 439] on input "Duration" at bounding box center [626, 425] width 394 height 48
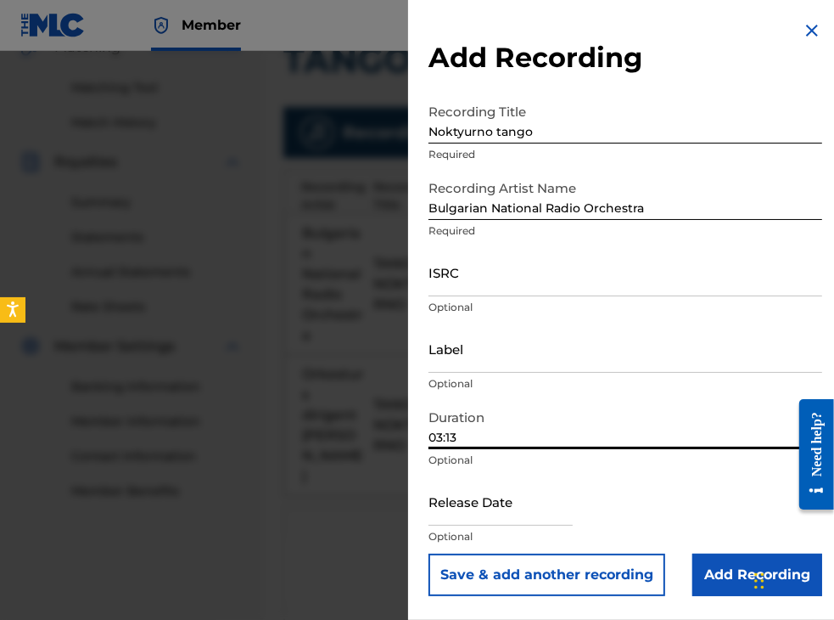
type input "03:13"
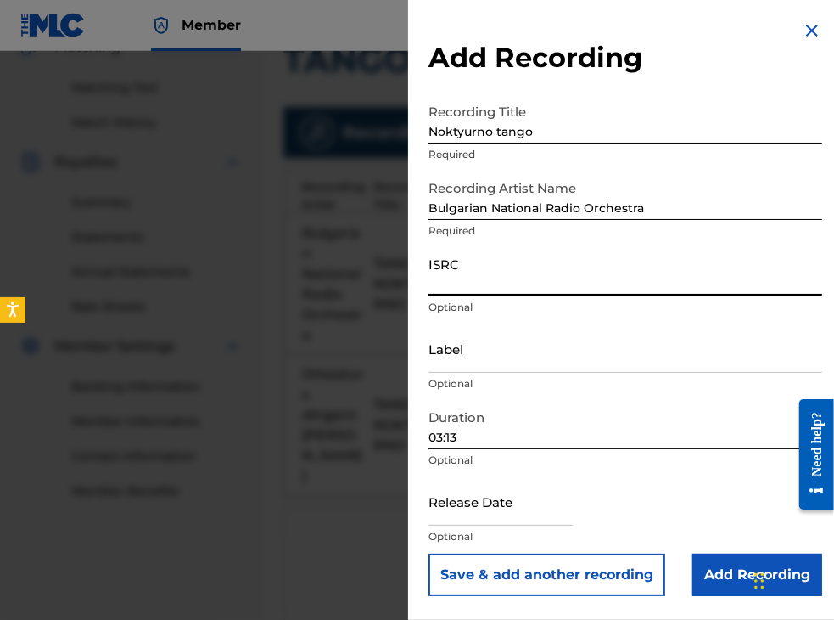
paste input "QM7281819143"
type input "QM7281819143"
click at [514, 354] on input "Label" at bounding box center [626, 348] width 394 height 48
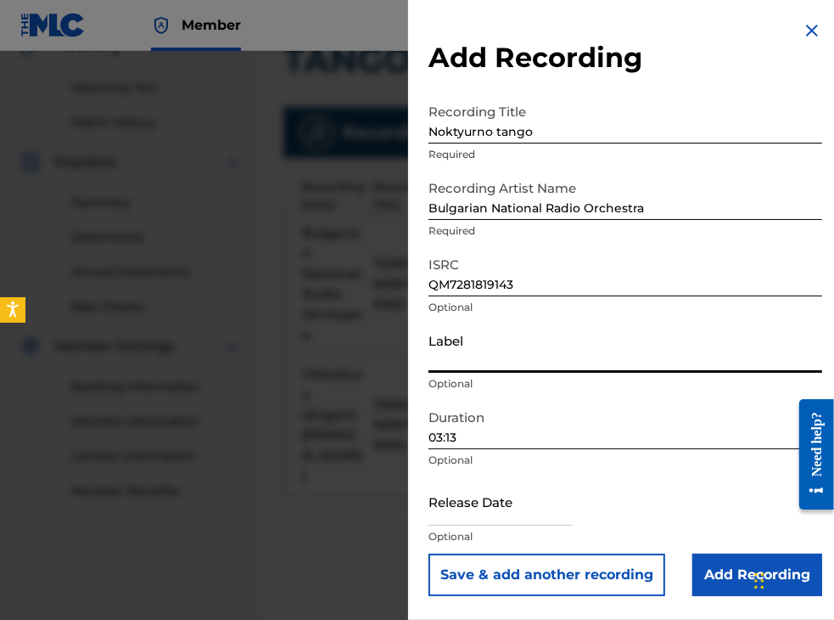
paste input "Bulgarian National Radio"
type input "Bulgarian National Radio"
click at [718, 579] on input "Add Recording" at bounding box center [758, 574] width 130 height 42
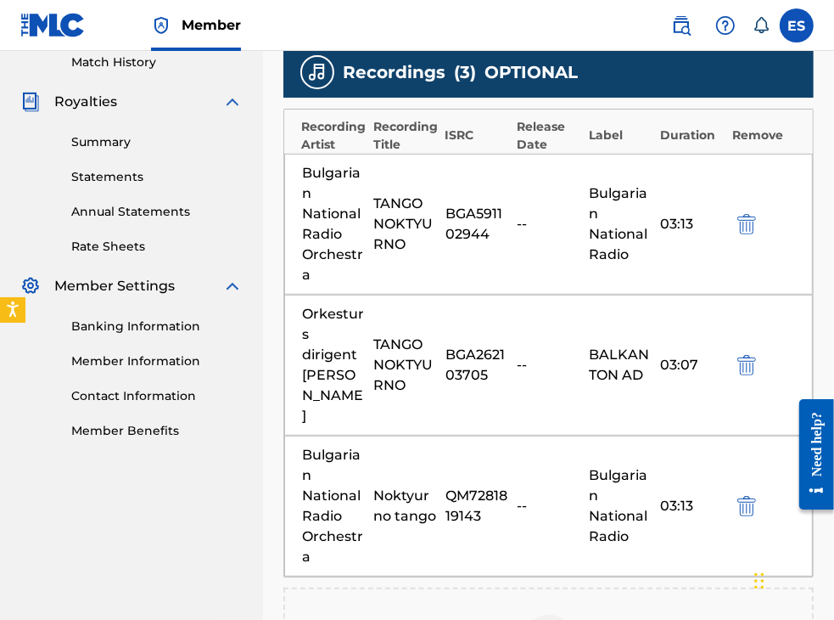
scroll to position [501, 0]
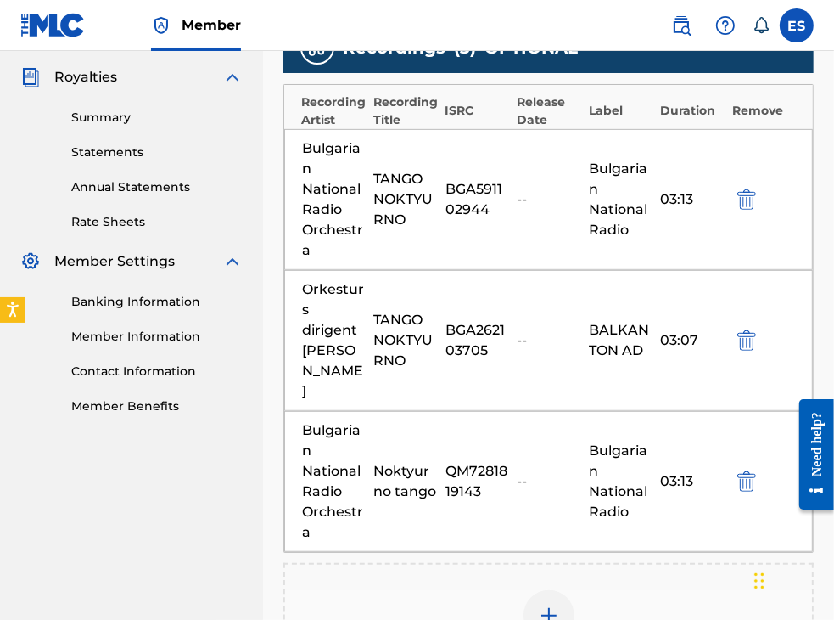
click at [750, 194] on img "submit" at bounding box center [747, 199] width 19 height 20
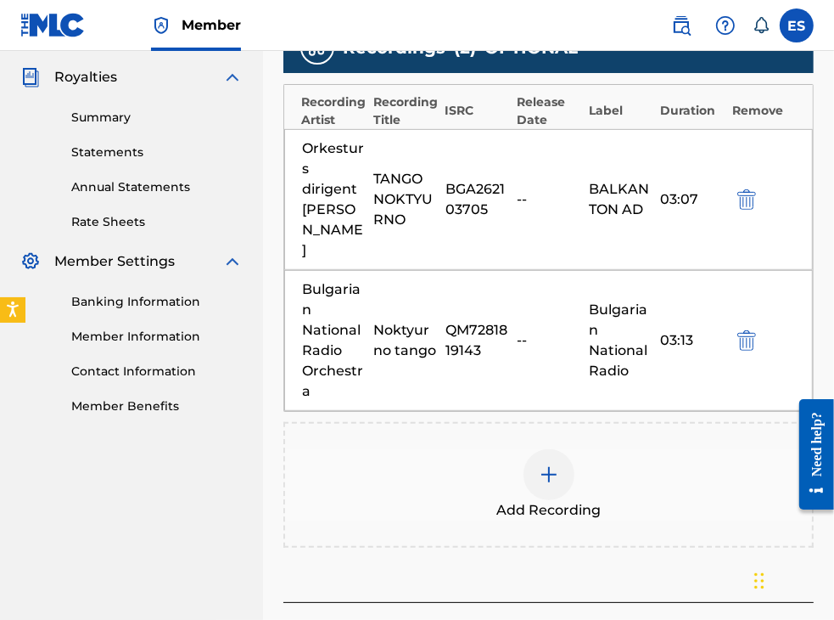
click at [564, 474] on div at bounding box center [549, 474] width 51 height 51
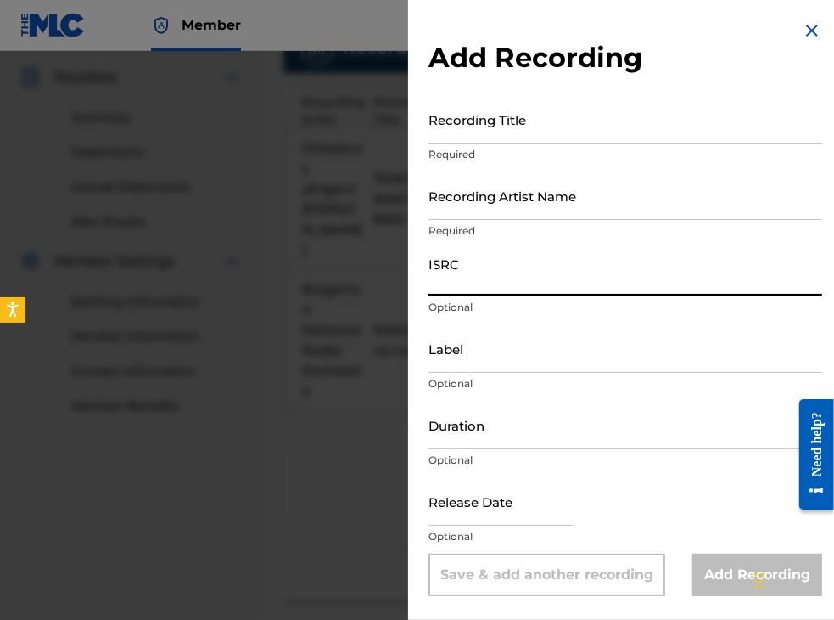
paste input "BGA591102944"
type input "BGA591102944"
click at [472, 349] on input "Label" at bounding box center [626, 348] width 394 height 48
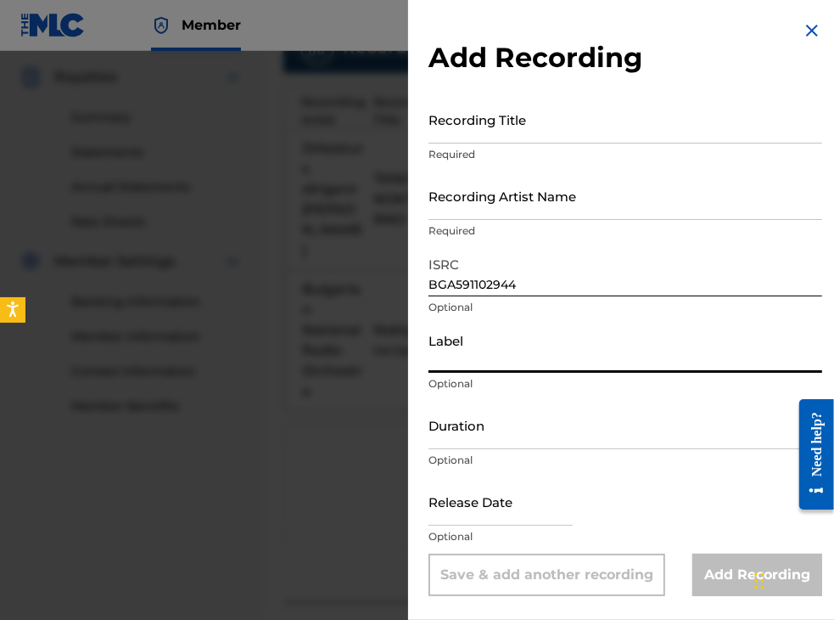
paste input "Bulgarian National Radio"
type input "Bulgarian National Radio"
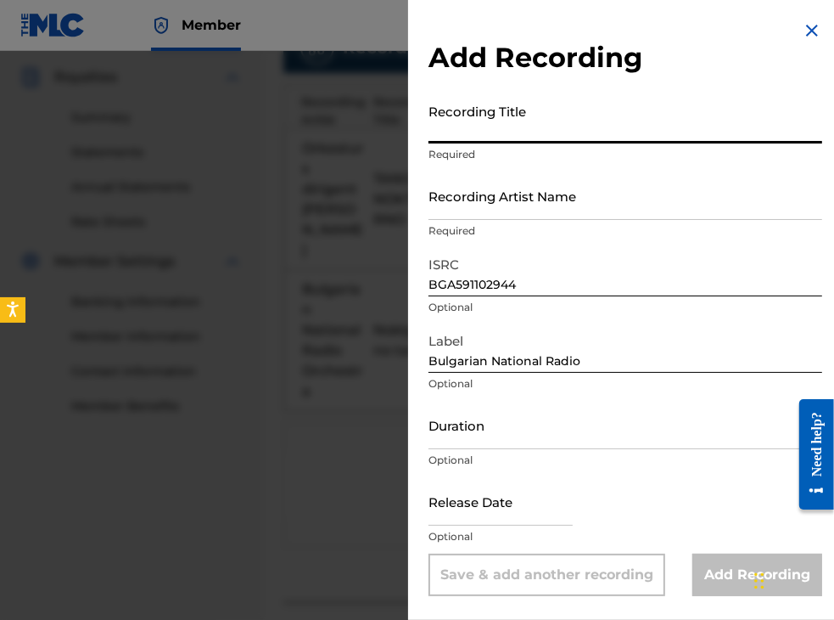
paste input "Noktyurno tango"
type input "Noktyurno tango"
click at [502, 201] on input "Recording Artist Name" at bounding box center [626, 195] width 394 height 48
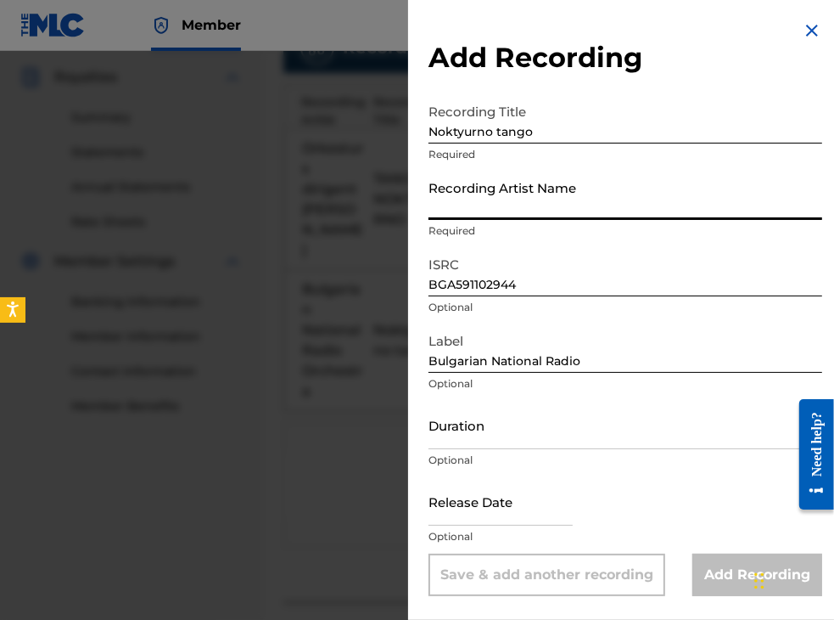
paste input "Bulgarian National Radio Orchestra"
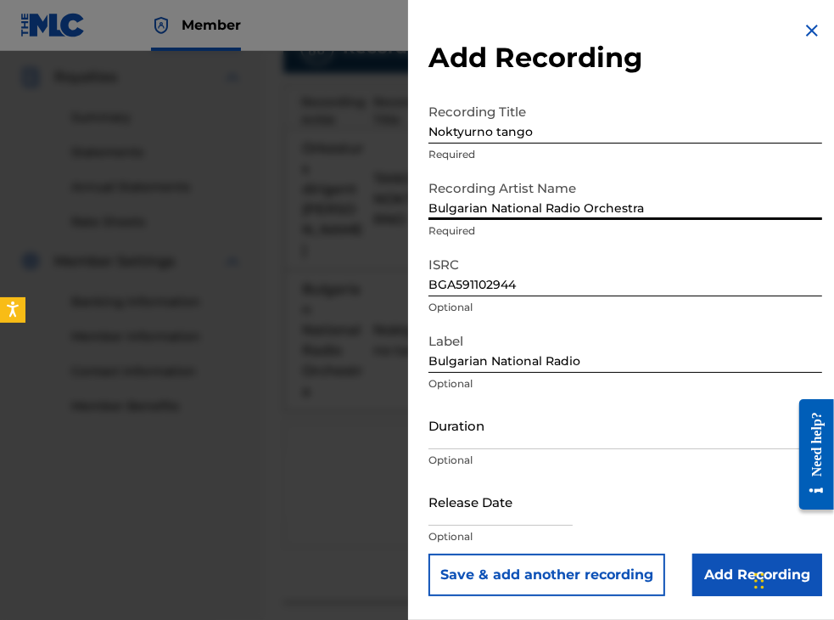
type input "Bulgarian National Radio Orchestra"
click at [502, 427] on input "Duration" at bounding box center [626, 425] width 394 height 48
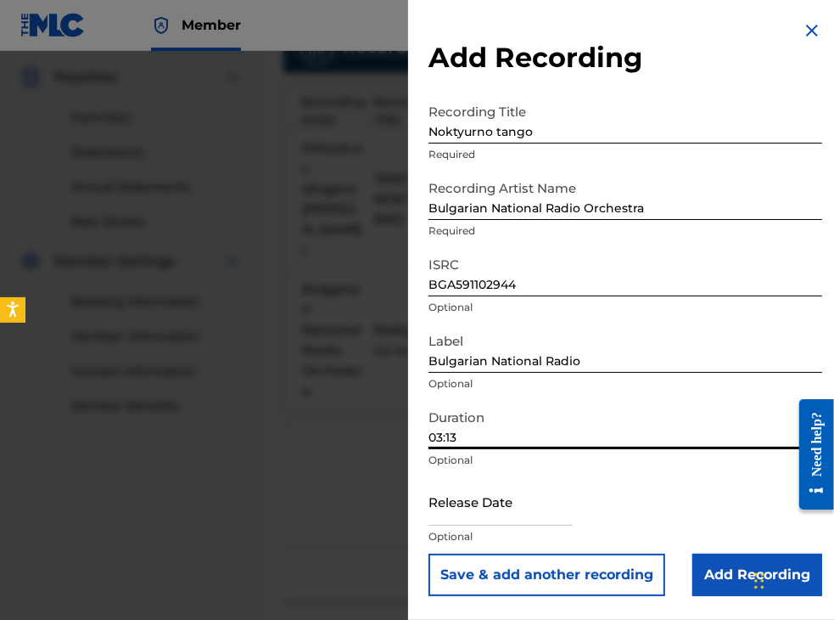
type input "03:13"
click at [703, 586] on input "Add Recording" at bounding box center [758, 574] width 130 height 42
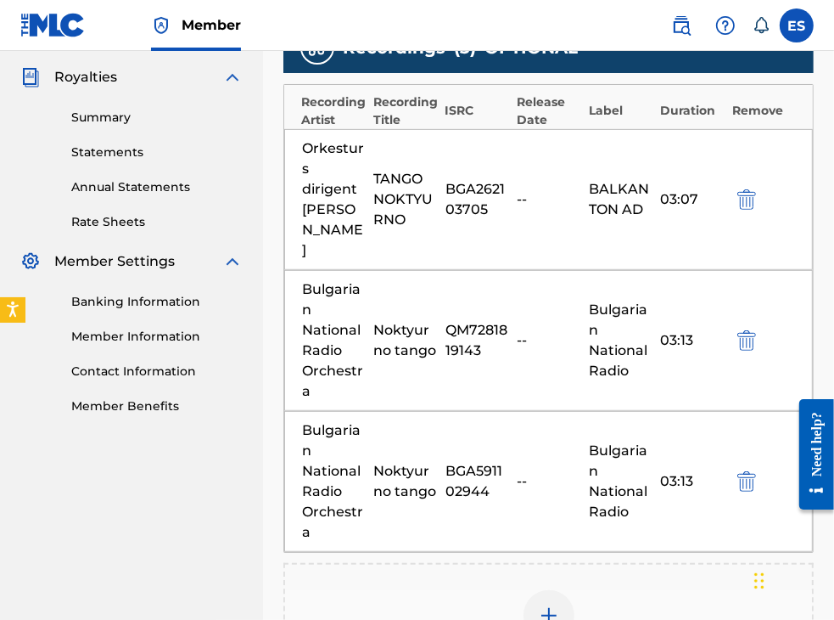
click at [469, 195] on div "BGA262103705" at bounding box center [477, 199] width 63 height 41
copy div "BGA262103705"
click at [463, 344] on div "QM7281819143" at bounding box center [477, 340] width 63 height 41
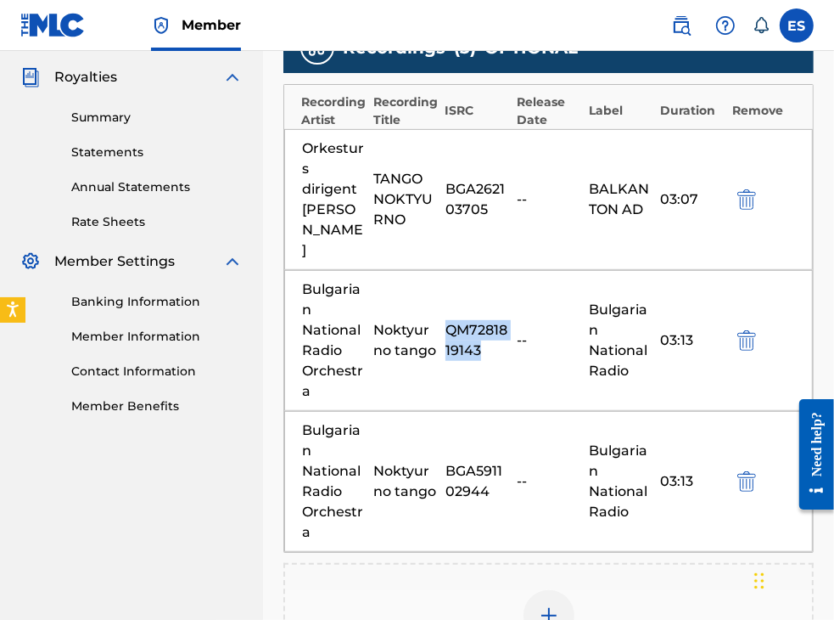
click at [463, 344] on div "QM7281819143" at bounding box center [477, 340] width 63 height 41
copy div "QM7281819143"
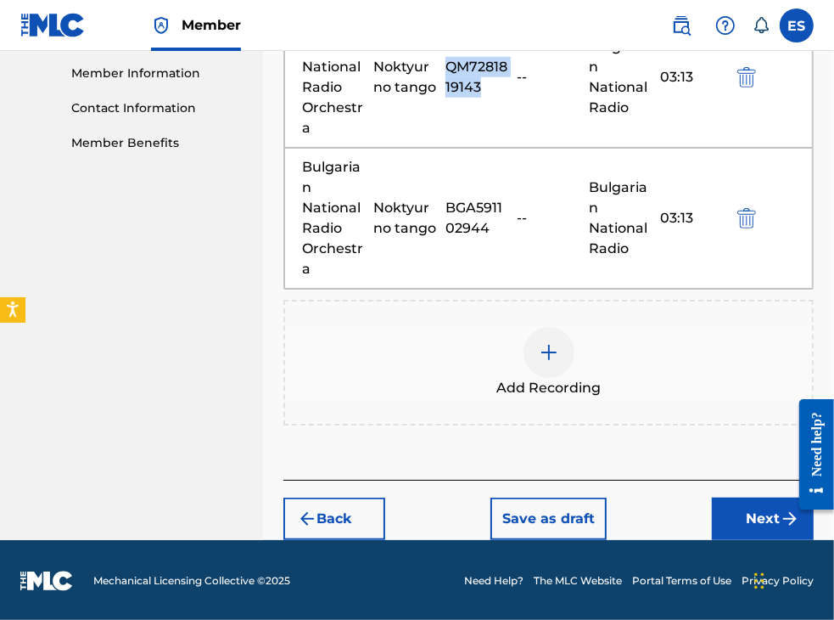
click at [761, 519] on button "Next" at bounding box center [763, 518] width 102 height 42
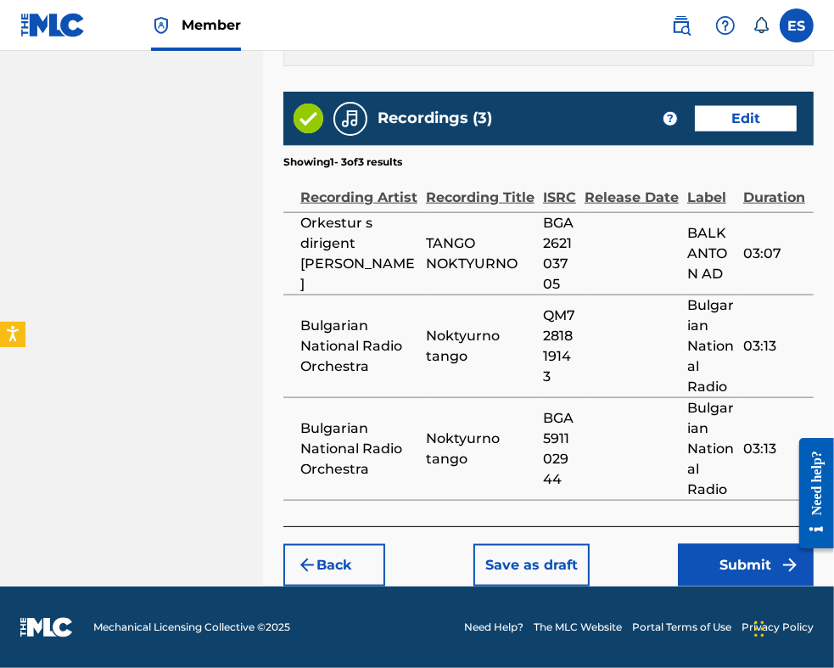
scroll to position [1219, 0]
click at [749, 558] on button "Submit" at bounding box center [746, 565] width 136 height 42
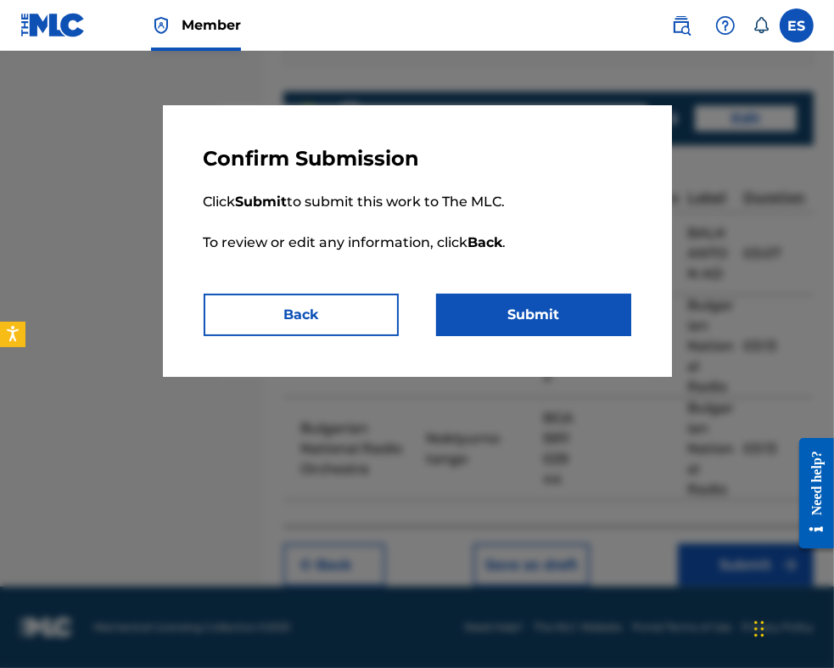
click at [598, 317] on button "Submit" at bounding box center [533, 315] width 195 height 42
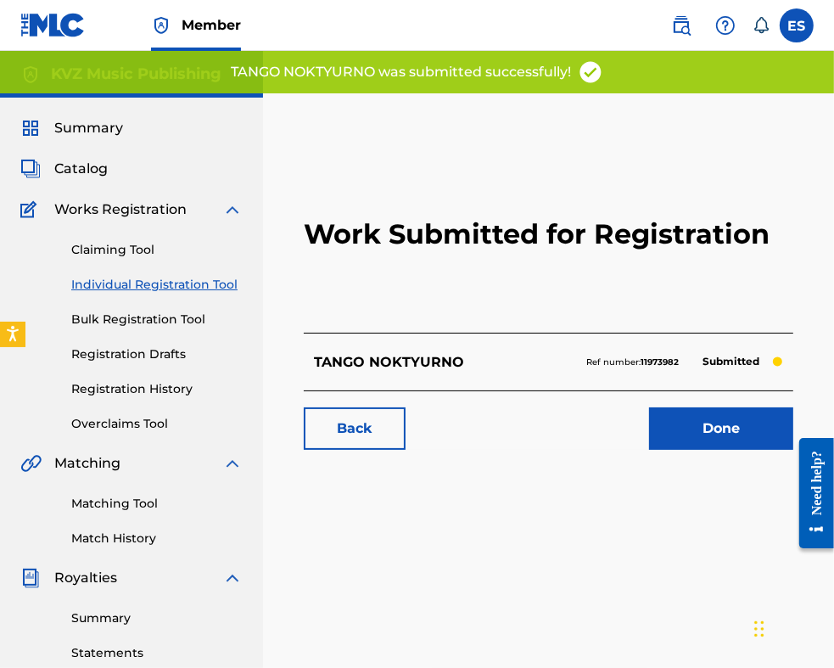
click at [181, 283] on link "Individual Registration Tool" at bounding box center [156, 285] width 171 height 18
